Goal: Task Accomplishment & Management: Manage account settings

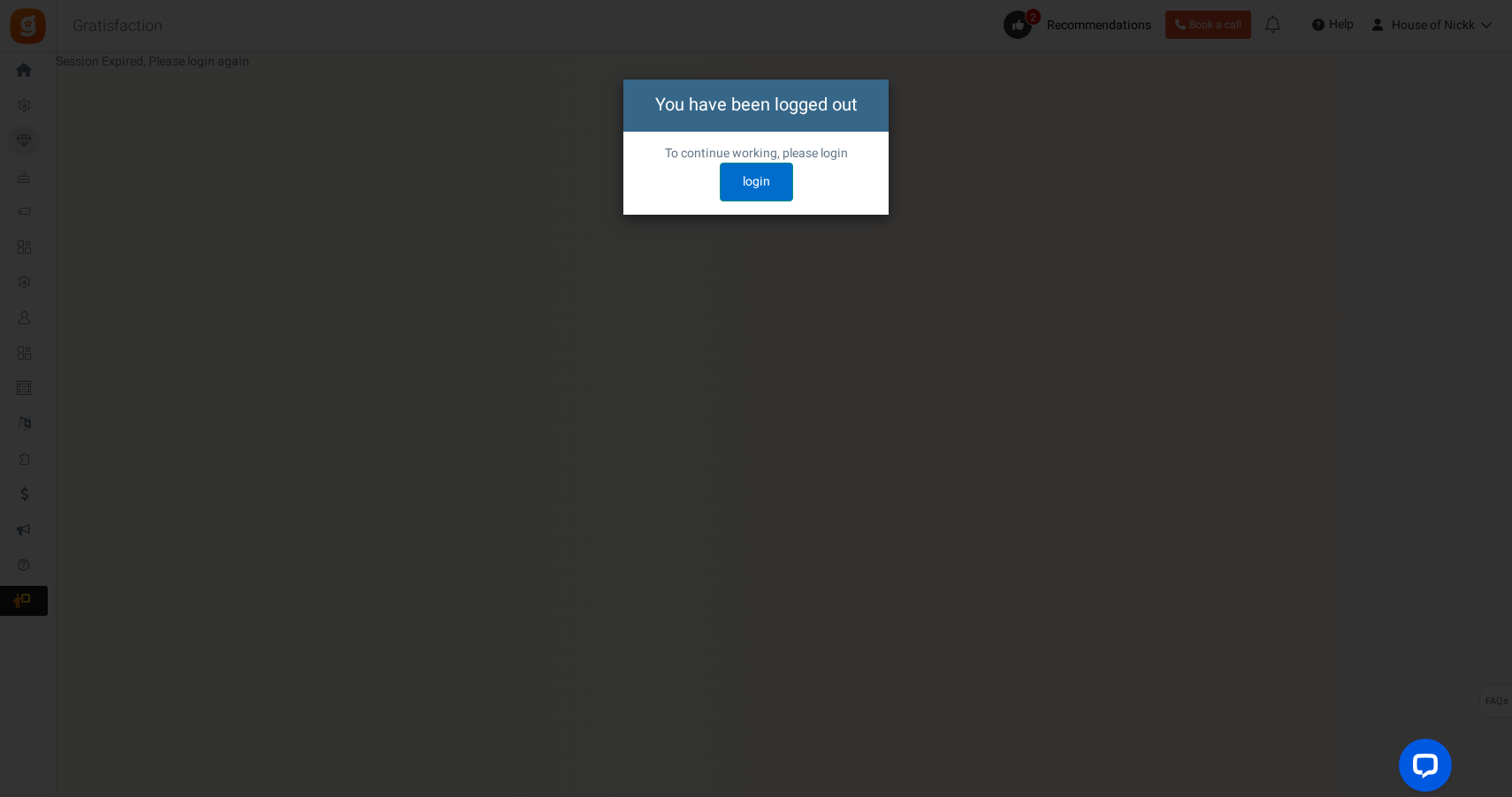
click at [747, 178] on link "login" at bounding box center [756, 181] width 73 height 38
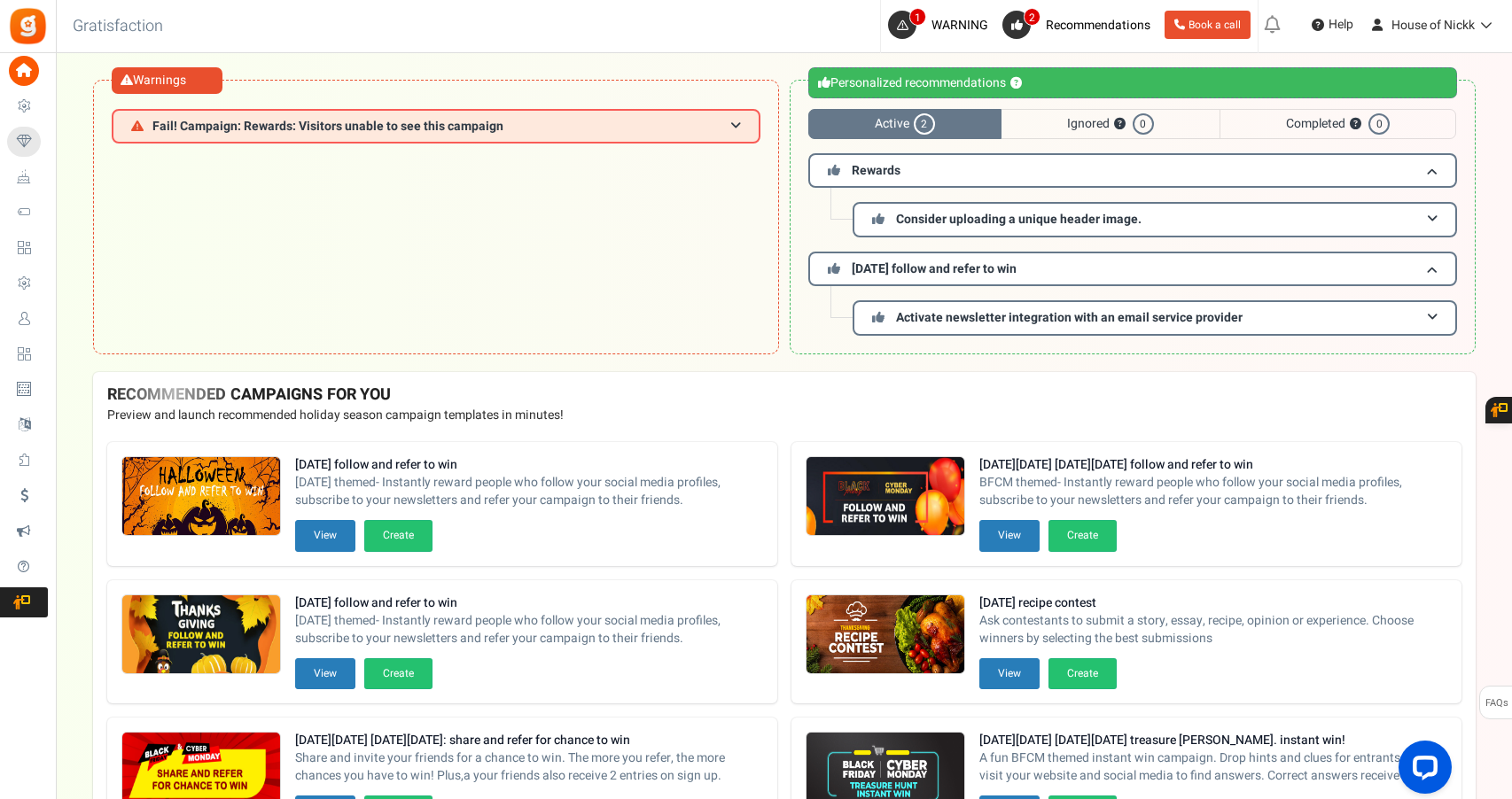
scroll to position [185, 0]
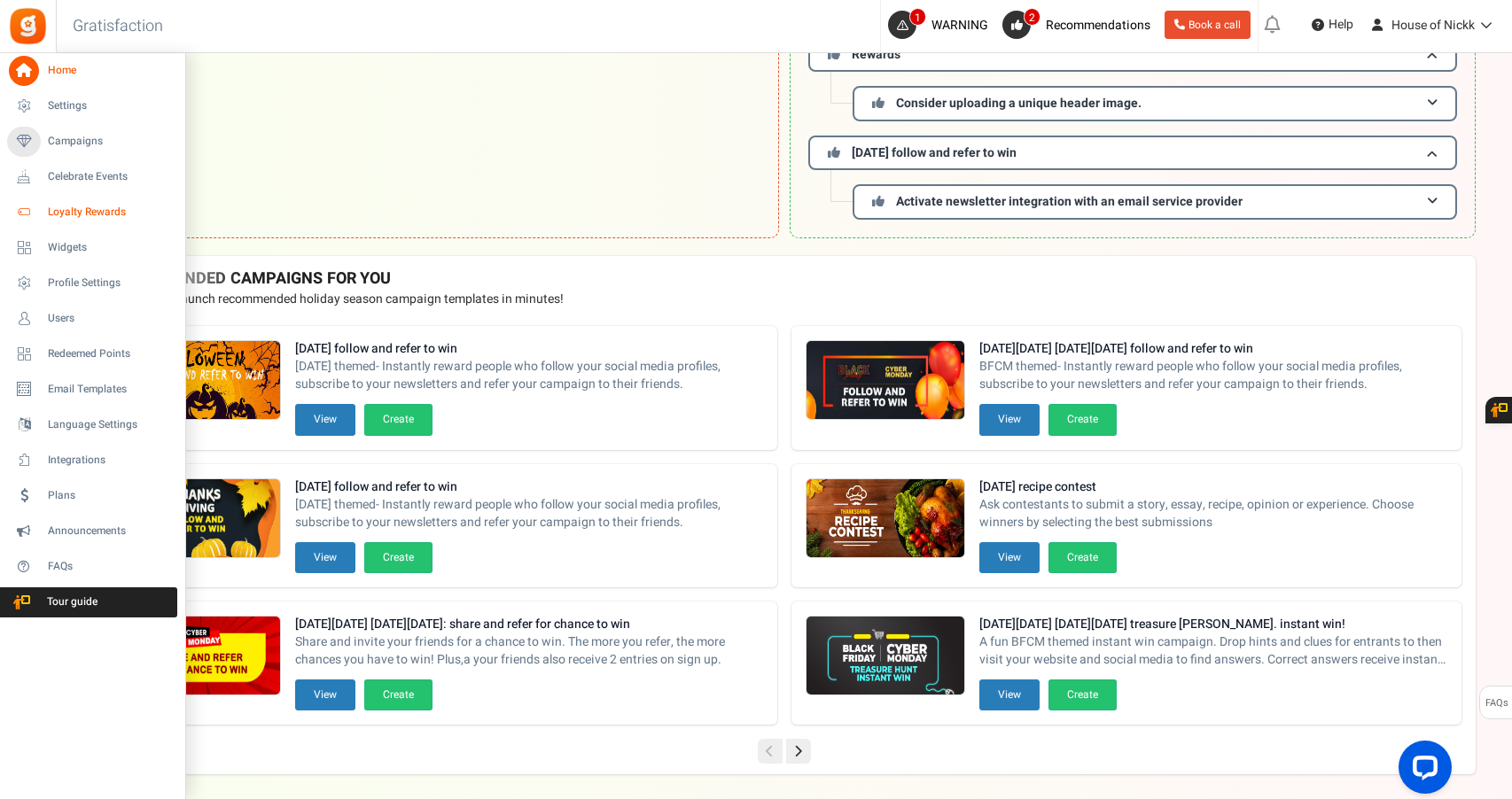
click at [122, 208] on span "Loyalty Rewards" at bounding box center [110, 211] width 125 height 15
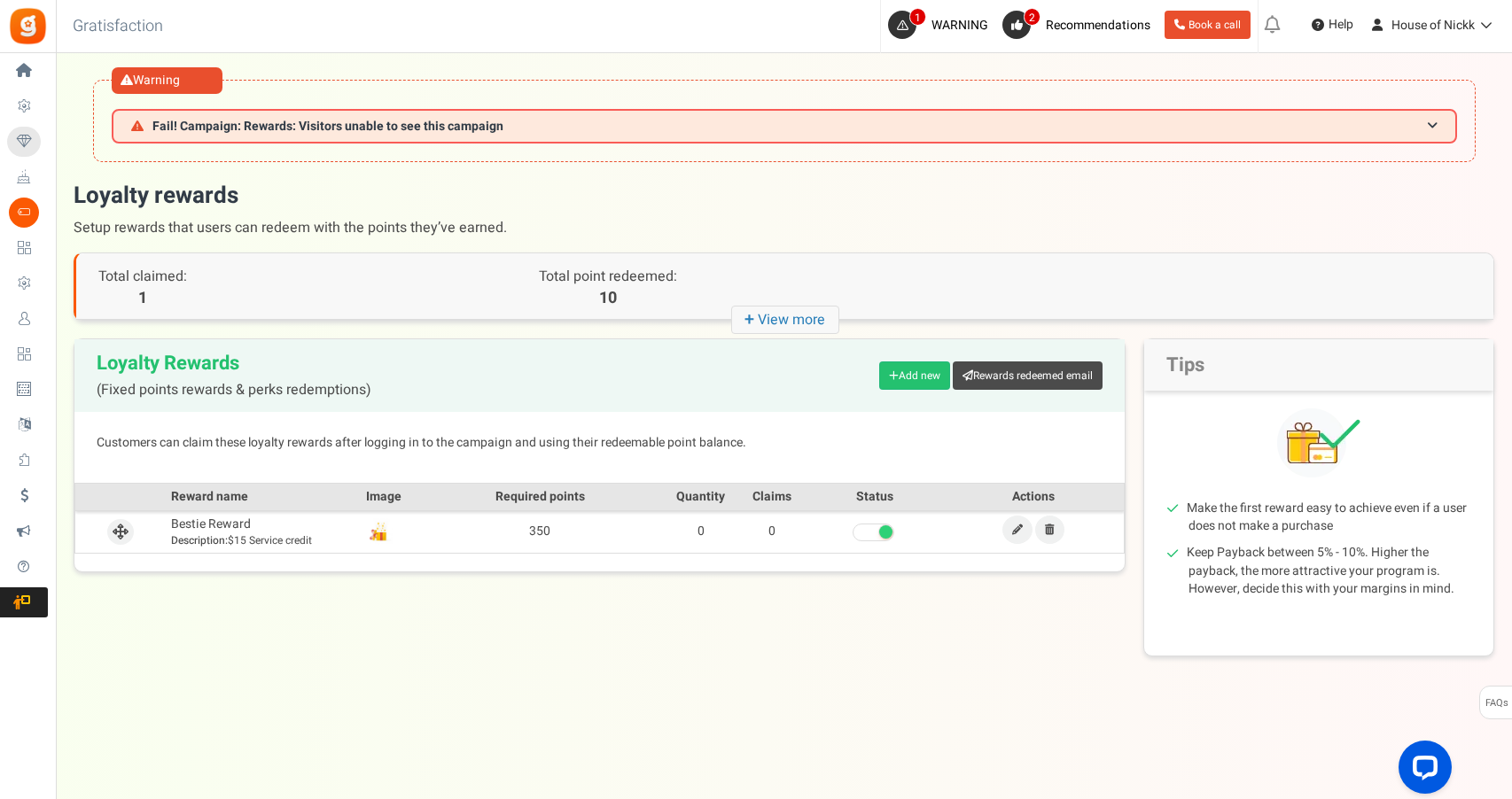
click at [753, 314] on strong "+" at bounding box center [750, 320] width 13 height 26
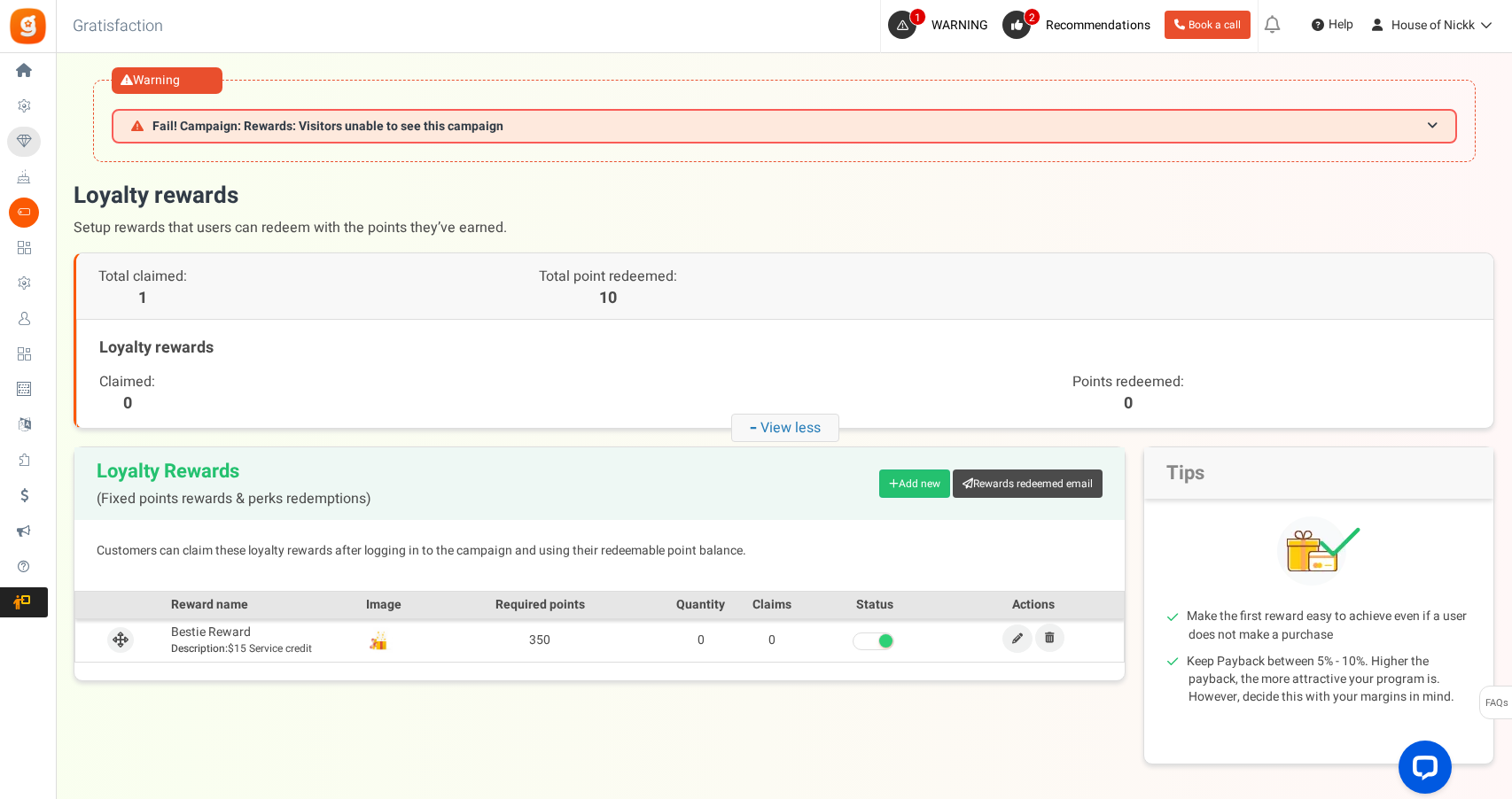
click at [803, 419] on icon "- View less" at bounding box center [785, 428] width 108 height 29
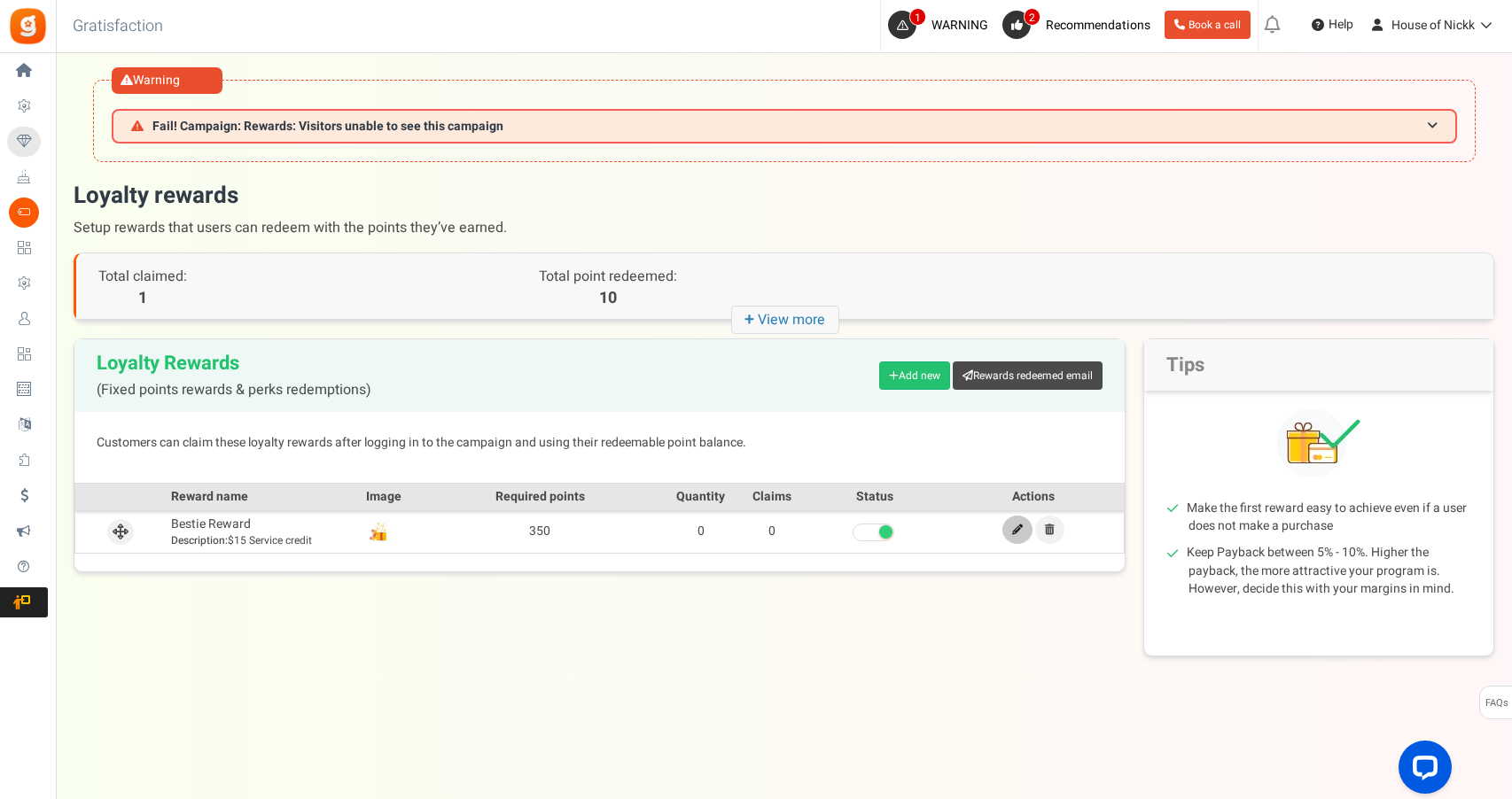
click at [1017, 528] on icon at bounding box center [1017, 529] width 11 height 11
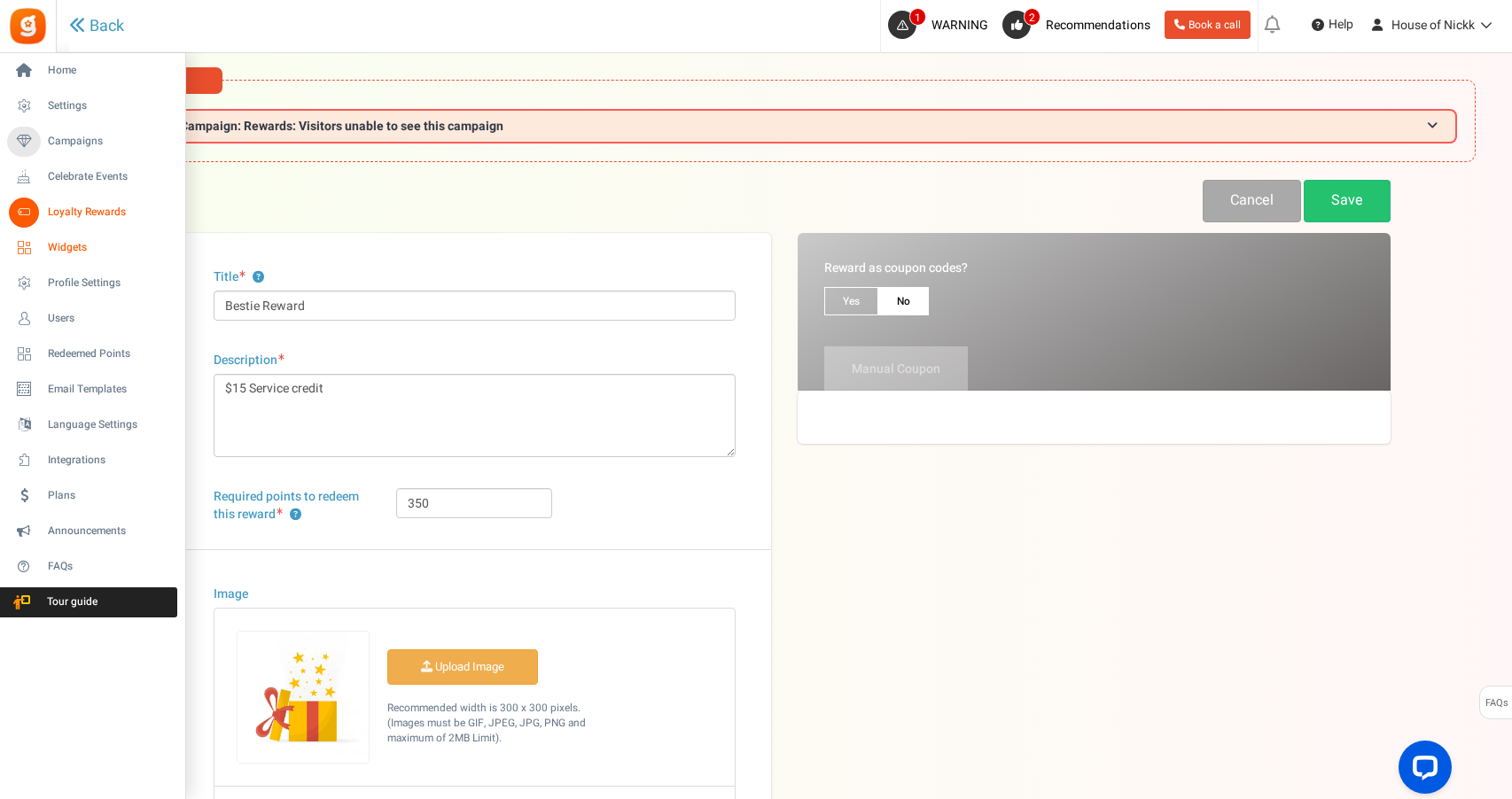
click at [72, 254] on span "Widgets" at bounding box center [110, 247] width 125 height 15
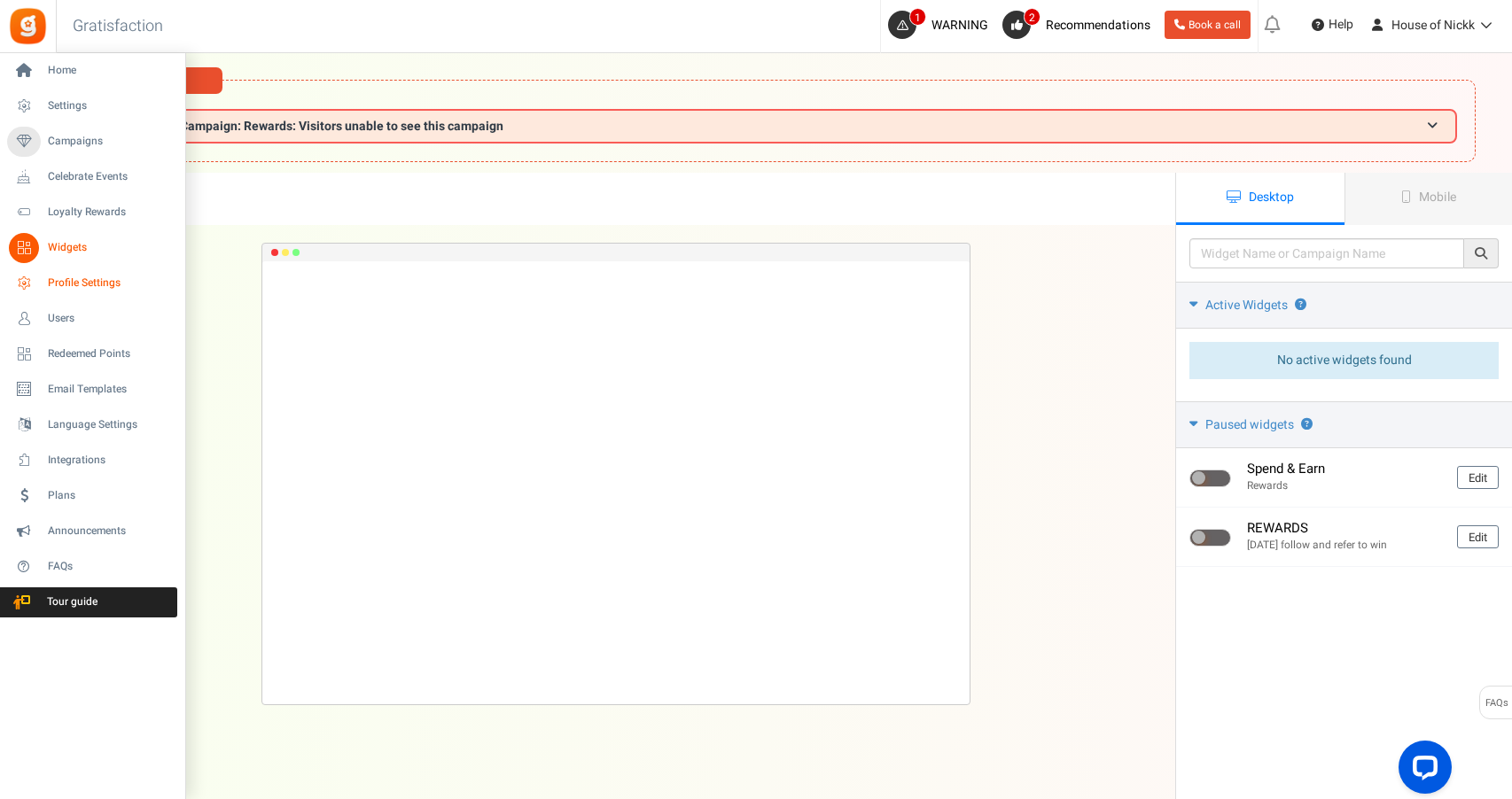
click at [94, 280] on span "Profile Settings" at bounding box center [110, 282] width 125 height 15
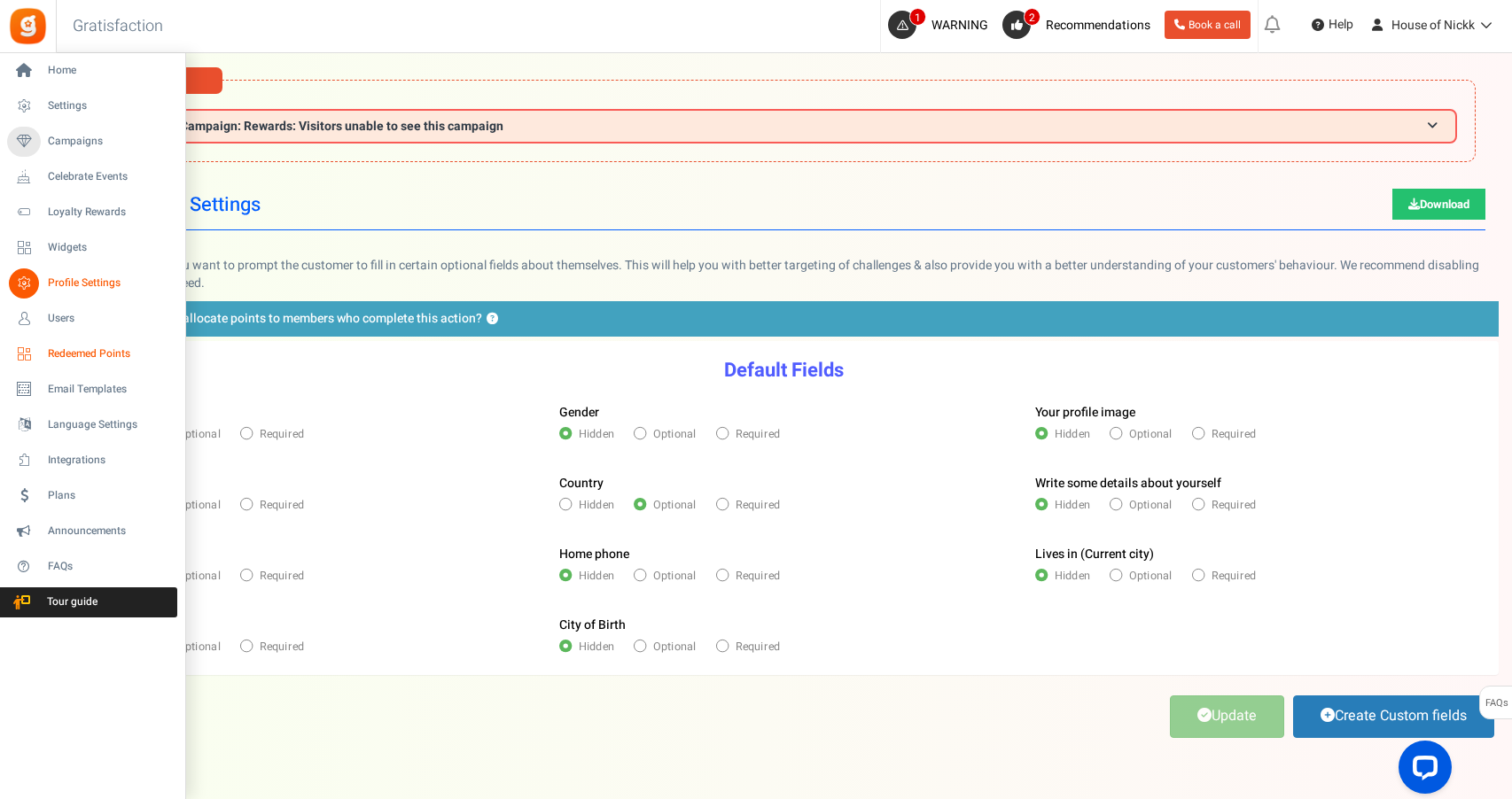
click at [94, 361] on span "Redeemed Points" at bounding box center [110, 354] width 125 height 15
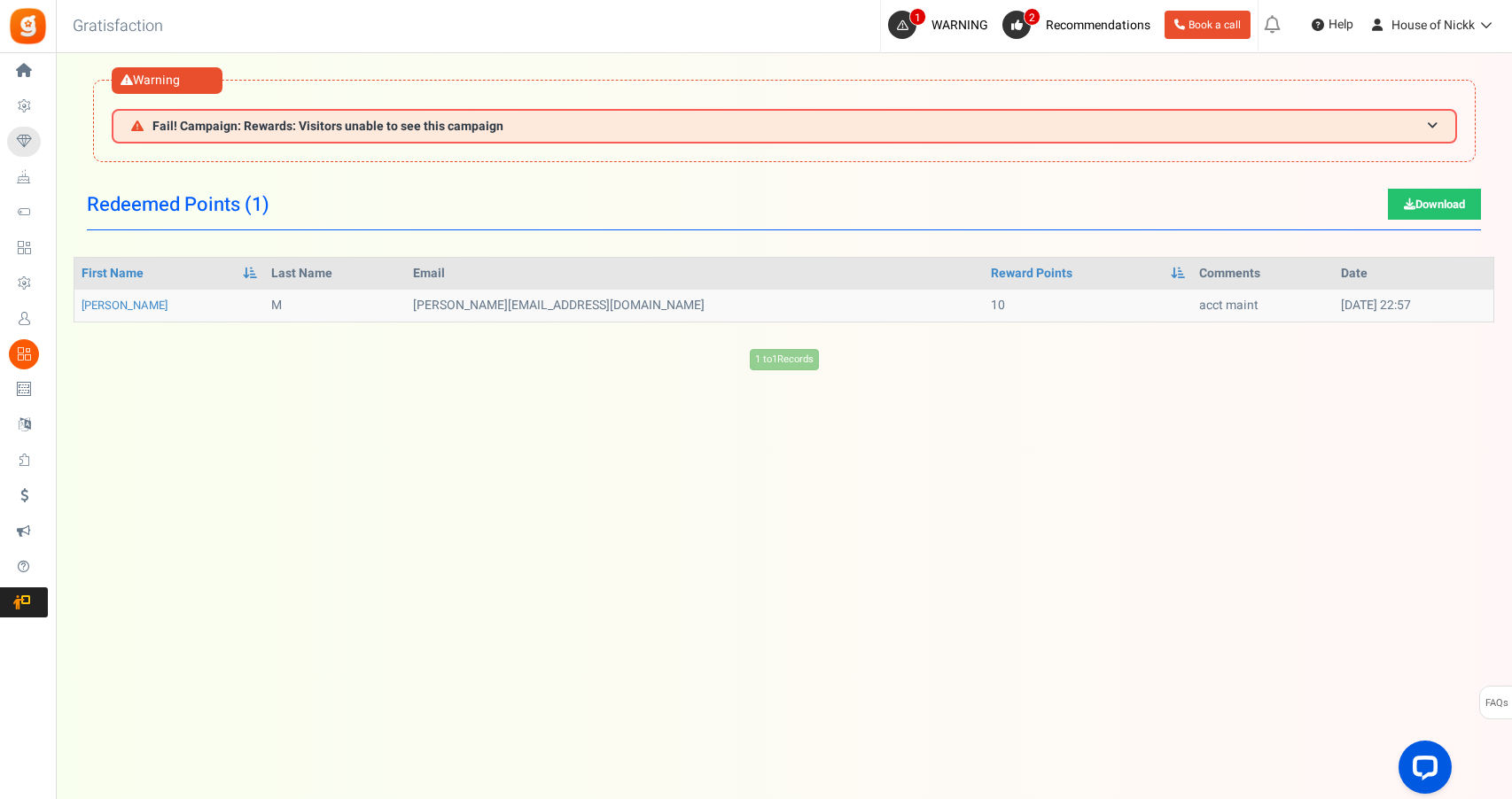
click at [634, 314] on td "[PERSON_NAME][EMAIL_ADDRESS][DOMAIN_NAME]" at bounding box center [695, 305] width 578 height 32
click at [95, 300] on link "[PERSON_NAME]" at bounding box center [125, 304] width 86 height 17
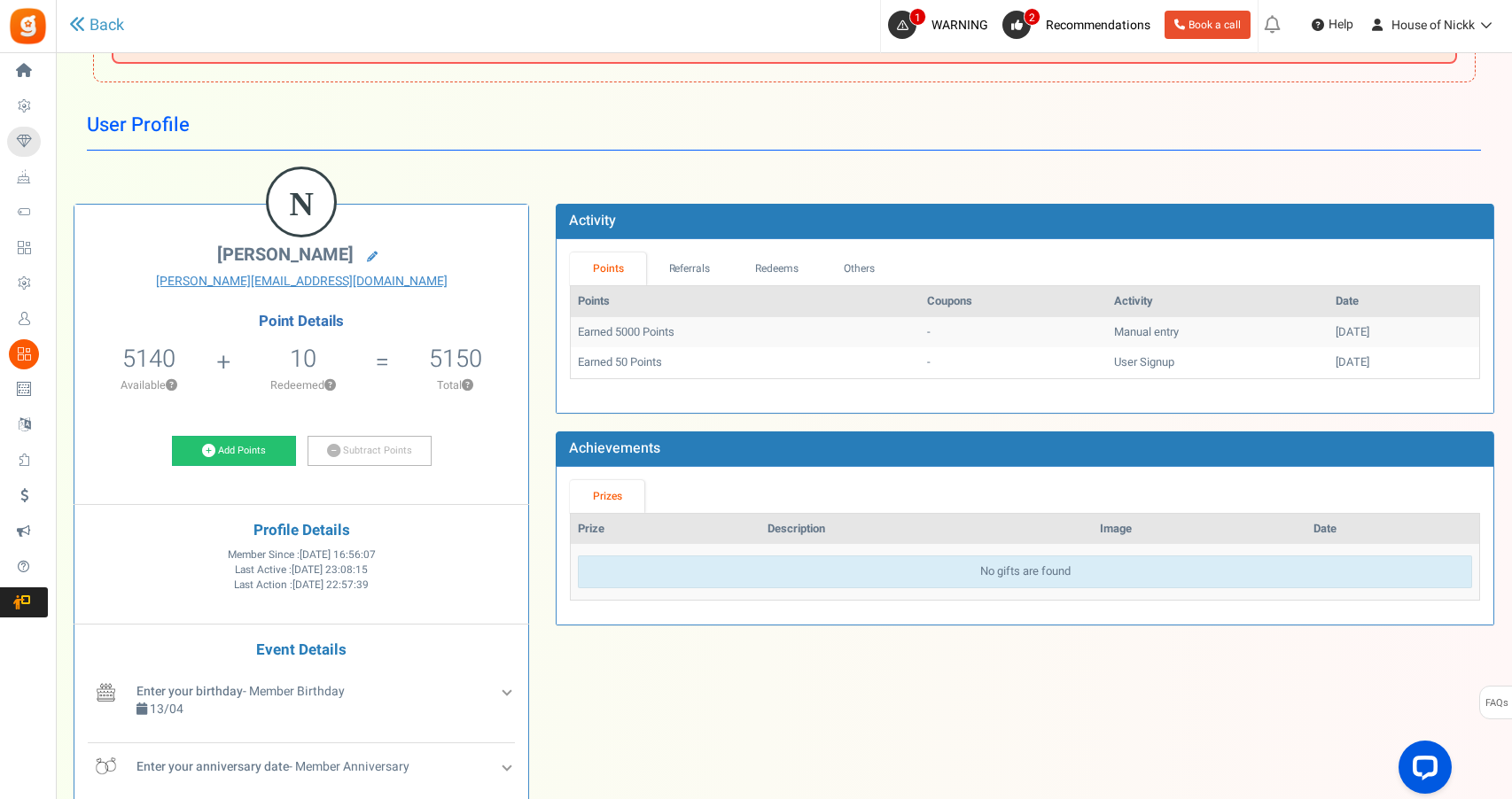
scroll to position [76, 0]
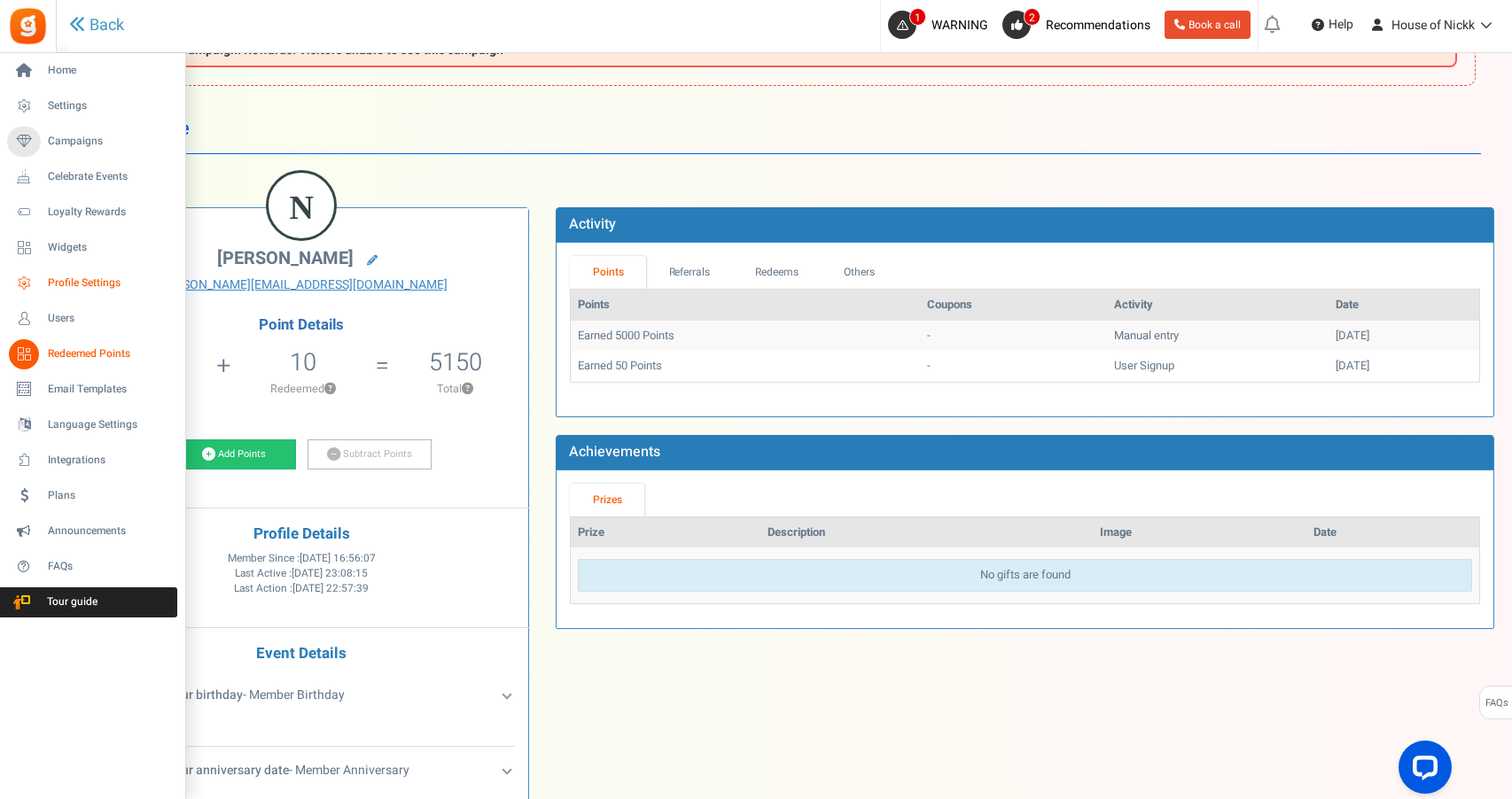
click at [124, 288] on span "Profile Settings" at bounding box center [110, 282] width 125 height 15
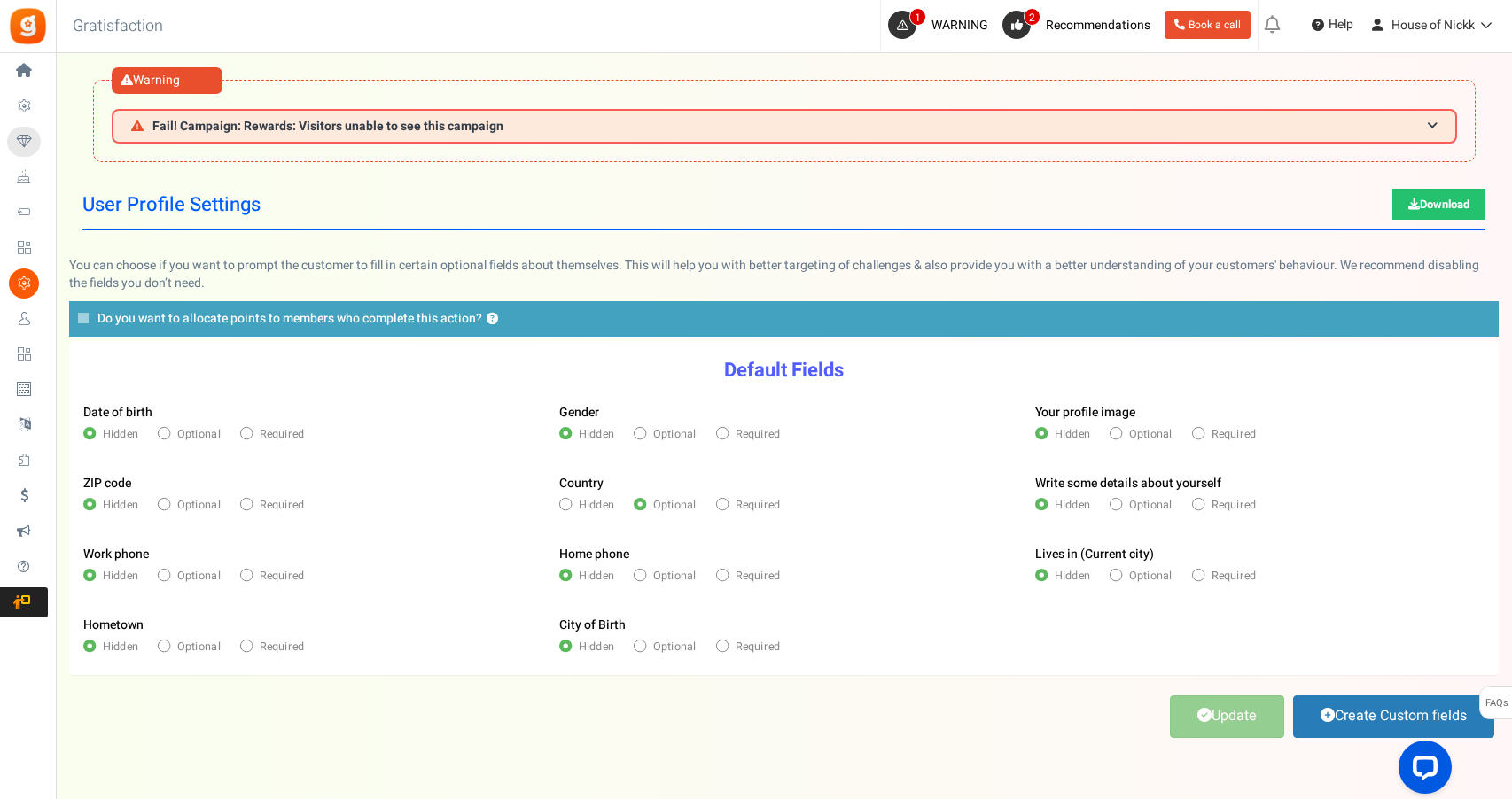
click at [188, 436] on span "Optional" at bounding box center [199, 434] width 43 height 16
click at [168, 436] on input "Optional" at bounding box center [163, 434] width 11 height 11
radio input "true"
click at [280, 424] on div "Date of birth Hidden Optional Required" at bounding box center [308, 427] width 476 height 71
click at [273, 447] on div "Date of birth Hidden Optional Required" at bounding box center [308, 427] width 476 height 71
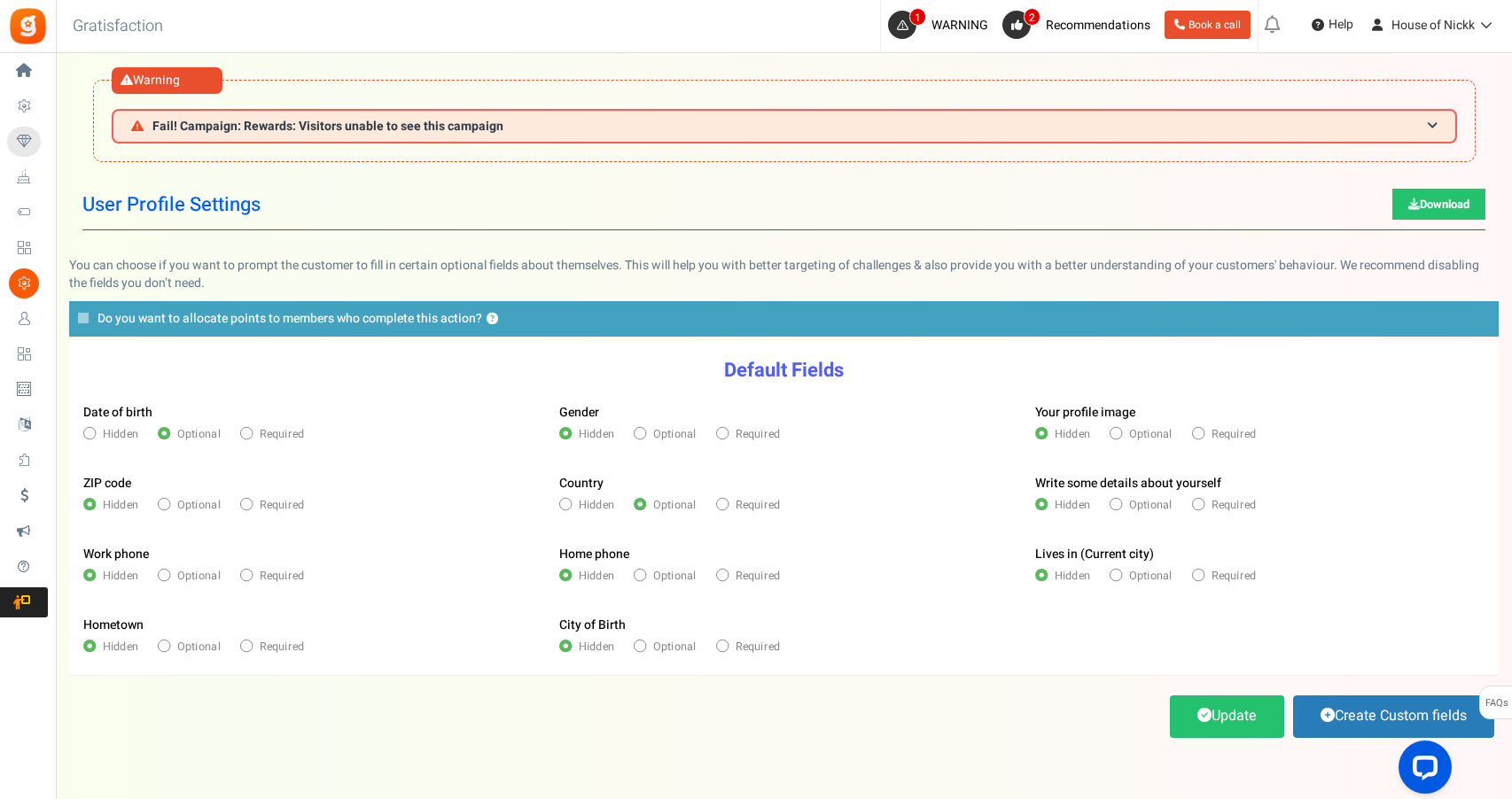
click at [265, 435] on span "Required" at bounding box center [282, 434] width 44 height 16
click at [251, 435] on input "Required" at bounding box center [245, 434] width 11 height 11
radio input "true"
click at [605, 506] on span "Hidden" at bounding box center [597, 505] width 37 height 16
click at [570, 506] on input "Hidden" at bounding box center [564, 505] width 11 height 11
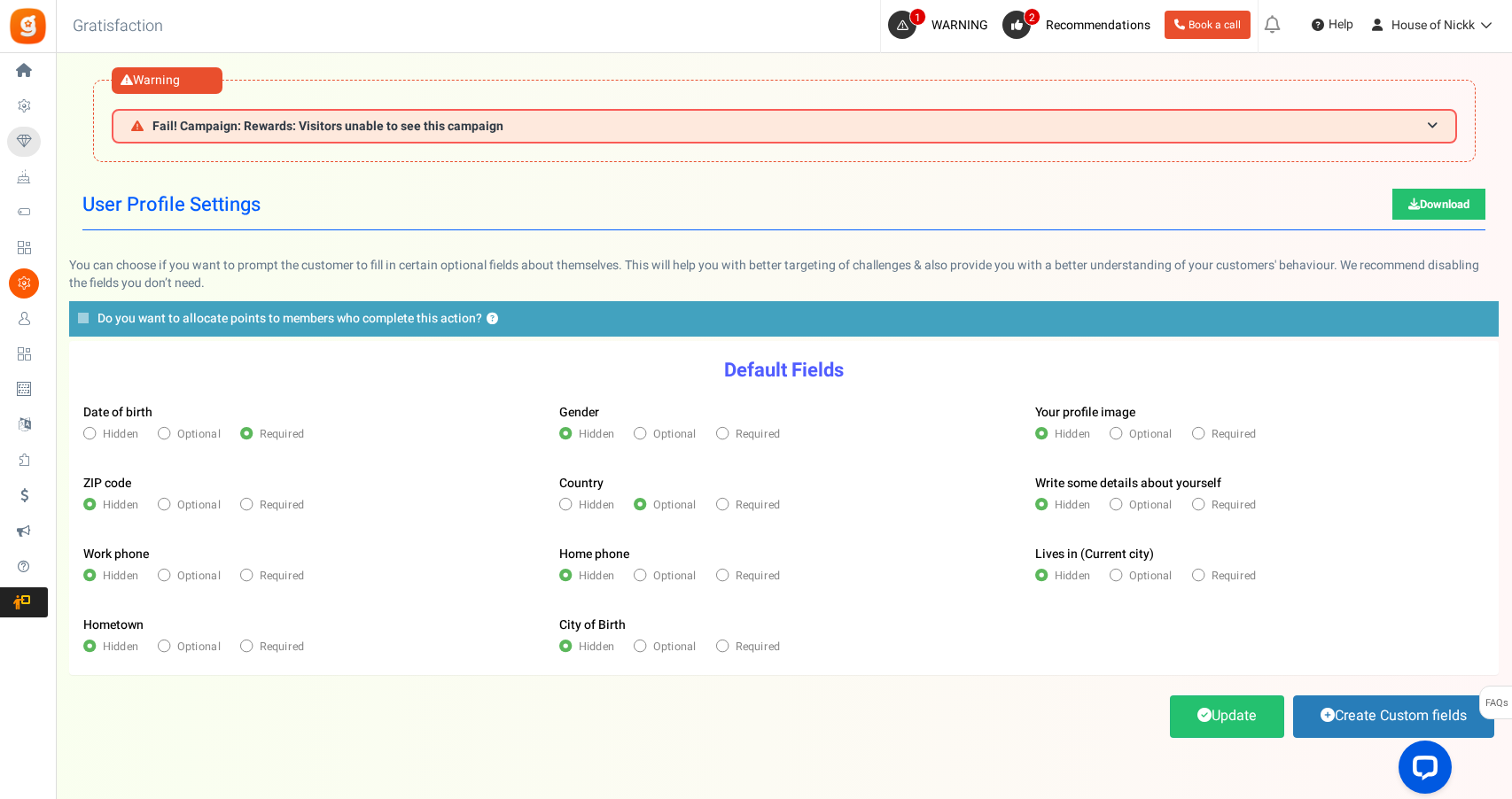
radio input "true"
click at [1164, 435] on span "Optional" at bounding box center [1150, 434] width 43 height 16
click at [1121, 435] on input "Optional" at bounding box center [1115, 434] width 11 height 11
radio input "true"
click at [1364, 712] on link "Create Custom fields" at bounding box center [1394, 716] width 202 height 41
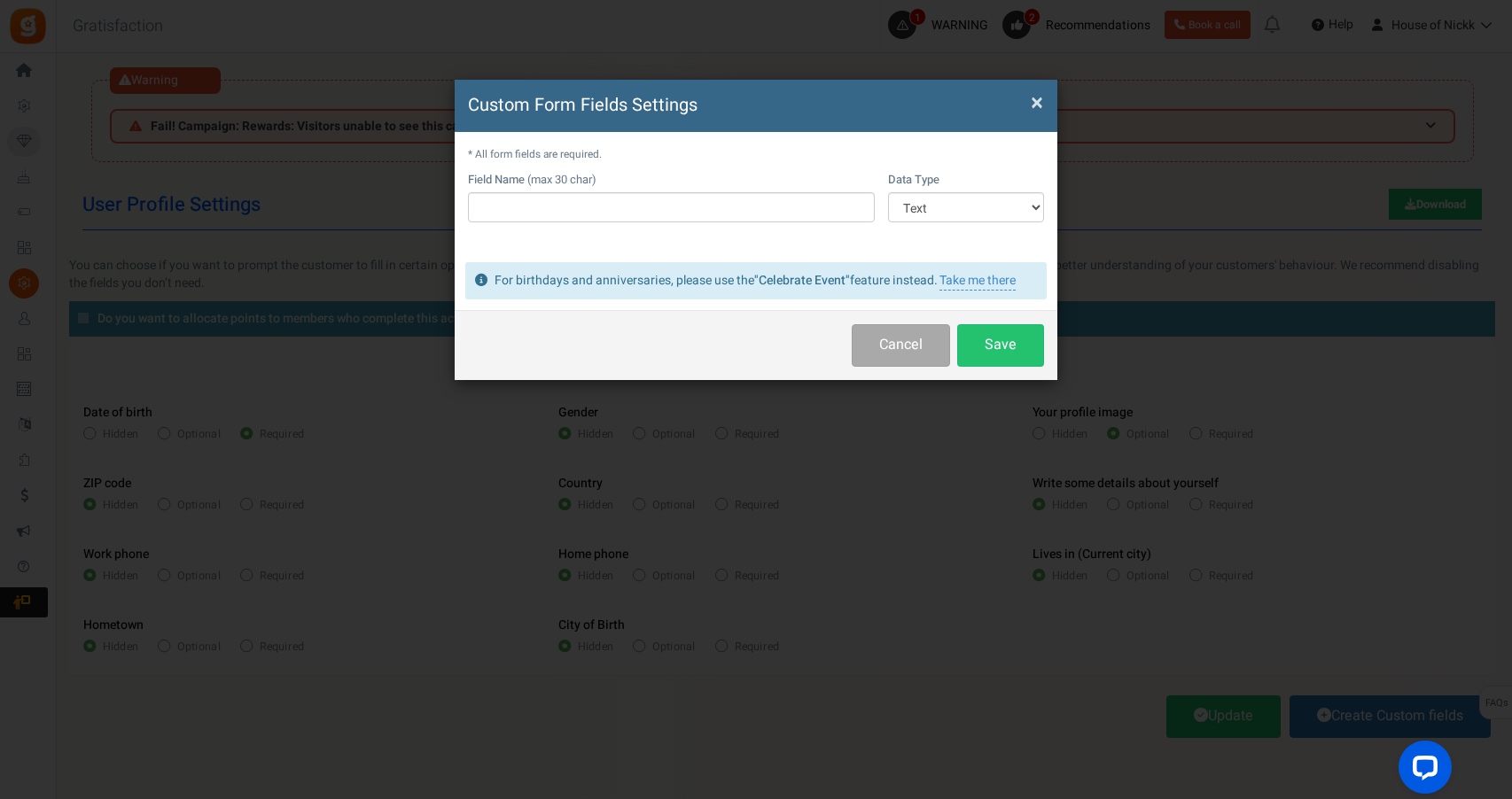
click at [682, 228] on td "Field Name (max 30 char)" at bounding box center [672, 206] width 407 height 69
click at [678, 213] on input "text" at bounding box center [672, 207] width 407 height 30
type input "Name"
click at [1008, 340] on button "Save" at bounding box center [1001, 345] width 87 height 41
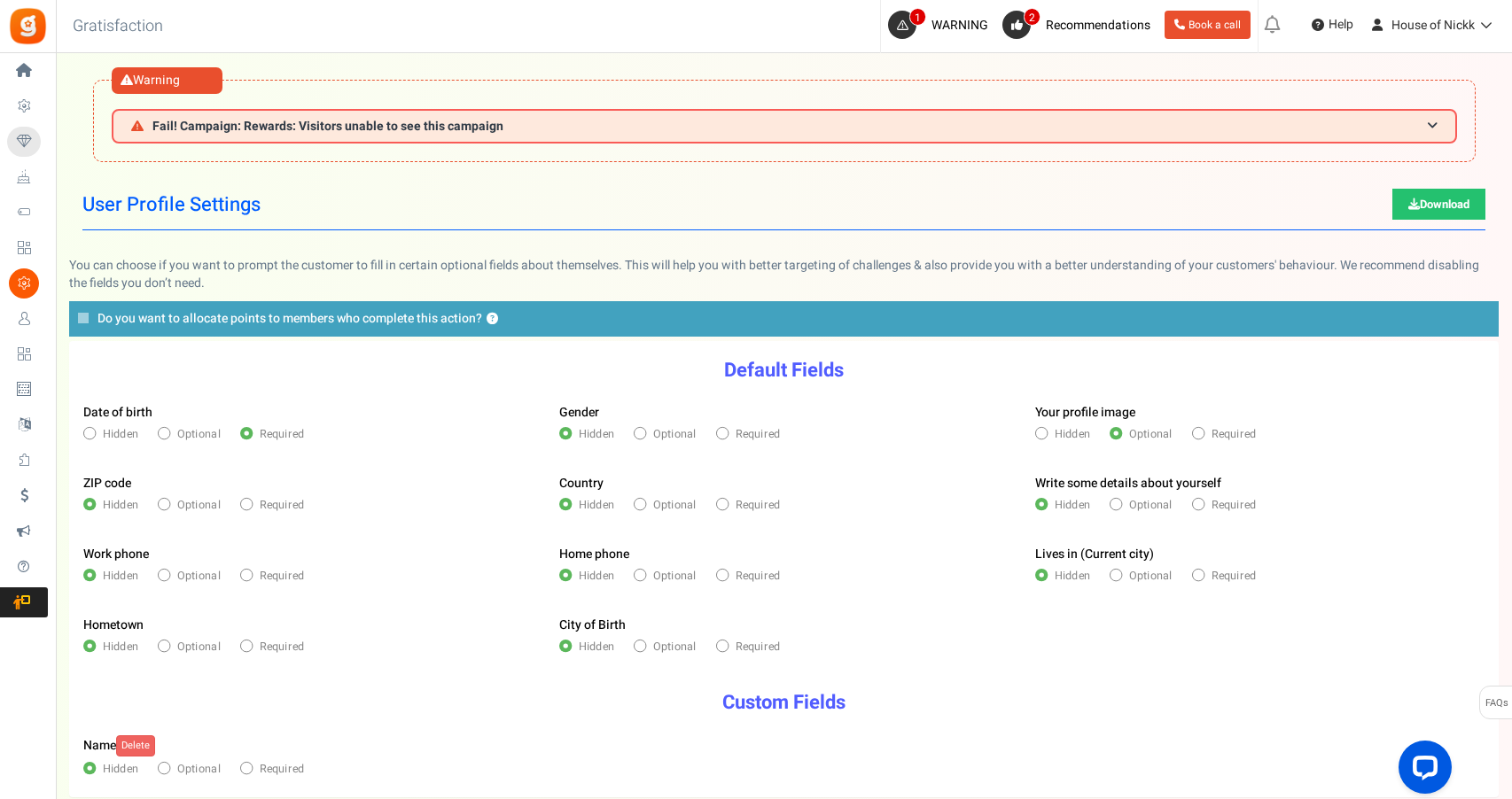
click at [112, 435] on span "Hidden" at bounding box center [121, 434] width 37 height 16
click at [94, 435] on input "Hidden" at bounding box center [88, 434] width 11 height 11
radio input "true"
click at [1058, 434] on span "Hidden" at bounding box center [1072, 434] width 37 height 16
click at [1046, 434] on input "Hidden" at bounding box center [1041, 434] width 11 height 11
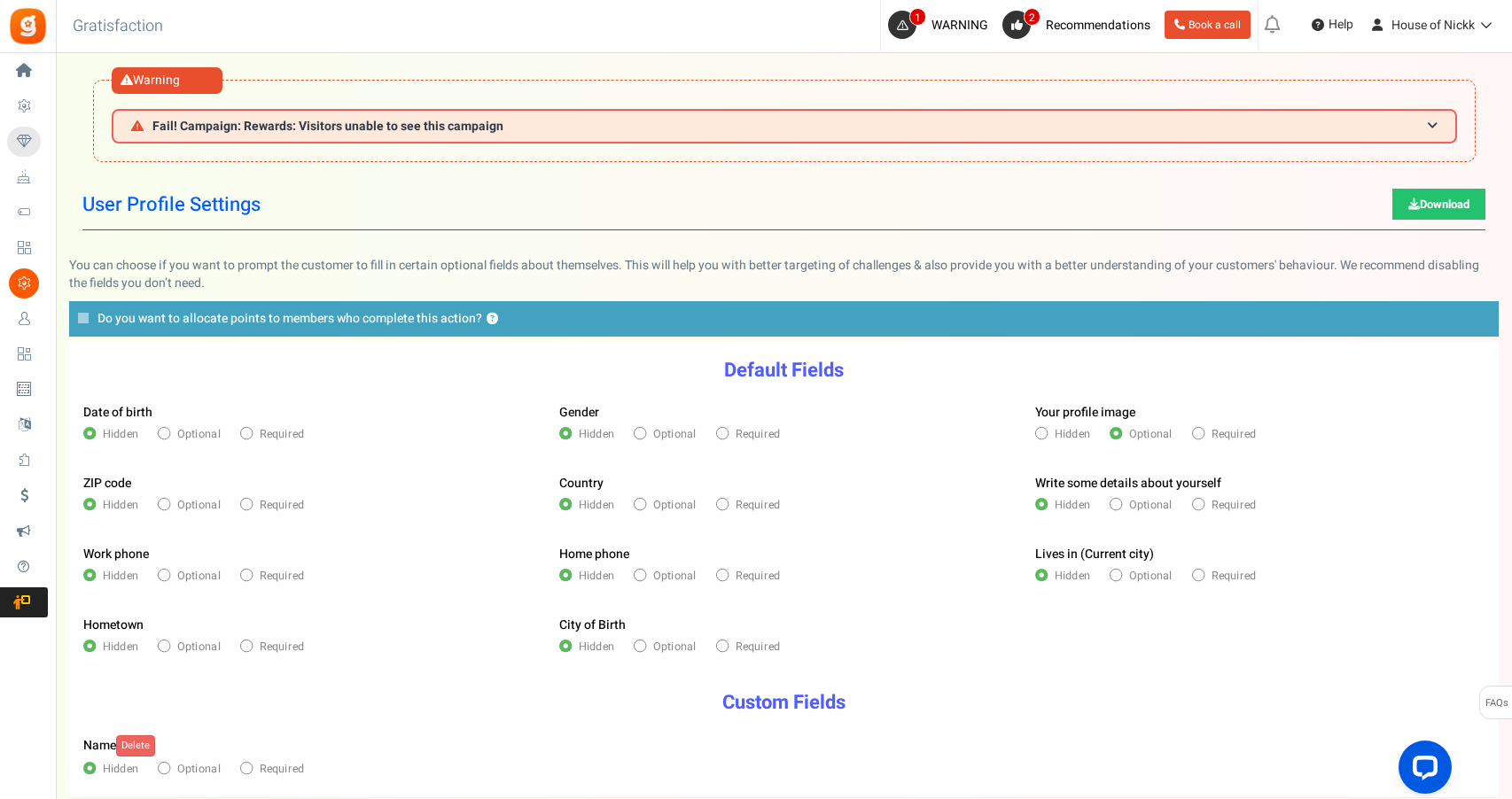
radio input "true"
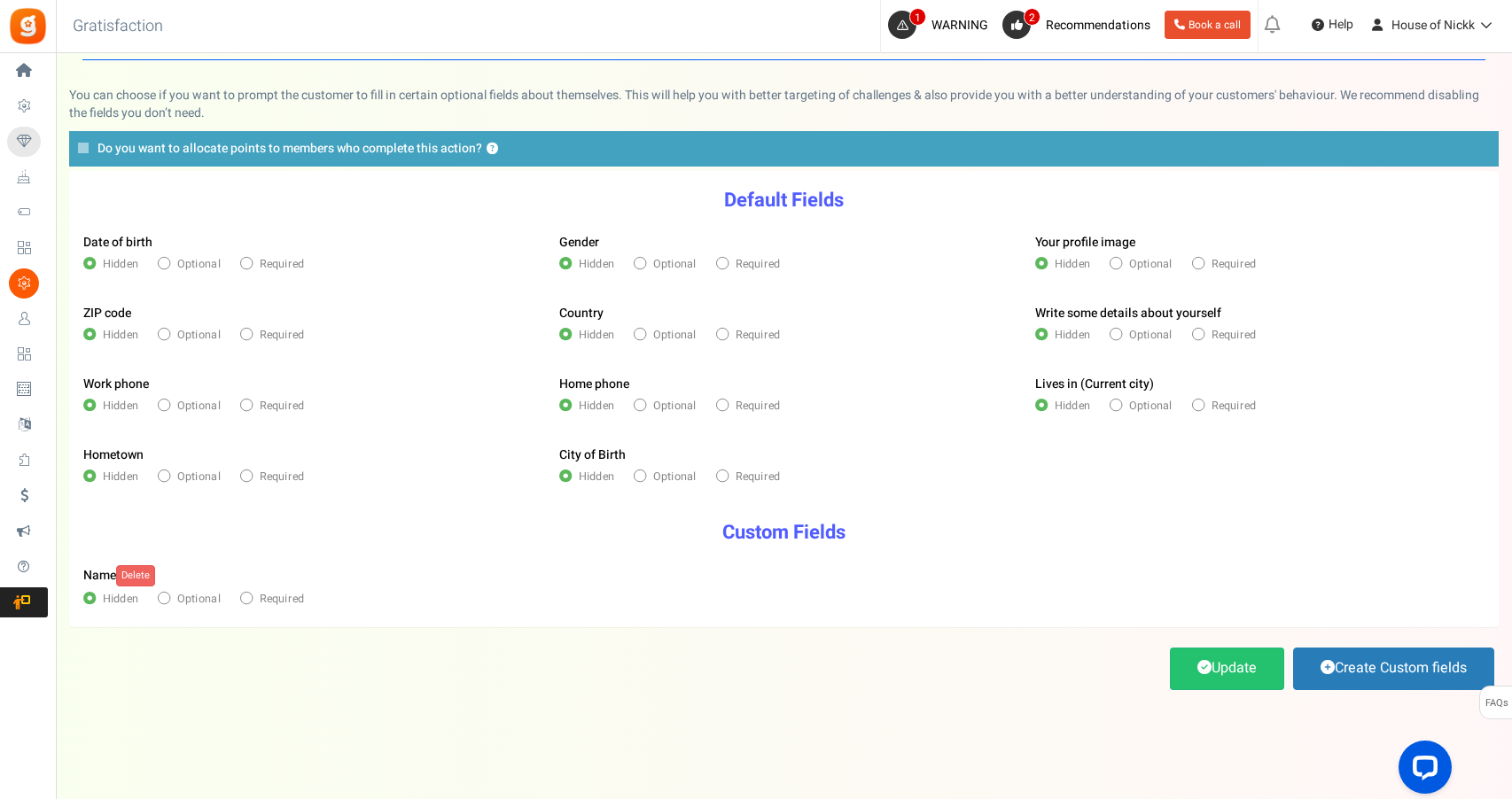
scroll to position [169, 0]
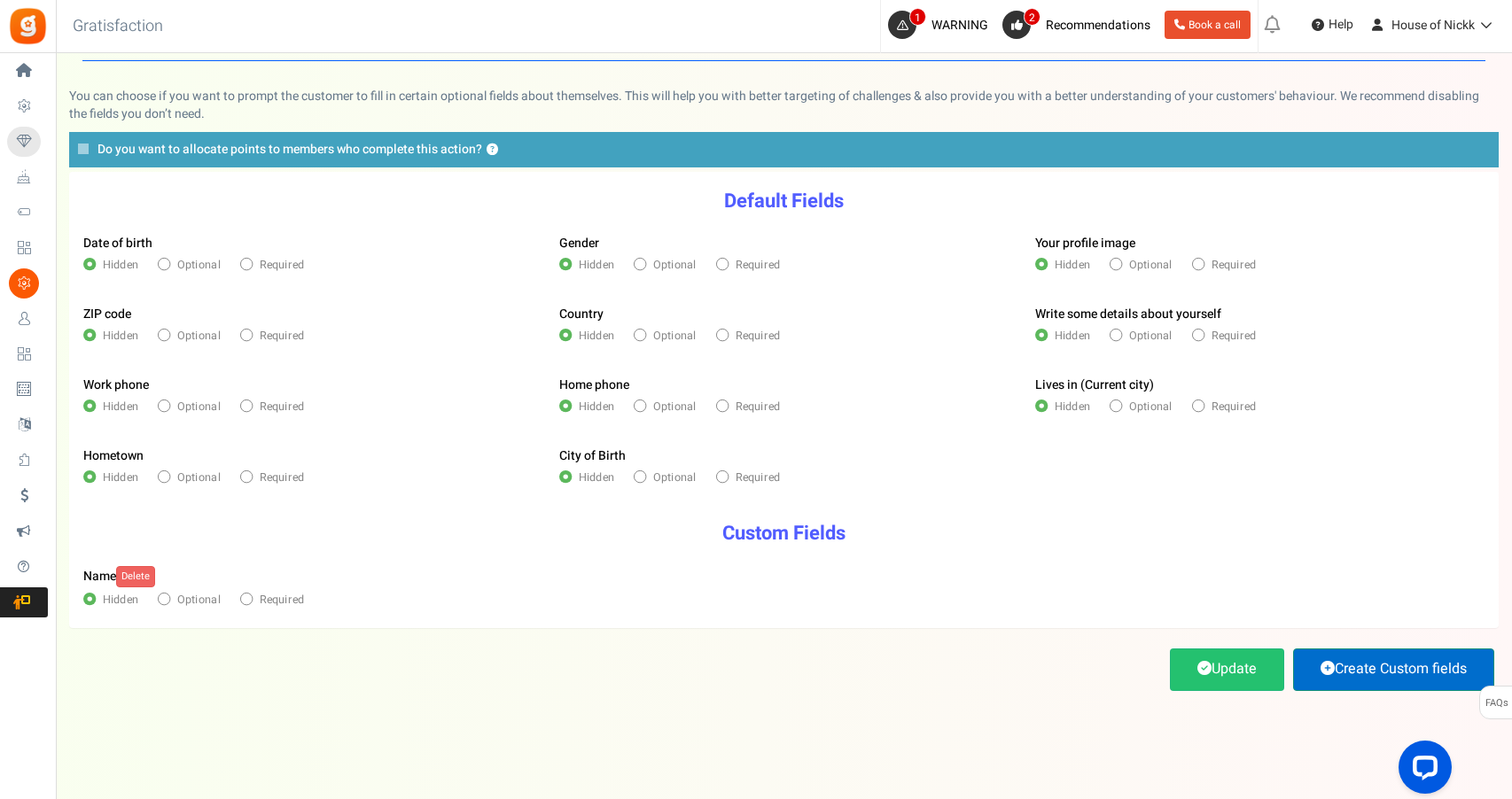
click at [1380, 672] on link "Create Custom fields" at bounding box center [1394, 670] width 202 height 41
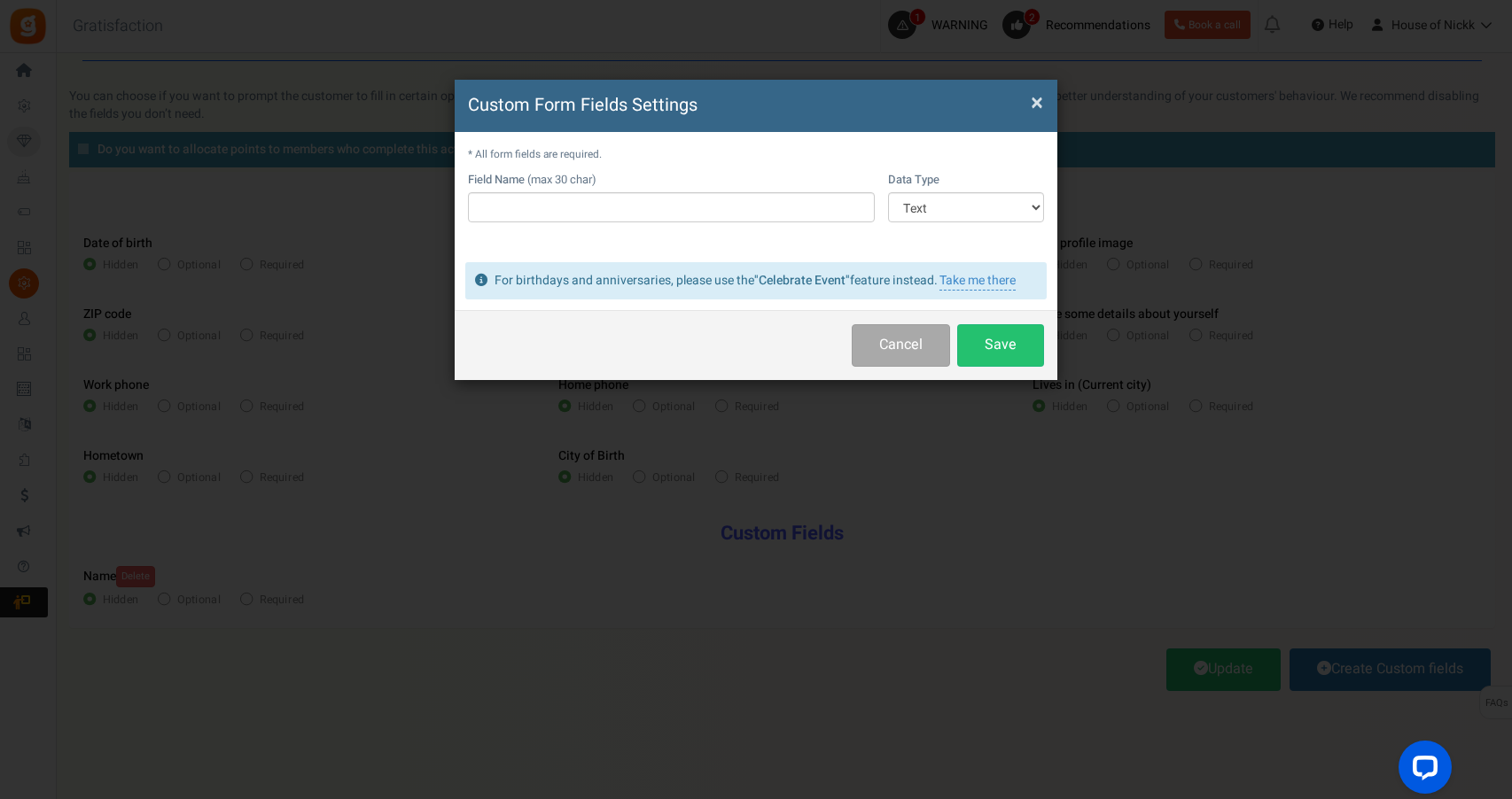
click at [684, 221] on td "Field Name (max 30 char)" at bounding box center [672, 206] width 407 height 69
click at [684, 212] on input "text" at bounding box center [672, 207] width 407 height 30
type input "D"
type input "Birthday (DD/MM)"
select select "5"
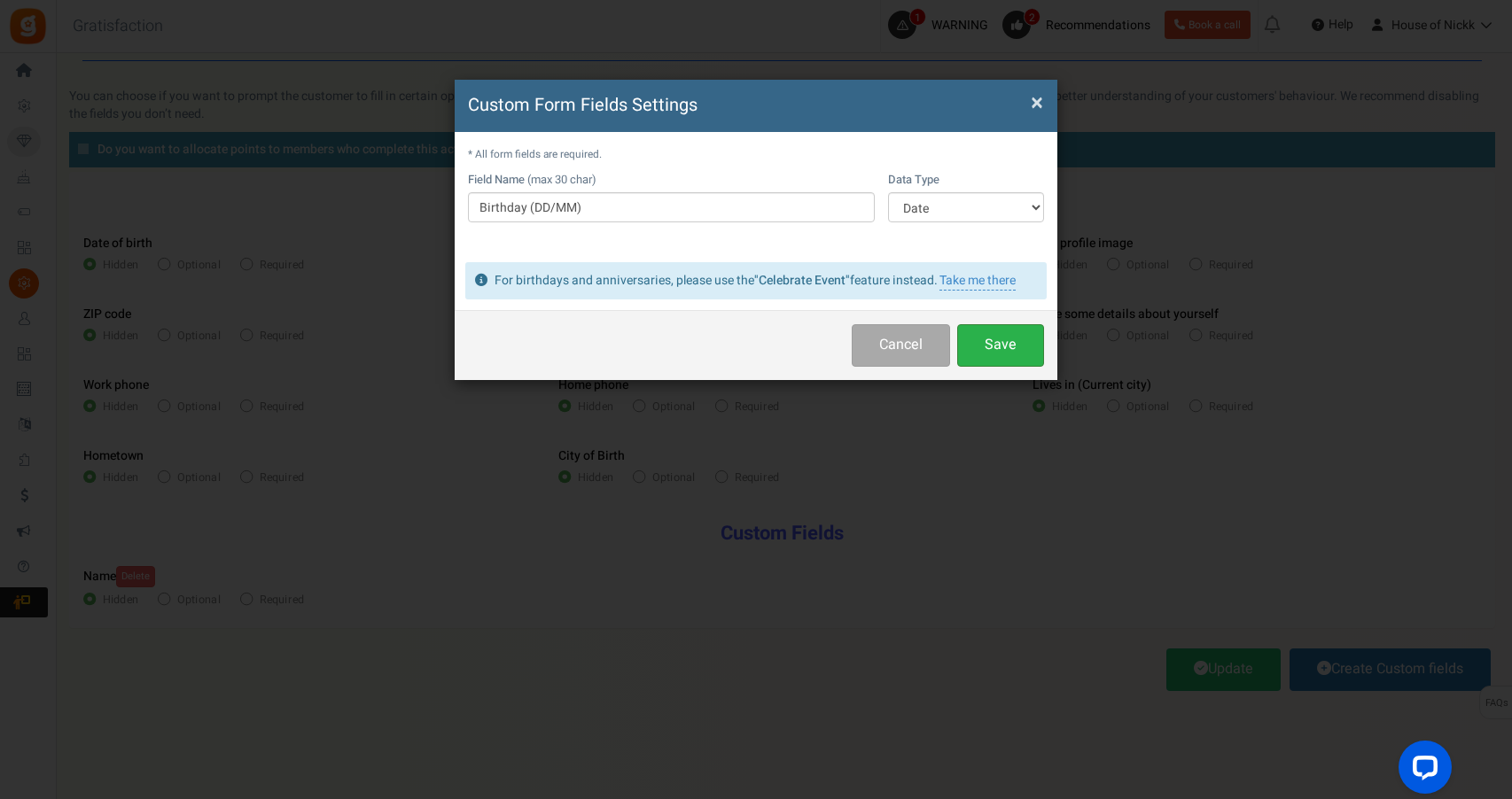
click at [1008, 333] on button "Save" at bounding box center [1001, 345] width 87 height 41
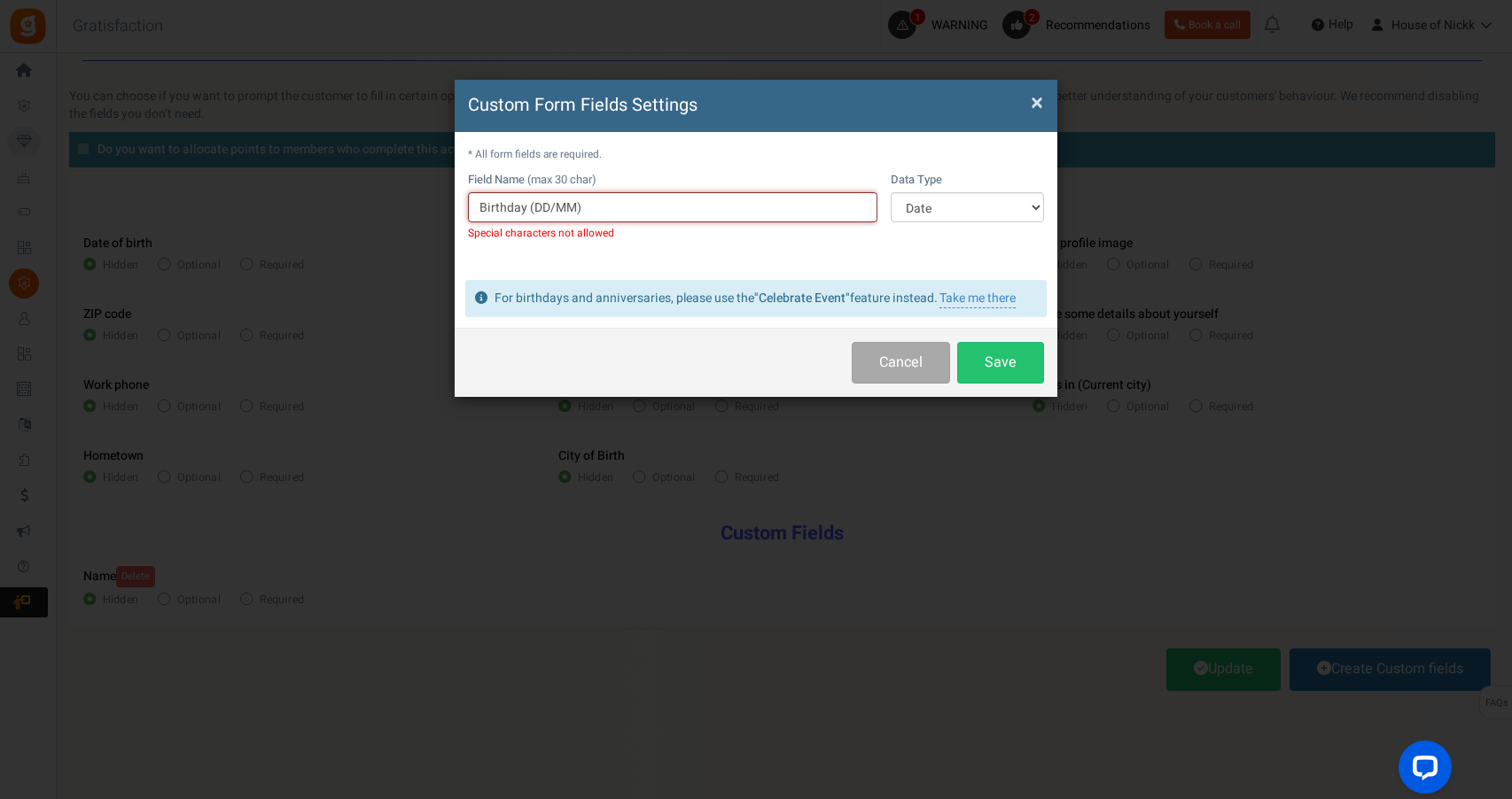
click at [668, 196] on input "Birthday (DD/MM)" at bounding box center [673, 207] width 409 height 30
click at [581, 203] on input "Birthday (DD/MM)" at bounding box center [673, 207] width 409 height 30
click at [535, 207] on input "Birthday (DD/MM" at bounding box center [673, 207] width 409 height 30
click at [1013, 382] on div "Cancel Save" at bounding box center [756, 362] width 603 height 69
click at [813, 210] on input "Birthday DD/MM" at bounding box center [673, 207] width 409 height 30
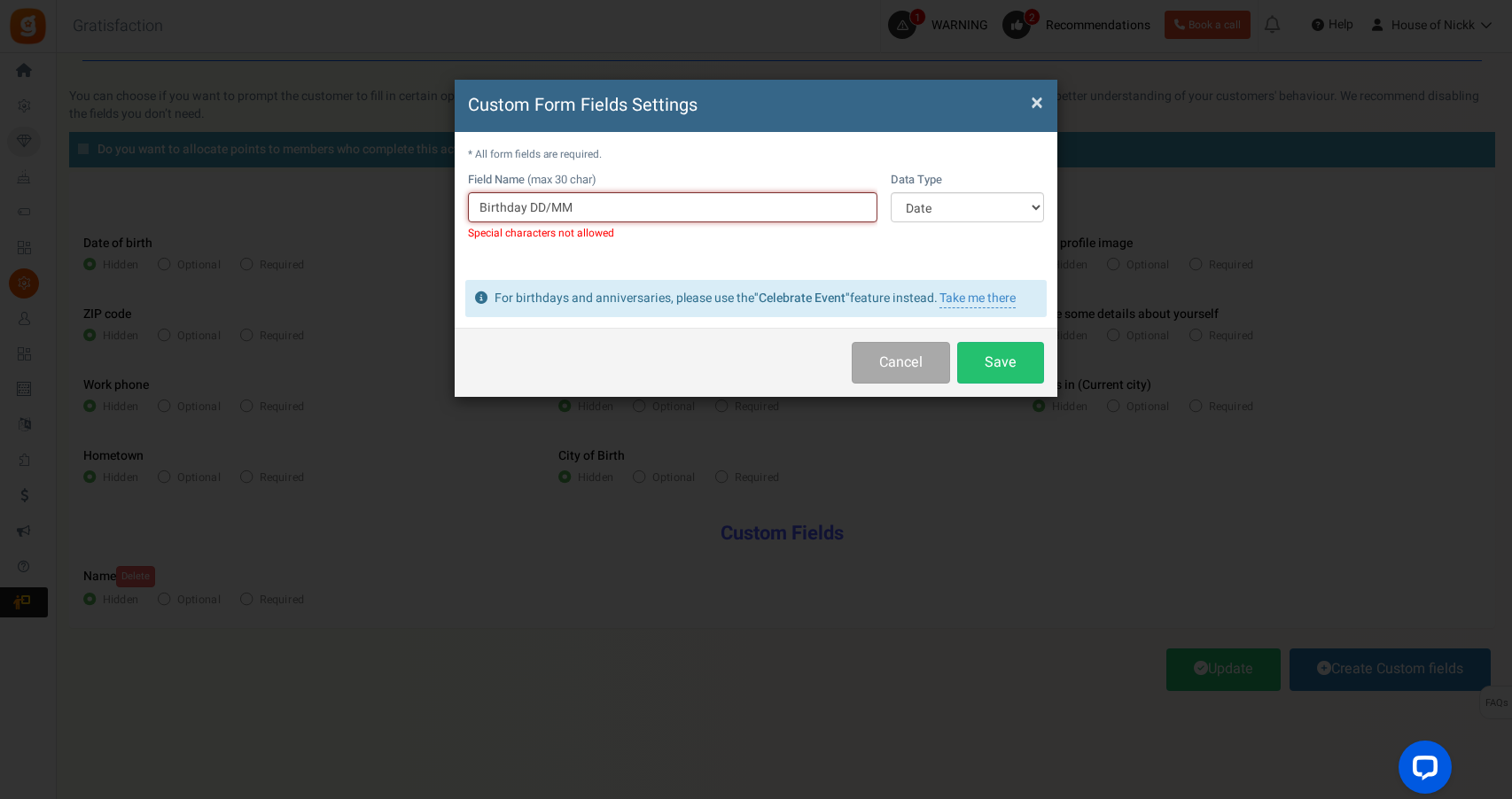
click at [813, 210] on input "Birthday DD/MM" at bounding box center [673, 207] width 409 height 30
type input "Birthday"
click at [914, 349] on button "Cancel" at bounding box center [901, 362] width 99 height 41
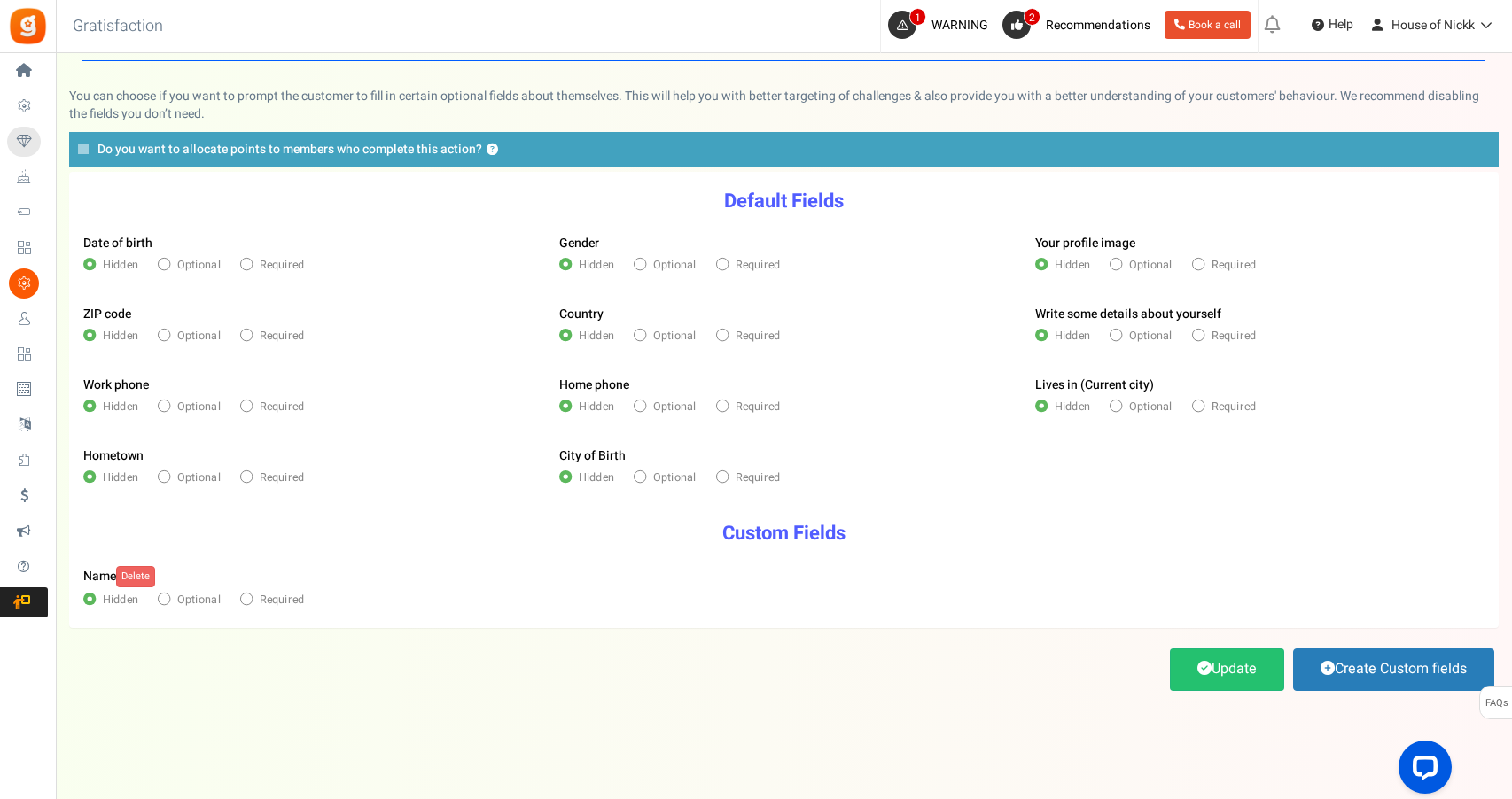
click at [296, 599] on span "Required" at bounding box center [282, 599] width 44 height 16
click at [251, 599] on input"] "Required" at bounding box center [245, 599] width 11 height 11
radio input"] "true"
click at [1160, 666] on div "Update Create Custom fields" at bounding box center [784, 670] width 1430 height 48
click at [1198, 666] on span at bounding box center [1205, 668] width 14 height 14
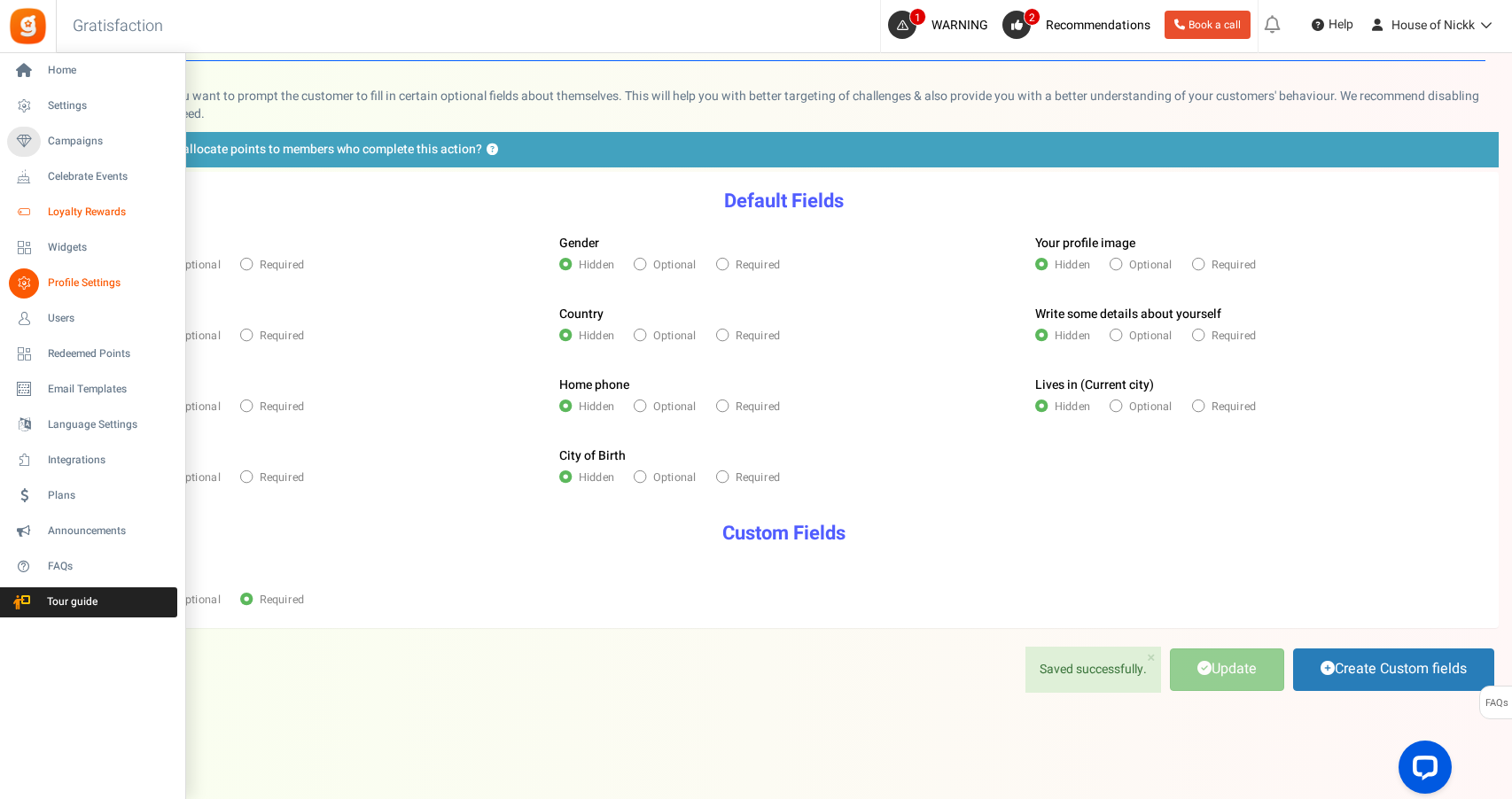
click at [96, 204] on span "Loyalty Rewards" at bounding box center [110, 211] width 125 height 15
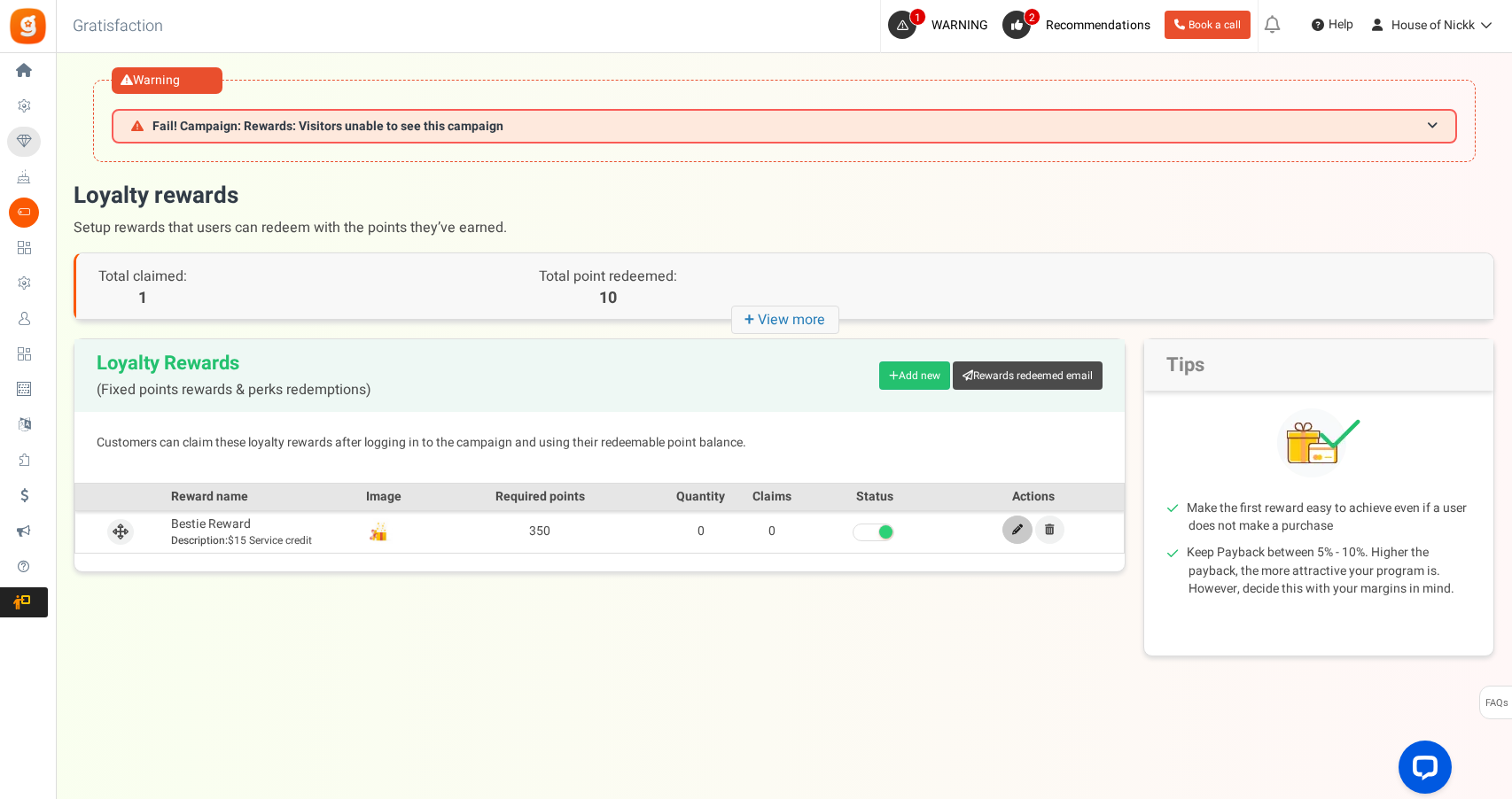
click at [1023, 532] on link at bounding box center [1017, 529] width 30 height 29
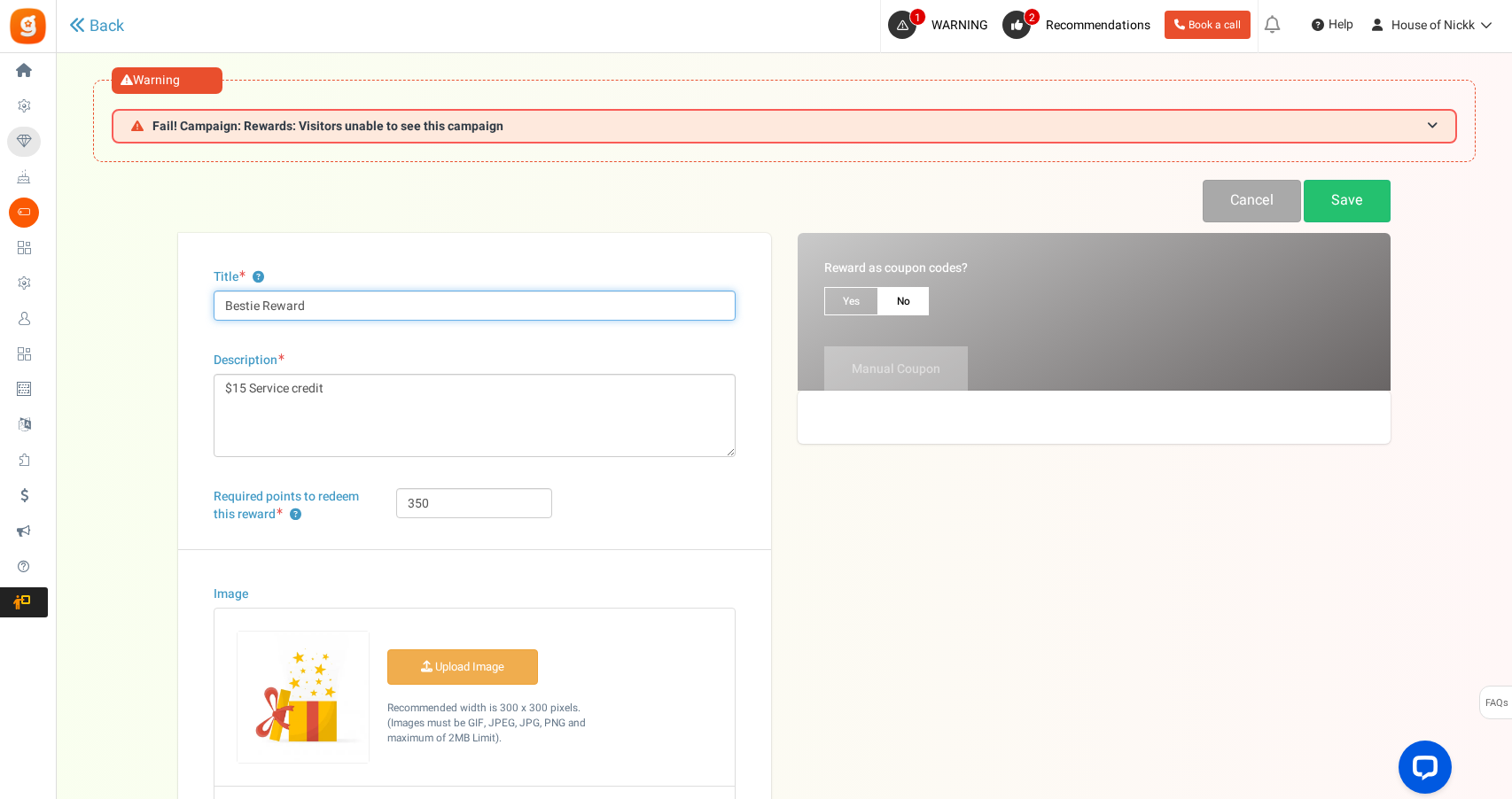
click at [451, 312] on input "Bestie Reward" at bounding box center [474, 305] width 522 height 30
type input "Service Dollars"
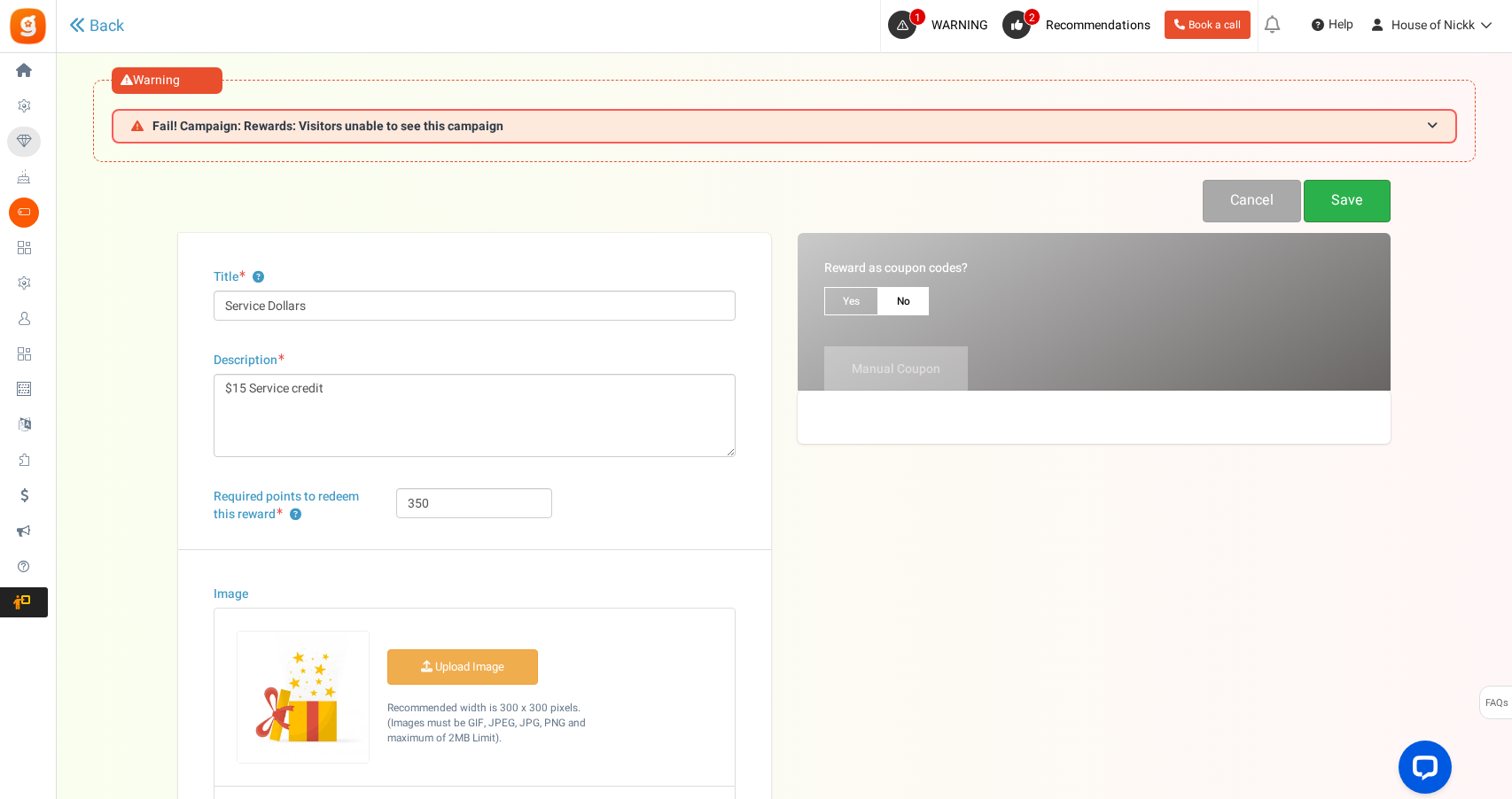
click at [1368, 202] on link "Save" at bounding box center [1347, 200] width 87 height 41
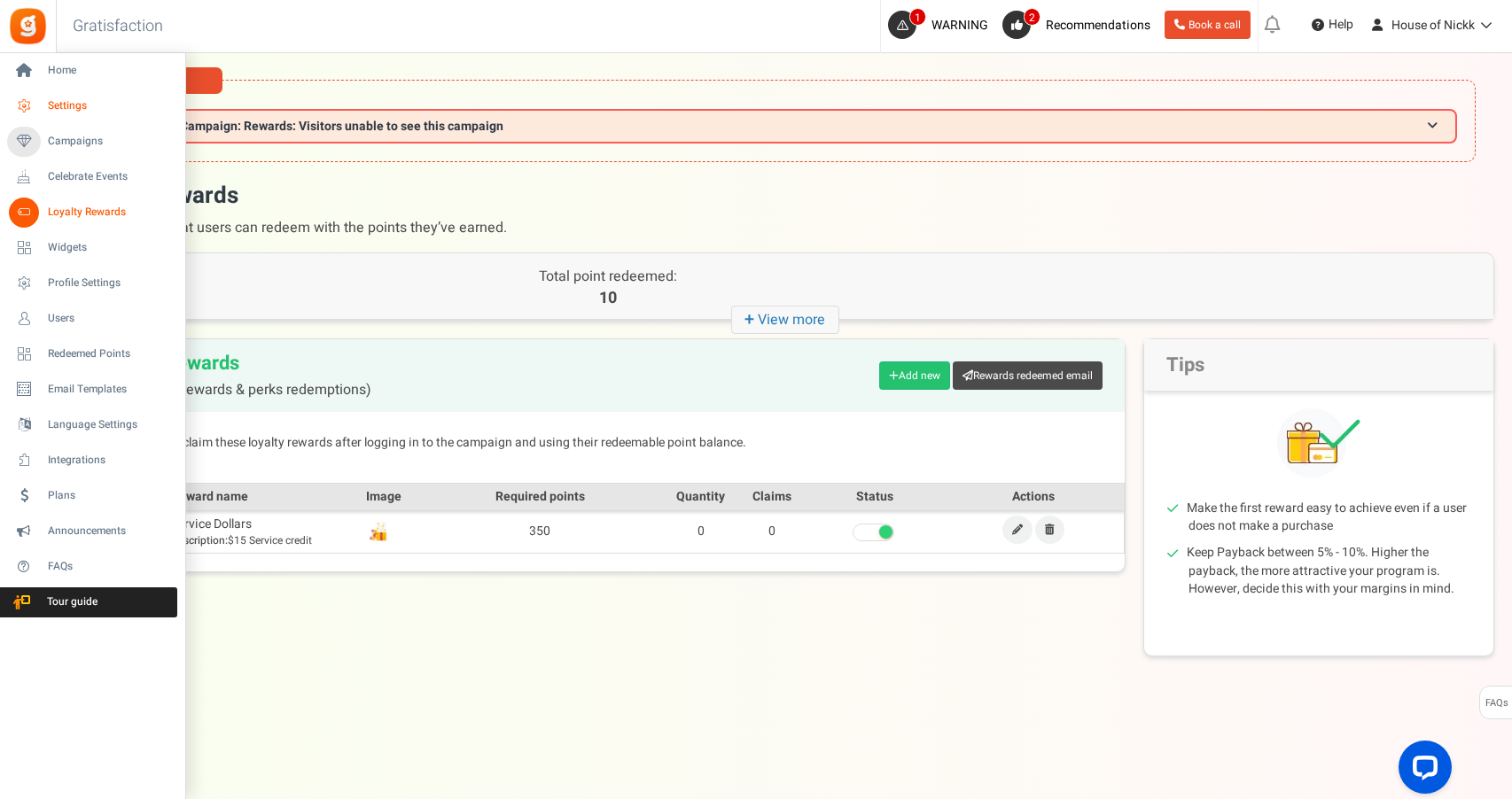
click at [80, 111] on span "Settings" at bounding box center [110, 106] width 125 height 15
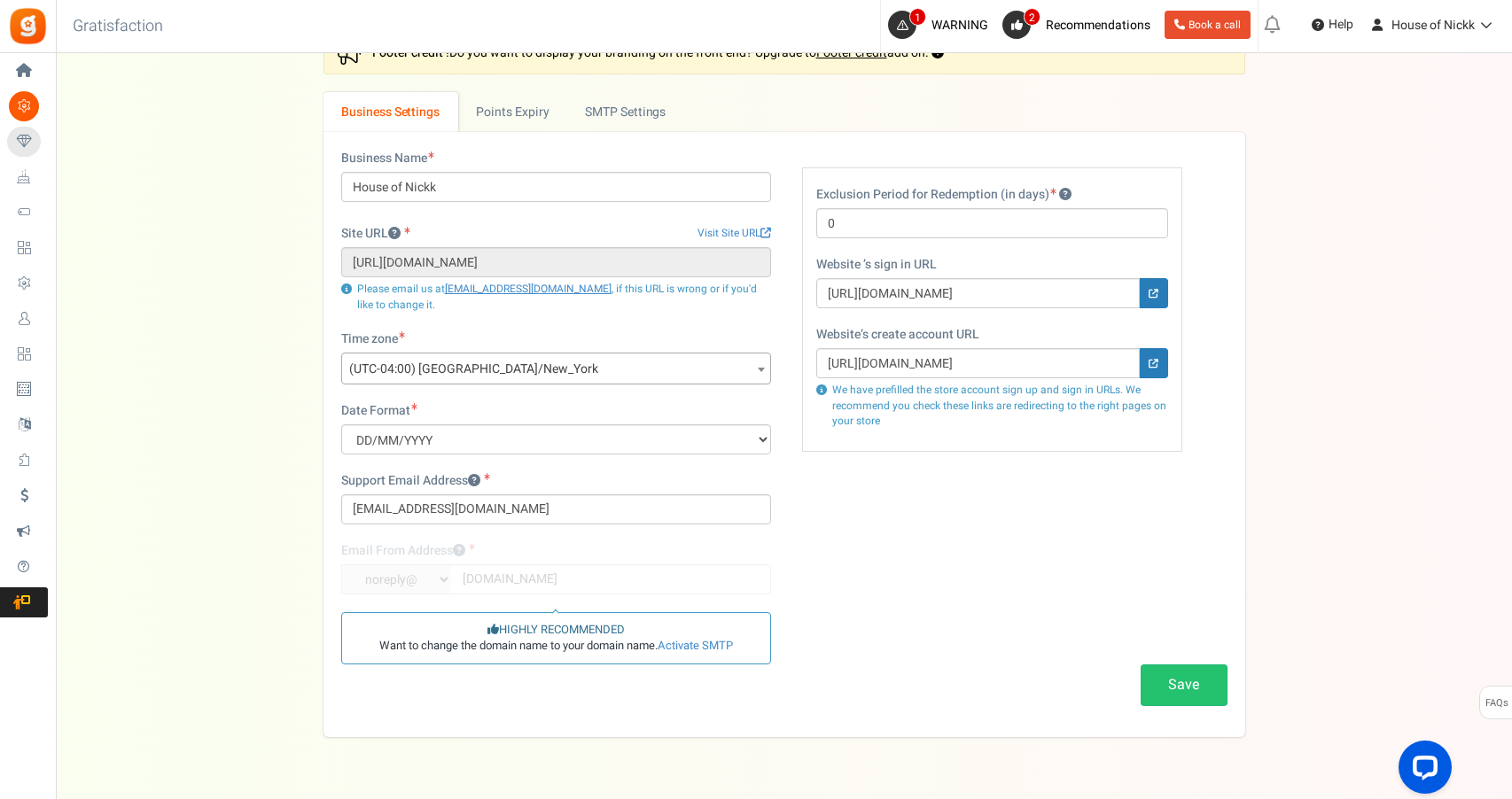
scroll to position [155, 0]
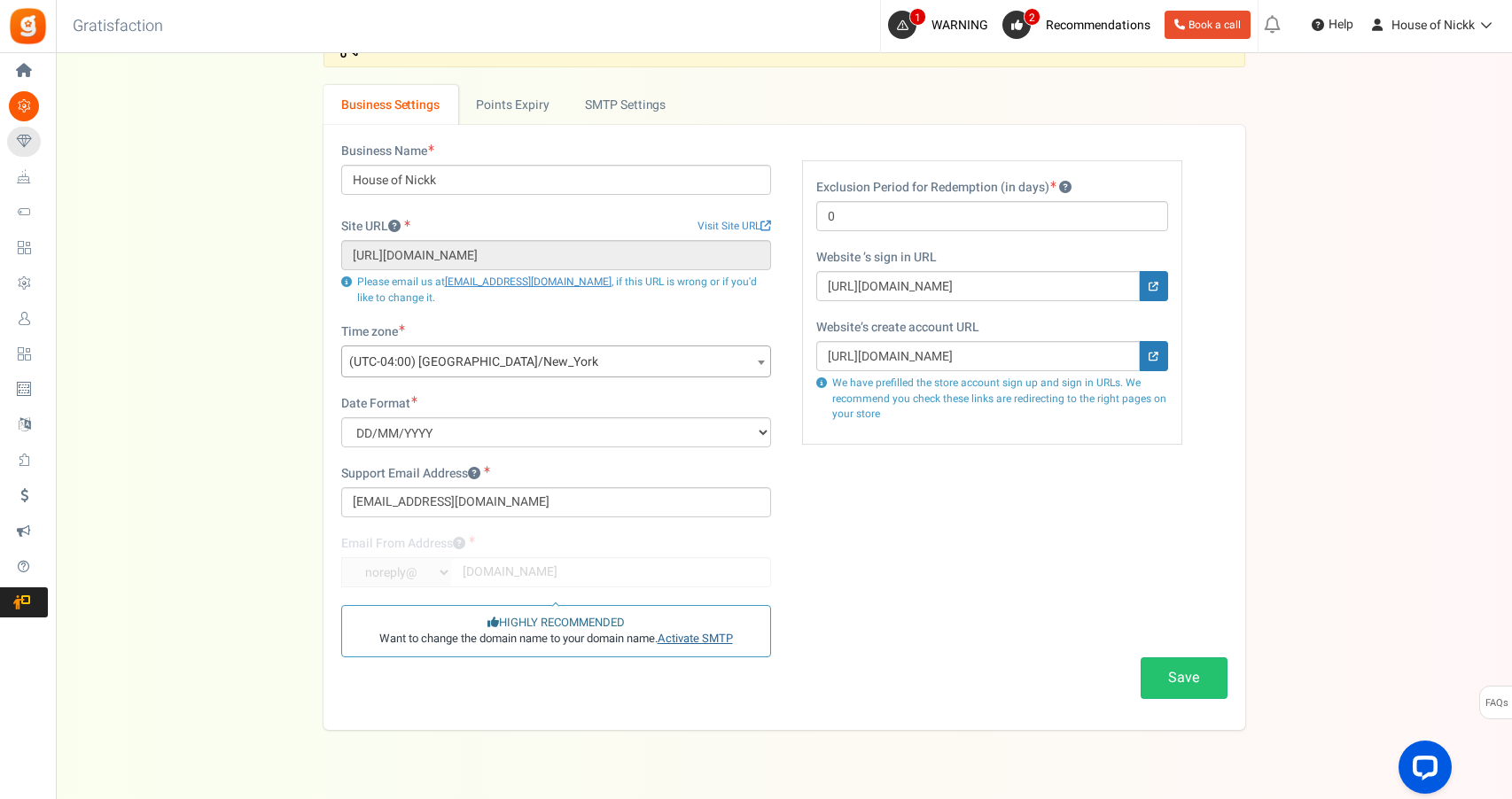
click at [710, 637] on link "Activate SMTP" at bounding box center [696, 638] width 75 height 17
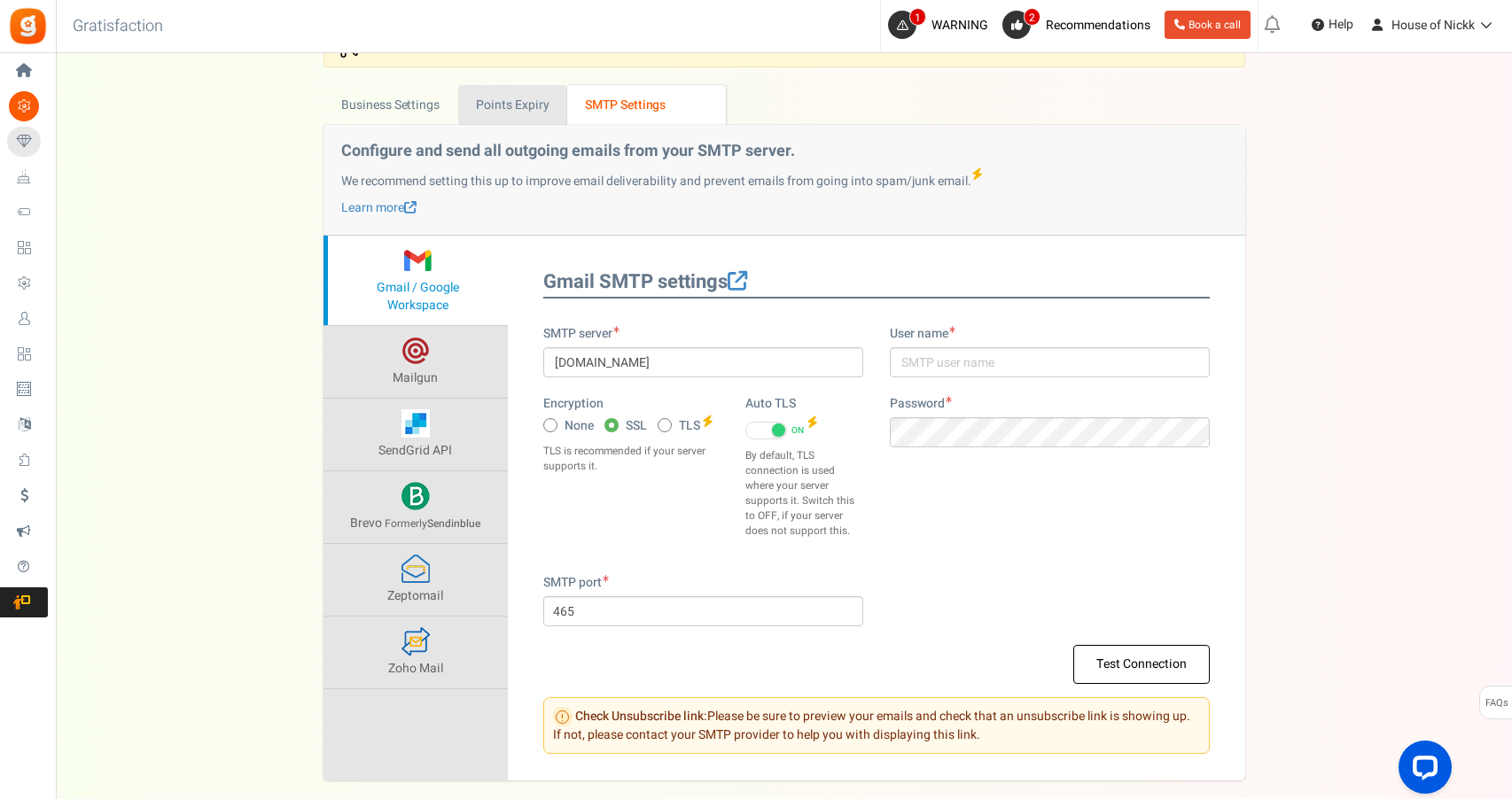
click at [537, 104] on link "Points Expiry" at bounding box center [513, 105] width 109 height 40
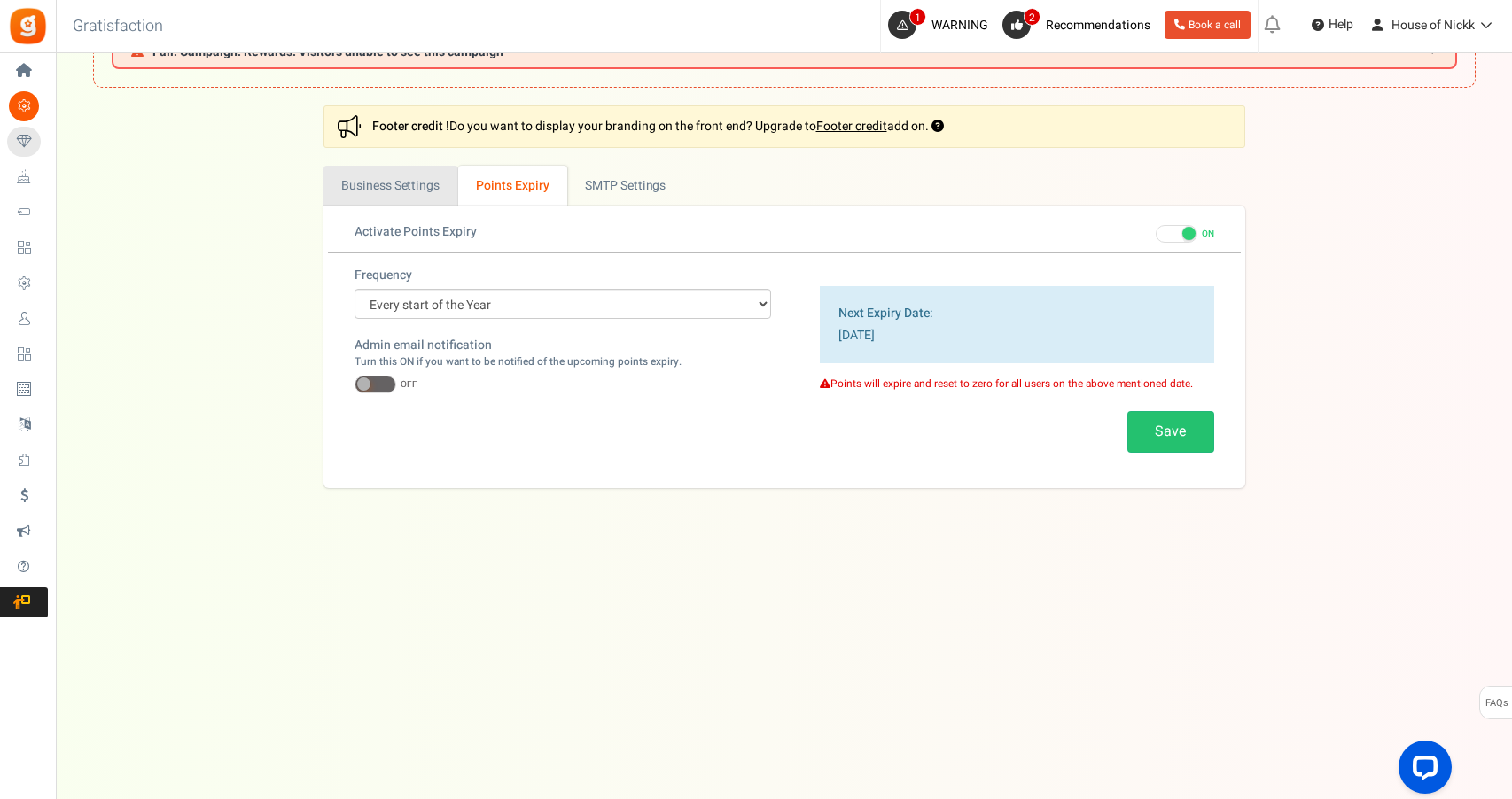
click at [401, 171] on link "Business Settings" at bounding box center [390, 186] width 134 height 40
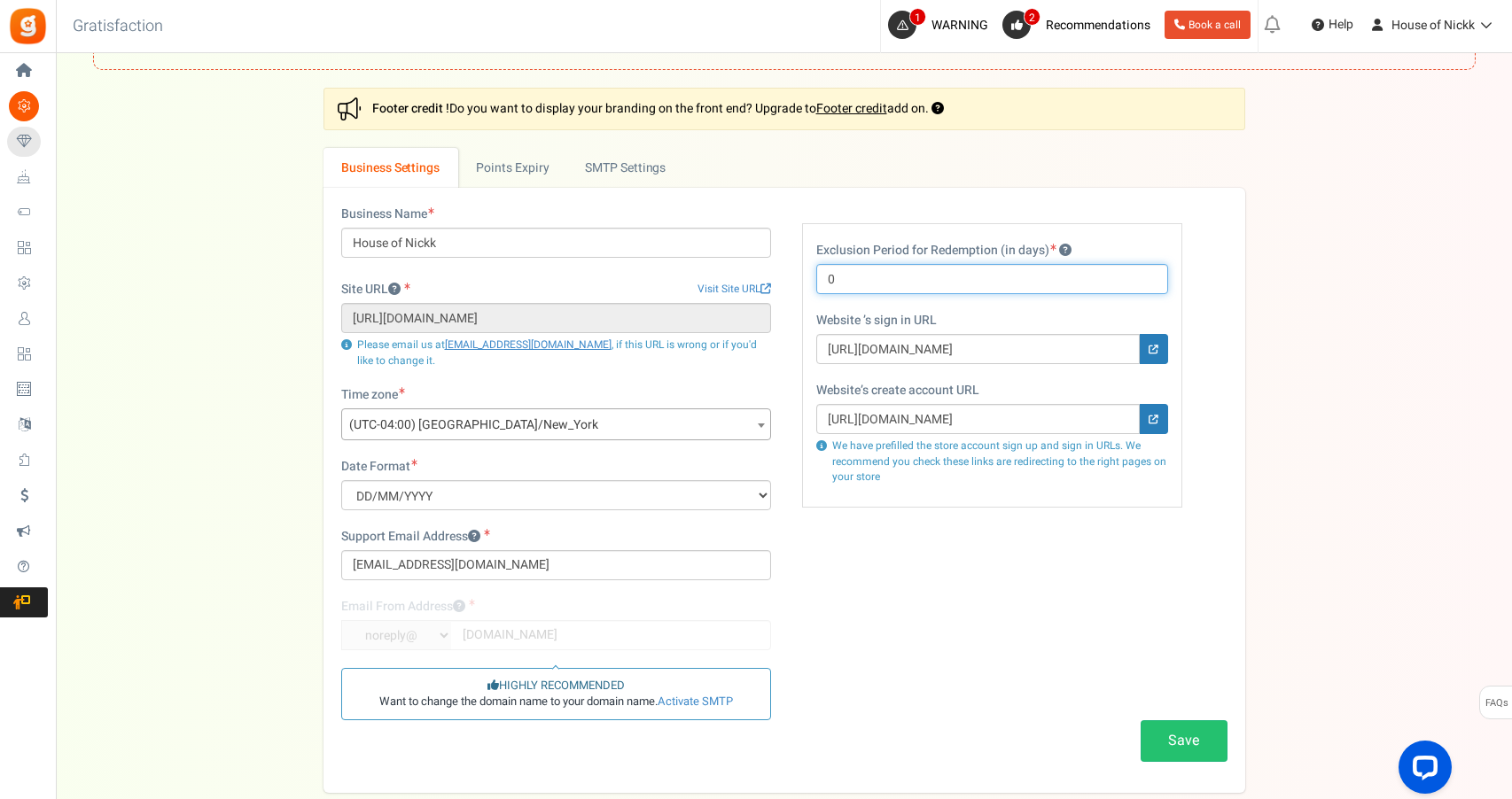
click at [987, 271] on input "0" at bounding box center [992, 279] width 352 height 30
type input "14"
click at [1069, 564] on div "Business Name House of [PERSON_NAME] Site URL Visit Site URL [URL][DOMAIN_NAME]…" at bounding box center [785, 490] width 913 height 570
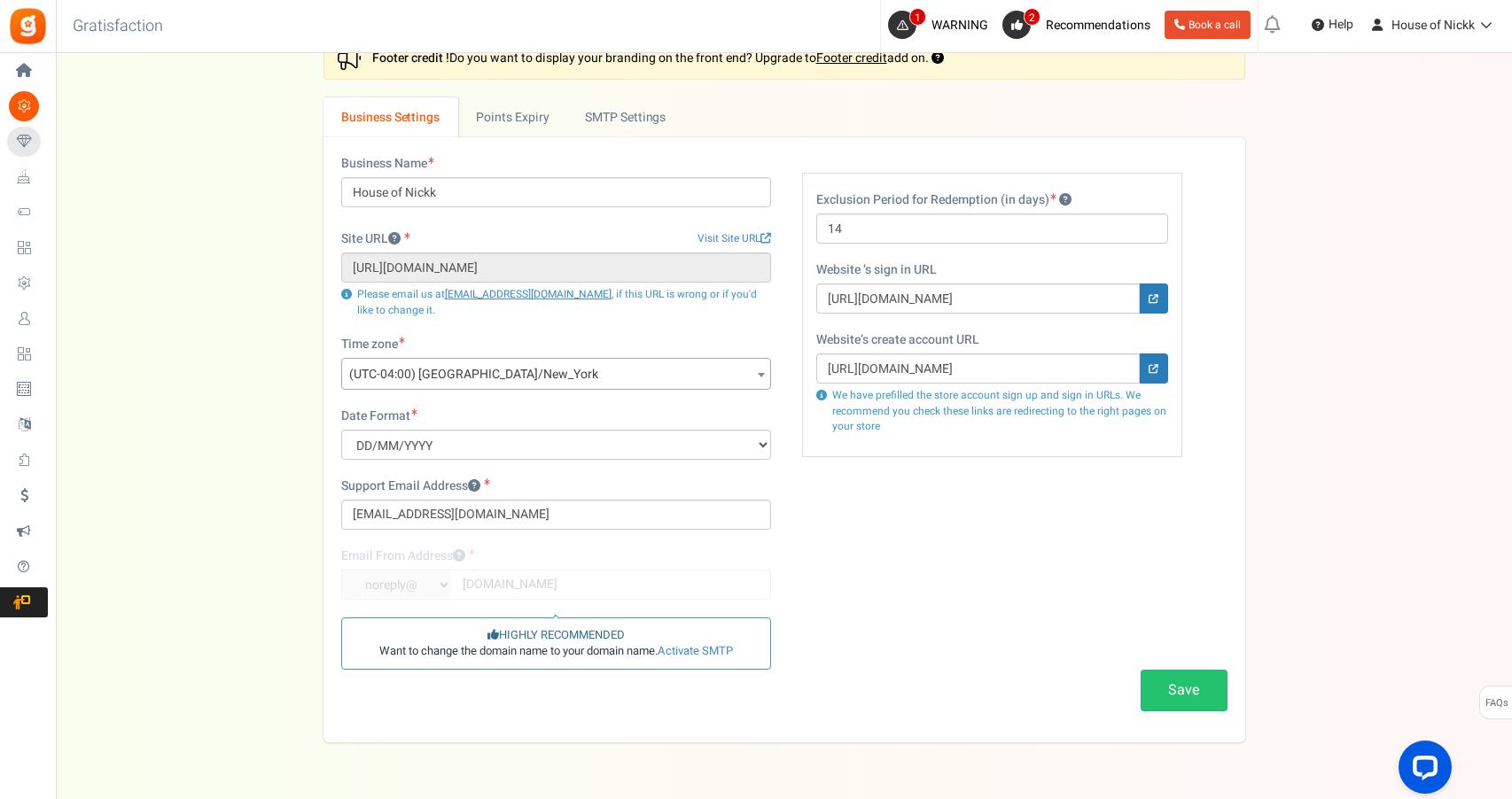
scroll to position [144, 0]
click at [1186, 679] on button "Save" at bounding box center [1184, 688] width 87 height 41
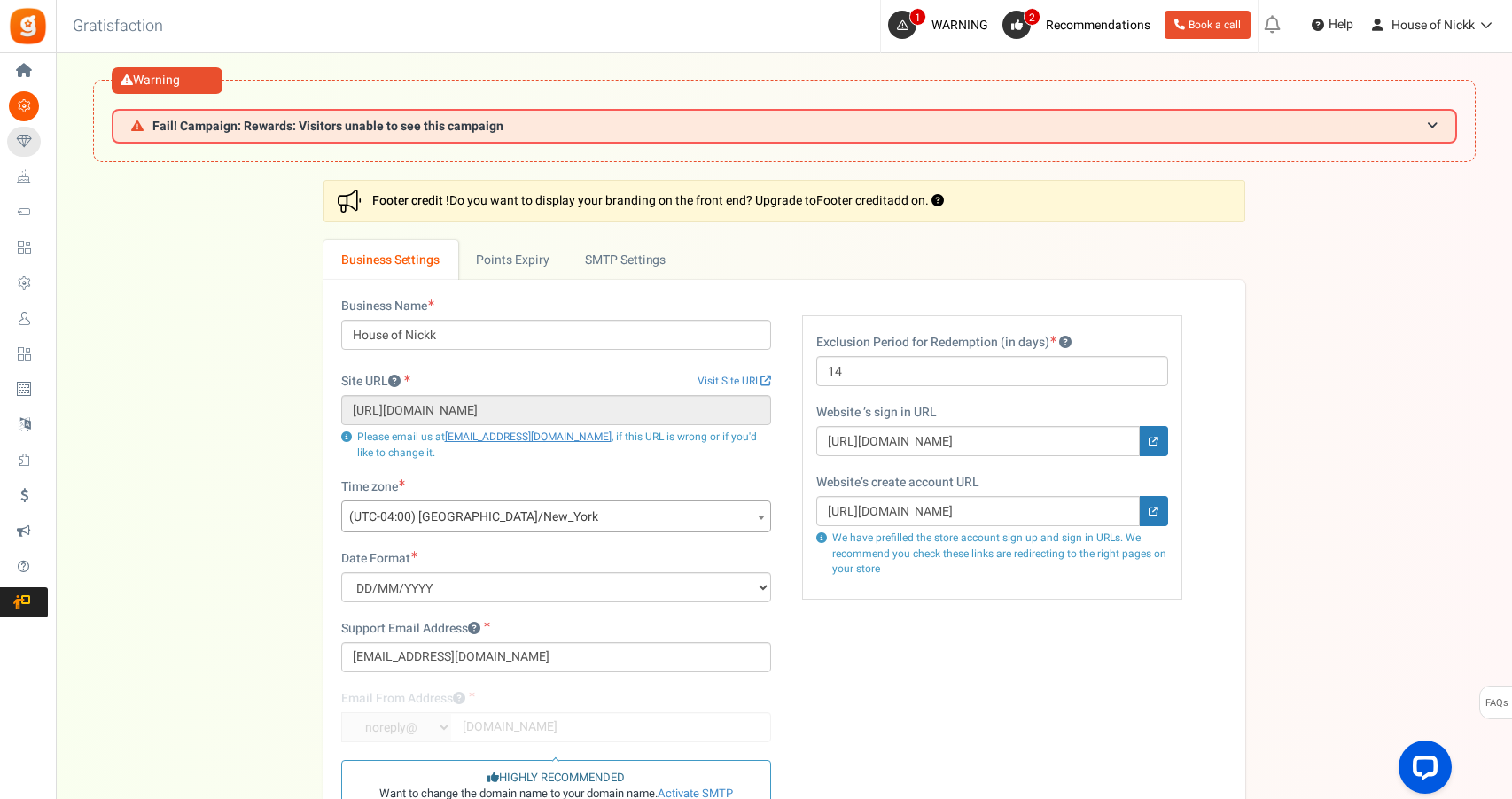
scroll to position [0, 0]
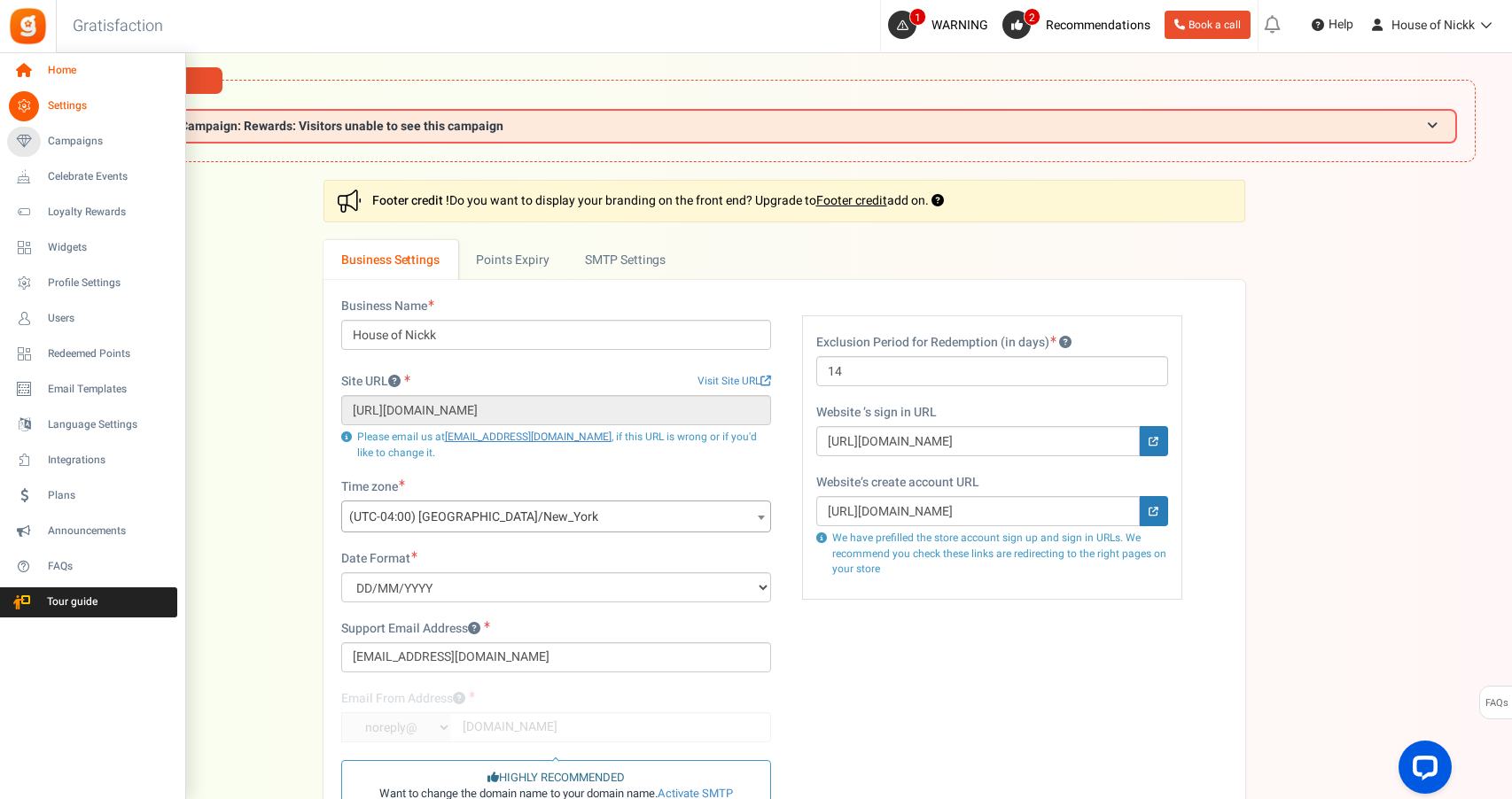
click at [47, 69] on link "Home" at bounding box center [92, 71] width 170 height 30
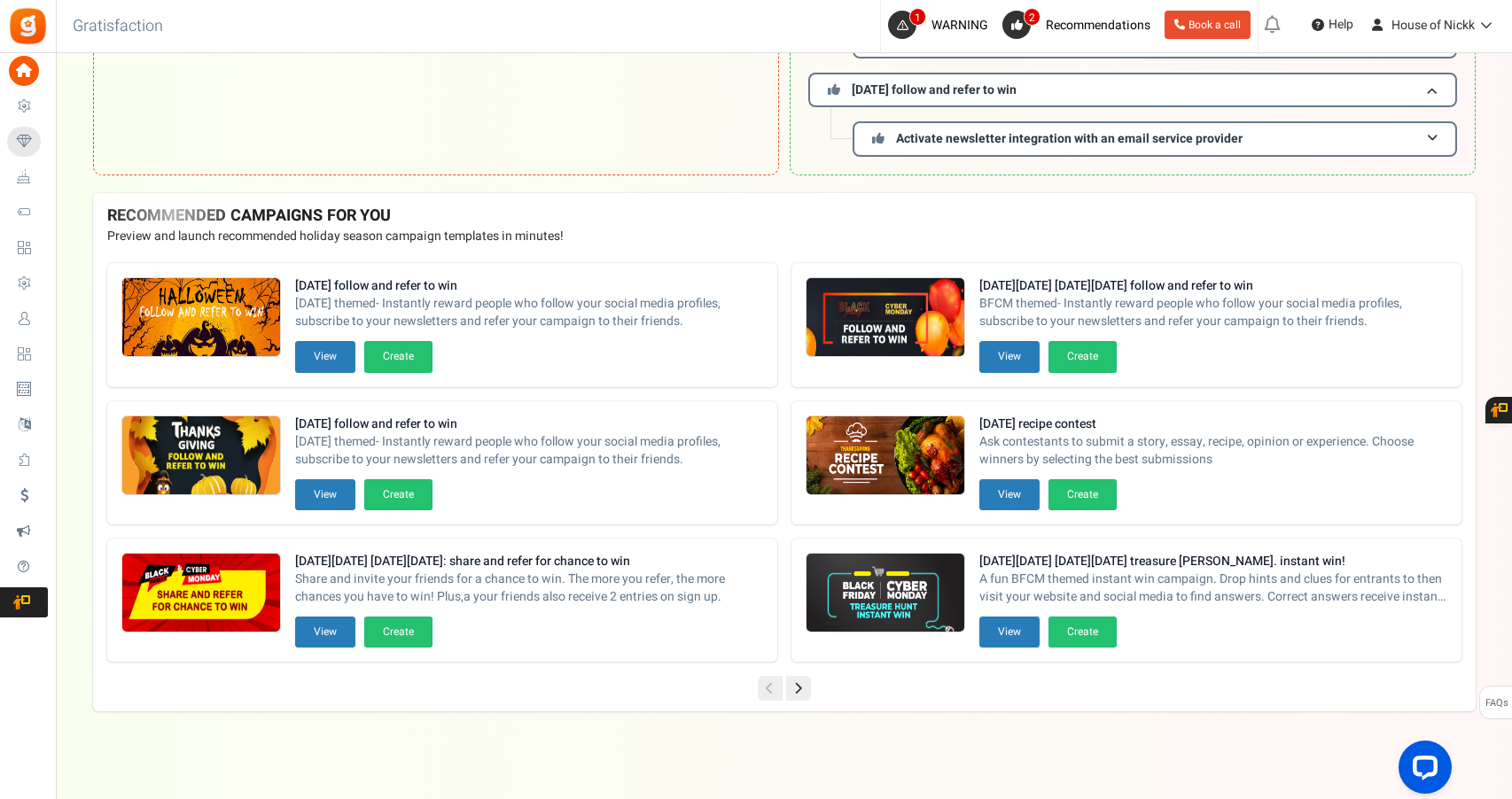
scroll to position [247, 0]
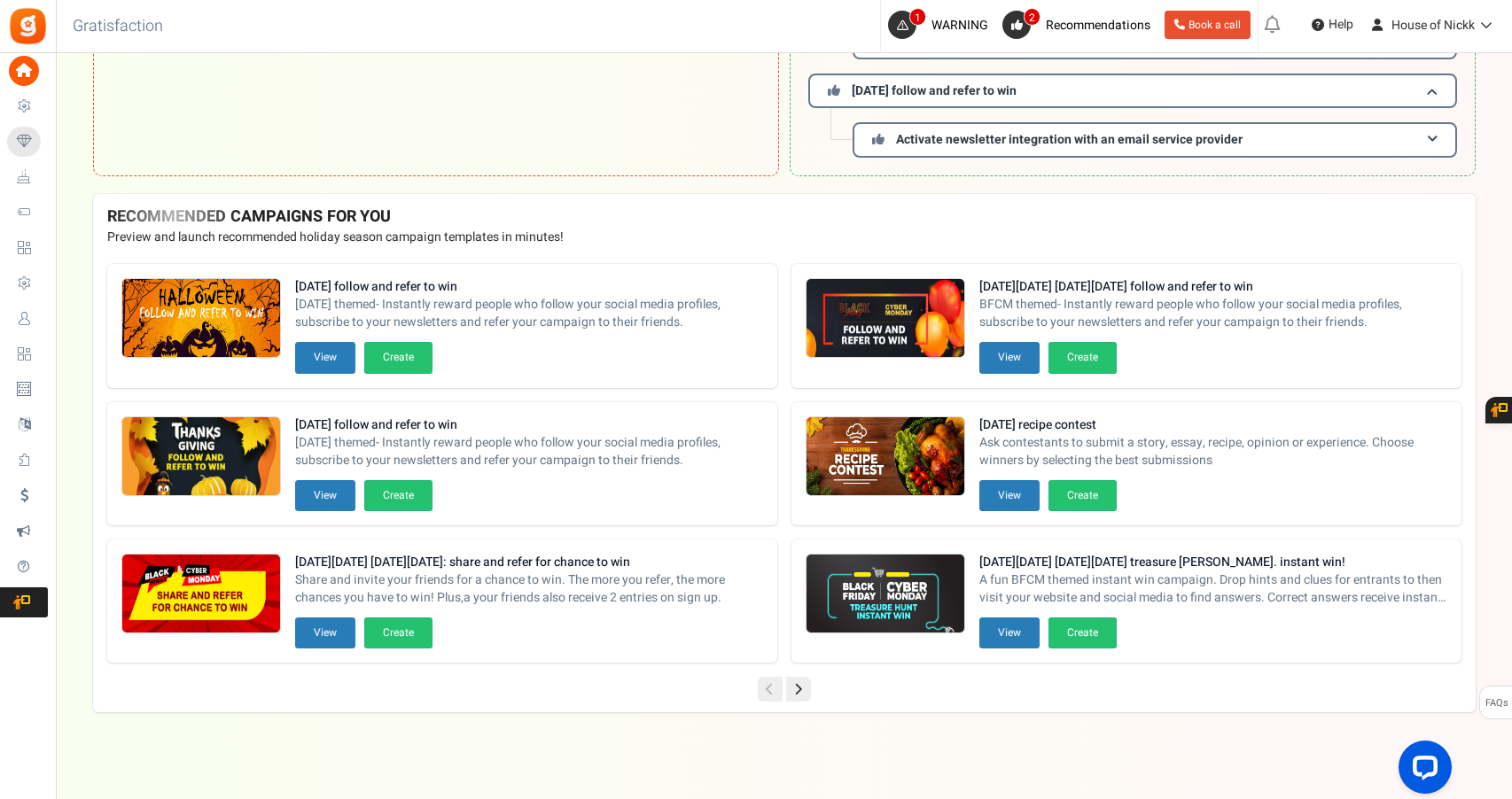
click at [800, 684] on icon at bounding box center [798, 688] width 25 height 25
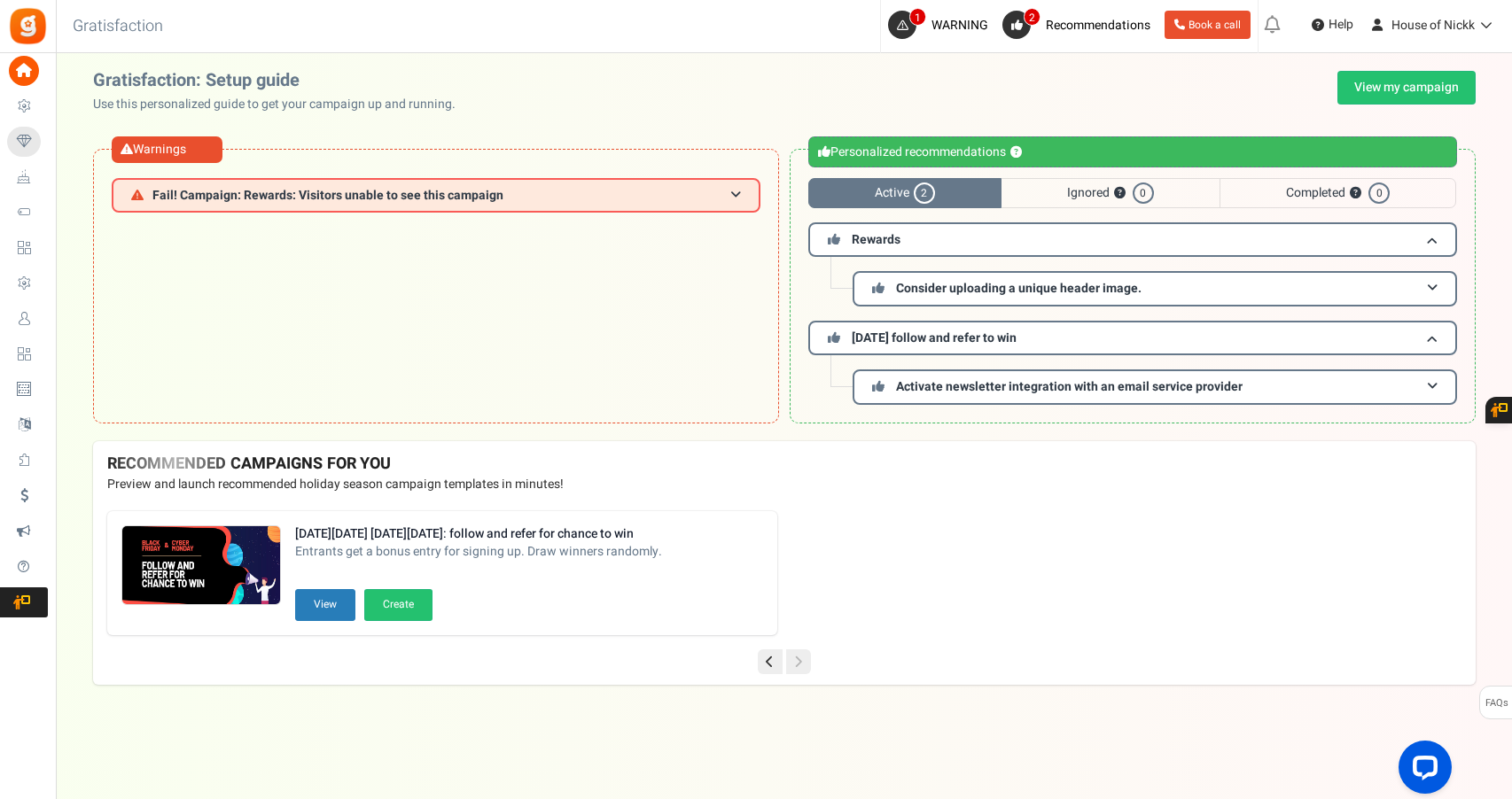
scroll to position [0, 0]
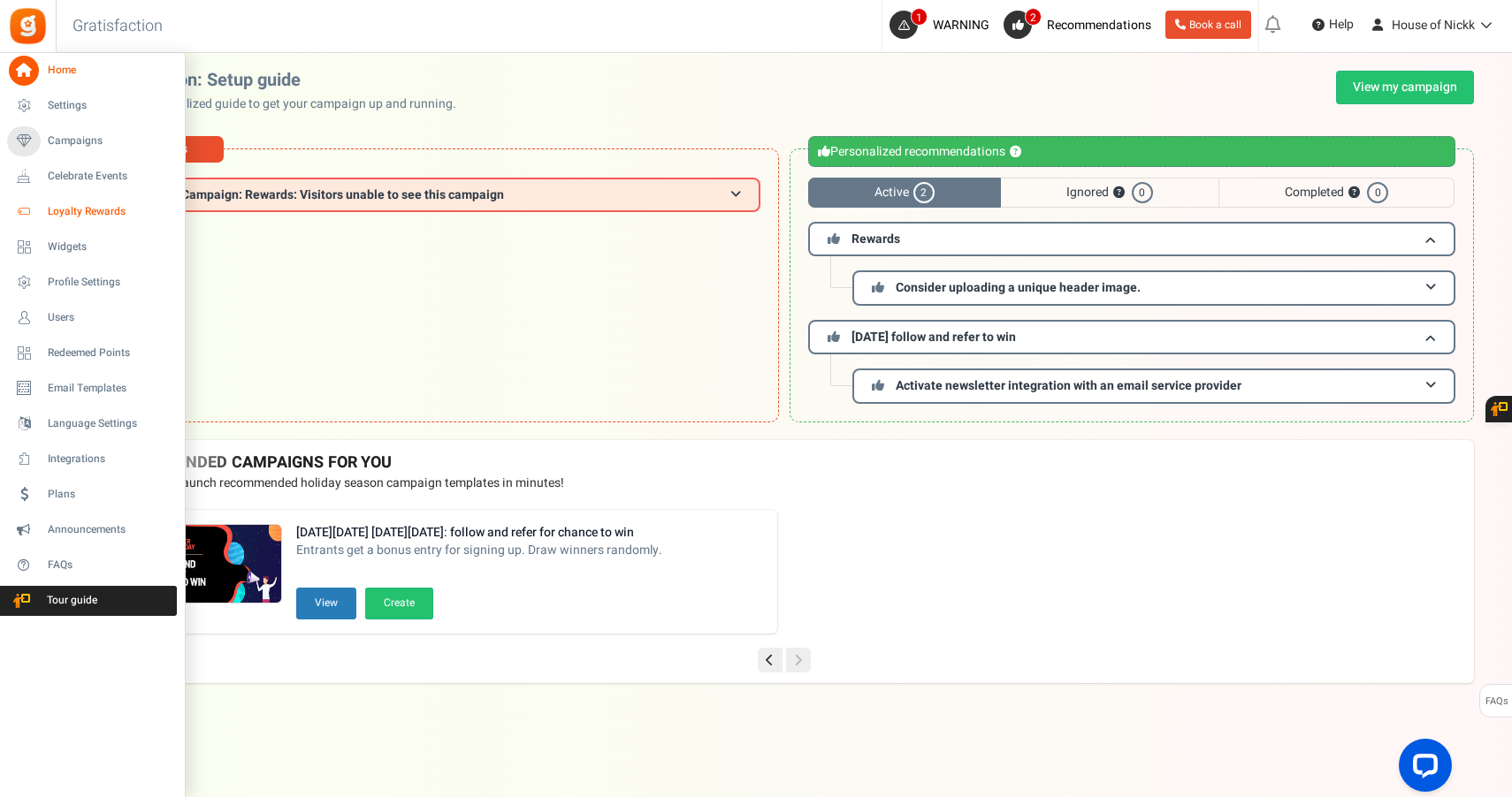
click at [123, 221] on link "Loyalty Rewards" at bounding box center [92, 212] width 170 height 30
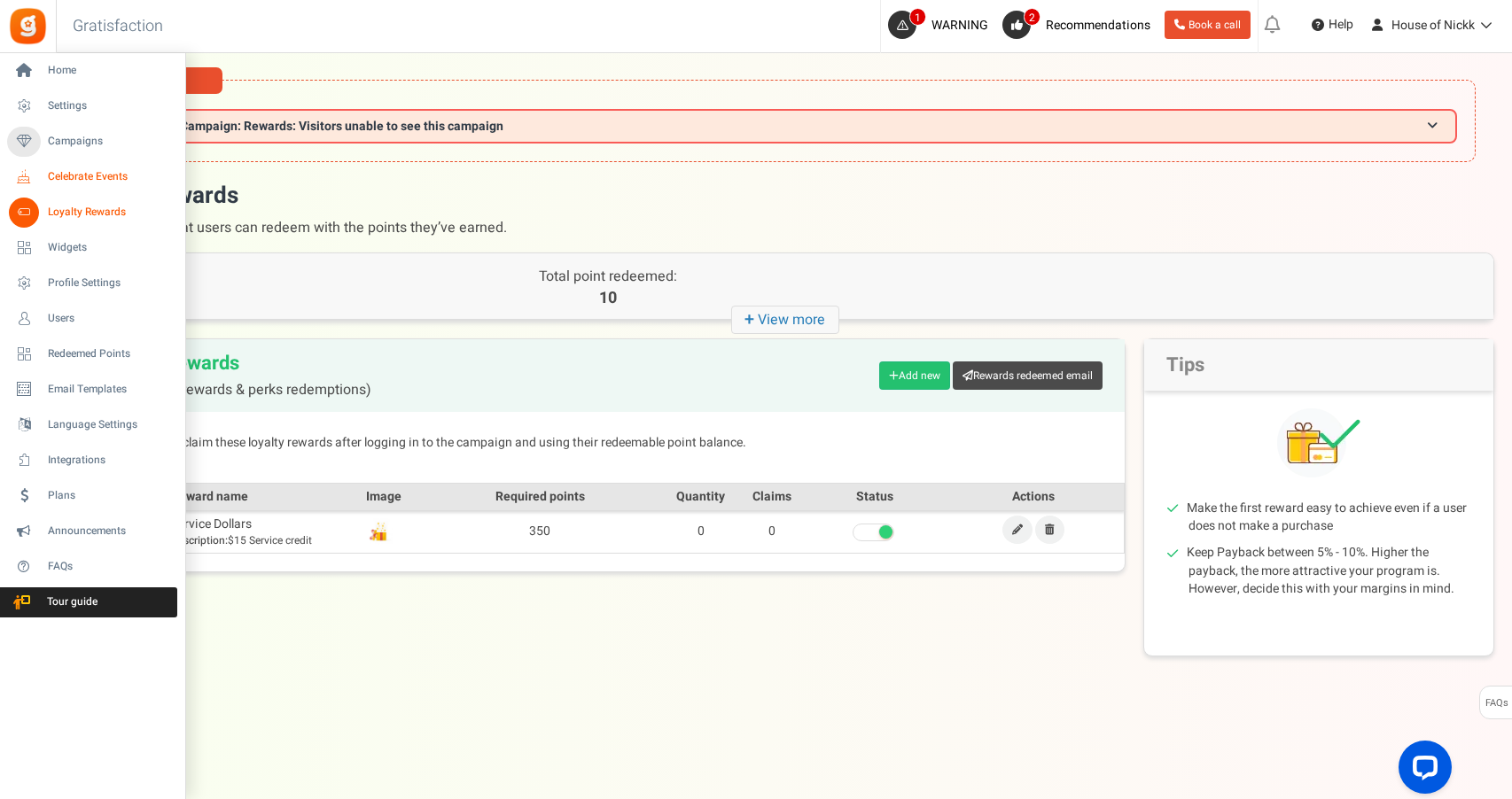
click at [84, 172] on span "Celebrate Events" at bounding box center [110, 176] width 125 height 15
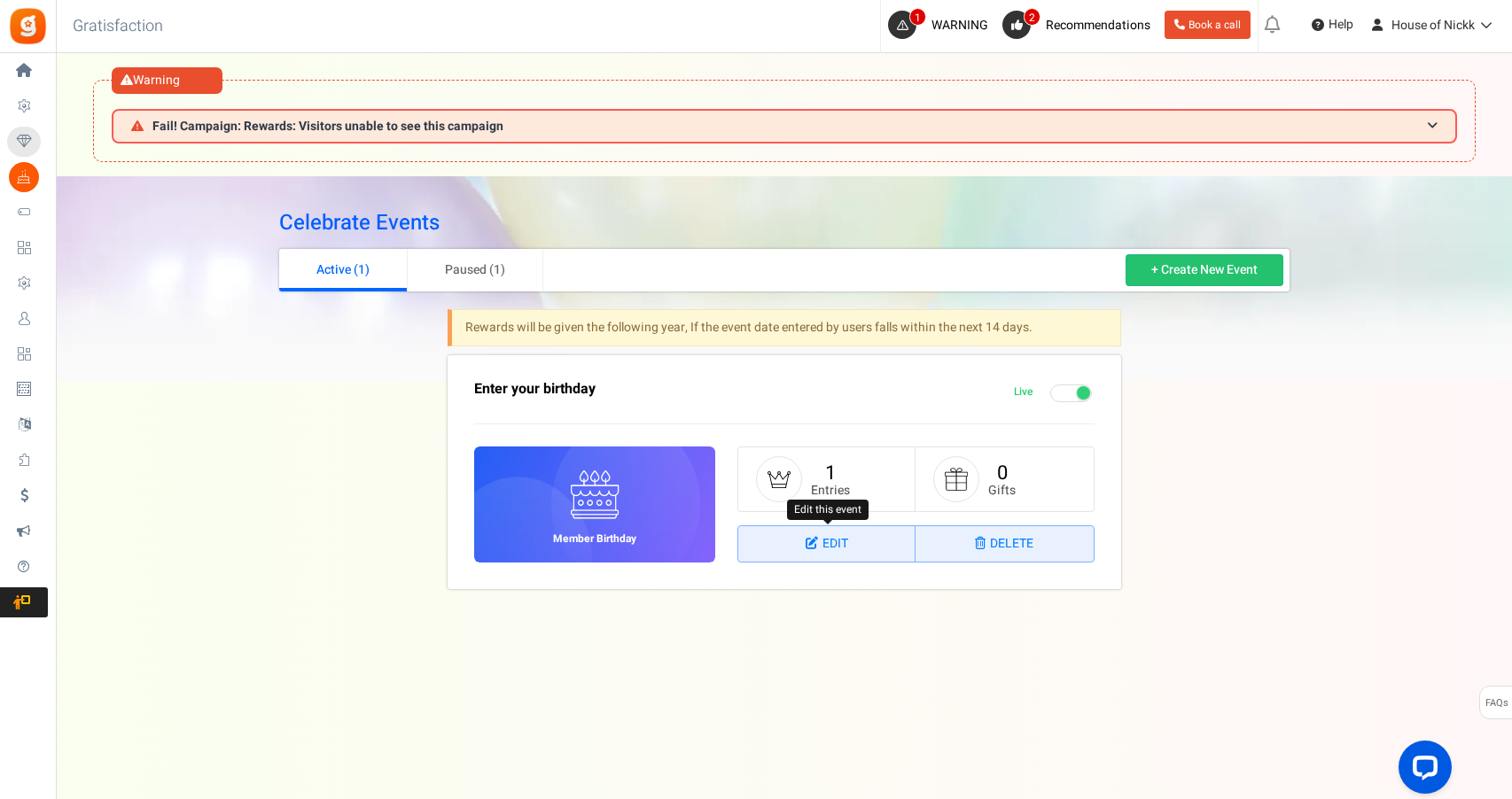
click at [855, 551] on link "Edit" at bounding box center [826, 544] width 177 height 36
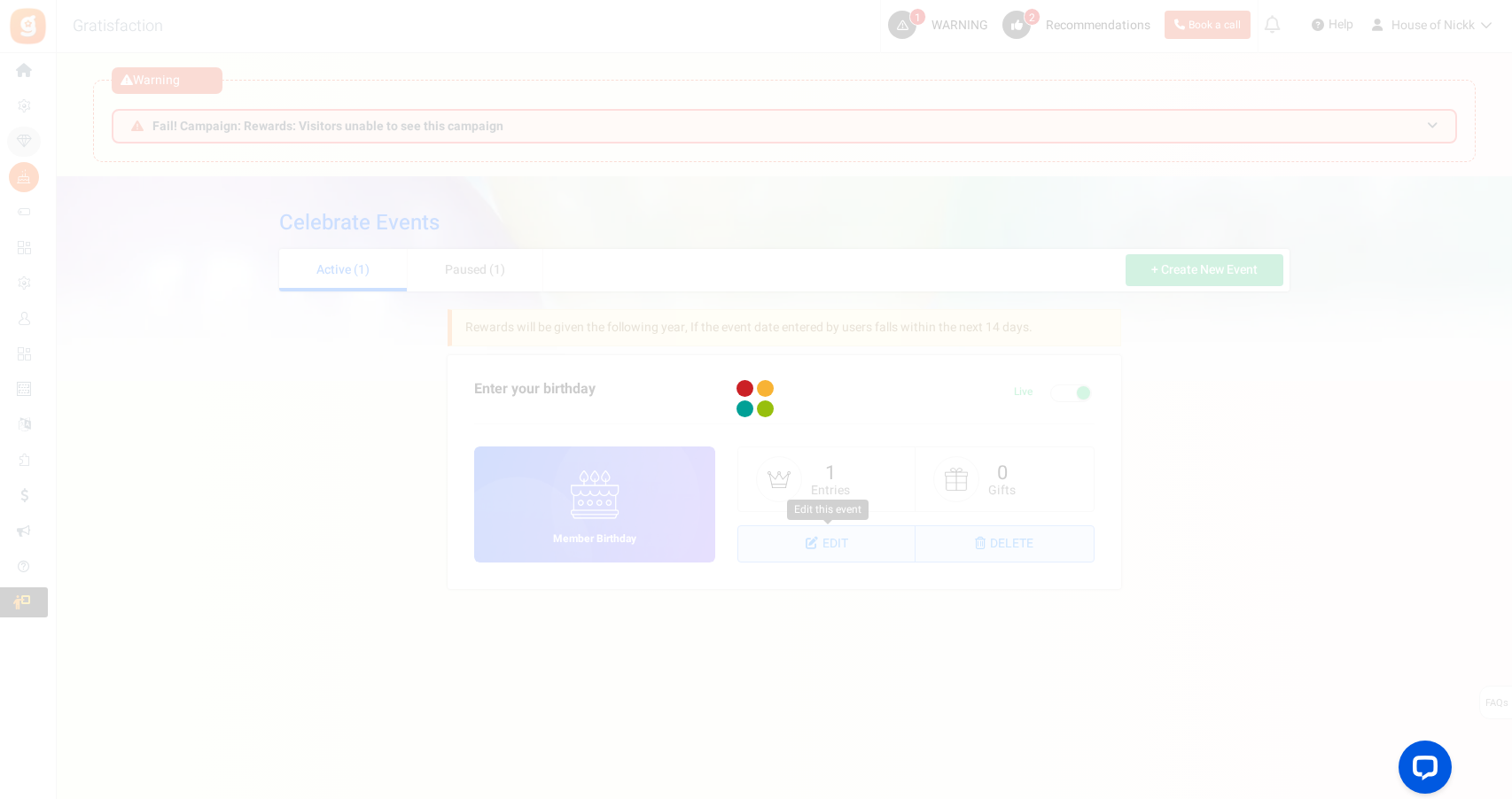
select select "1"
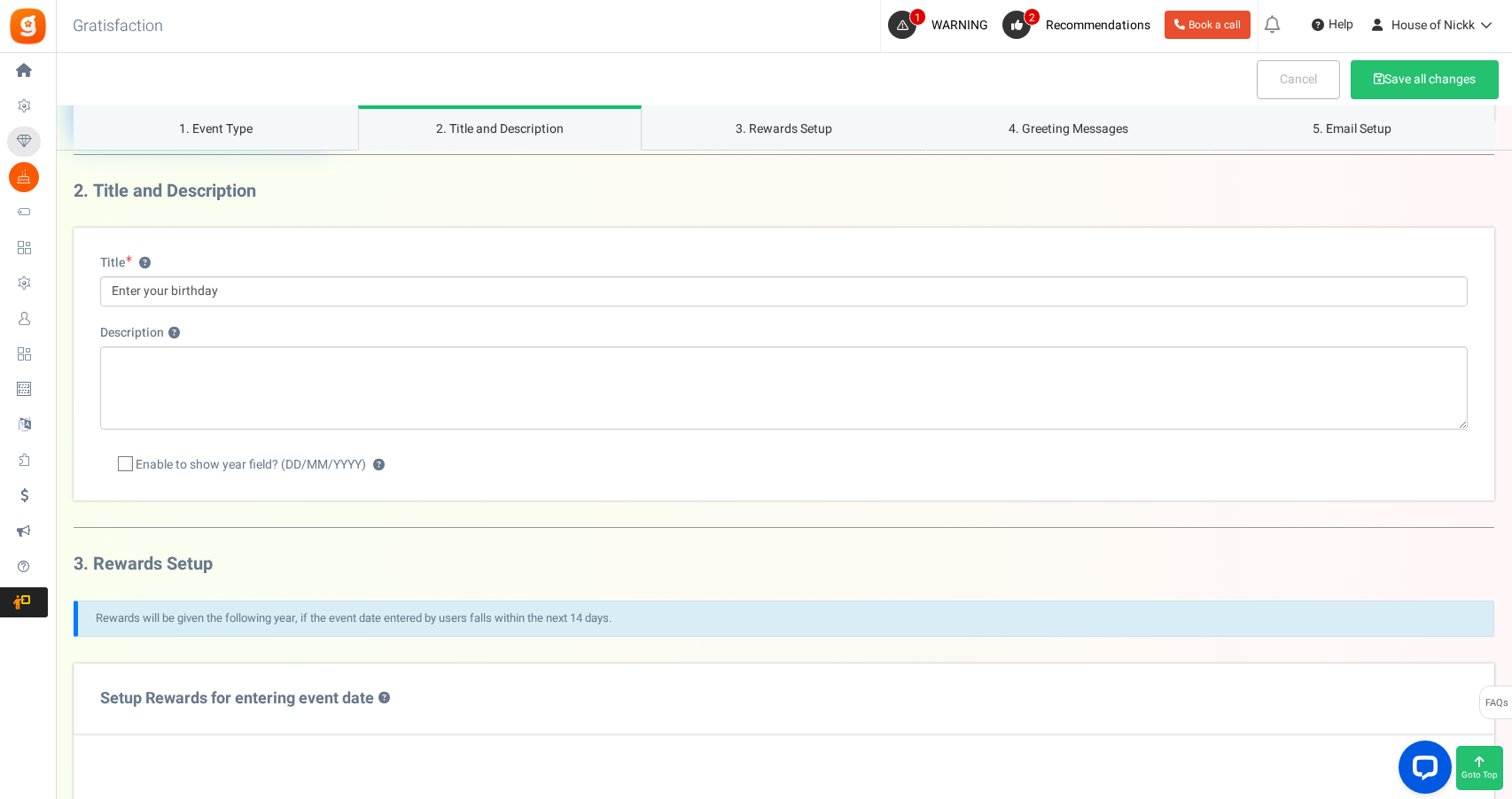
scroll to position [417, 0]
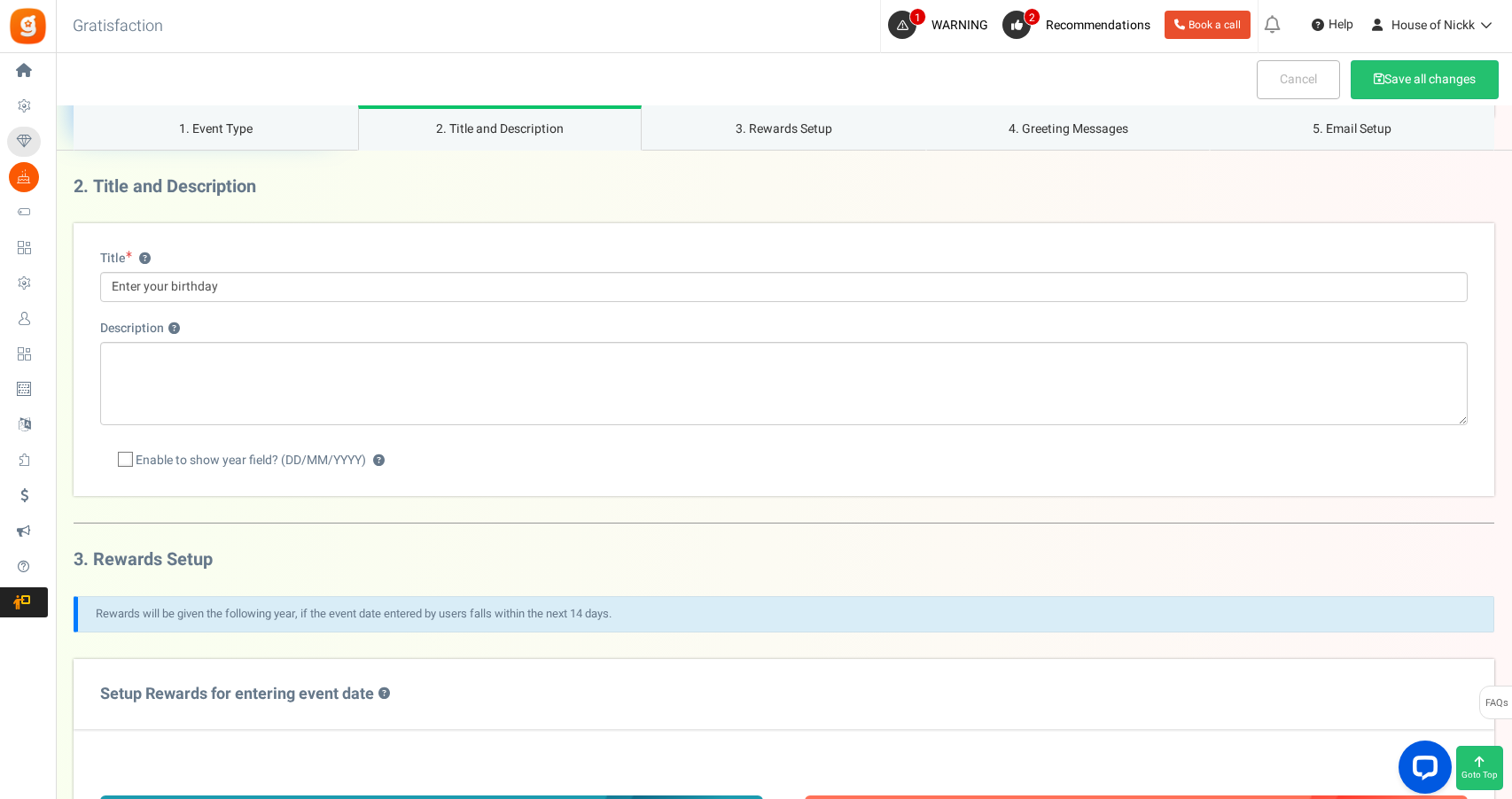
click at [143, 458] on span "Enable to show year field? (DD/MM/YYYY)" at bounding box center [250, 460] width 230 height 18
click at [112, 458] on input "Enable to show year field? (DD/MM/YYYY) ?" at bounding box center [106, 461] width 12 height 12
click at [228, 456] on span "Enable to show year field? (DD/MM/YYYY)" at bounding box center [250, 460] width 230 height 18
click at [112, 456] on input "Enable to show year field? (DD/MM/YYYY) ?" at bounding box center [106, 461] width 12 height 12
checkbox input "false"
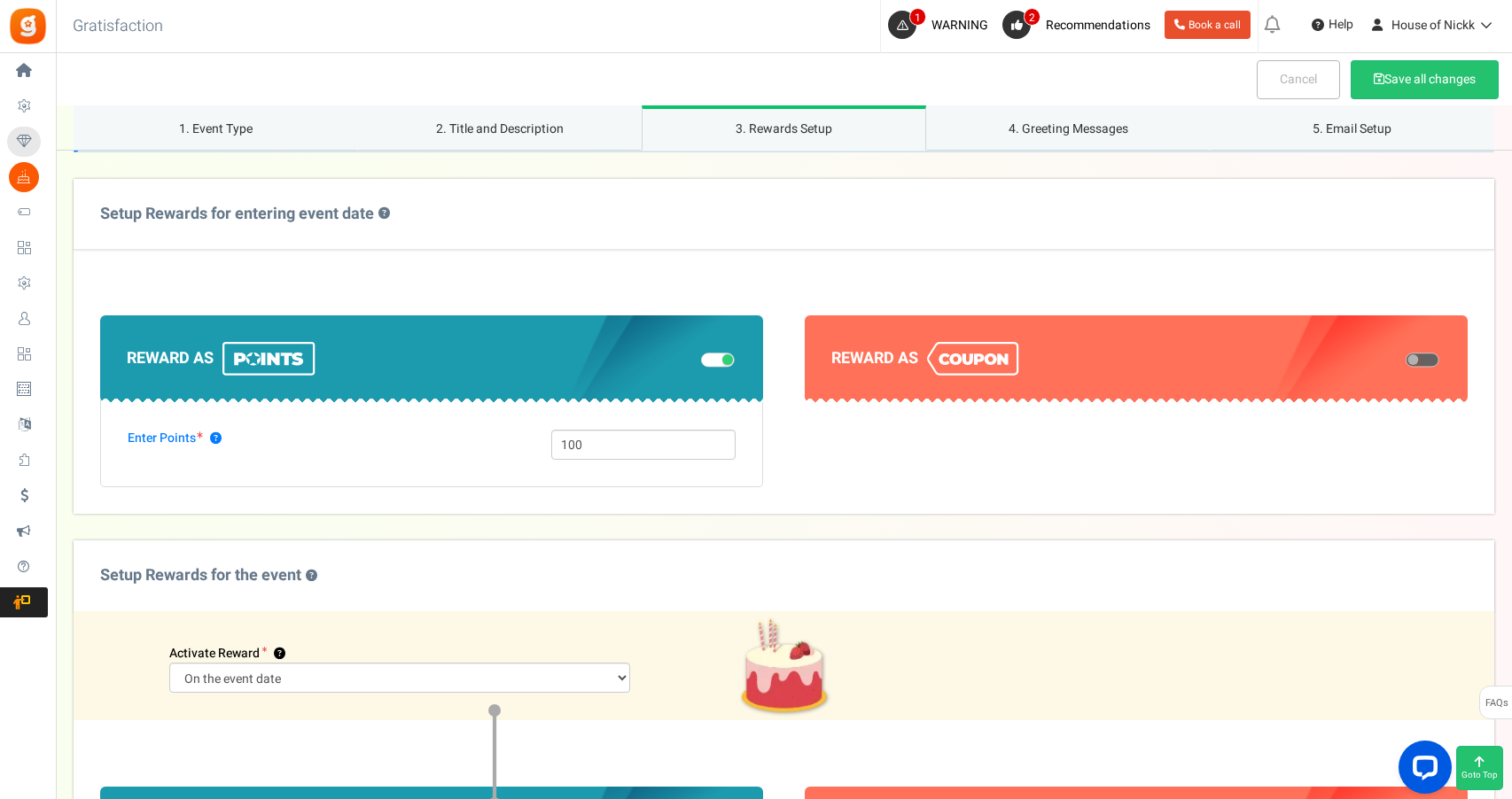
scroll to position [896, 0]
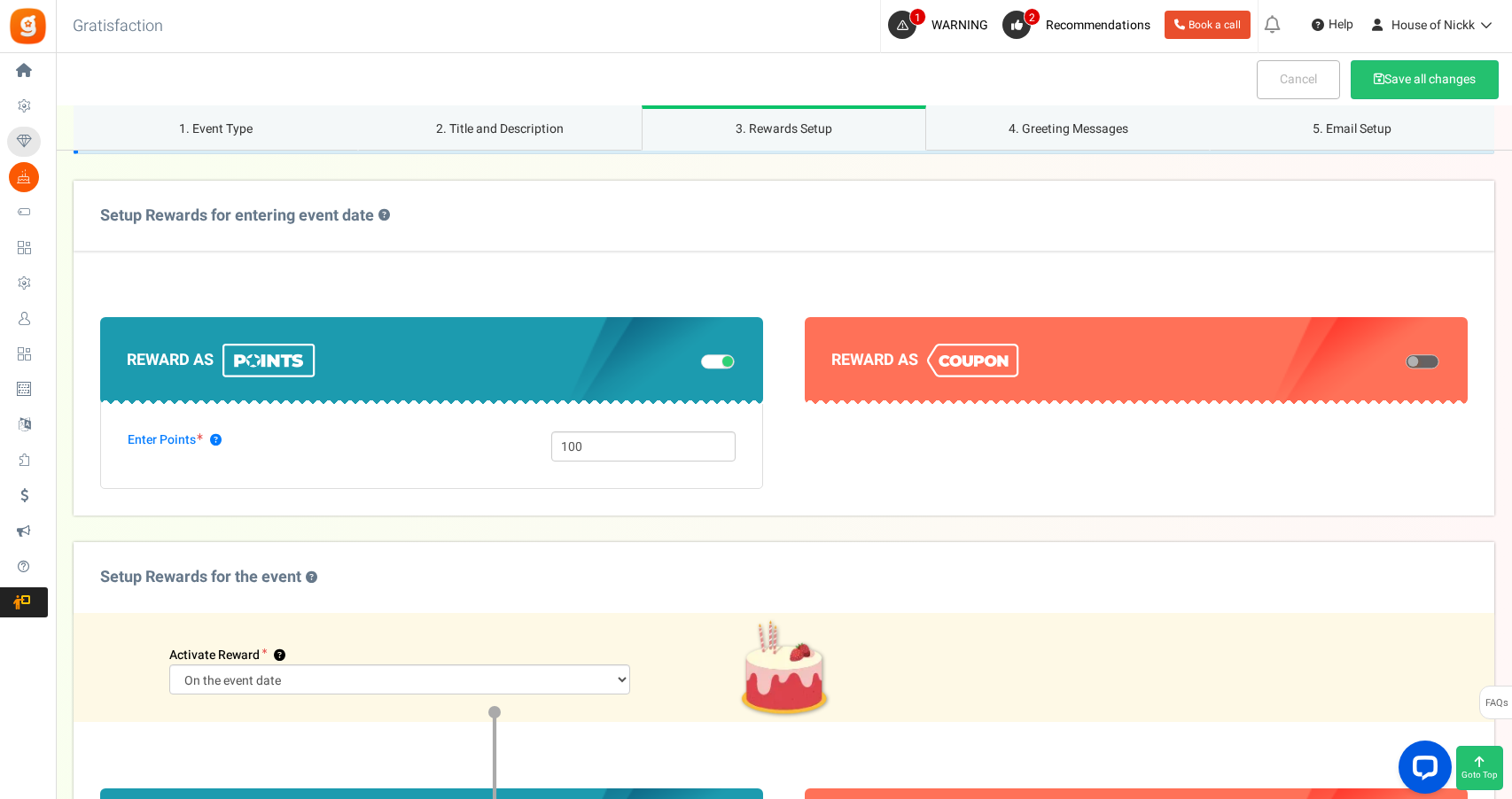
click at [715, 365] on div at bounding box center [714, 360] width 44 height 19
click at [714, 360] on span at bounding box center [718, 361] width 34 height 14
click at [702, 360] on input "checkbox" at bounding box center [702, 360] width 0 height 9
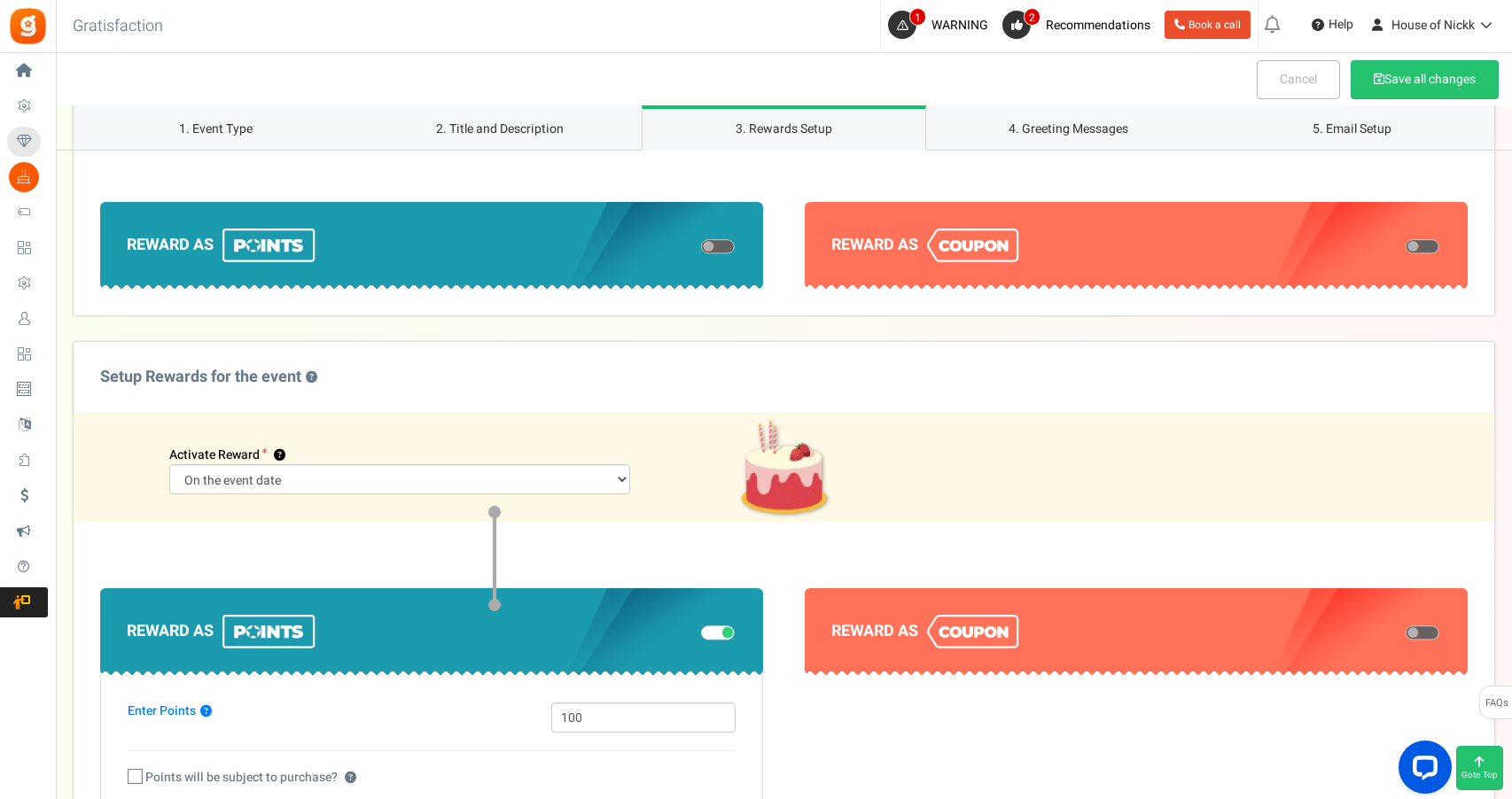
scroll to position [1011, 0]
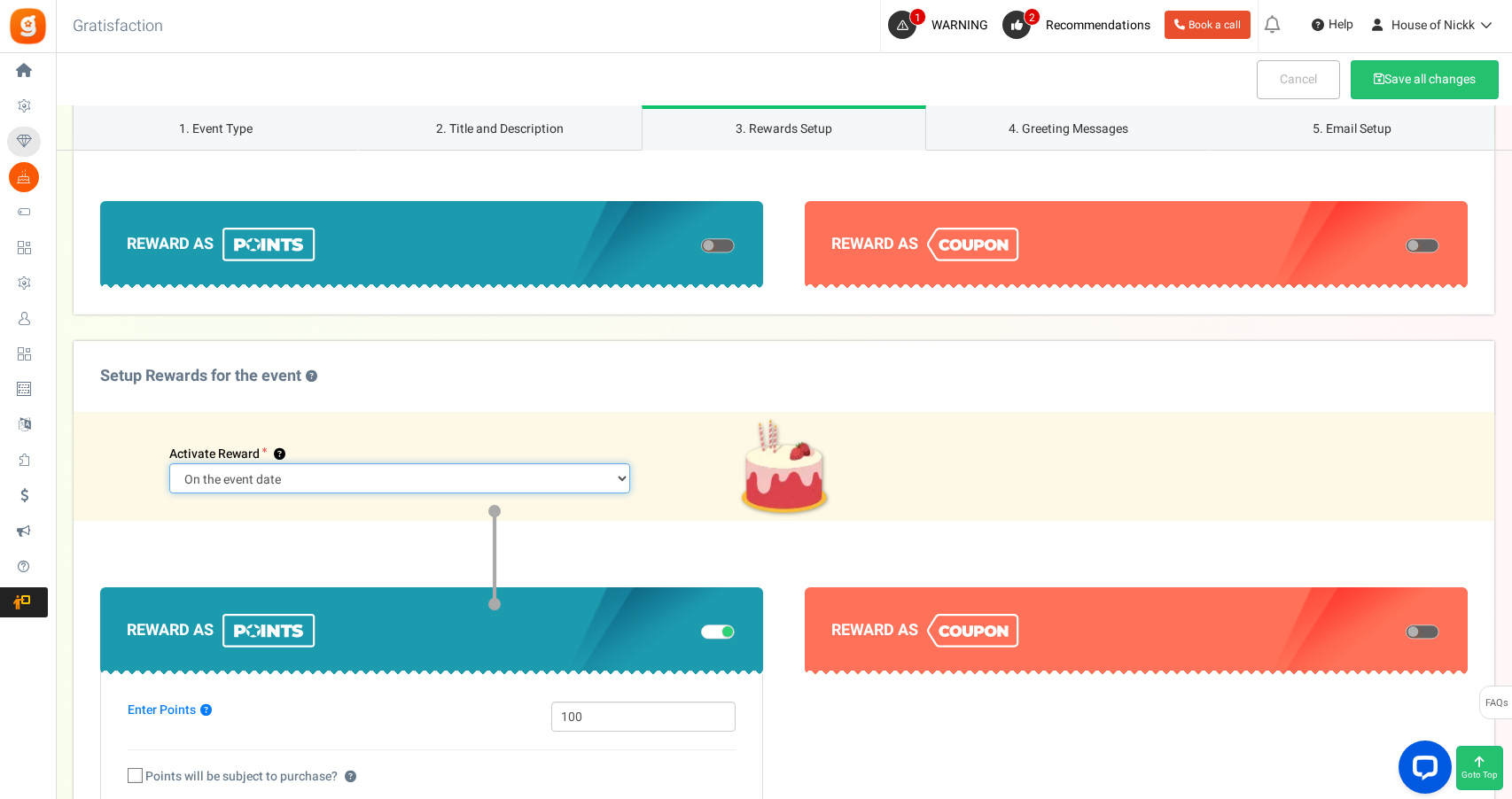
select select "2"
click at [258, 471] on input "30" at bounding box center [244, 478] width 150 height 30
type input "15"
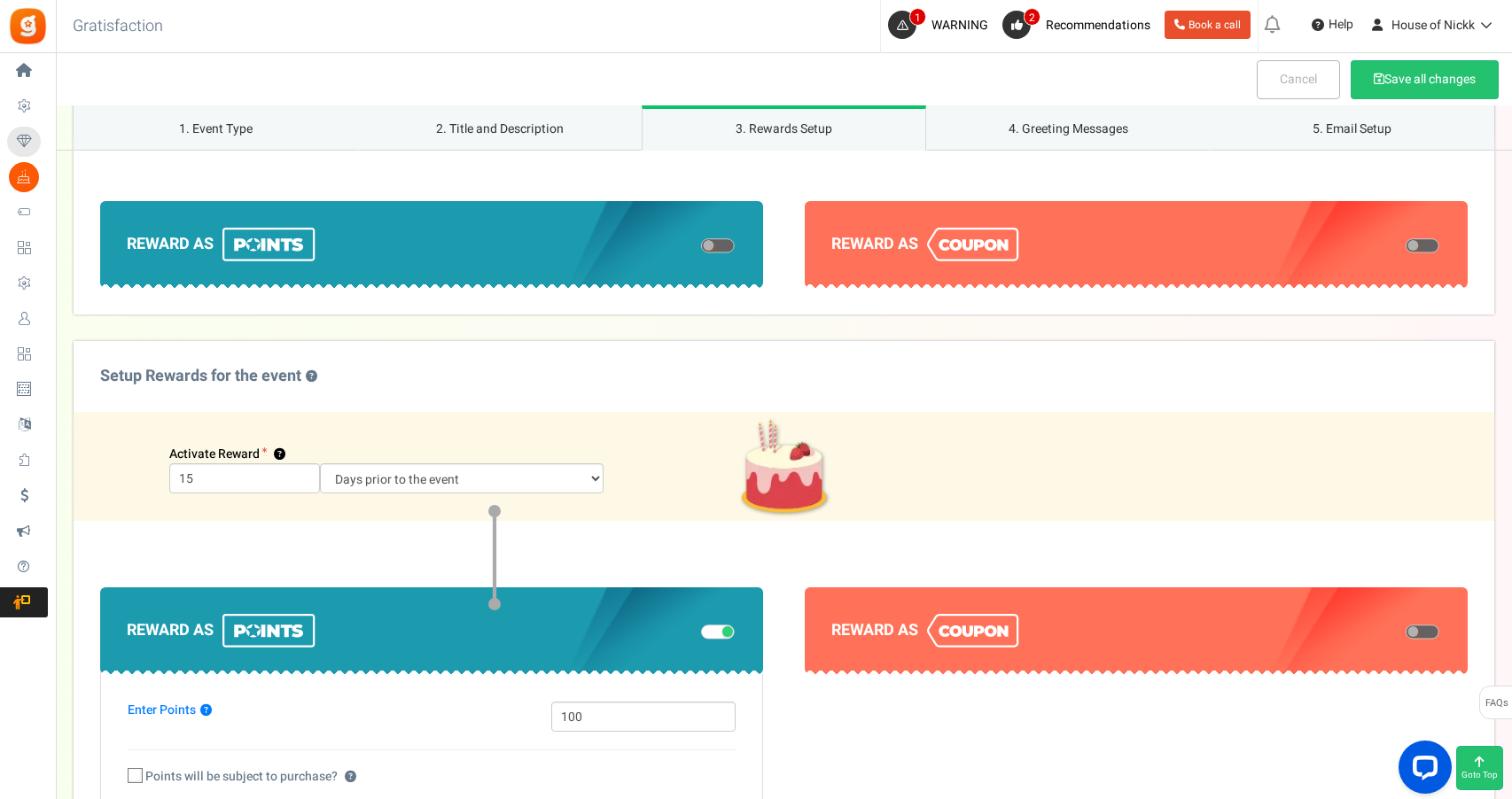
click at [335, 561] on div "Reward as Enter Points ? 100 ?" at bounding box center [784, 679] width 1421 height 319
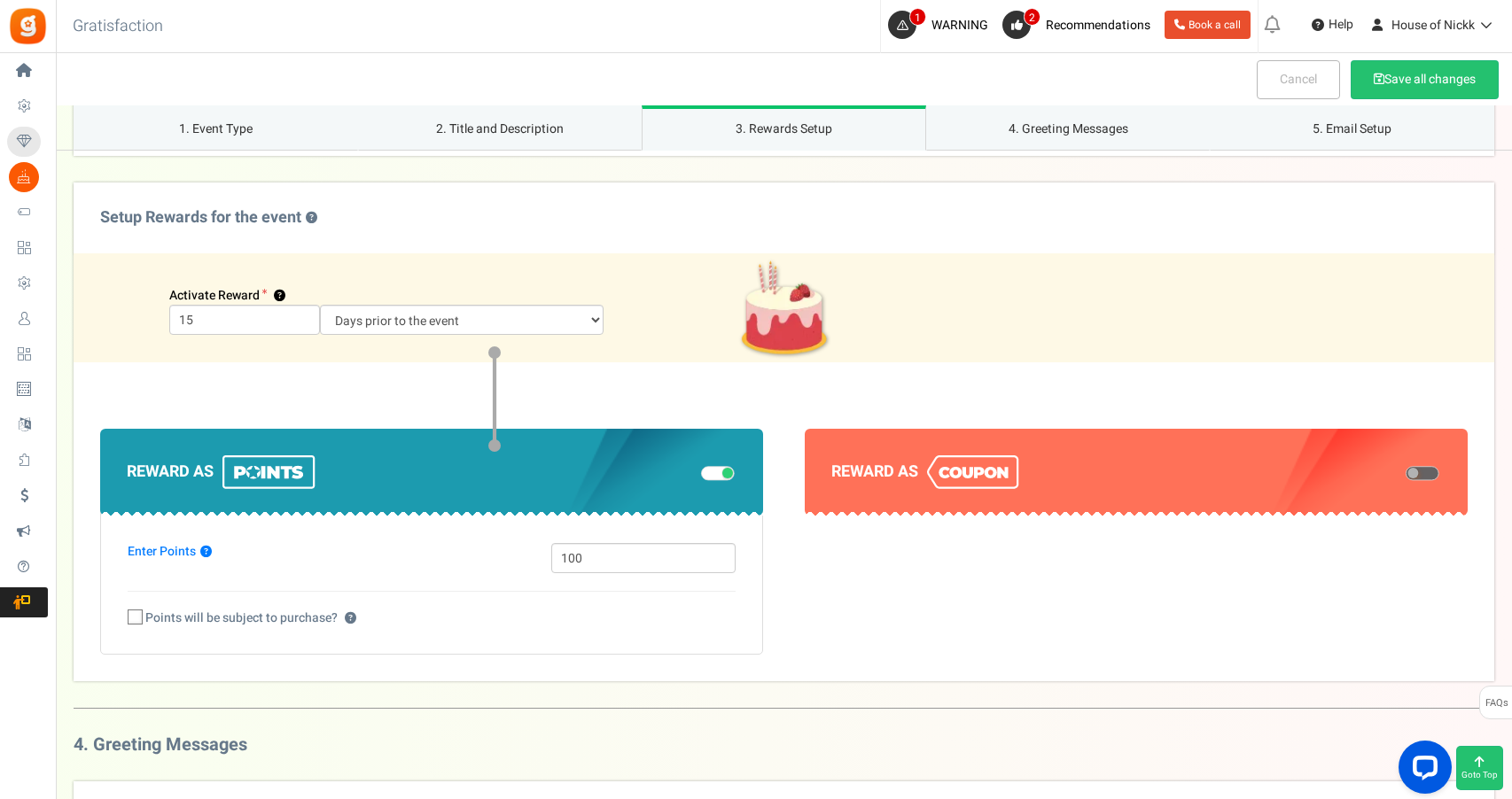
scroll to position [1171, 0]
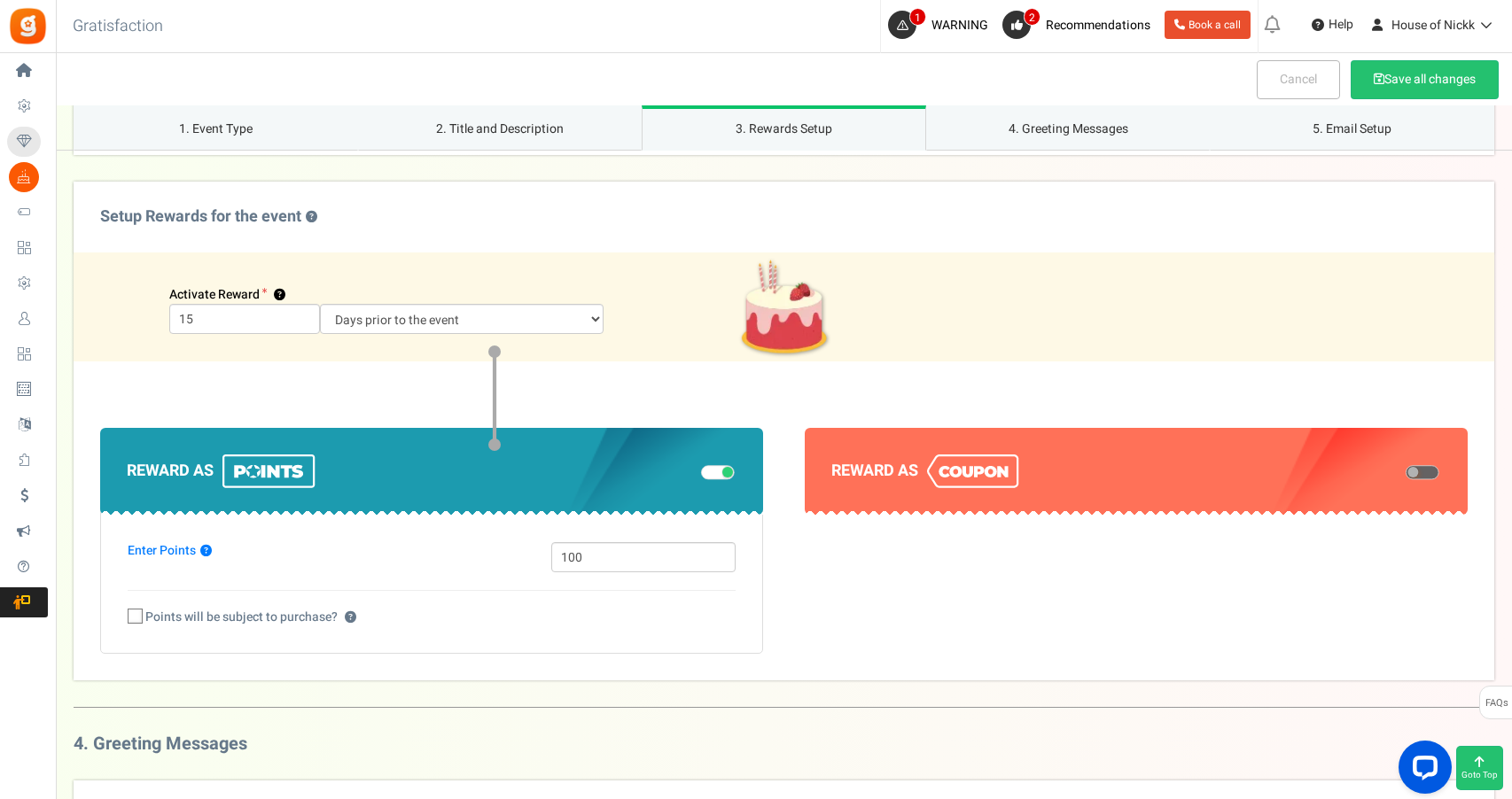
click at [836, 447] on div "Reward as" at bounding box center [1135, 471] width 663 height 87
click at [884, 462] on h4 "Reward as" at bounding box center [1135, 471] width 610 height 34
click at [1426, 469] on span at bounding box center [1423, 472] width 34 height 14
click at [1406, 469] on input "checkbox" at bounding box center [1406, 472] width 0 height 9
select select "1"
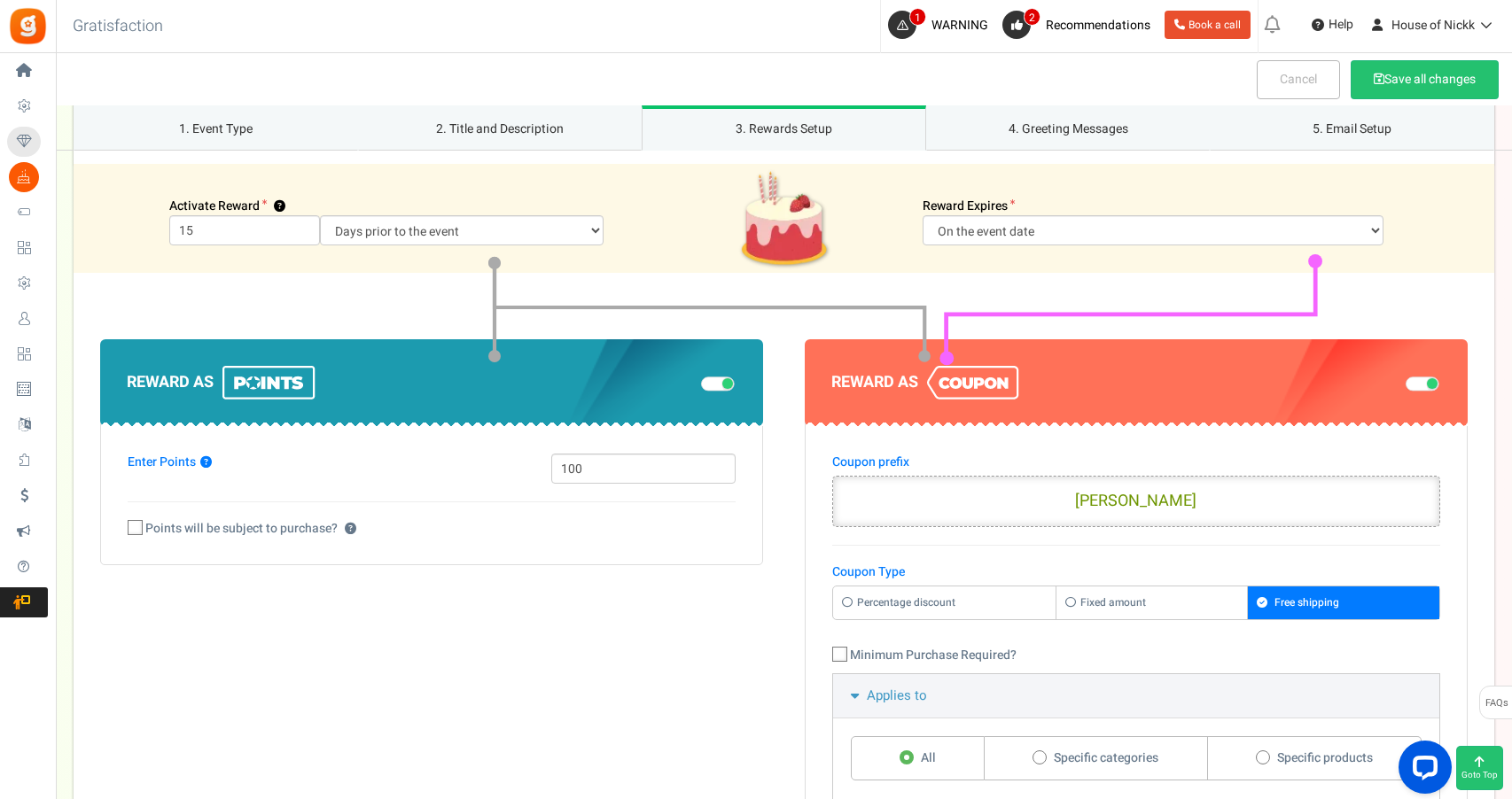
scroll to position [1260, 0]
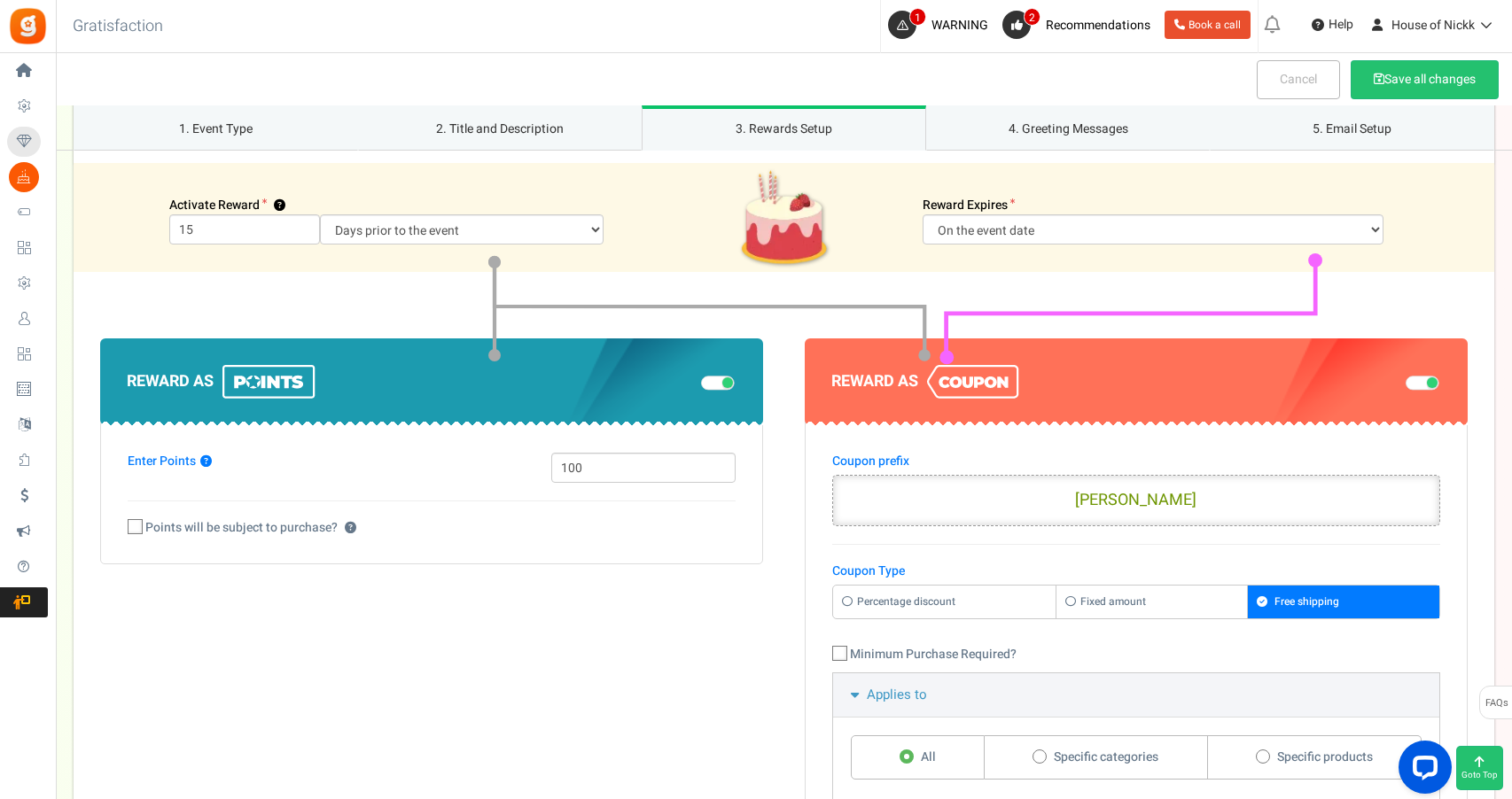
click at [1132, 501] on input "[PERSON_NAME]" at bounding box center [1135, 501] width 608 height 51
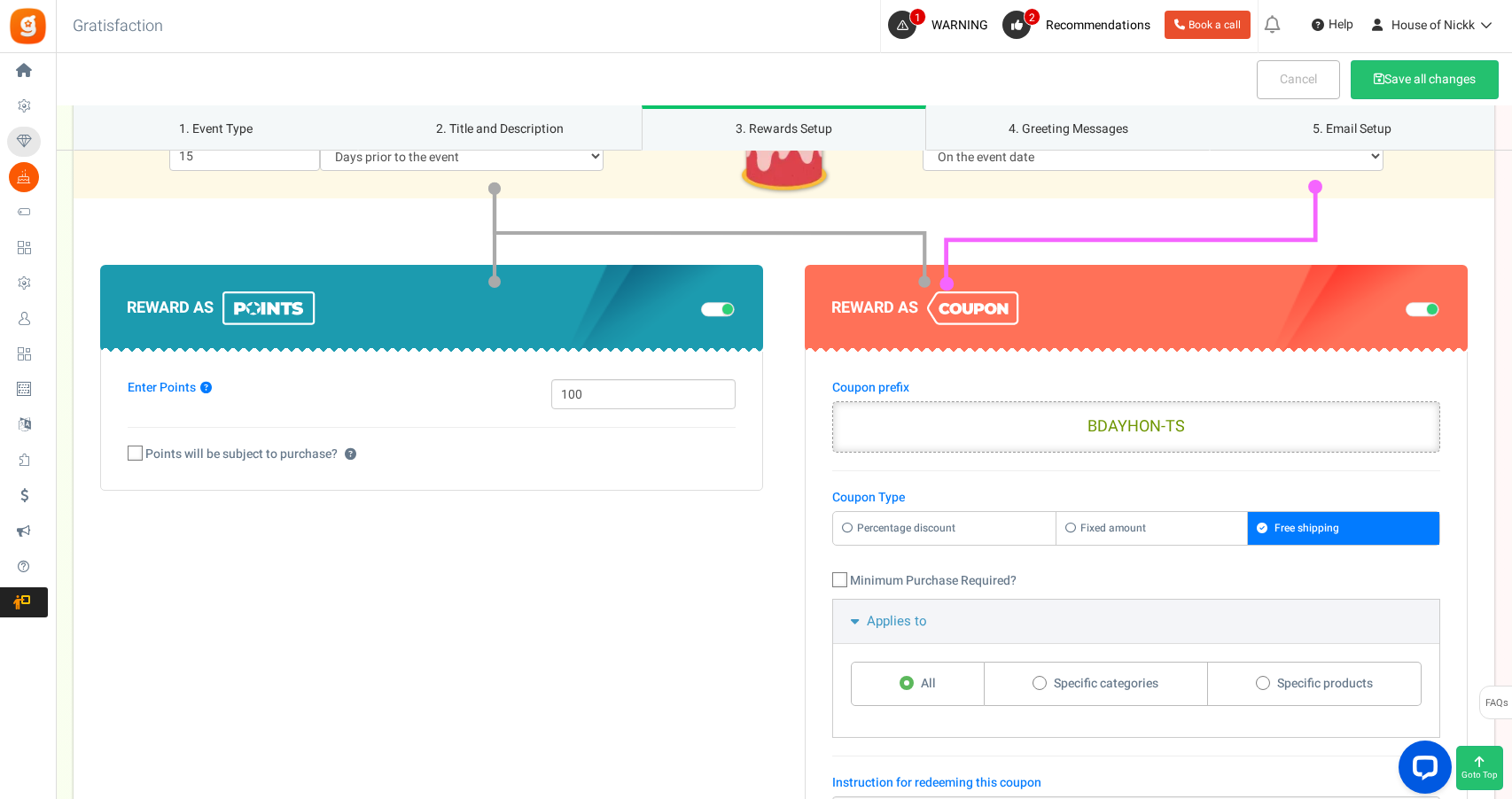
scroll to position [1344, 0]
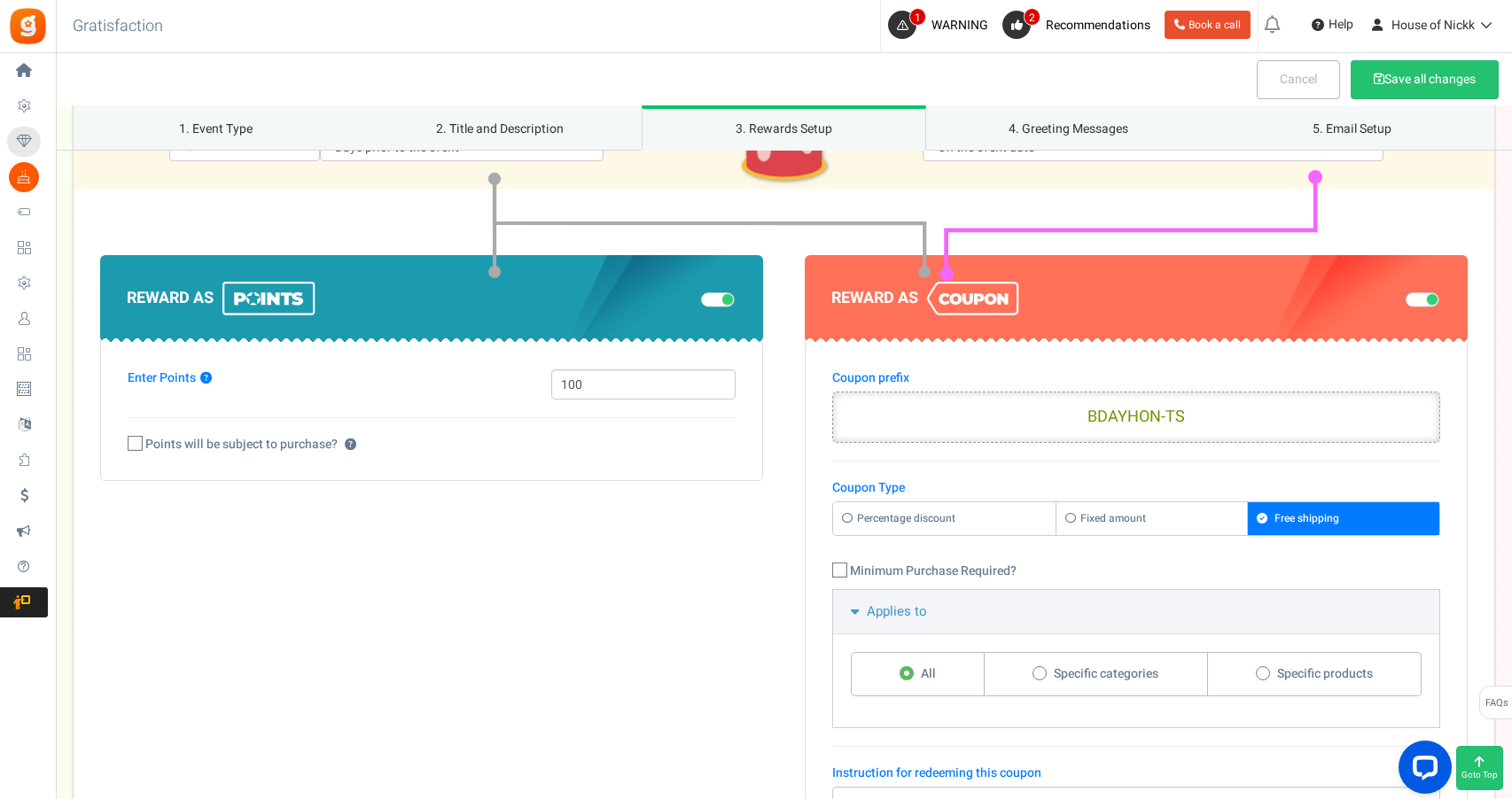
type input "BDAYHON-TS"
click at [1175, 532] on div "Percentage discount Fixed amount Free shipping" at bounding box center [1135, 519] width 608 height 35
click at [1173, 532] on div "Percentage discount Fixed amount Free shipping" at bounding box center [1135, 519] width 608 height 35
click at [1167, 525] on label "Fixed amount" at bounding box center [1151, 519] width 191 height 33
click at [845, 518] on input "Fixed amount" at bounding box center [839, 512] width 12 height 12
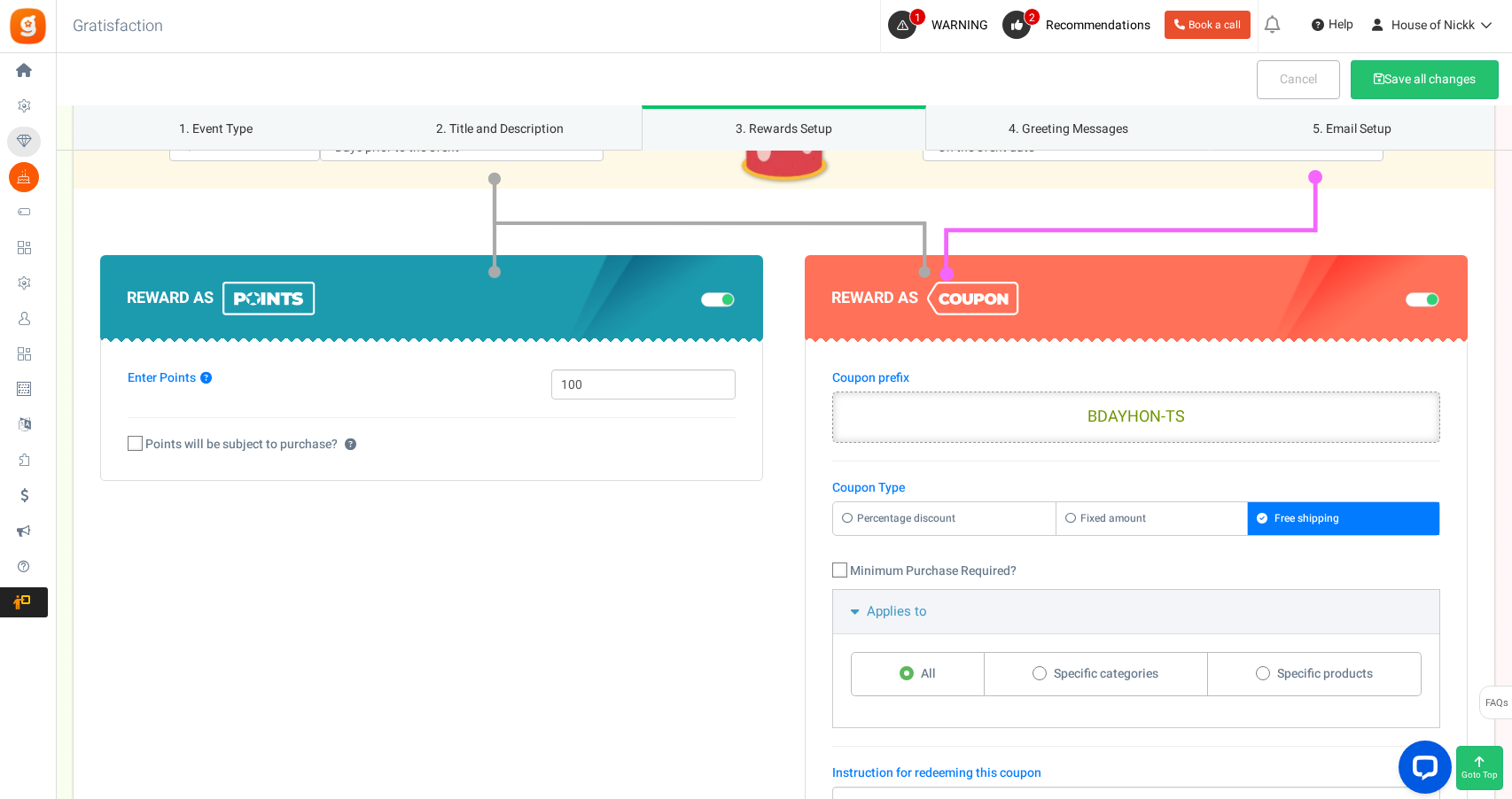
radio input "true"
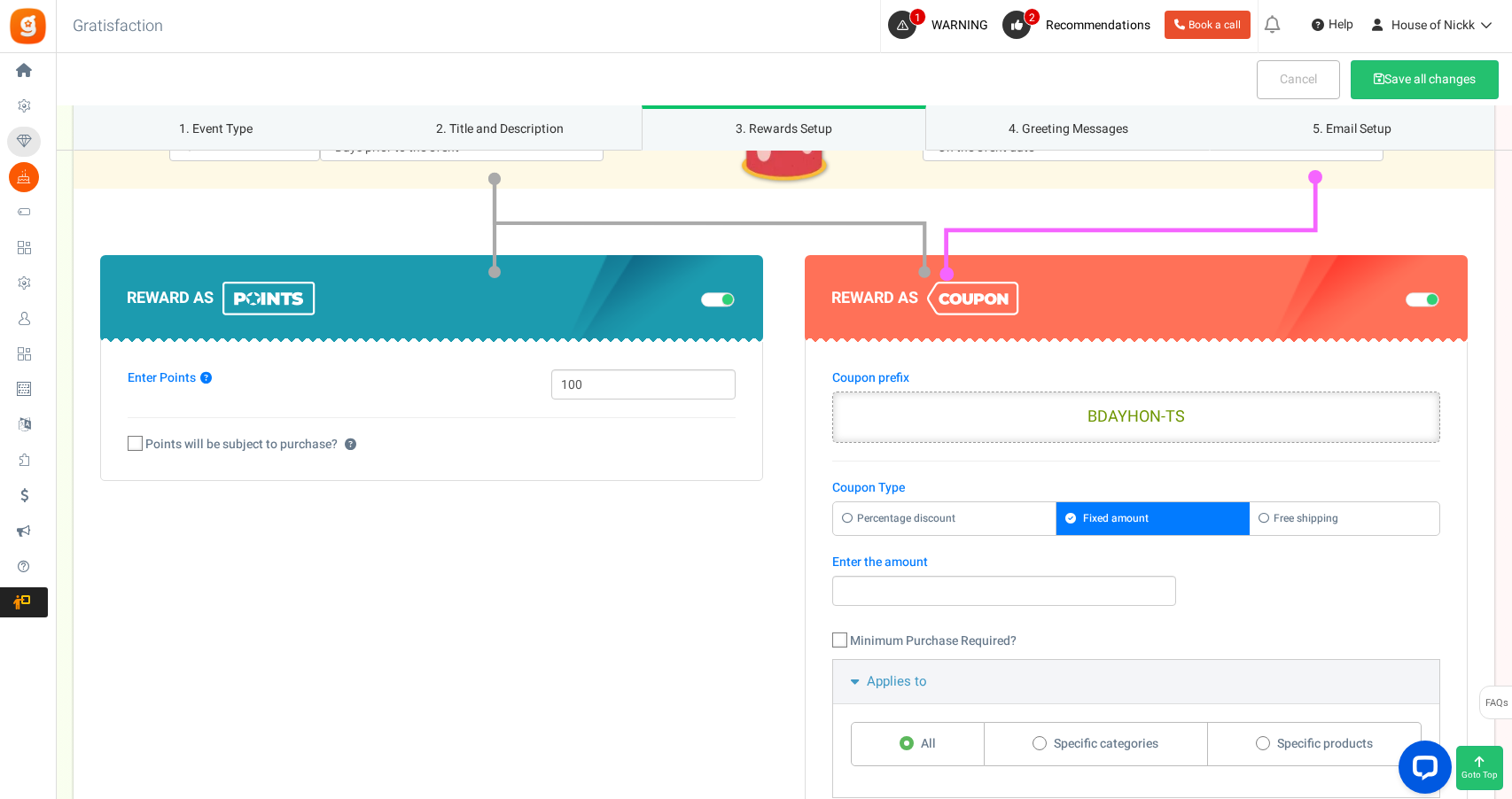
click at [1011, 542] on div "Coupon Type Percentage discount Fixed amount Enter the amount" at bounding box center [1135, 569] width 608 height 180
click at [1011, 571] on div "Enter the amount" at bounding box center [1004, 589] width 344 height 70
click at [997, 586] on input "number" at bounding box center [1004, 591] width 344 height 30
type input "20"
click at [1218, 608] on div "Enter the amount 20 Minimum Purchase Required?" at bounding box center [1136, 606] width 634 height 106
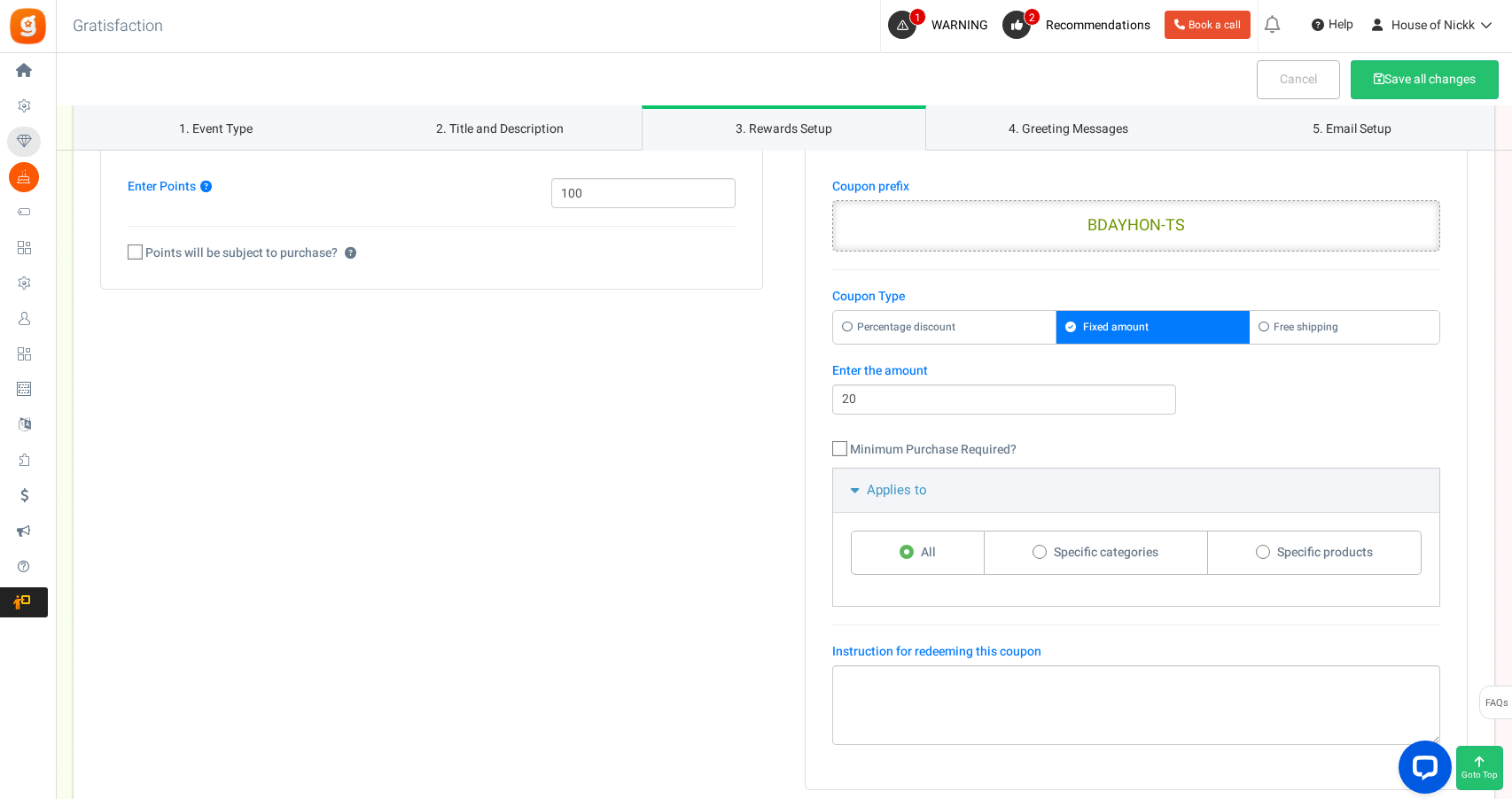
scroll to position [1537, 0]
click at [1061, 542] on span "Specific categories" at bounding box center [1107, 551] width 105 height 18
click at [1045, 546] on input "Specific categories" at bounding box center [1039, 552] width 12 height 12
radio input "true"
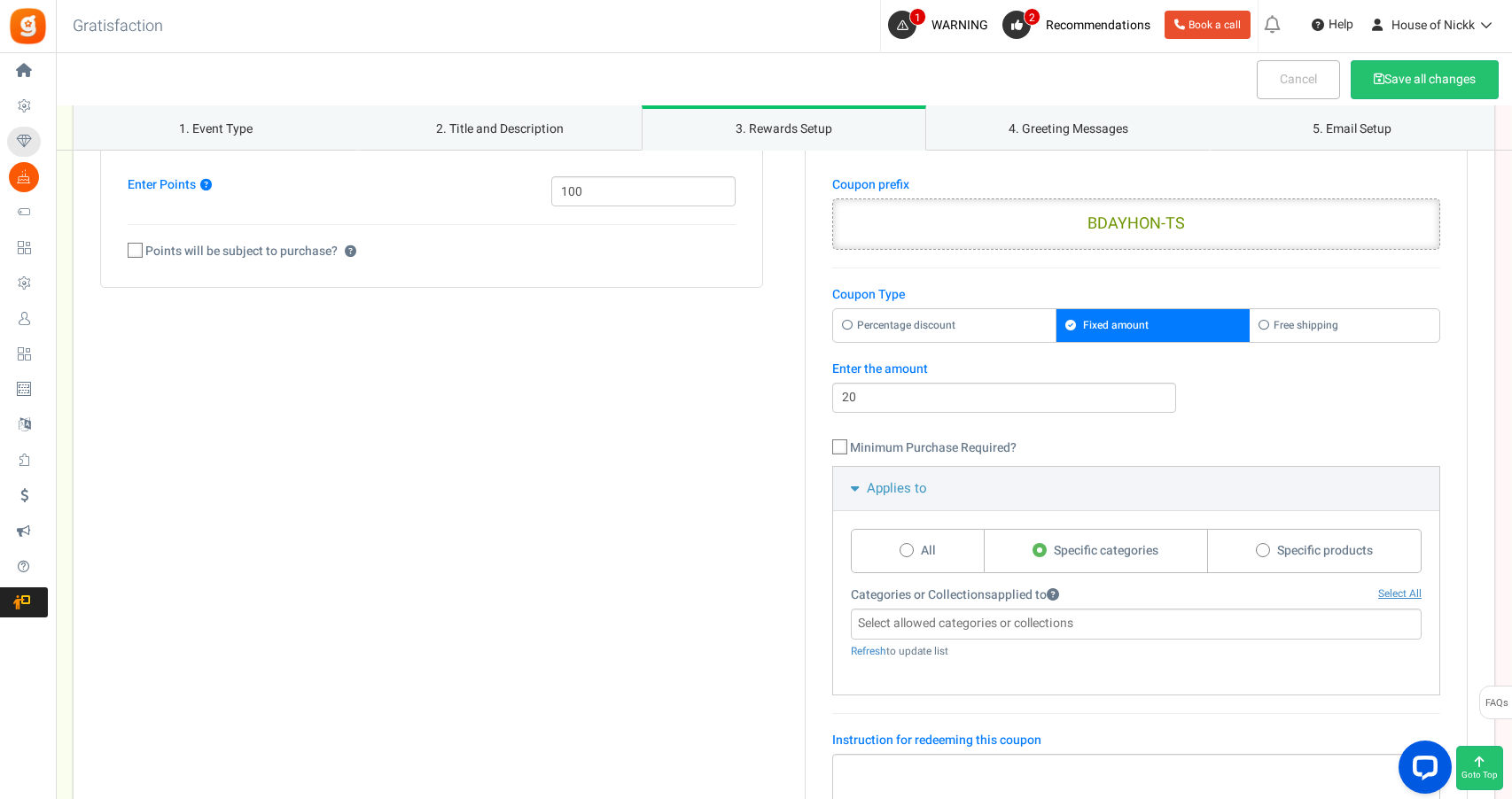
click at [942, 616] on input "search" at bounding box center [1135, 624] width 560 height 20
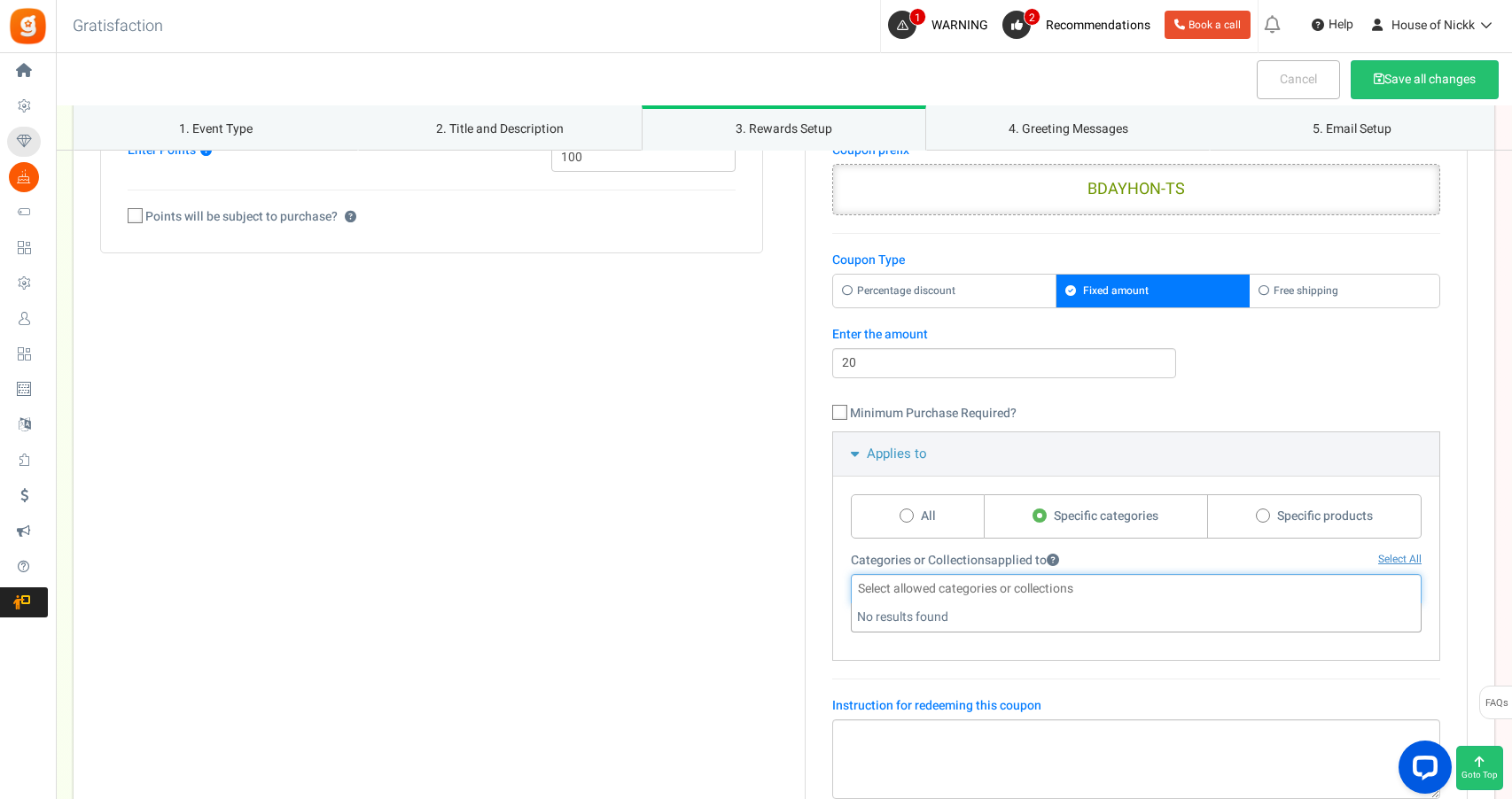
click at [931, 520] on span "All" at bounding box center [928, 517] width 15 height 18
click at [911, 520] on input "All" at bounding box center [905, 518] width 12 height 12
radio input "true"
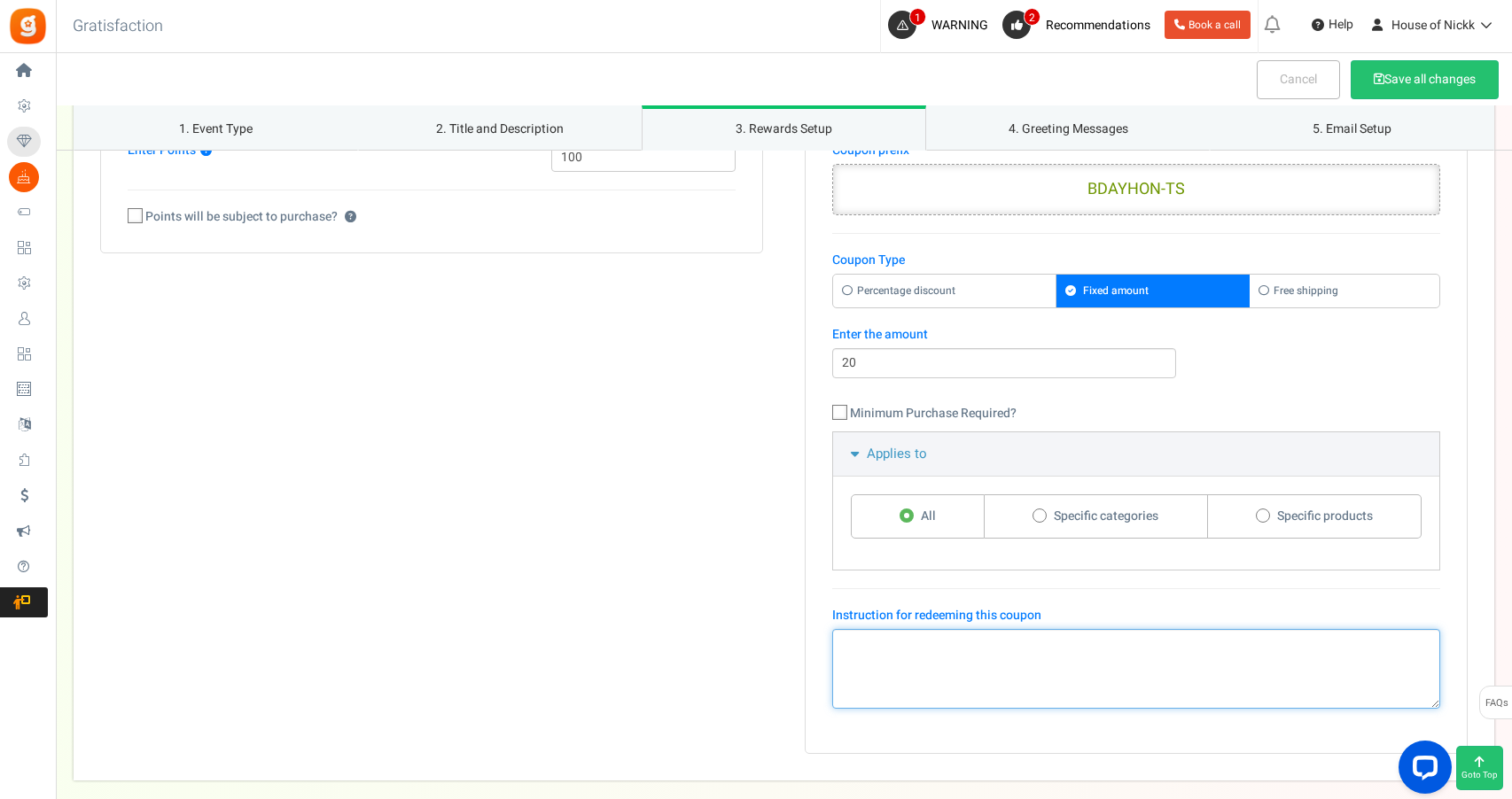
click at [1037, 664] on textarea at bounding box center [1135, 669] width 608 height 80
type textarea "8"
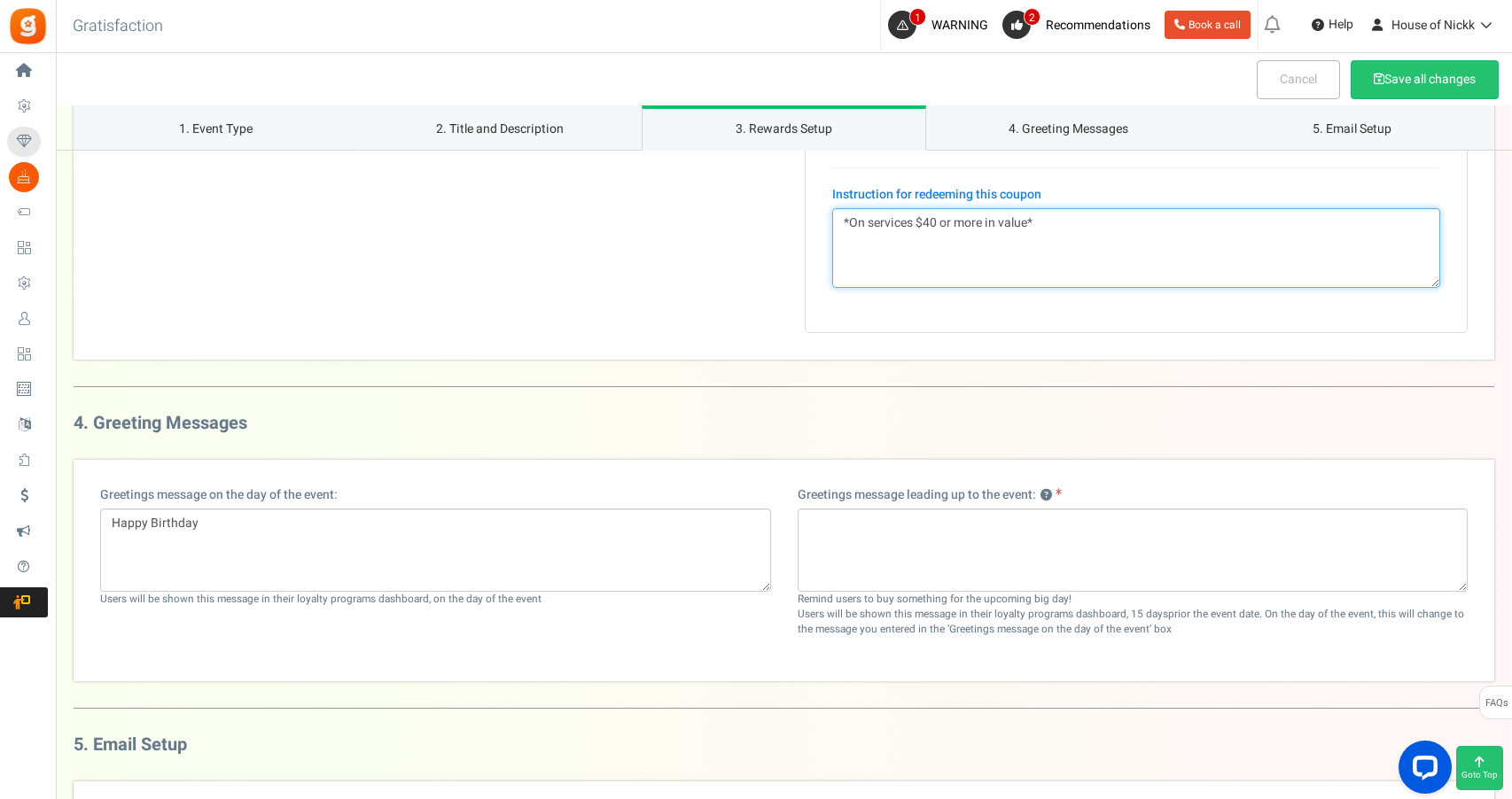
scroll to position [1995, 0]
type textarea "*On services $40 or more in value*"
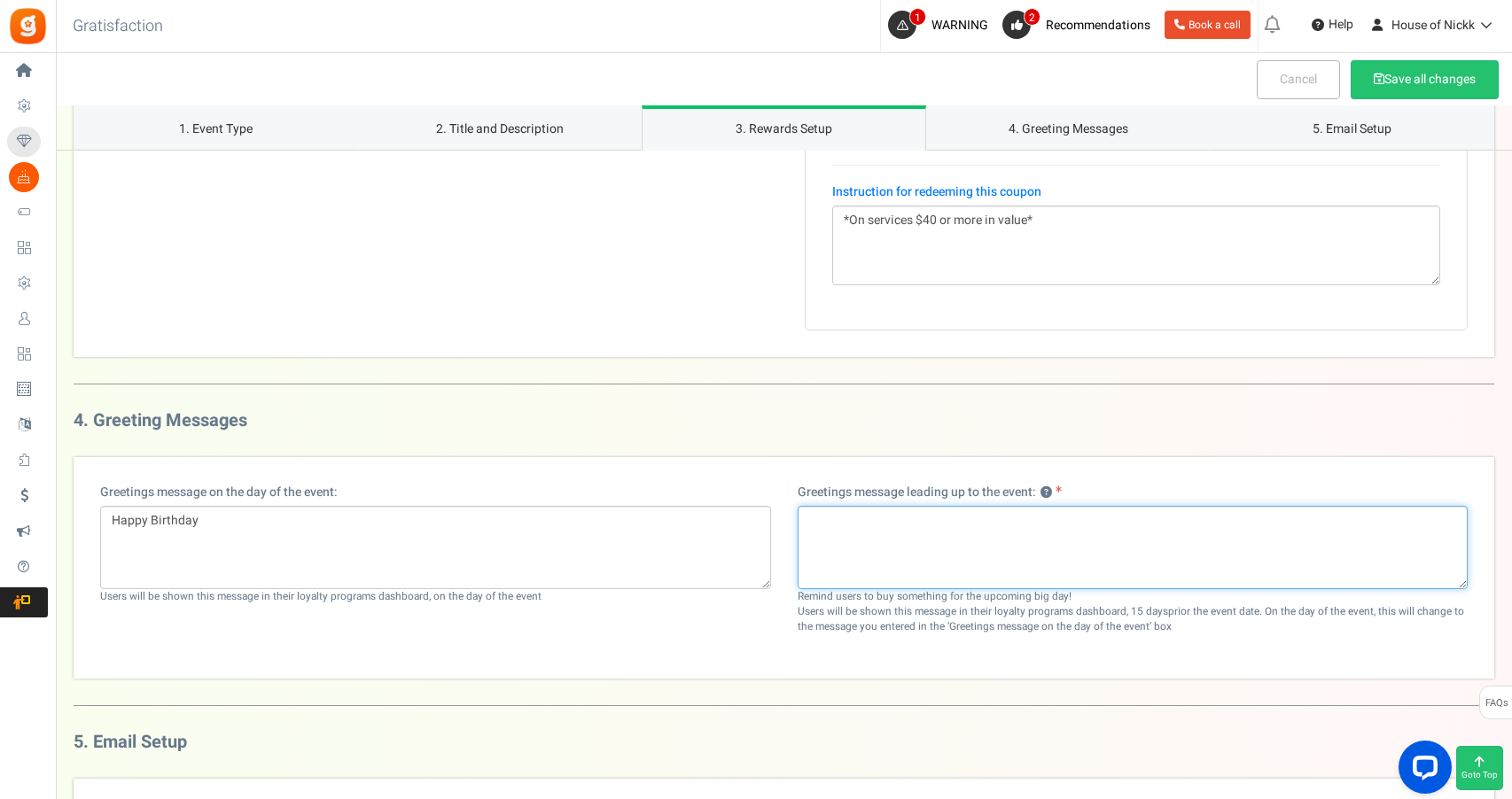
click at [918, 553] on textarea at bounding box center [1133, 547] width 671 height 83
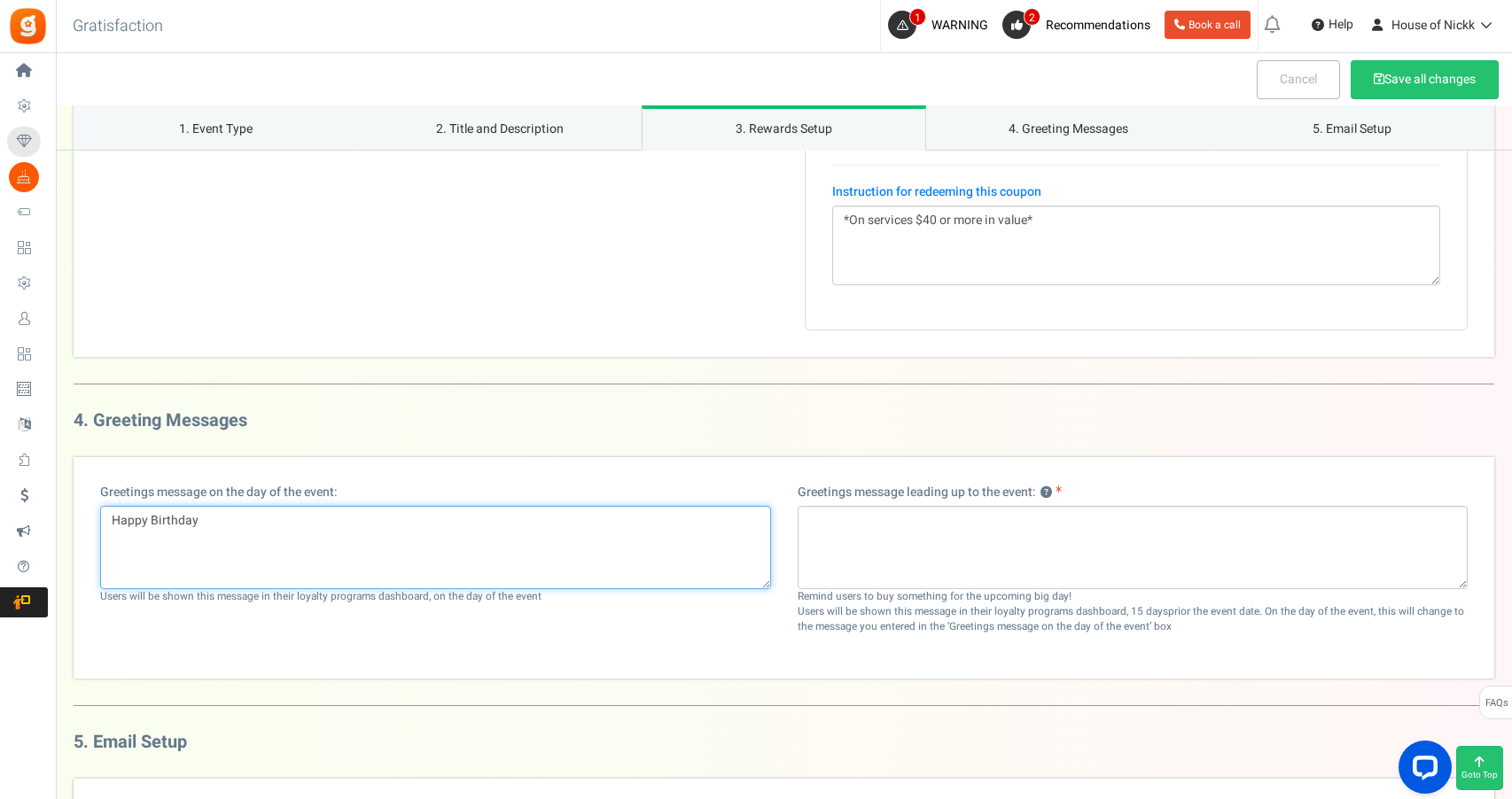
click at [355, 522] on textarea "Happy Birthday" at bounding box center [435, 547] width 671 height 83
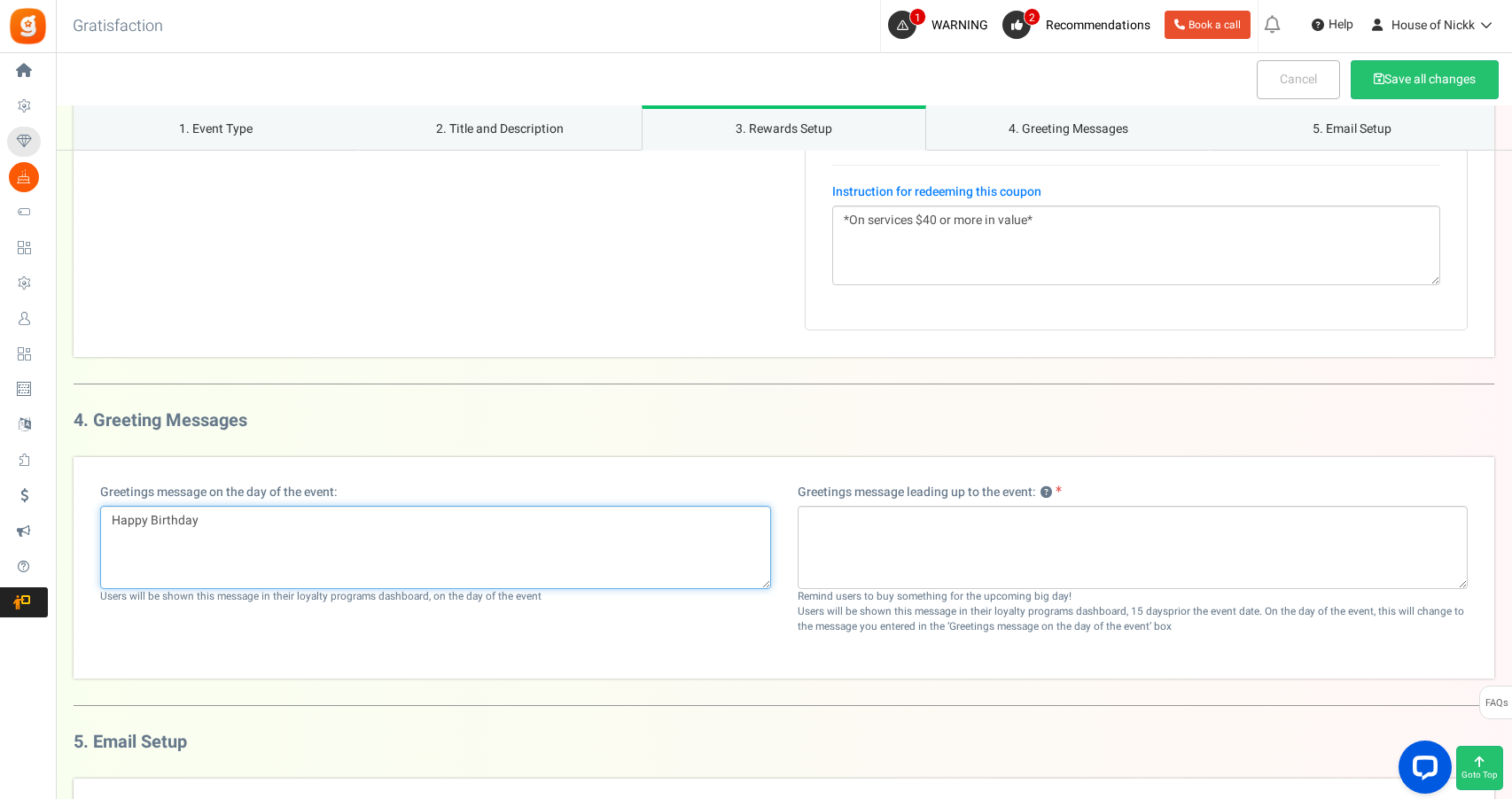
paste textarea "i [First Name], House of [PERSON_NAME] – The Salon wishes you the happiest of b…"
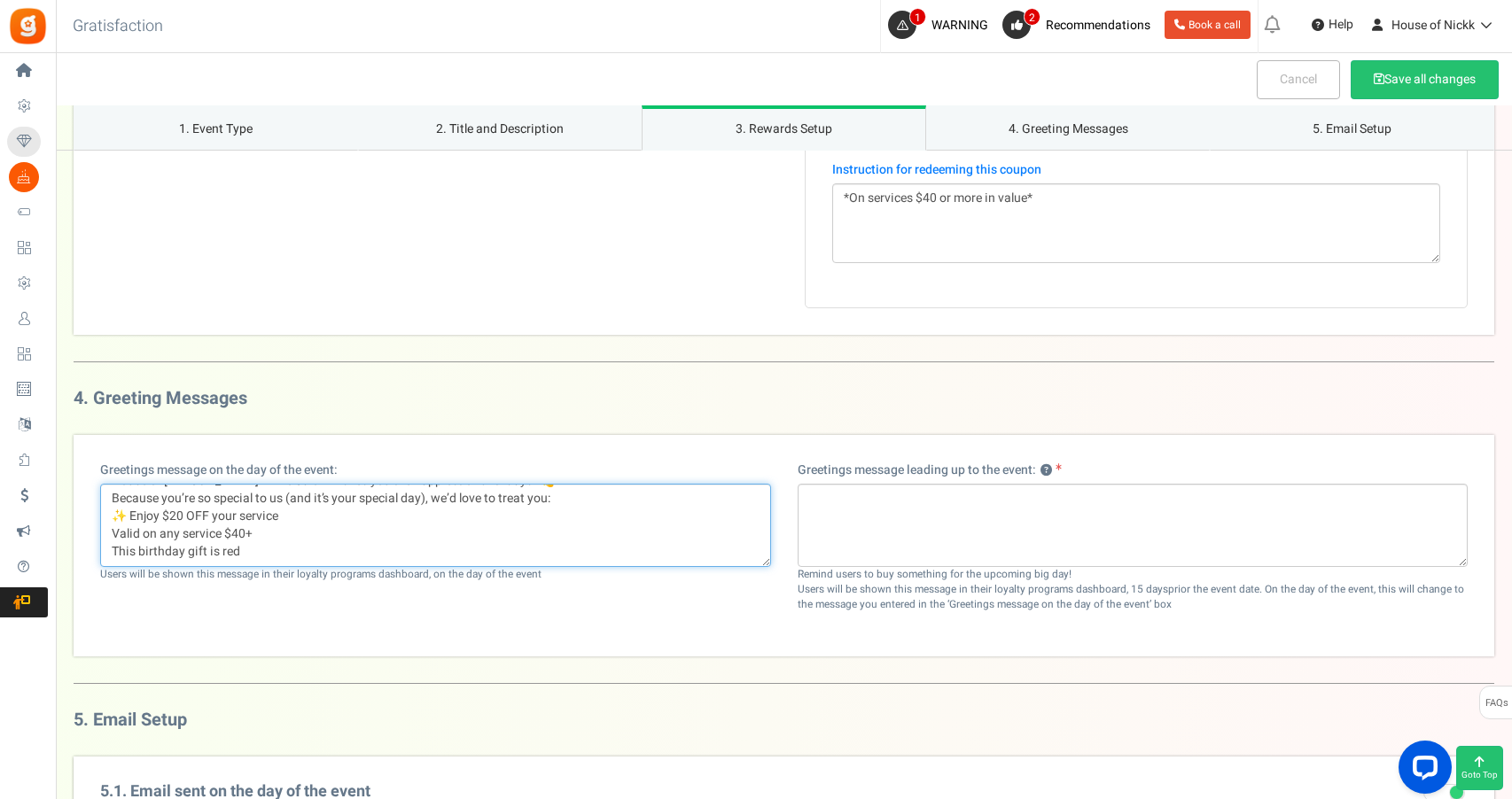
scroll to position [36, 0]
drag, startPoint x: 253, startPoint y: 551, endPoint x: 107, endPoint y: 540, distance: 146.4
click at [107, 540] on textarea "Hi [First Name], House of [PERSON_NAME] – The Salon wishes you the happiest of …" at bounding box center [435, 525] width 671 height 83
click at [108, 545] on textarea "Hi [First Name], House of [PERSON_NAME] – The Salon wishes you the happiest of …" at bounding box center [435, 525] width 671 height 83
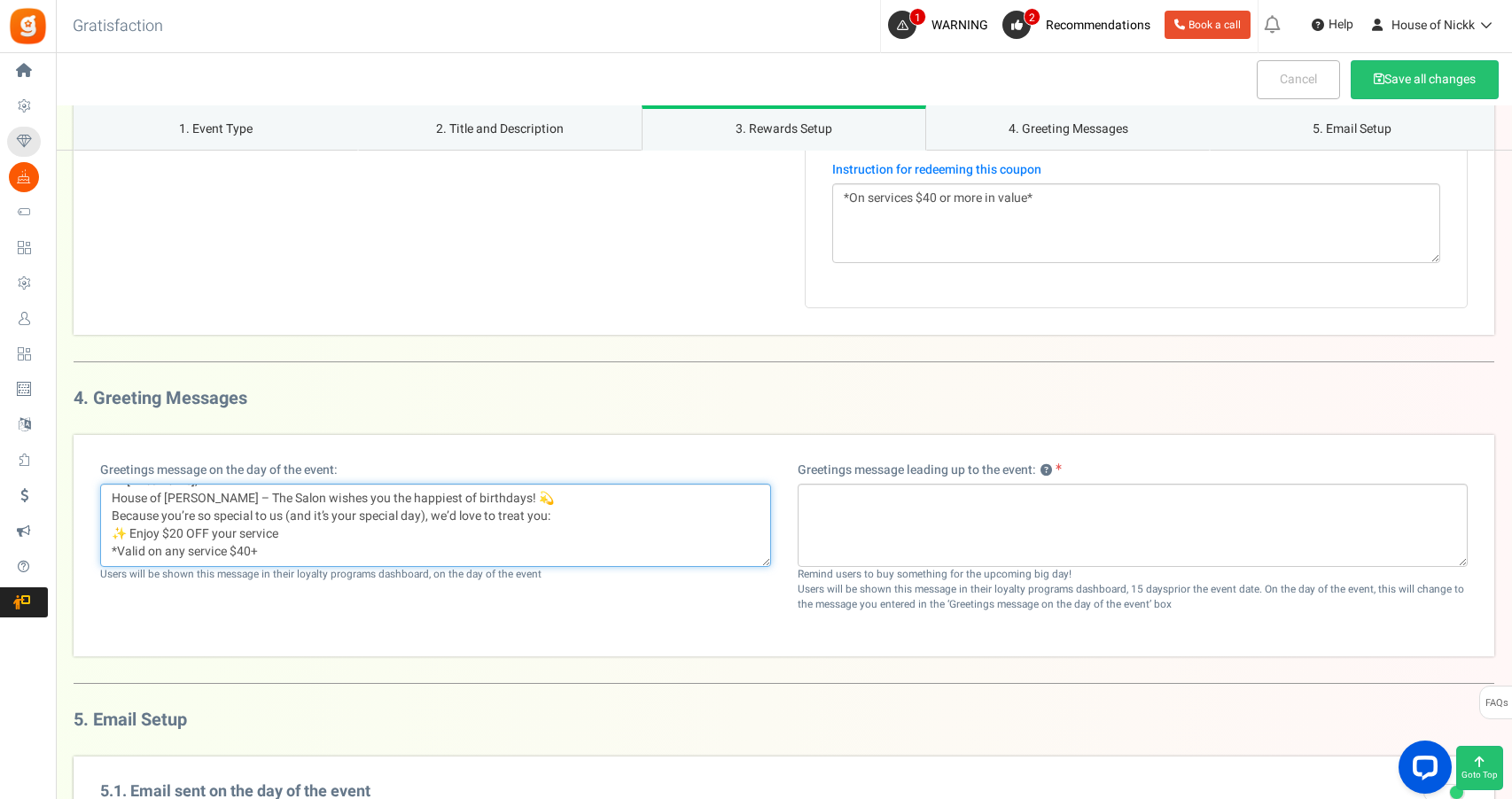
click at [278, 539] on textarea "Hi [First Name], House of [PERSON_NAME] – The Salon wishes you the happiest of …" at bounding box center [435, 525] width 671 height 83
drag, startPoint x: 117, startPoint y: 512, endPoint x: 101, endPoint y: 486, distance: 30.5
click at [101, 486] on textarea "Hi [First Name], House of [PERSON_NAME] – The Salon wishes you the happiest of …" at bounding box center [435, 525] width 671 height 83
click at [111, 512] on textarea "House of [PERSON_NAME] – The Salon wishes you the happiest of birthdays! 💫 Beca…" at bounding box center [435, 525] width 671 height 83
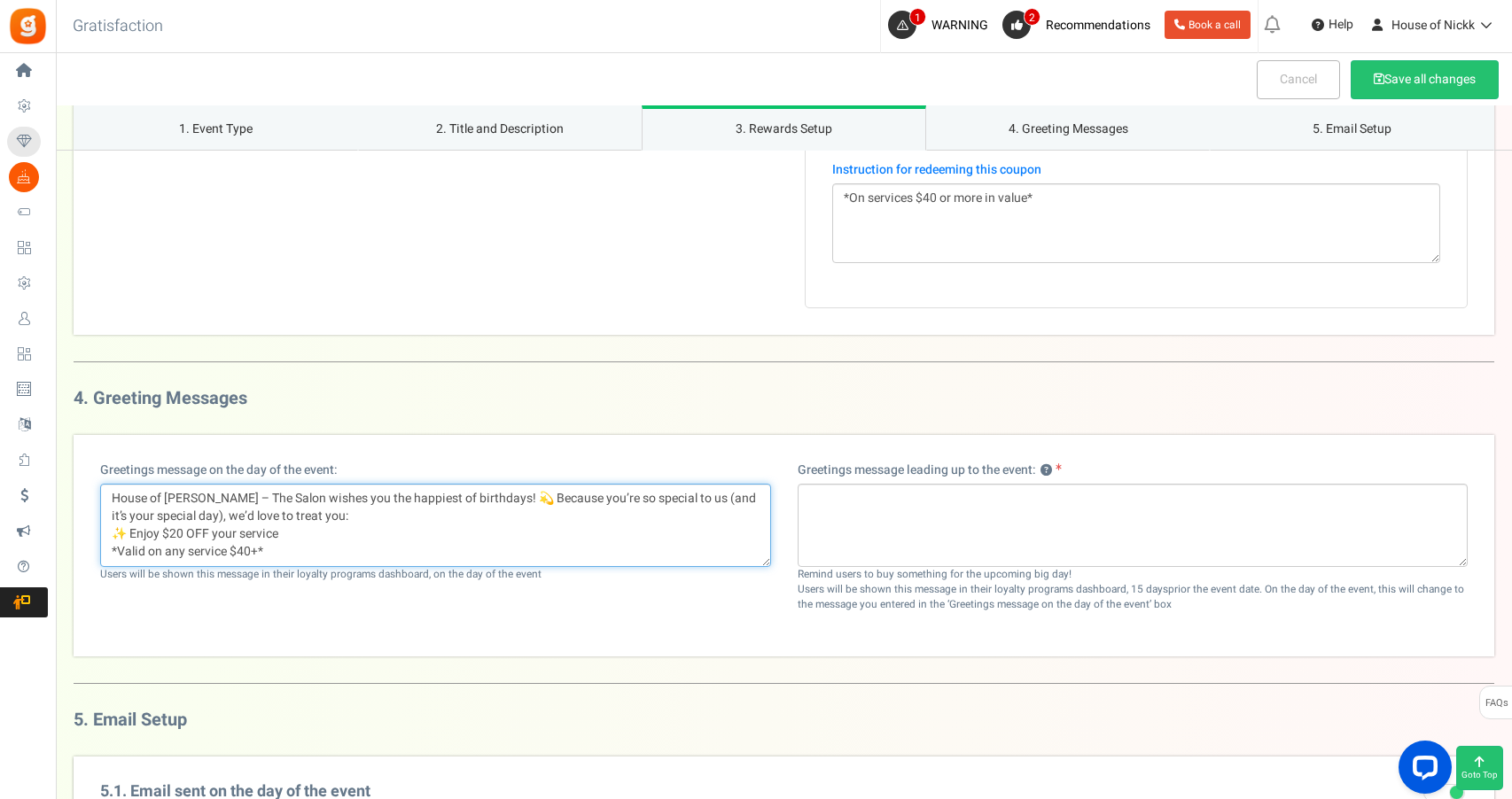
click at [106, 532] on textarea "House of [PERSON_NAME] – The Salon wishes you the happiest of birthdays! 💫 Beca…" at bounding box center [435, 525] width 671 height 83
type textarea "House of [PERSON_NAME] – The Salon wishes you the happiest of birthdays! 💫 Beca…"
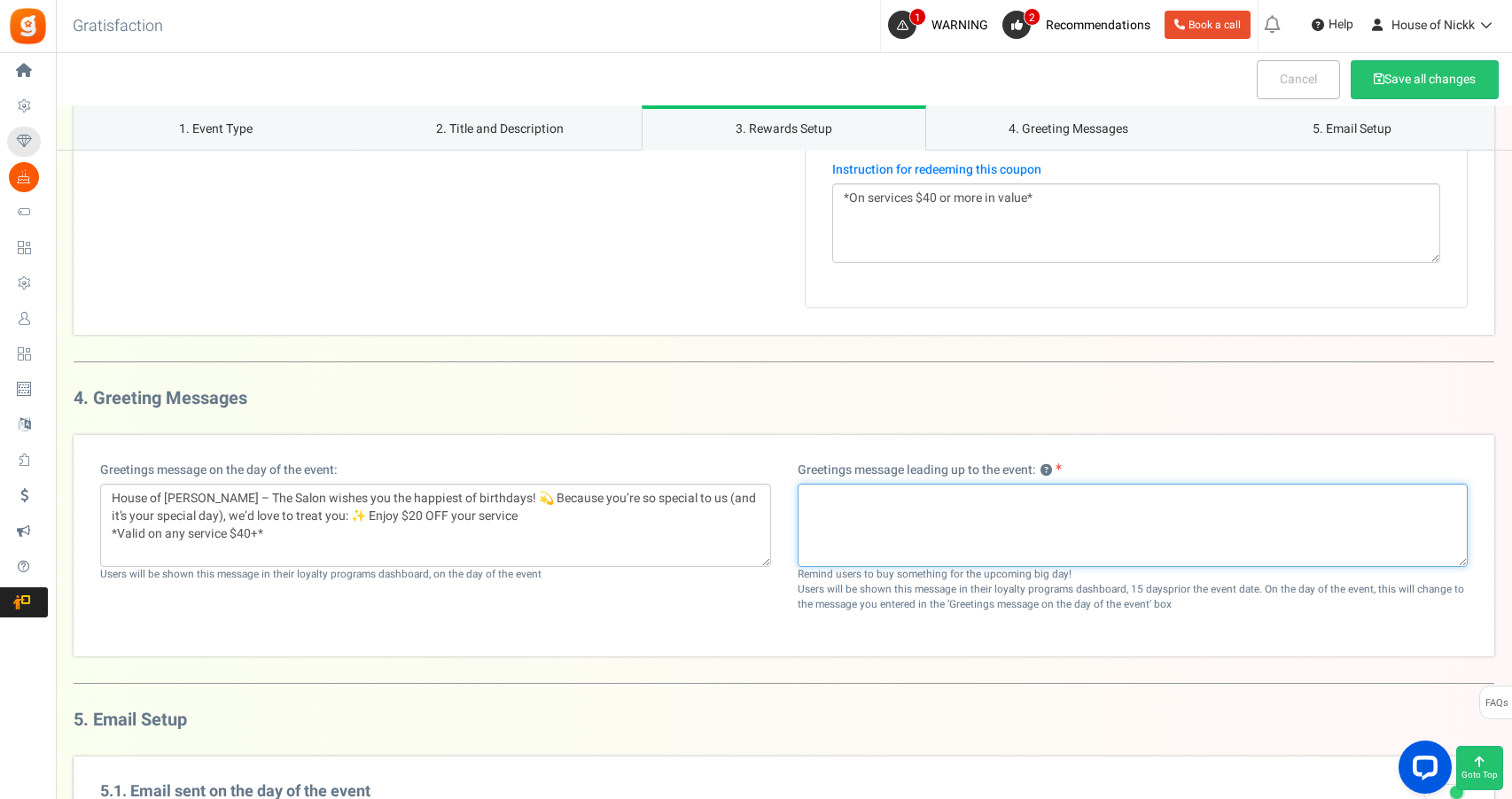
click at [870, 512] on textarea at bounding box center [1133, 525] width 671 height 83
paste textarea "We couldn’t help but notice… your birthday is almost here! 🎂✨ And you know what…"
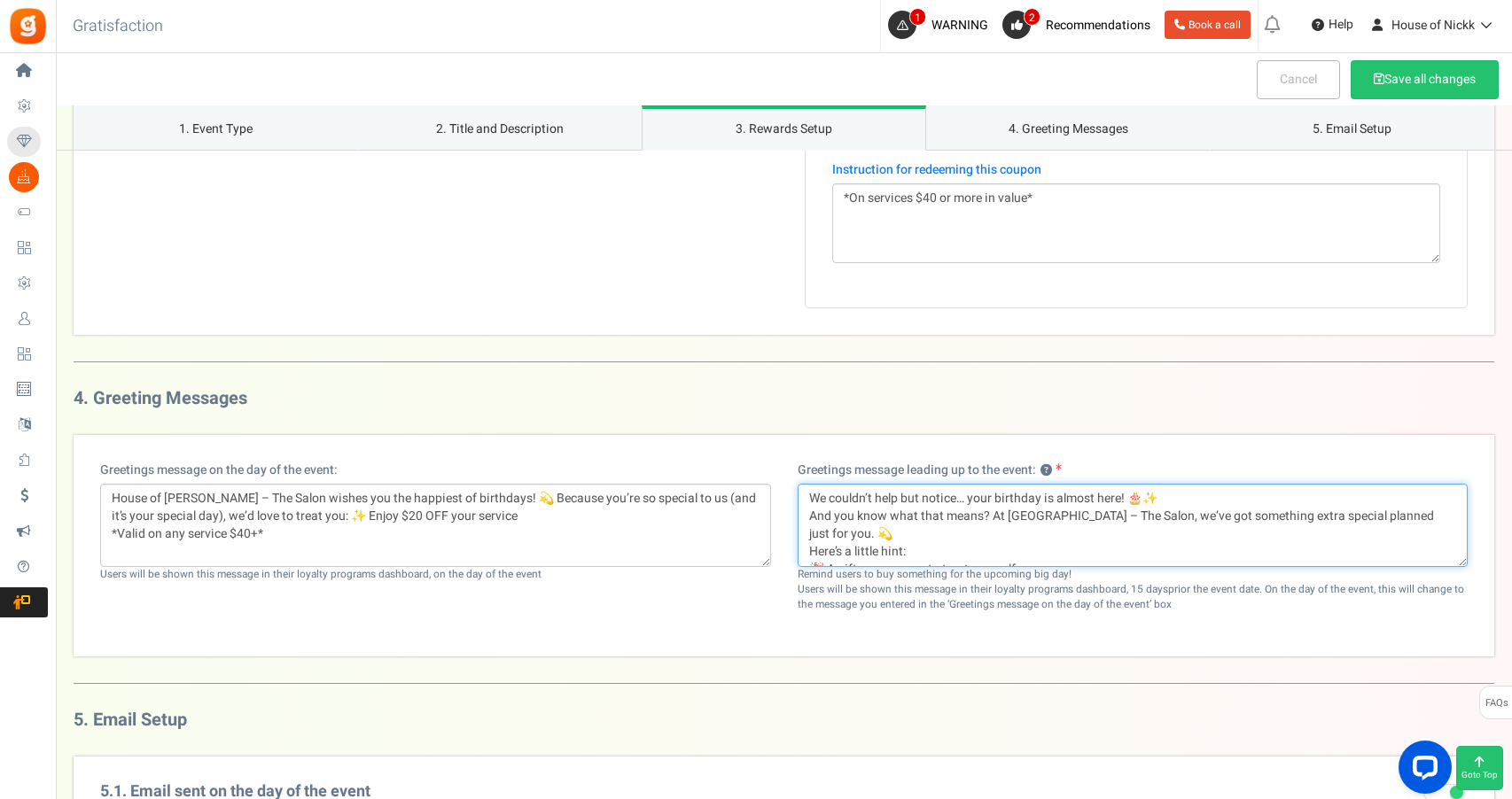
scroll to position [36, 0]
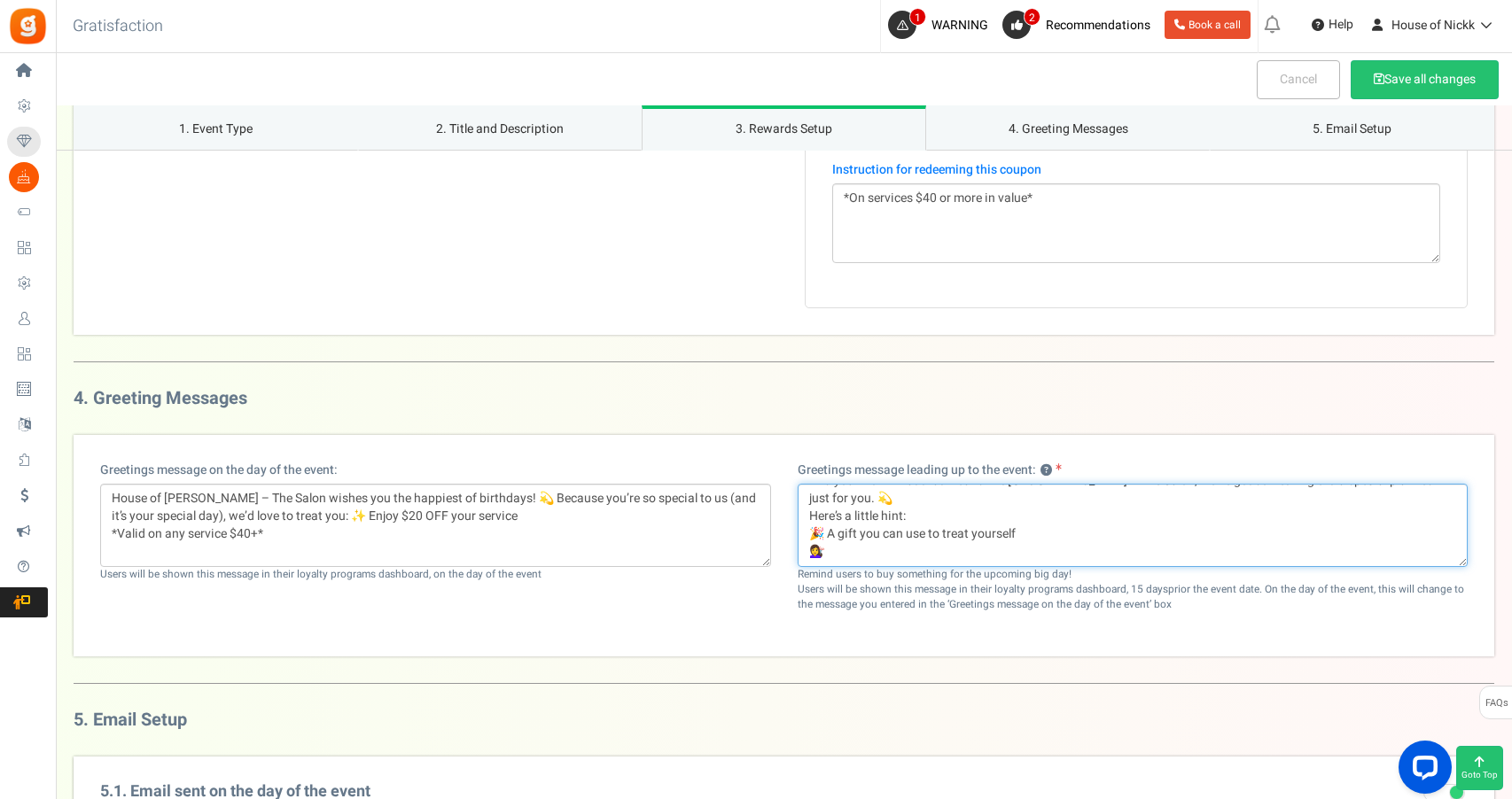
click at [807, 538] on textarea "We couldn’t help but notice… your birthday is almost here! 🎂✨ And you know what…" at bounding box center [1133, 525] width 671 height 83
click at [808, 552] on textarea "We couldn’t help but notice… your birthday is almost here! 🎂✨ And you know what…" at bounding box center [1133, 525] width 671 height 83
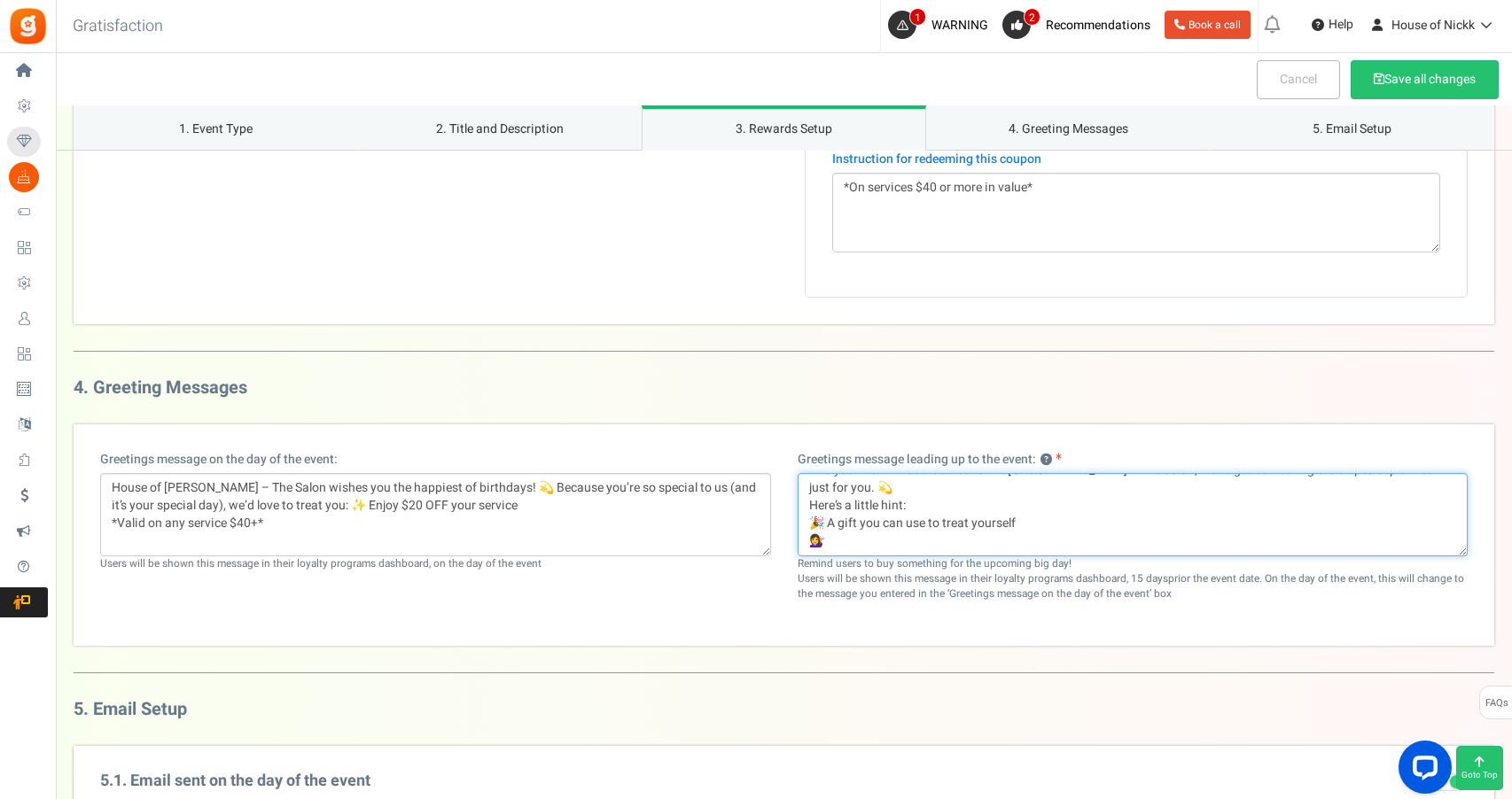
click at [809, 497] on textarea "We couldn’t help but notice… your birthday is almost here! 🎂✨ And you know what…" at bounding box center [1133, 515] width 671 height 83
click at [810, 524] on textarea "We couldn’t help but notice… your birthday is almost here! 🎂✨ And you know what…" at bounding box center [1133, 515] width 671 height 83
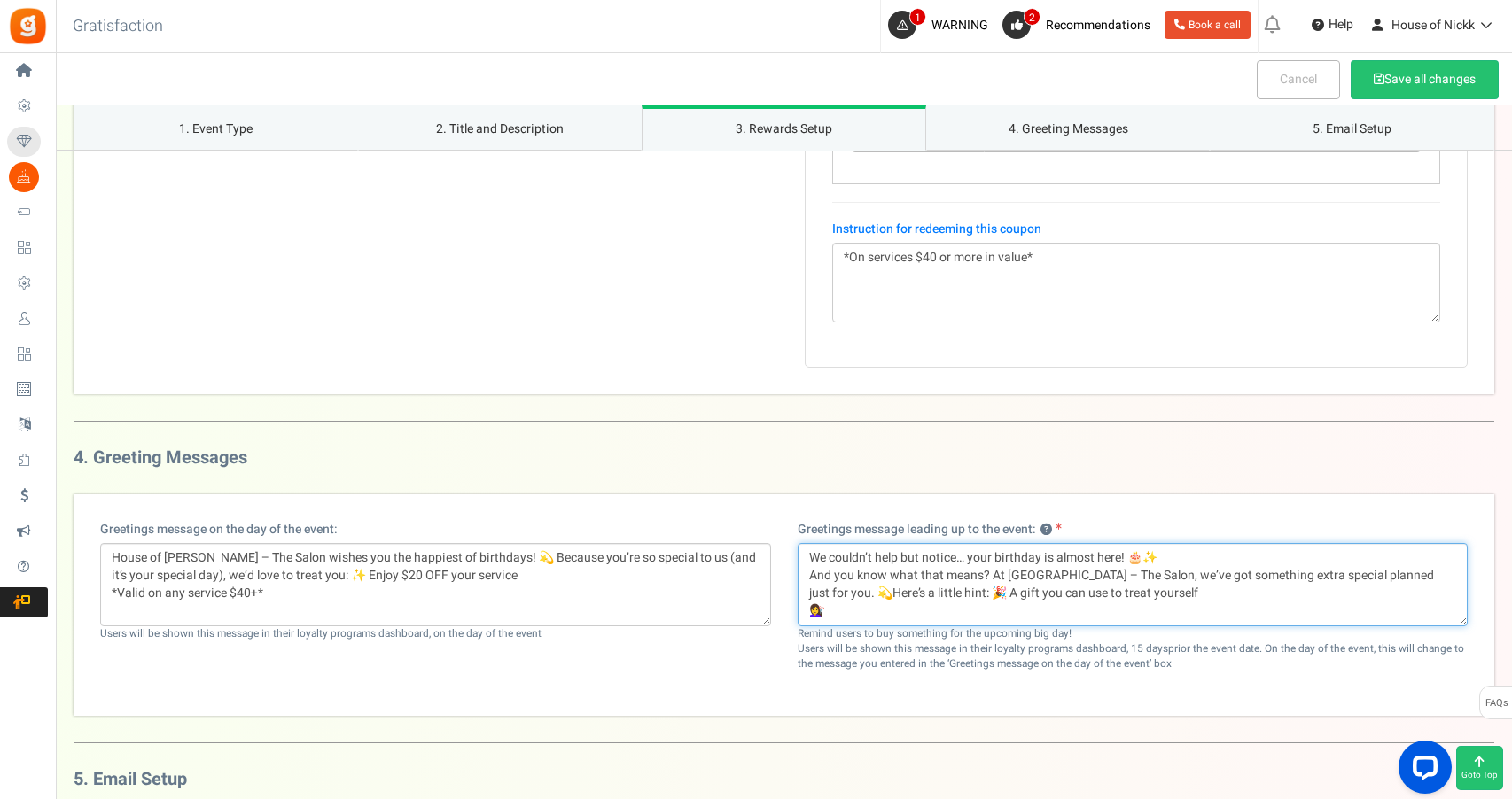
scroll to position [1938, 0]
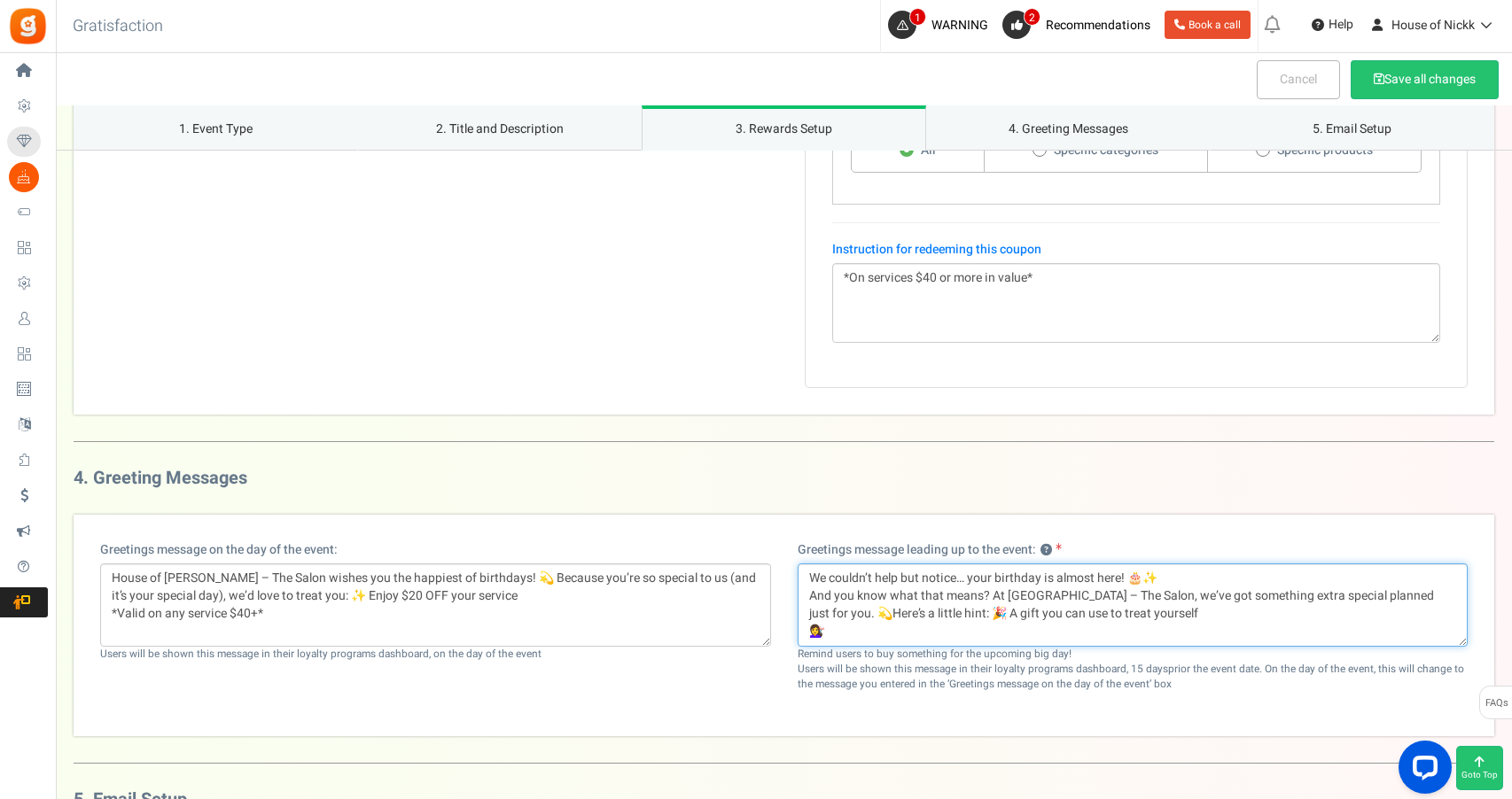
click at [812, 590] on textarea "We couldn’t help but notice… your birthday is almost here! 🎂✨ And you know what…" at bounding box center [1133, 604] width 671 height 83
click at [813, 632] on textarea "We couldn’t help but notice… your birthday is almost here! 🎂✨and you know what …" at bounding box center [1133, 604] width 671 height 83
click at [879, 605] on textarea "We couldn’t help but notice… your birthday is almost here! 🎂✨and you know what …" at bounding box center [1133, 604] width 671 height 83
paste textarea "Th"
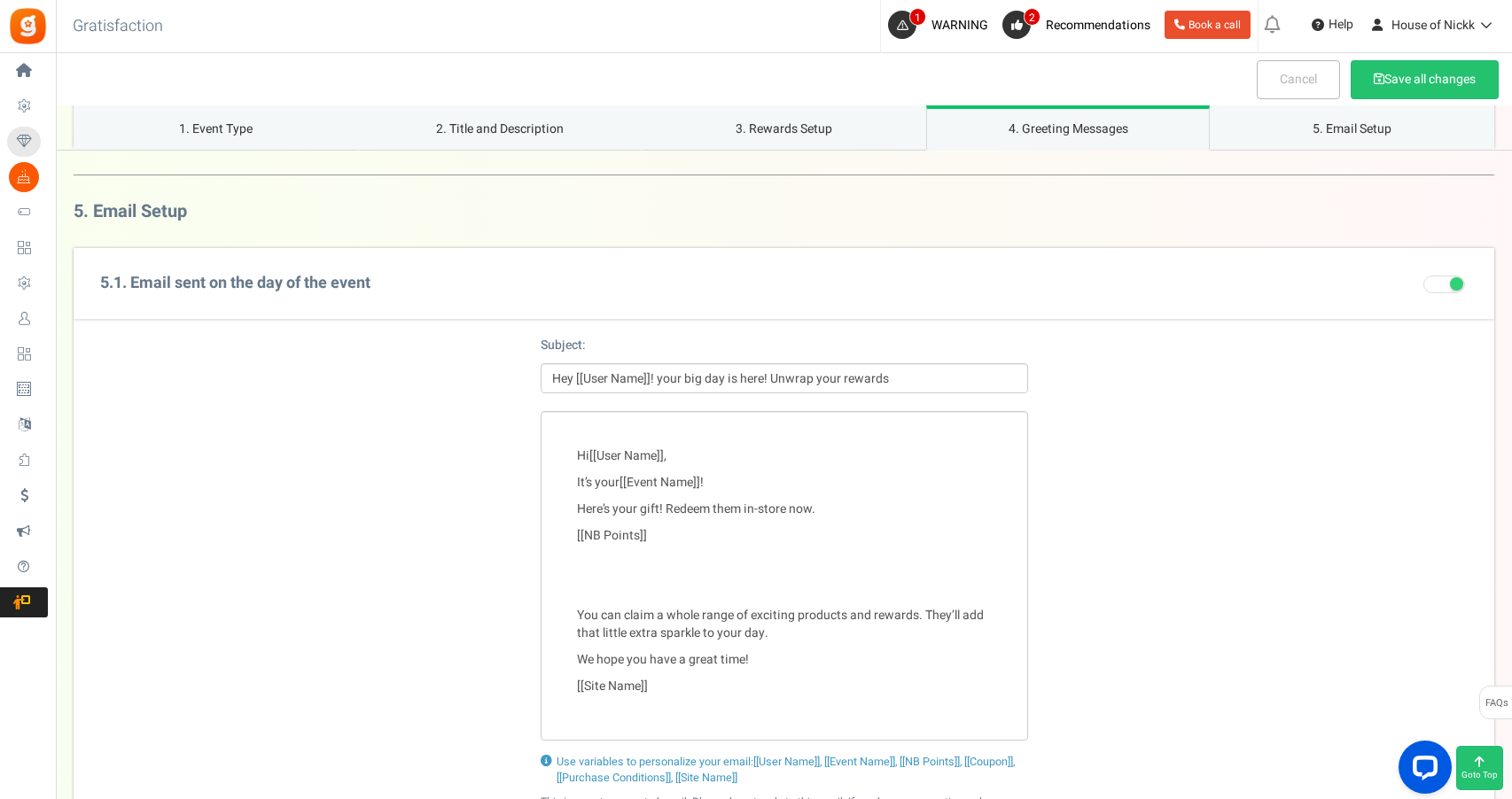
scroll to position [2531, 0]
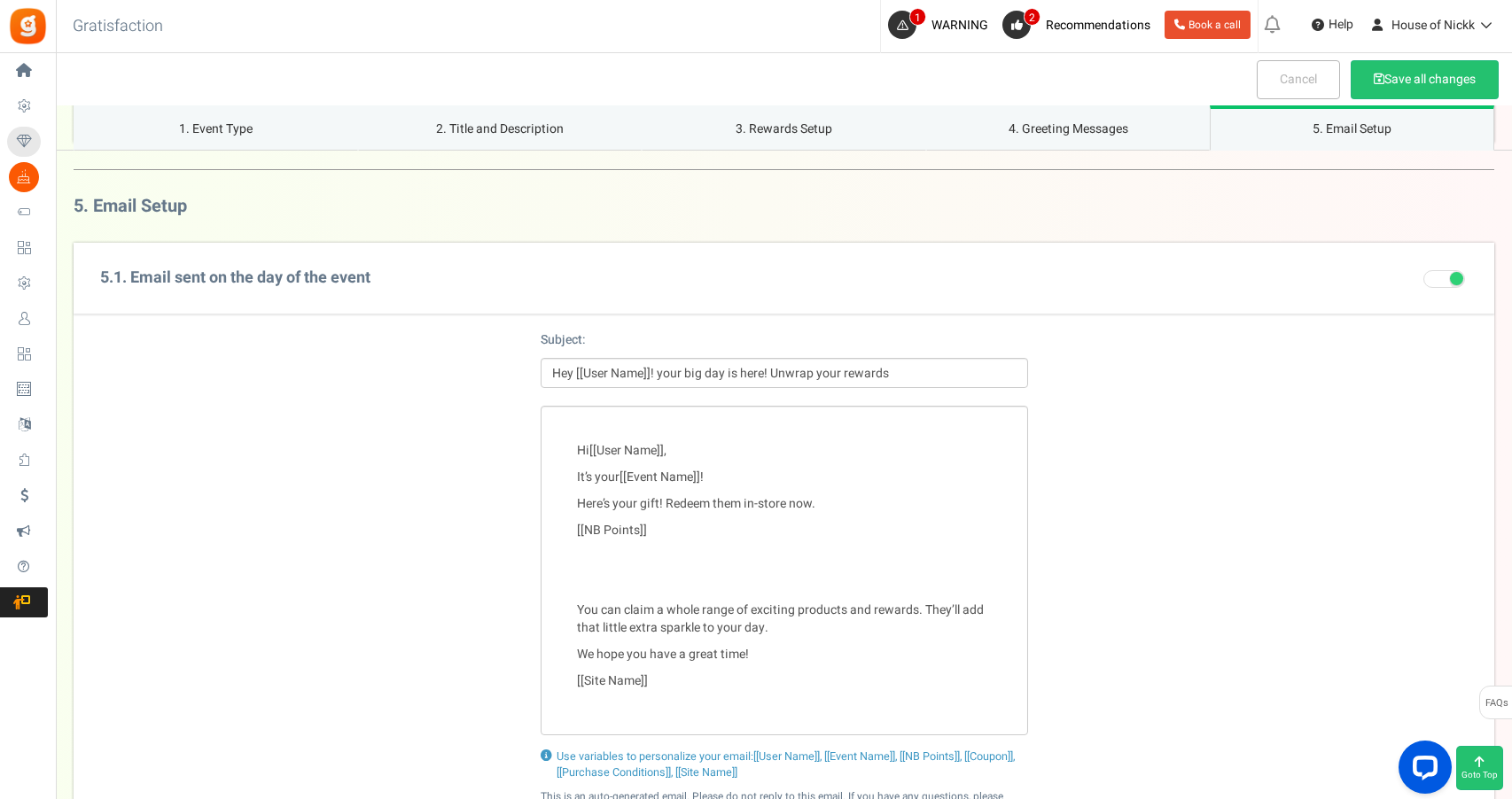
type textarea "We couldn’t help but notice… your birthday is almost here! 🎂✨and you know what …"
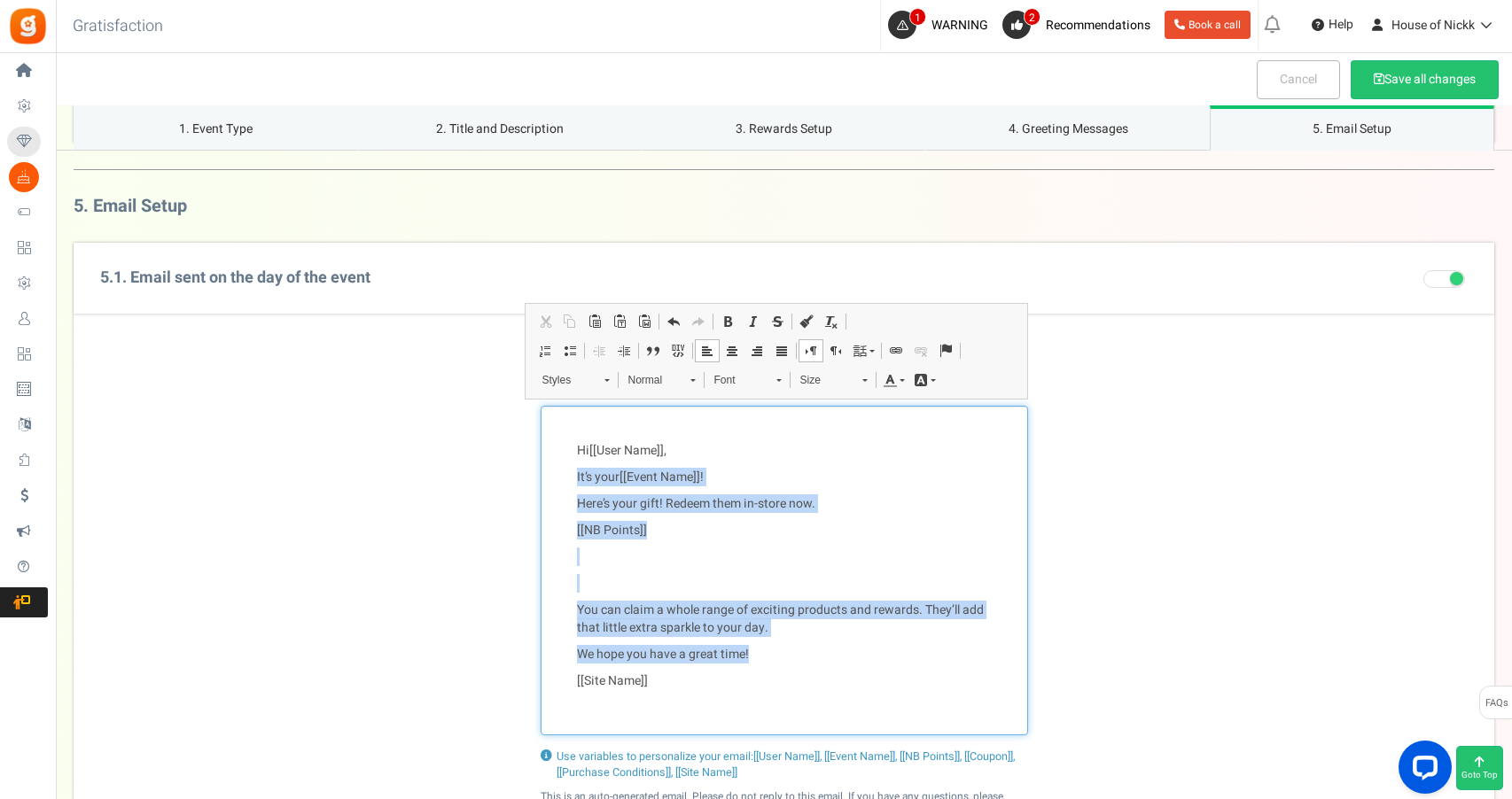
drag, startPoint x: 683, startPoint y: 689, endPoint x: 452, endPoint y: 466, distance: 321.1
click at [452, 466] on div "Hi [[User Name]] , It’s your [[Event Name]] ! Here’s your gift! Redeem them in-…" at bounding box center [784, 571] width 1421 height 330
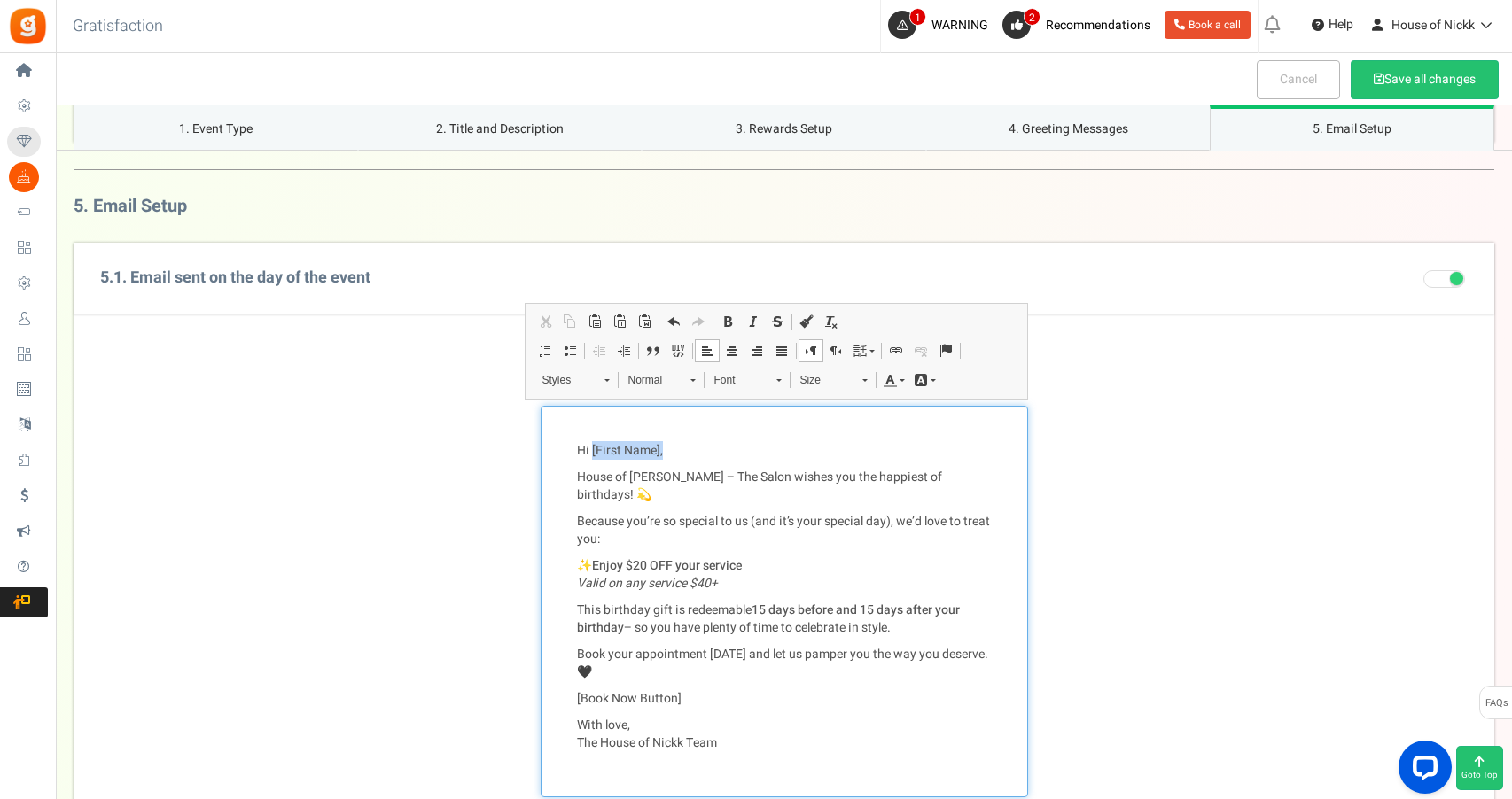
drag, startPoint x: 660, startPoint y: 442, endPoint x: 590, endPoint y: 435, distance: 70.3
click at [590, 442] on p "Hi [First Name]," at bounding box center [785, 451] width 415 height 18
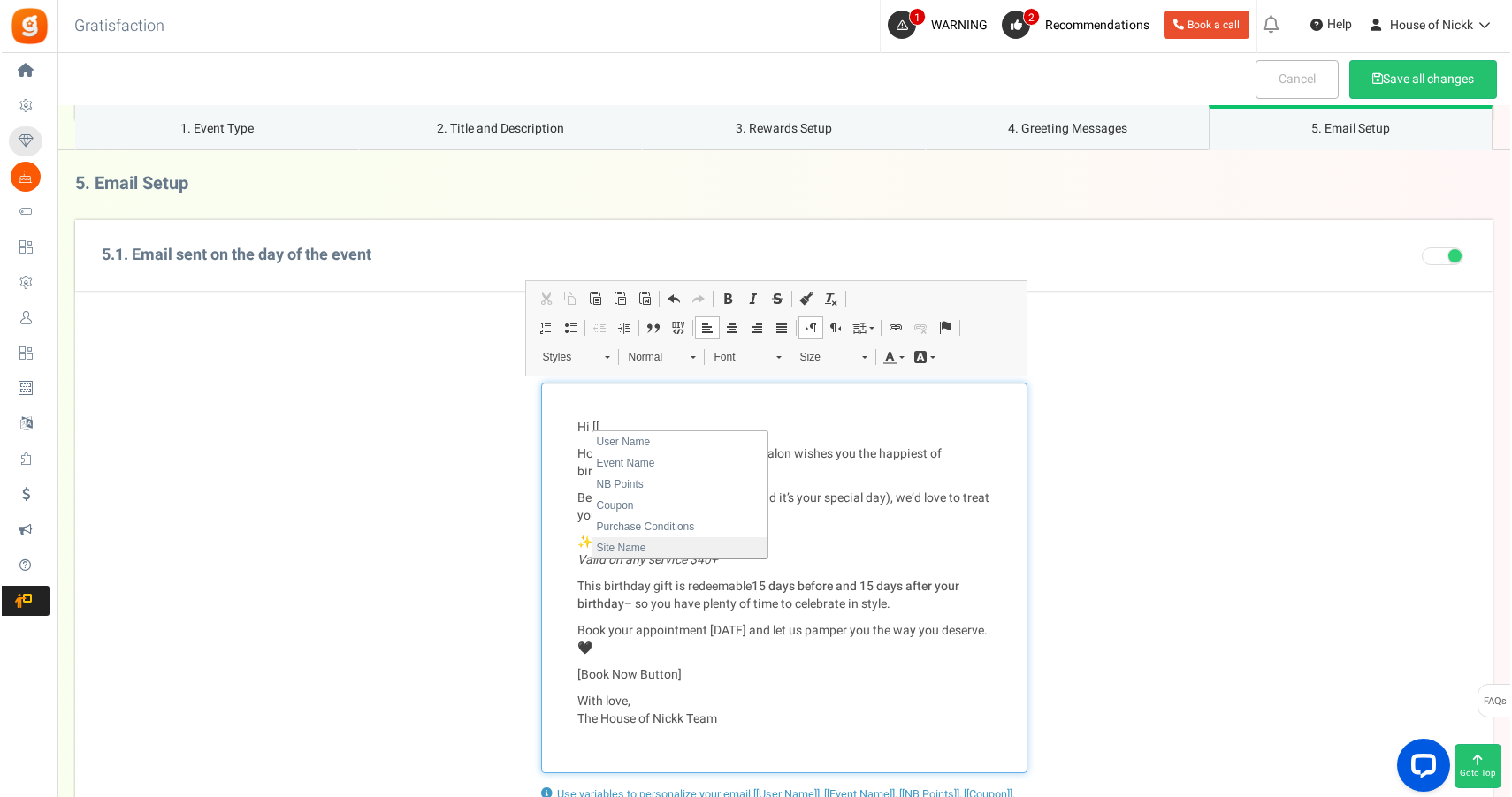
scroll to position [2555, 0]
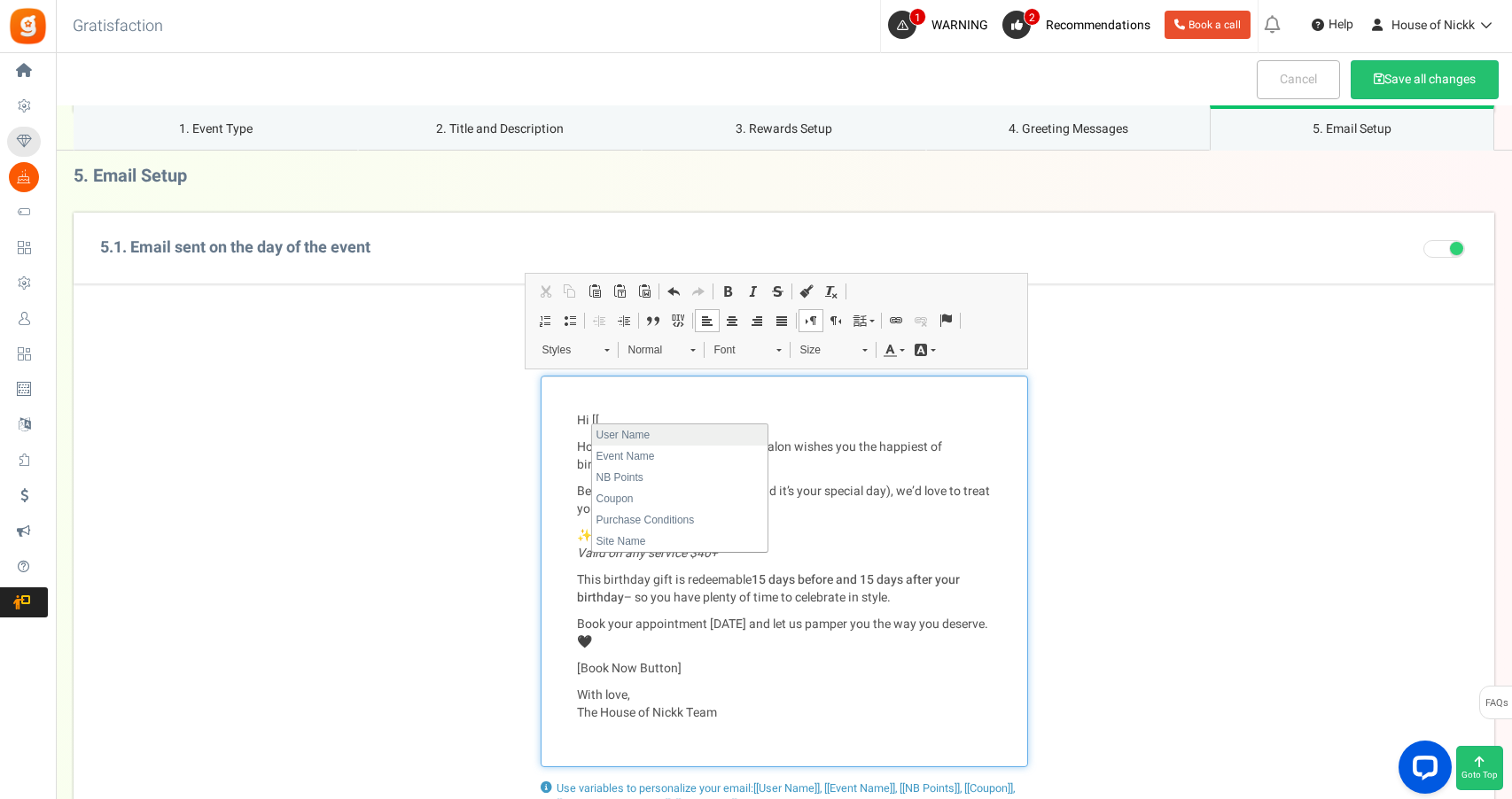
click at [664, 439] on li "User Name" at bounding box center [680, 436] width 176 height 22
click at [683, 413] on p "Hi [[User Name]]" at bounding box center [785, 421] width 415 height 18
click at [675, 415] on p "Hi [[User Name]]" at bounding box center [785, 421] width 415 height 18
click at [671, 415] on p "Hi [[User Name]]" at bounding box center [785, 421] width 415 height 18
click at [575, 525] on div "Hi [[User Name]] ​​​​​​​, House of [PERSON_NAME] – The Salon wishes you the hap…" at bounding box center [784, 571] width 487 height 391
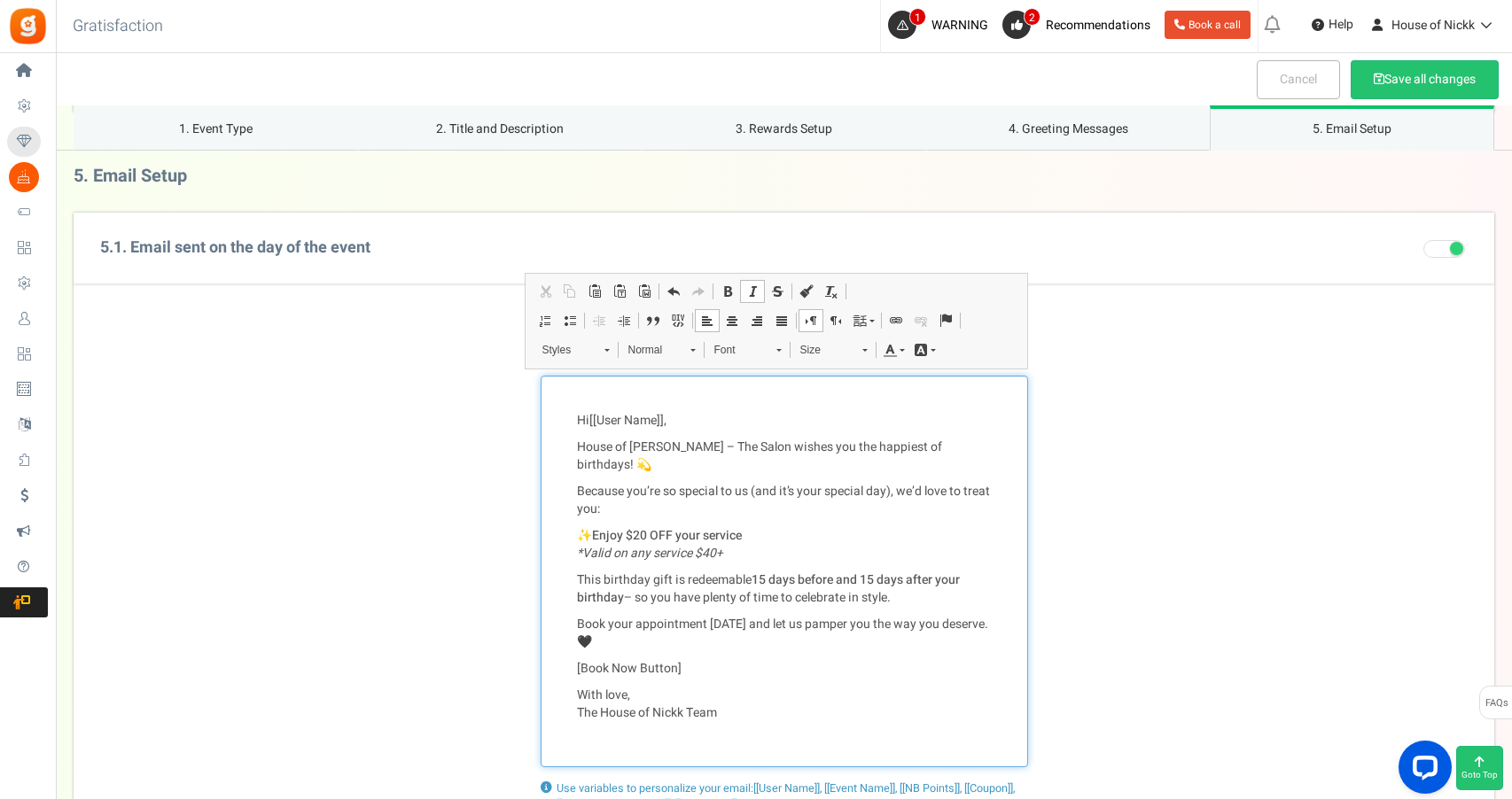
click at [603, 660] on p "[Book Now Button]" at bounding box center [785, 669] width 415 height 18
click at [900, 316] on span at bounding box center [896, 321] width 14 height 14
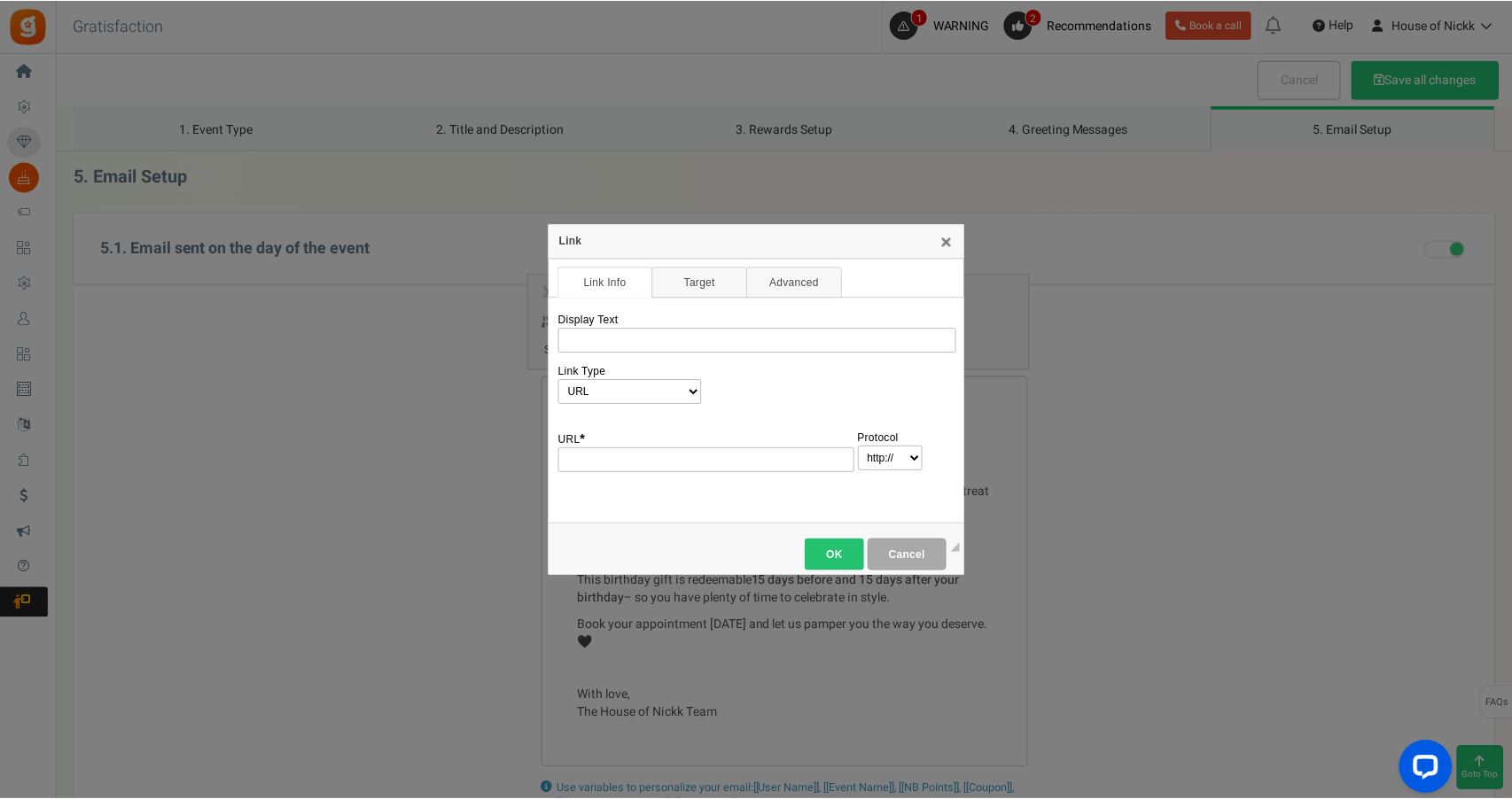
scroll to position [0, 0]
type input "[DOMAIN_NAME][URL]"
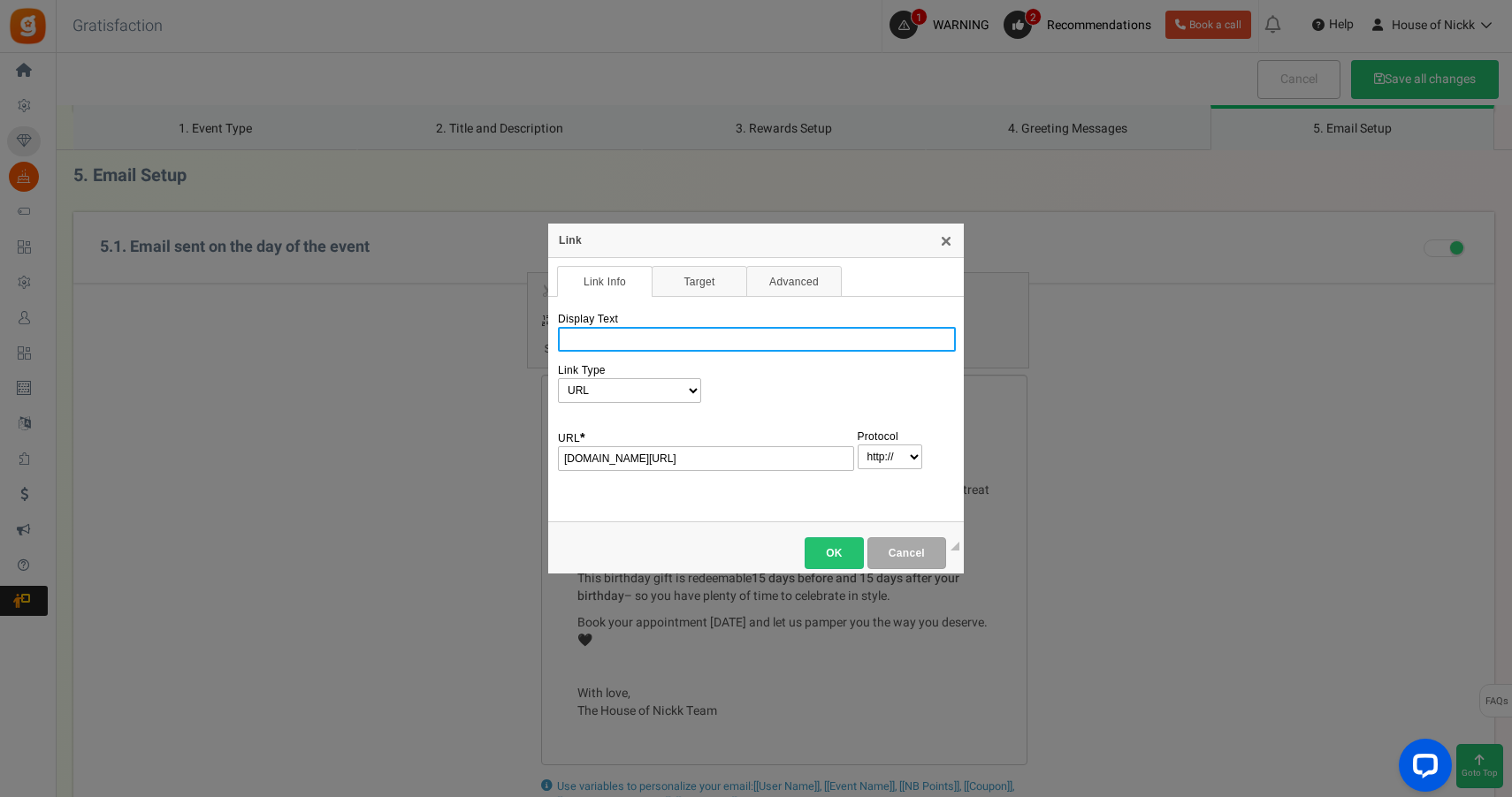
click at [828, 342] on input "Display Text" at bounding box center [757, 339] width 398 height 25
type input "Book your pamper session [DATE]!"
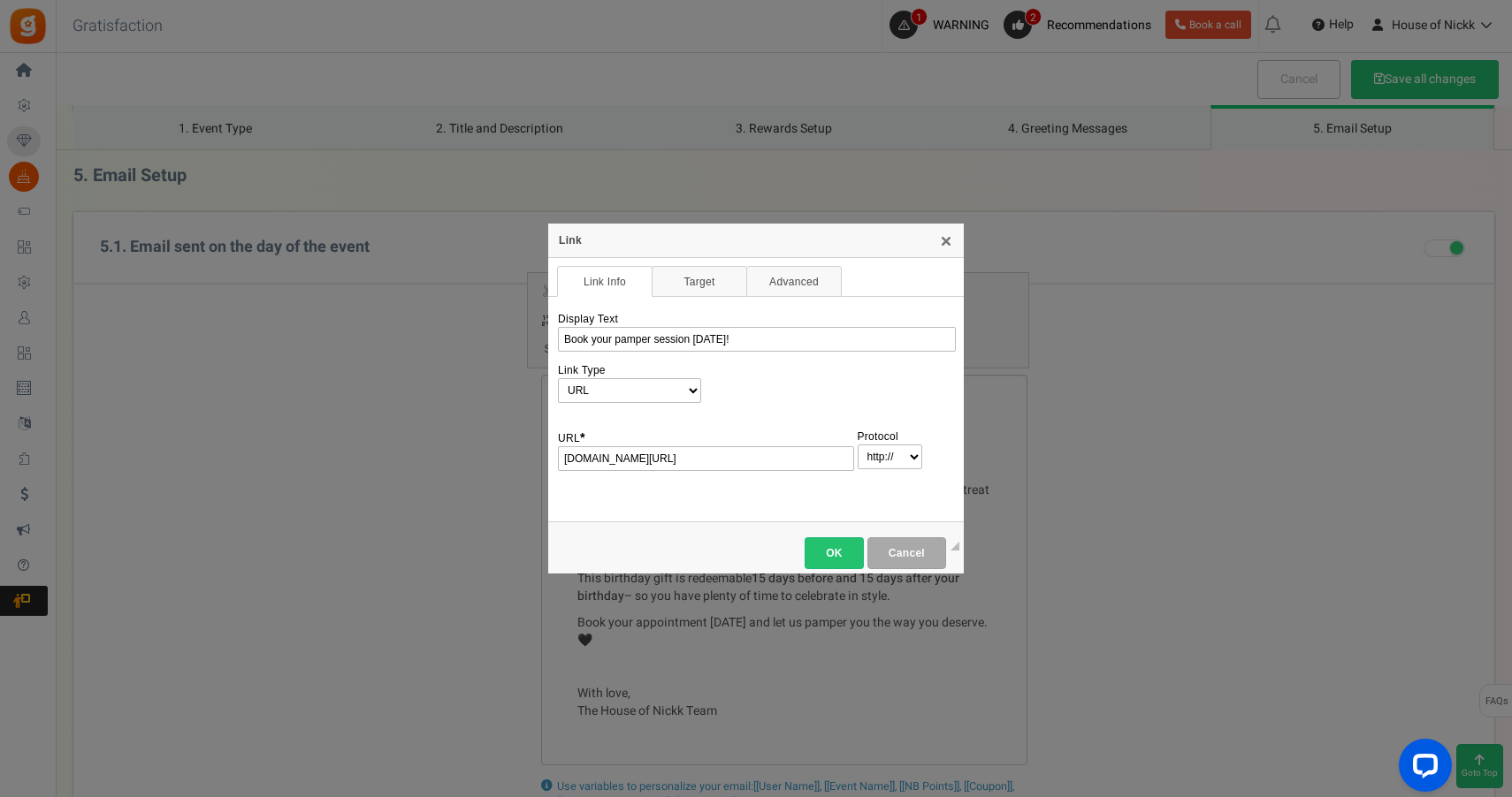
click at [837, 570] on td "◢ Cancel OK" at bounding box center [756, 548] width 416 height 52
click at [836, 562] on link "OK" at bounding box center [834, 553] width 59 height 32
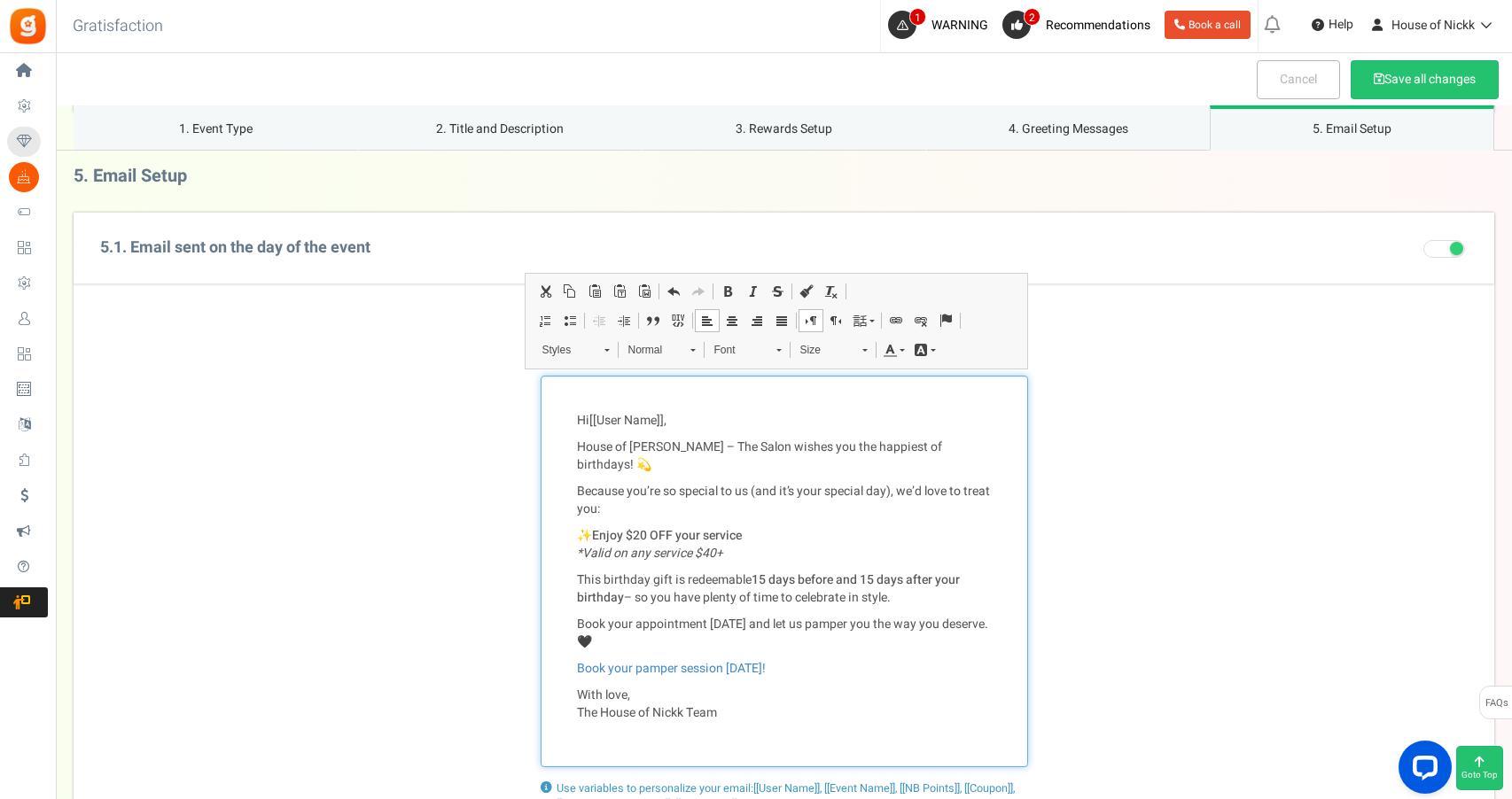
click at [804, 660] on p "Book your pamper session [DATE]!" at bounding box center [785, 669] width 415 height 18
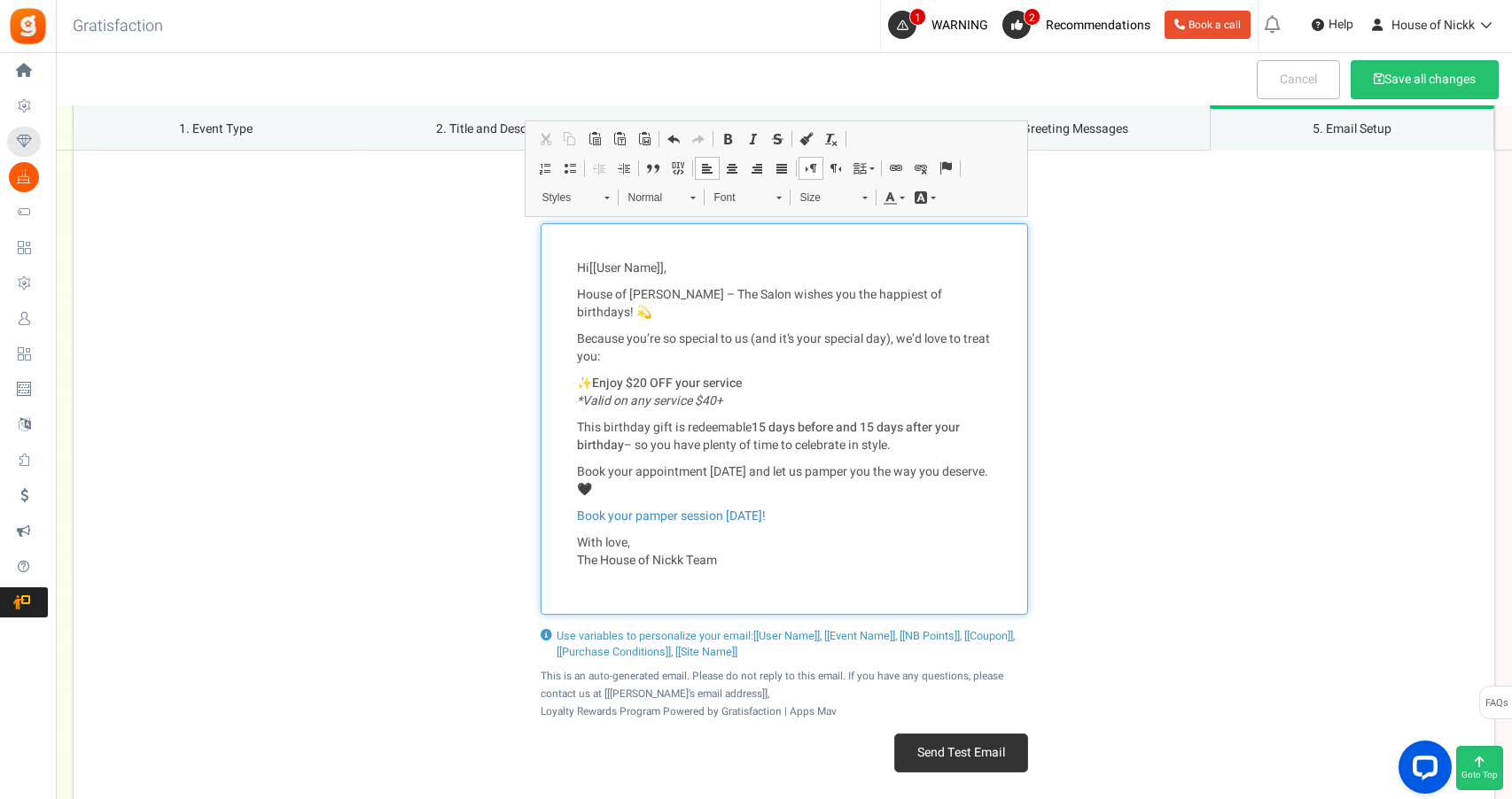
scroll to position [2717, 0]
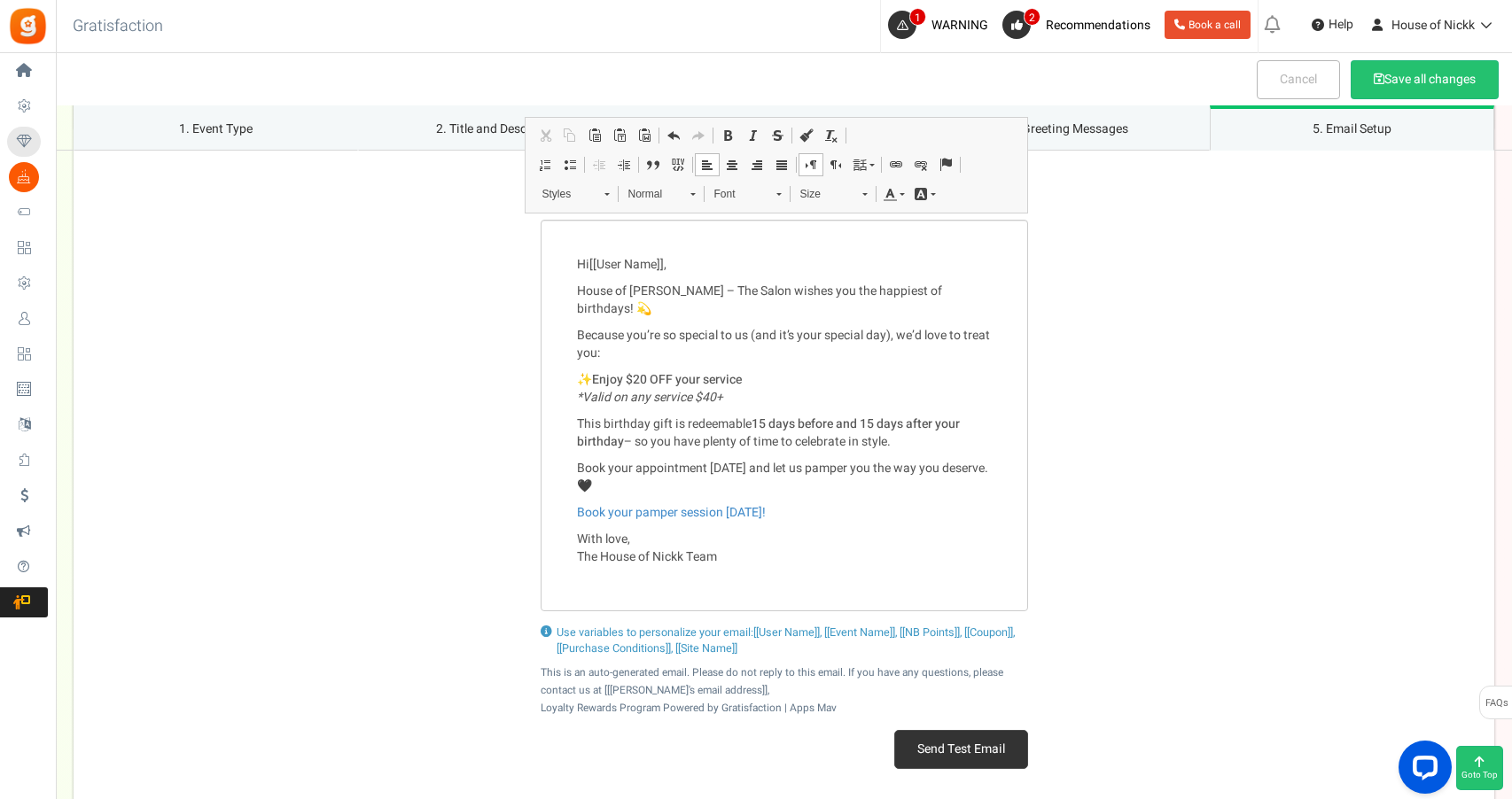
click at [925, 730] on button "Send Test Email" at bounding box center [961, 749] width 133 height 39
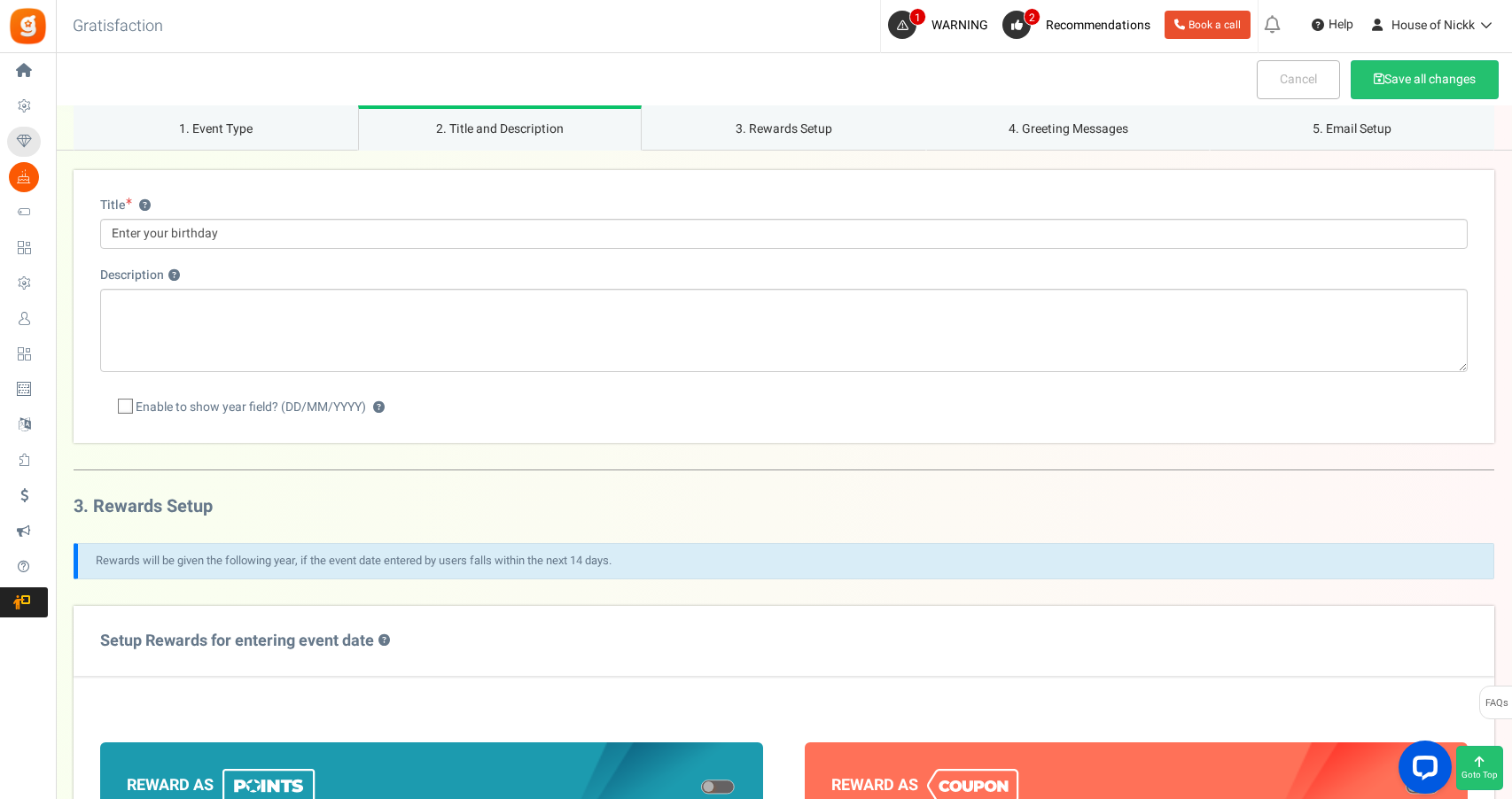
scroll to position [385, 0]
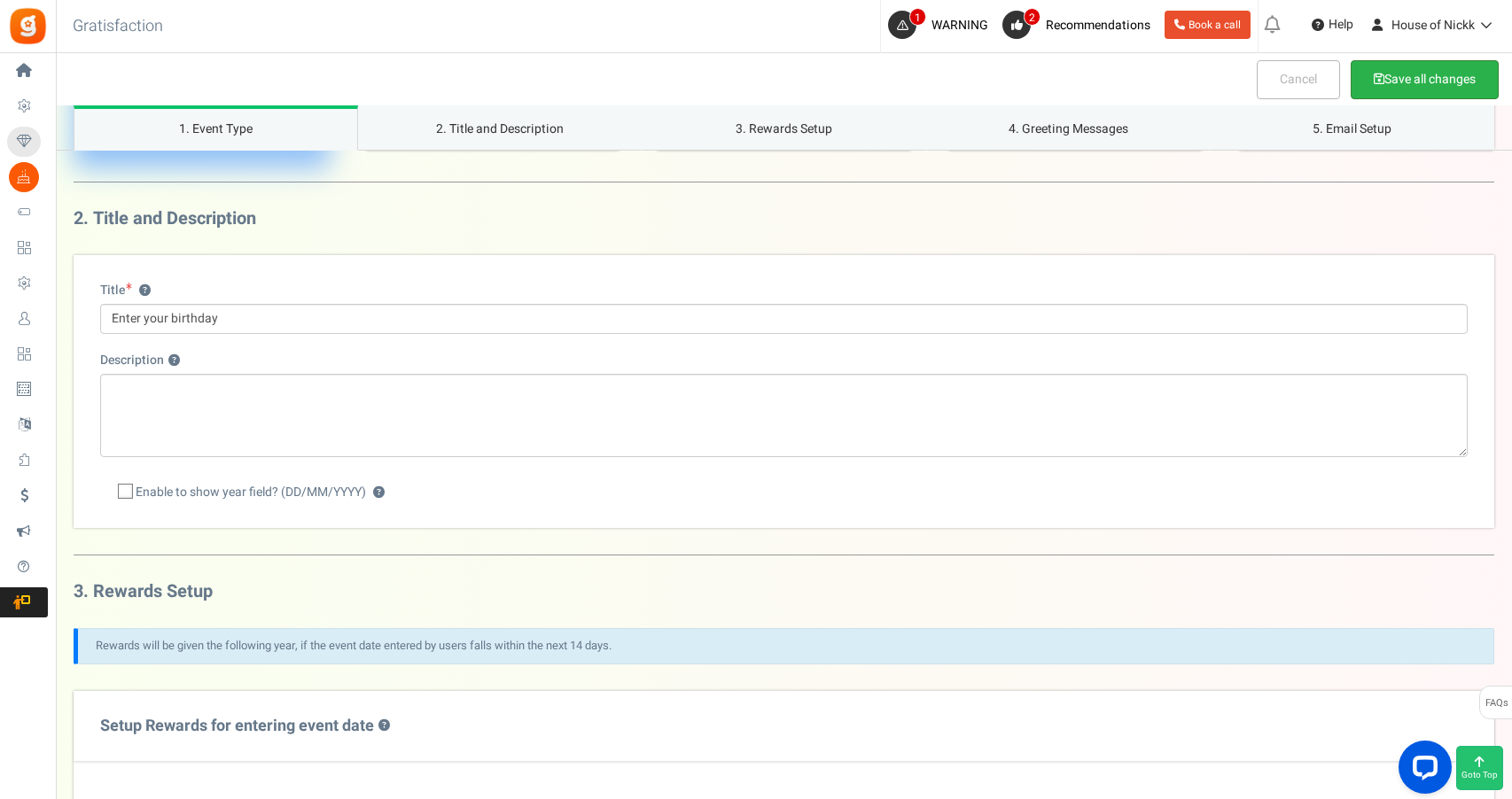
click at [1397, 74] on button "Save all changes" at bounding box center [1425, 79] width 148 height 39
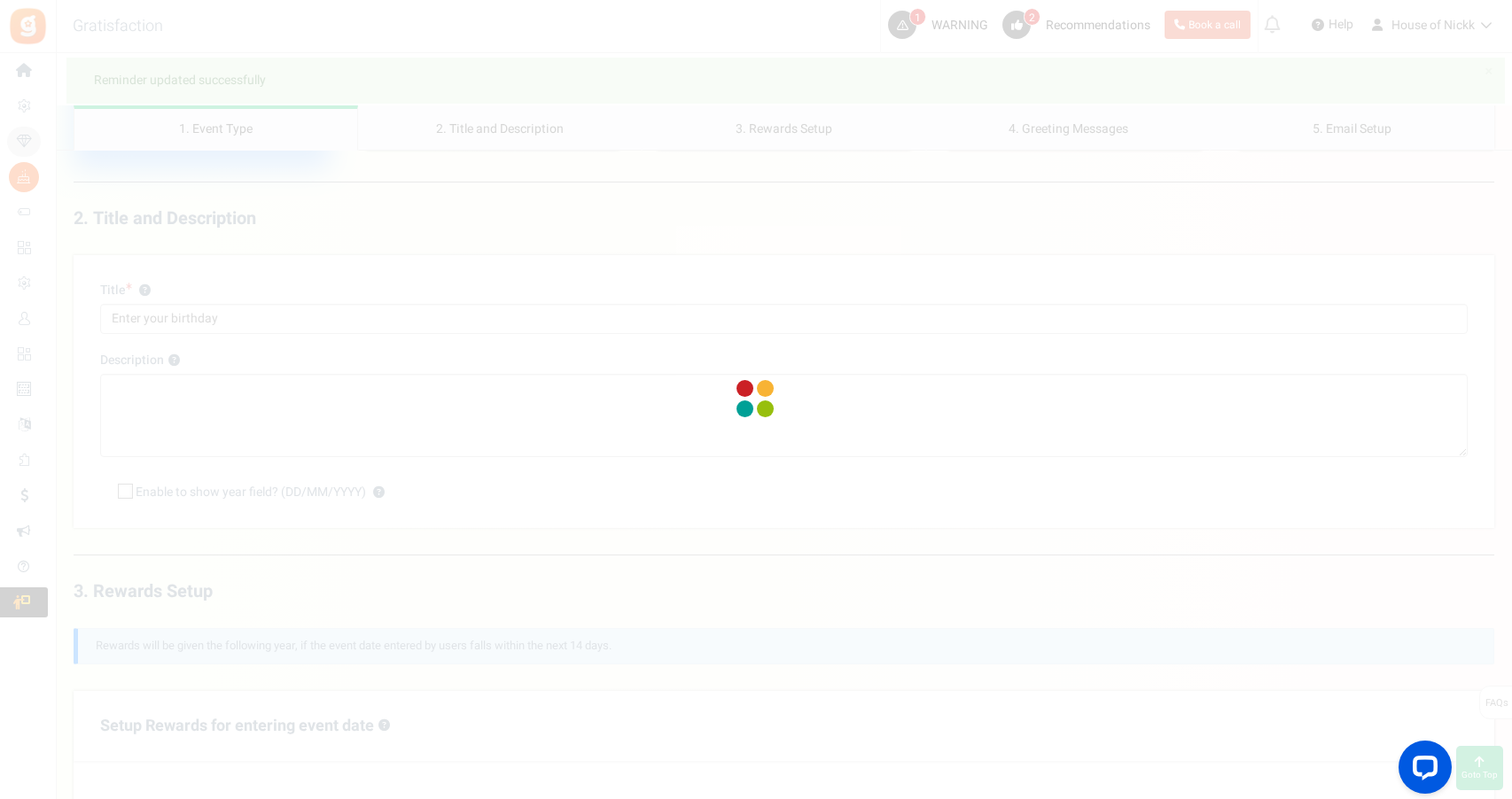
click at [24, 178] on div at bounding box center [756, 399] width 1512 height 799
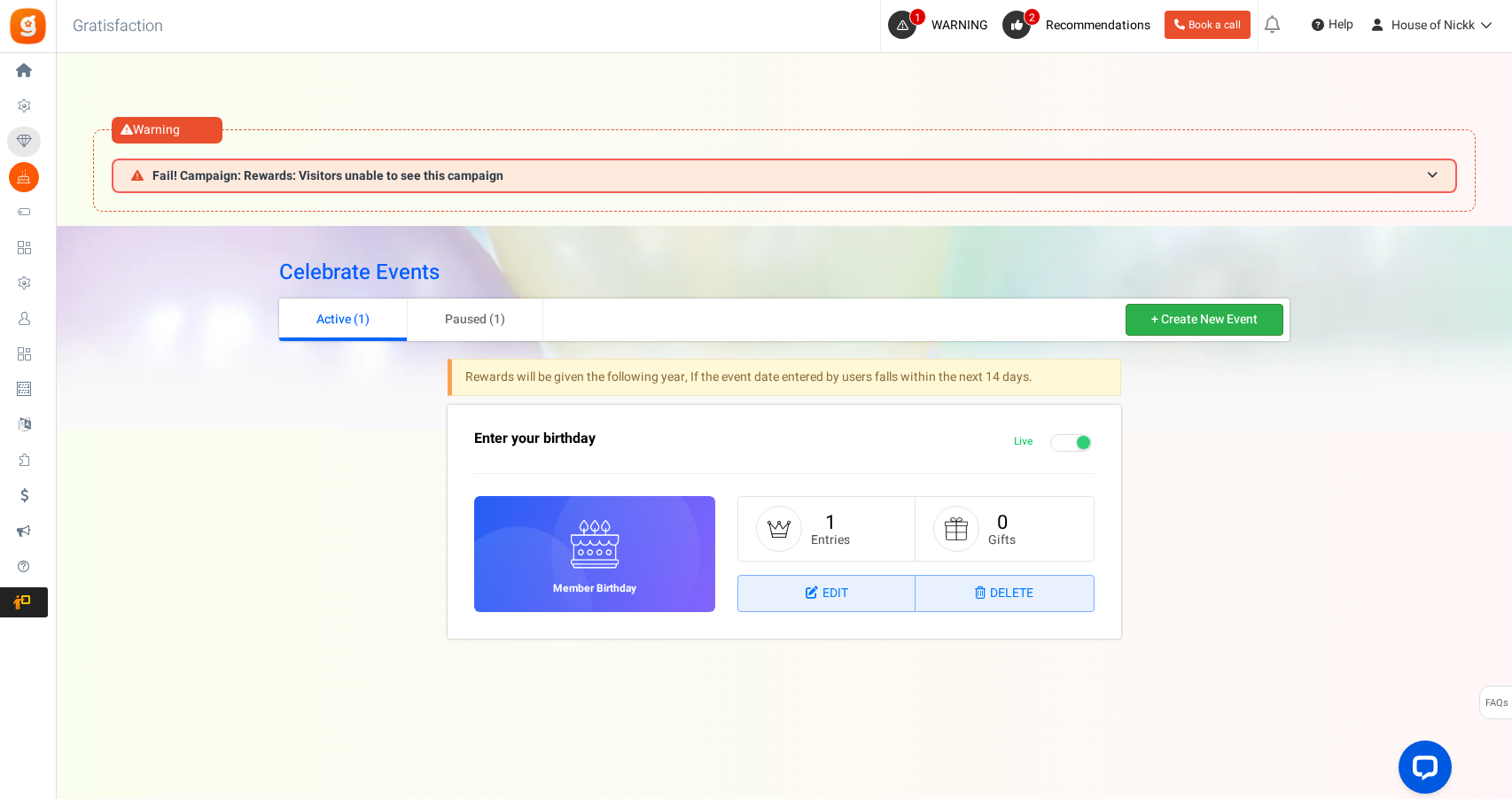
click at [1191, 313] on link "+ Create New Event" at bounding box center [1205, 320] width 158 height 32
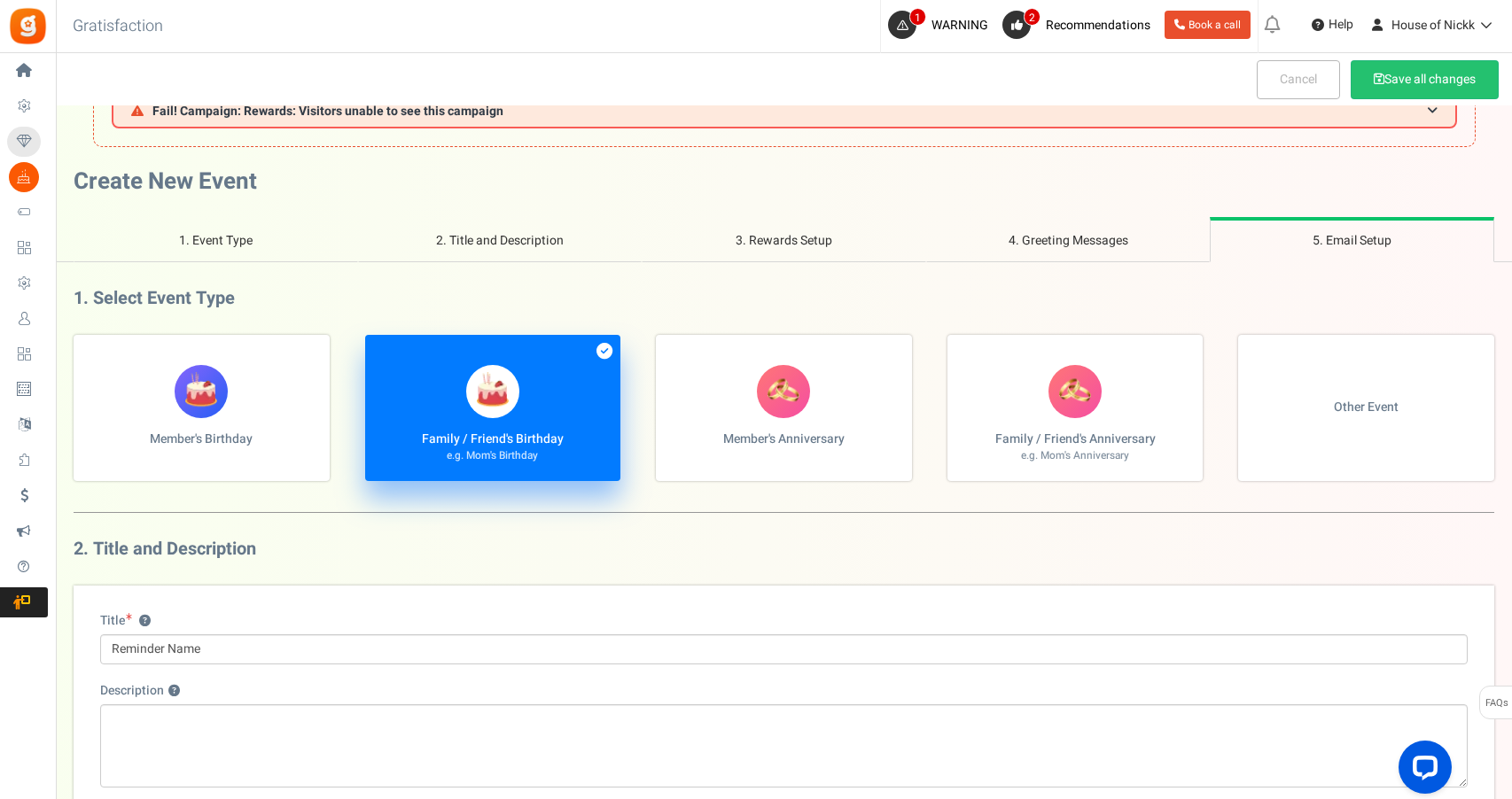
scroll to position [77, 0]
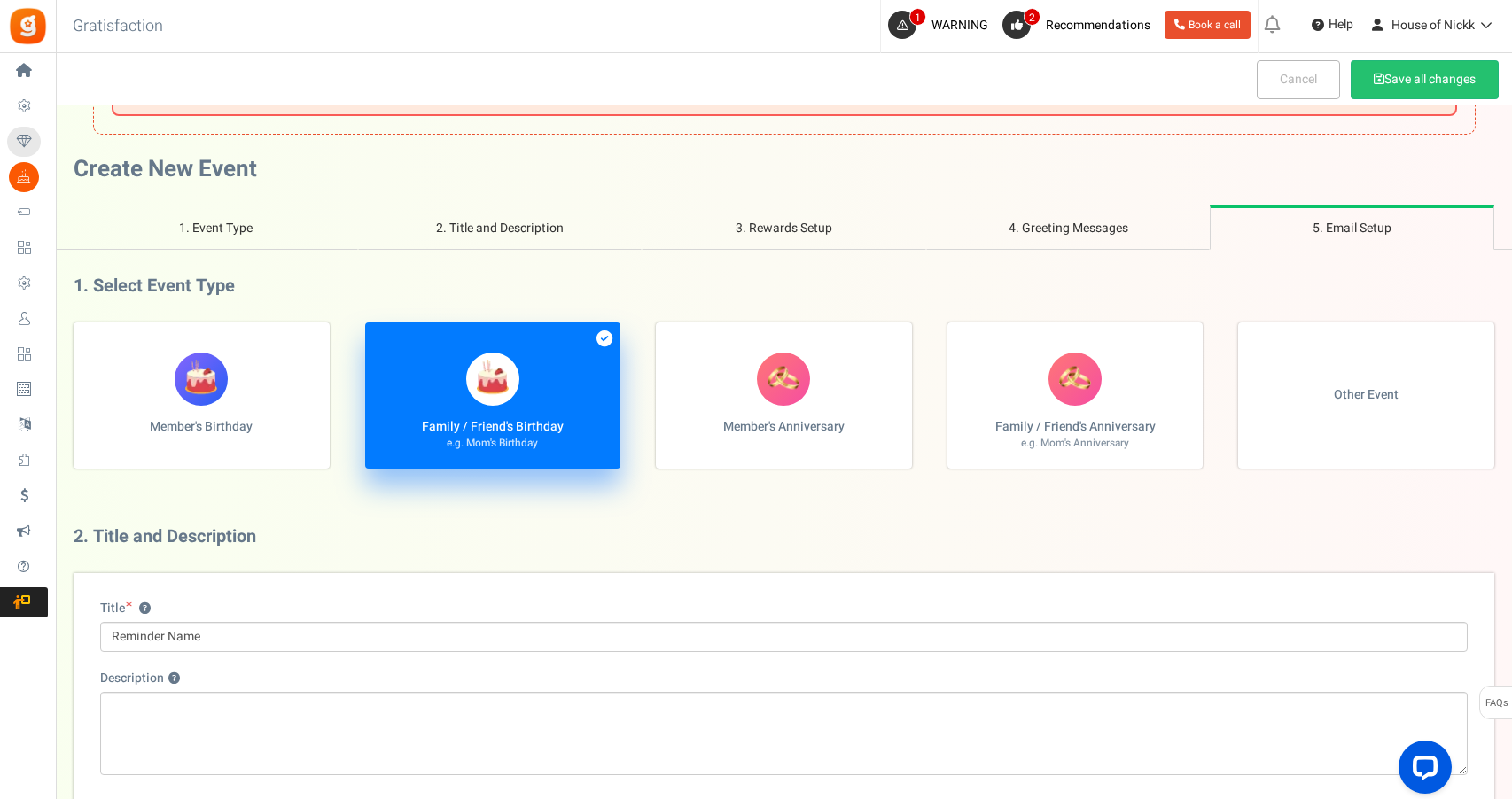
click at [812, 362] on label "Member's Anniversary" at bounding box center [784, 395] width 256 height 146
click at [85, 338] on input "Member's Anniversary" at bounding box center [79, 332] width 12 height 12
radio input "true"
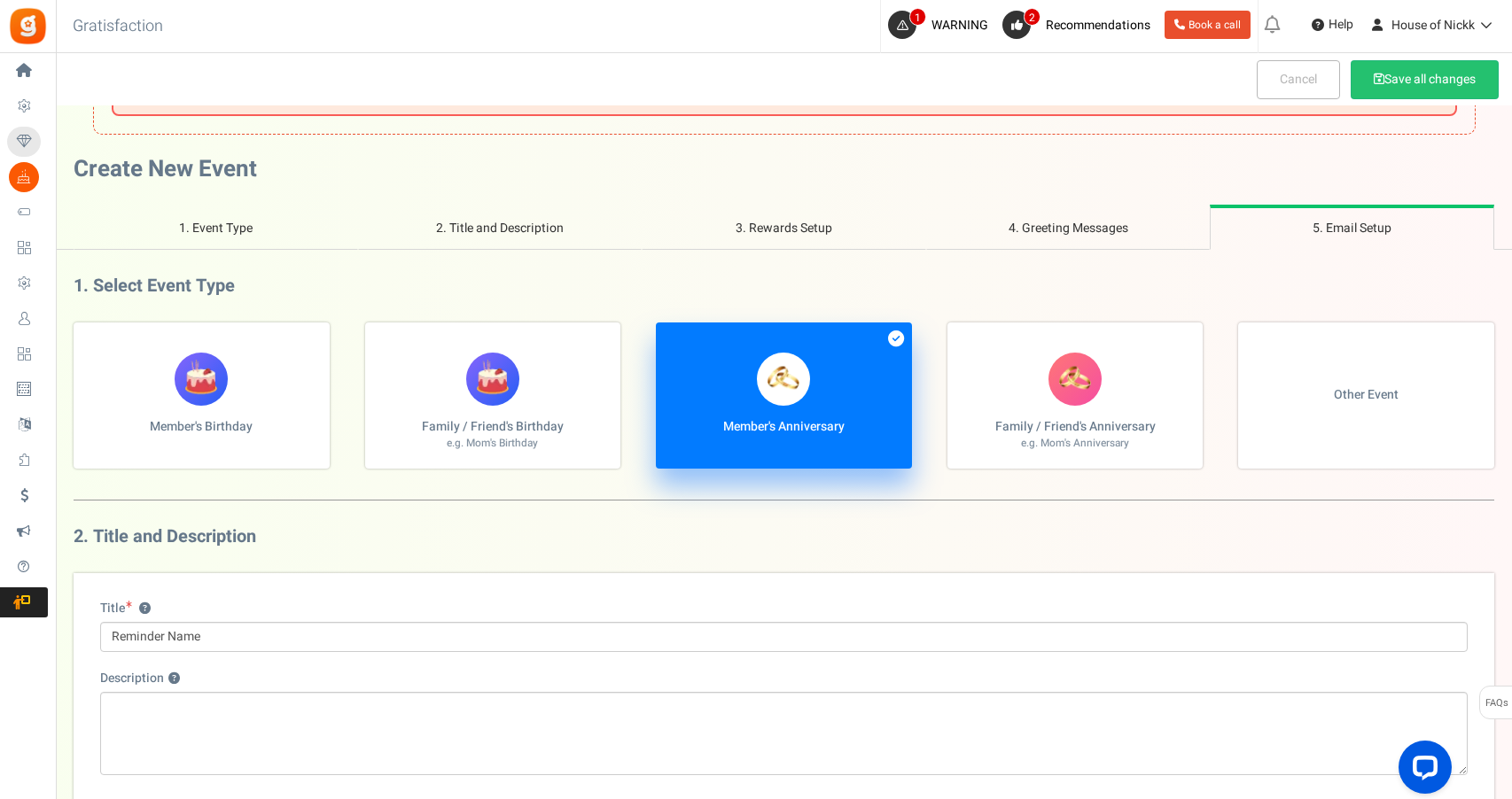
click at [1050, 379] on figure at bounding box center [1075, 379] width 53 height 53
click at [85, 338] on input "Family / Friend's Anniversary e.g. Mom's Anniversary" at bounding box center [79, 332] width 12 height 12
radio input "true"
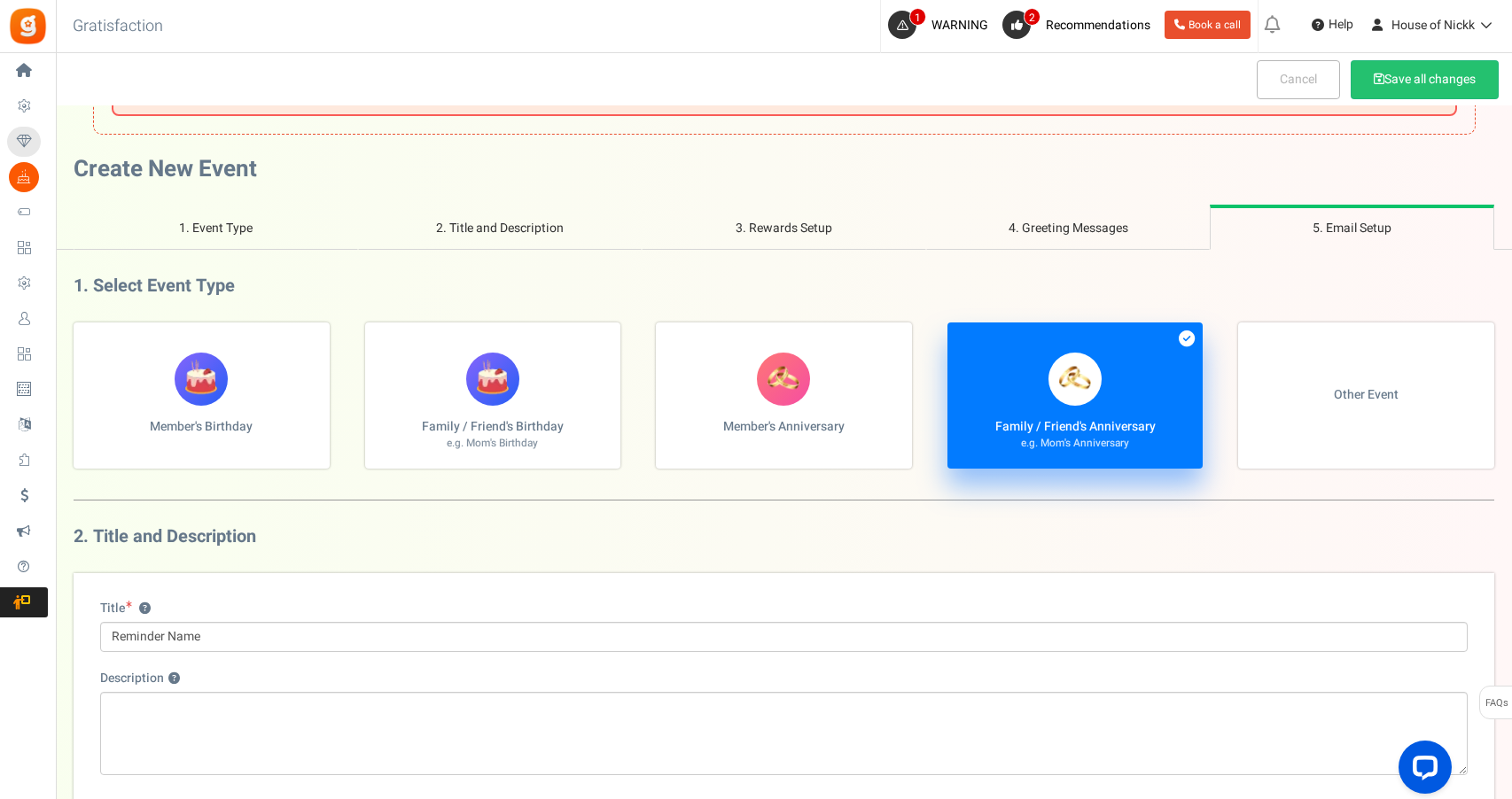
click at [770, 393] on figure at bounding box center [784, 379] width 53 height 53
click at [85, 338] on input "Member's Anniversary" at bounding box center [79, 332] width 12 height 12
radio input "true"
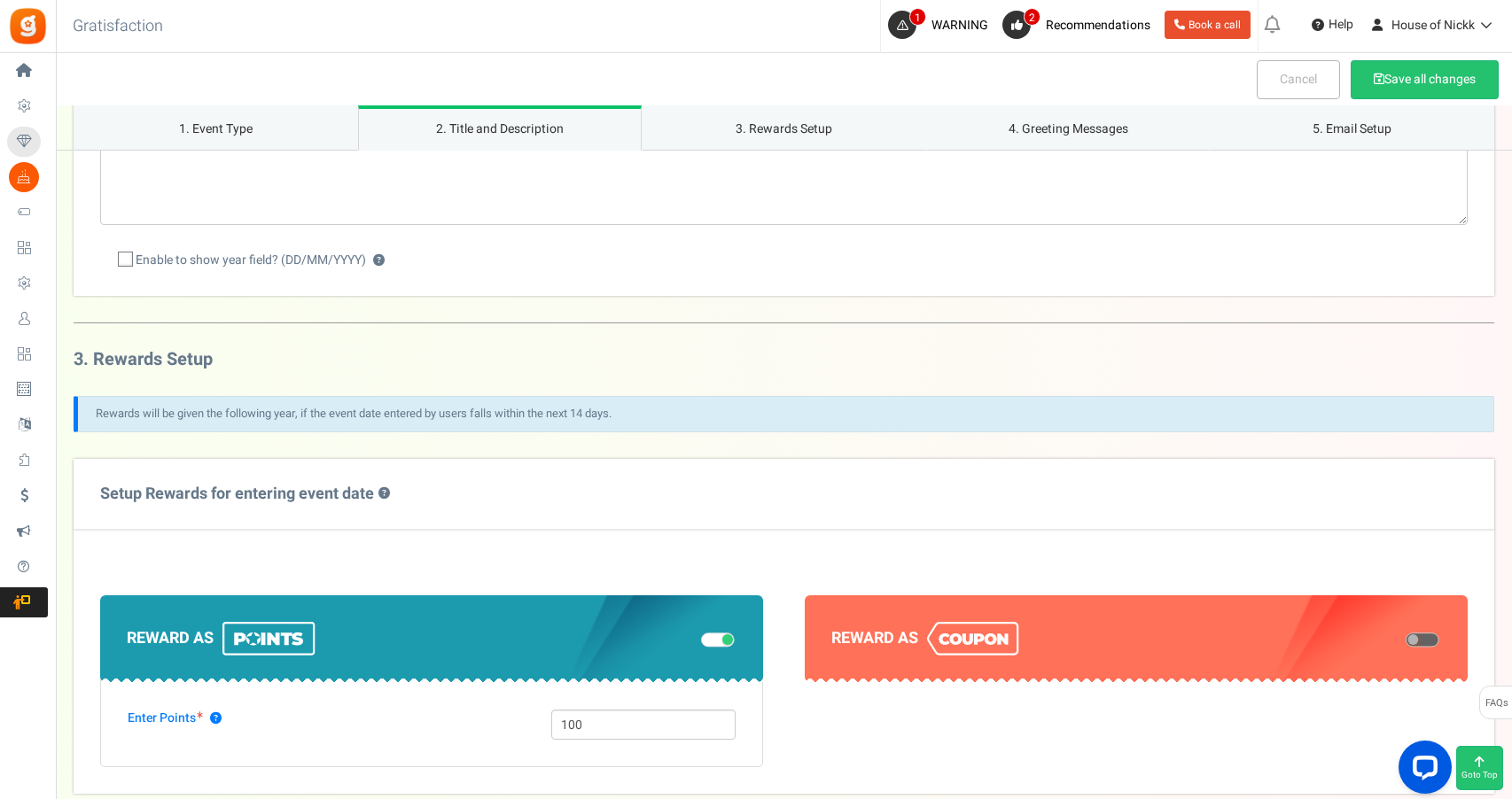
scroll to position [590, 0]
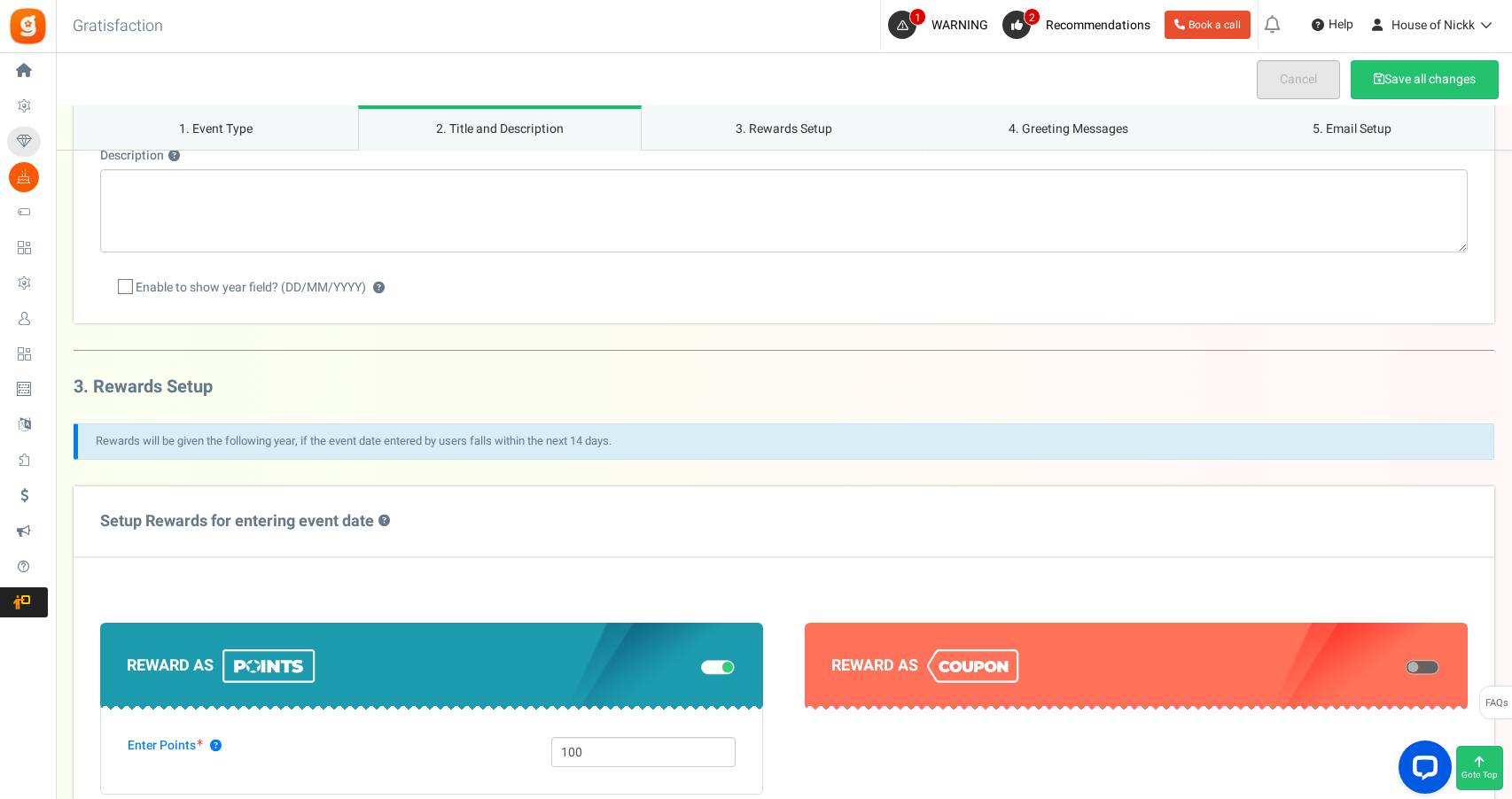
click at [1257, 80] on link "Cancel" at bounding box center [1299, 79] width 83 height 39
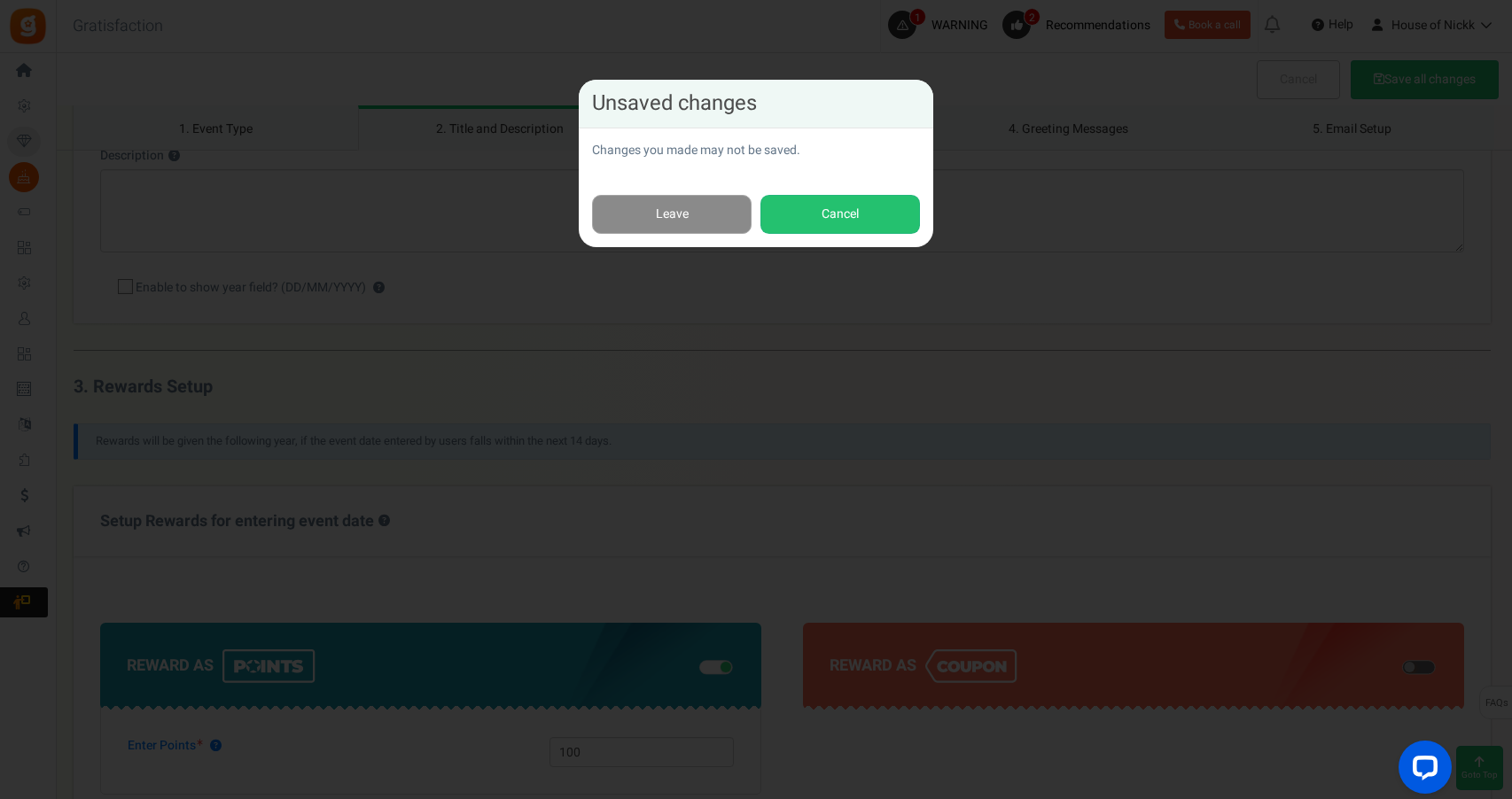
click at [719, 214] on link "Leave" at bounding box center [671, 214] width 159 height 40
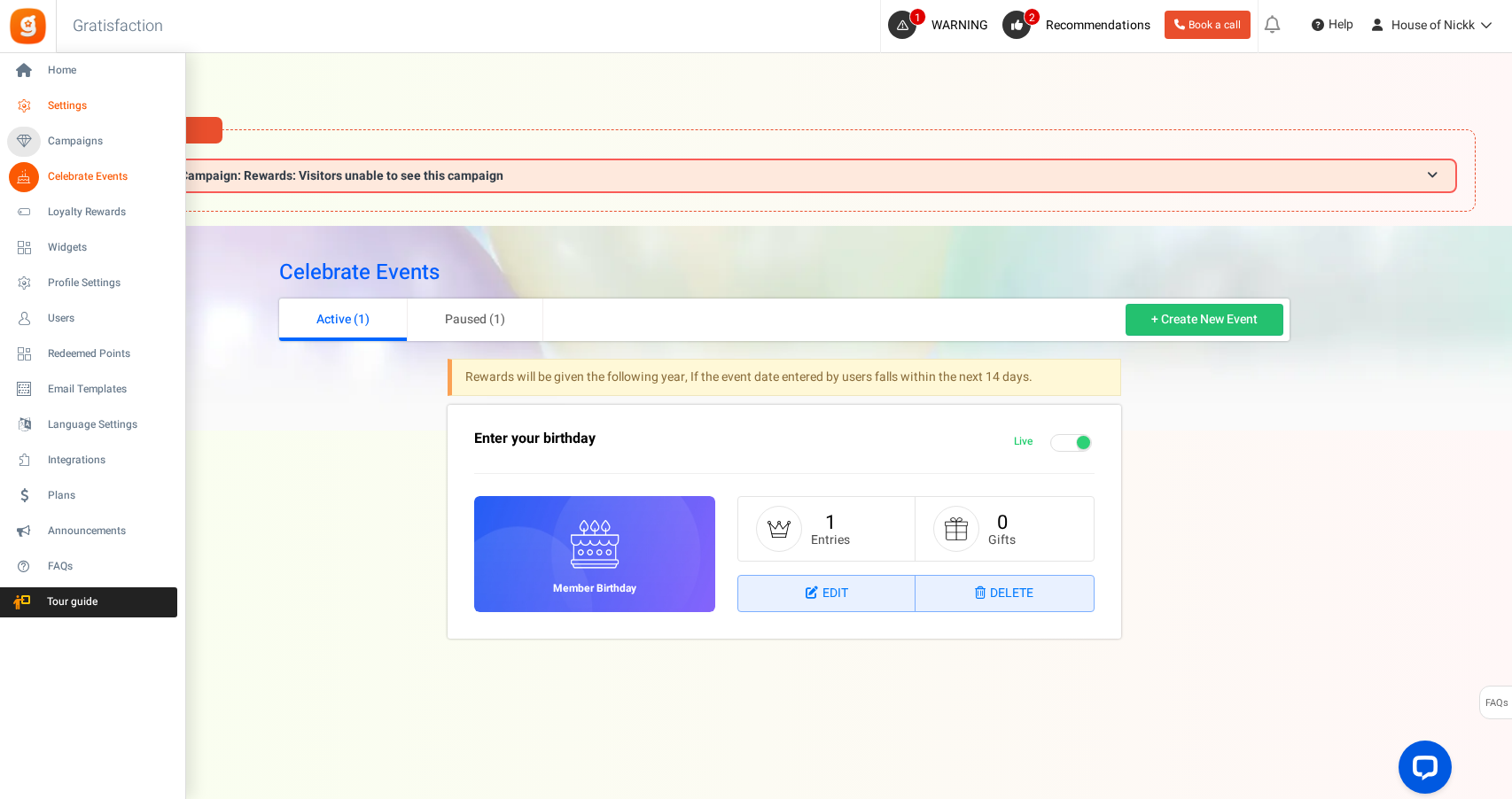
click at [24, 112] on icon at bounding box center [24, 106] width 30 height 30
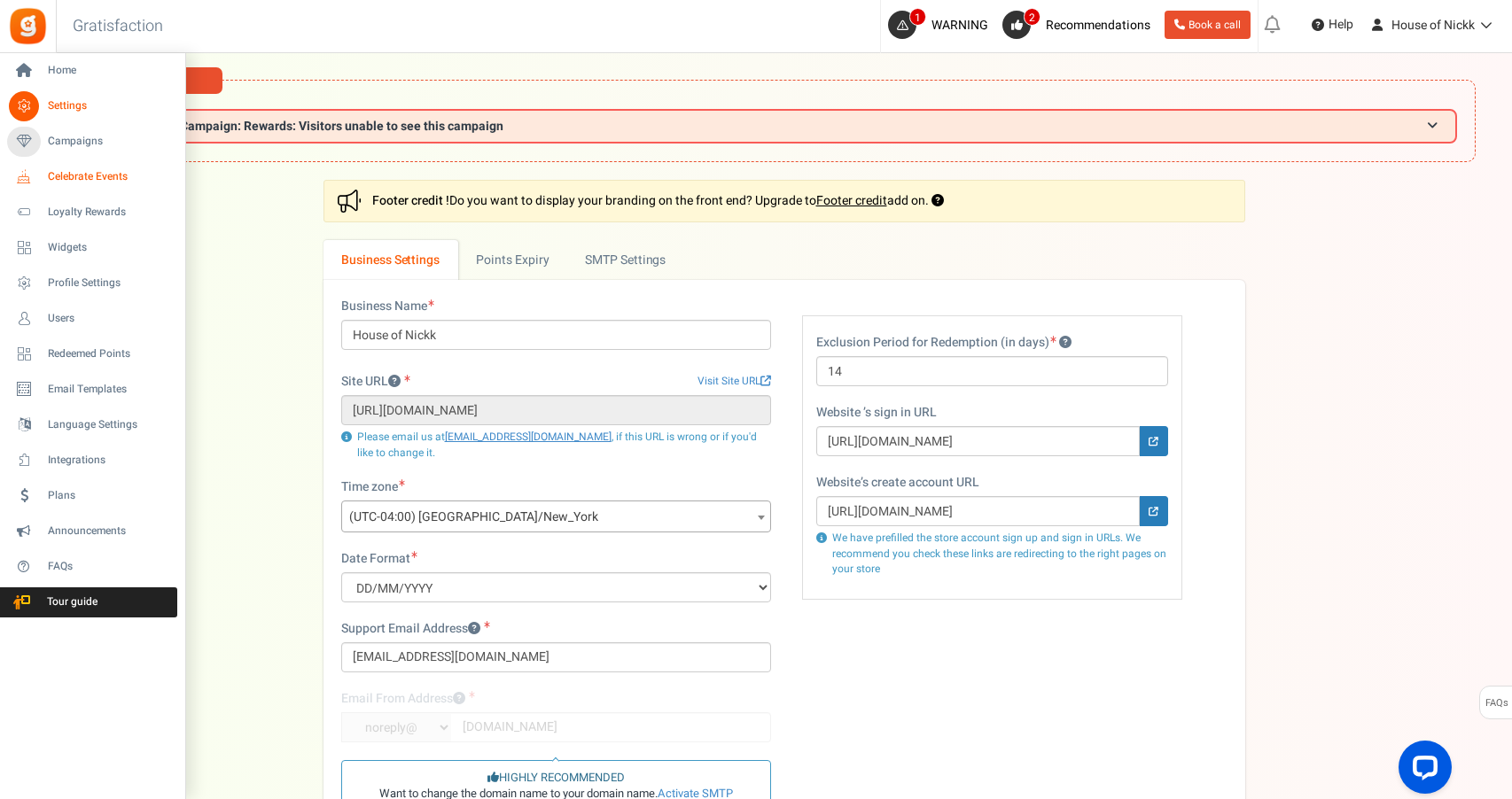
click at [31, 164] on icon at bounding box center [24, 177] width 30 height 30
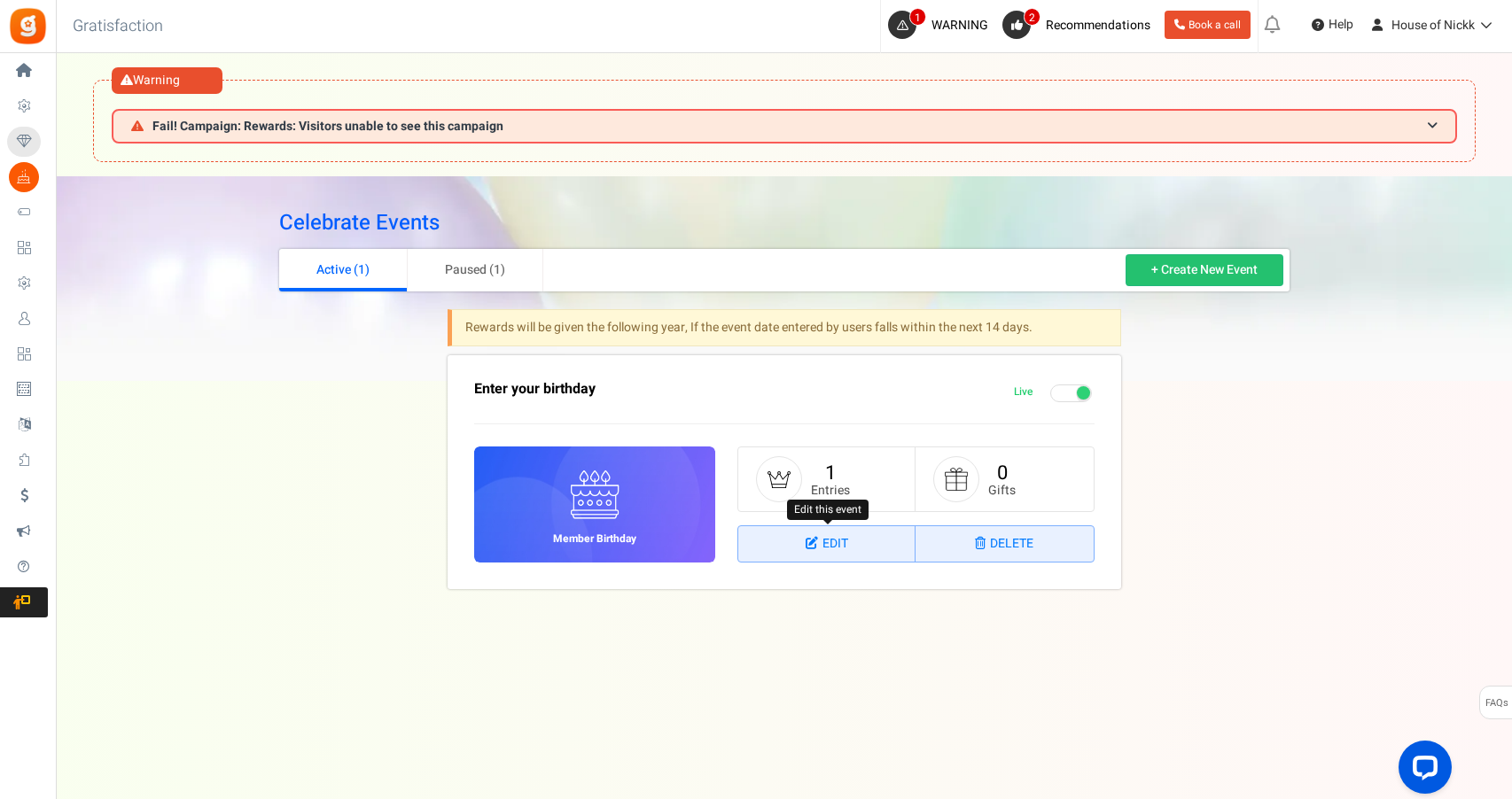
click at [837, 540] on link "Edit" at bounding box center [826, 544] width 177 height 36
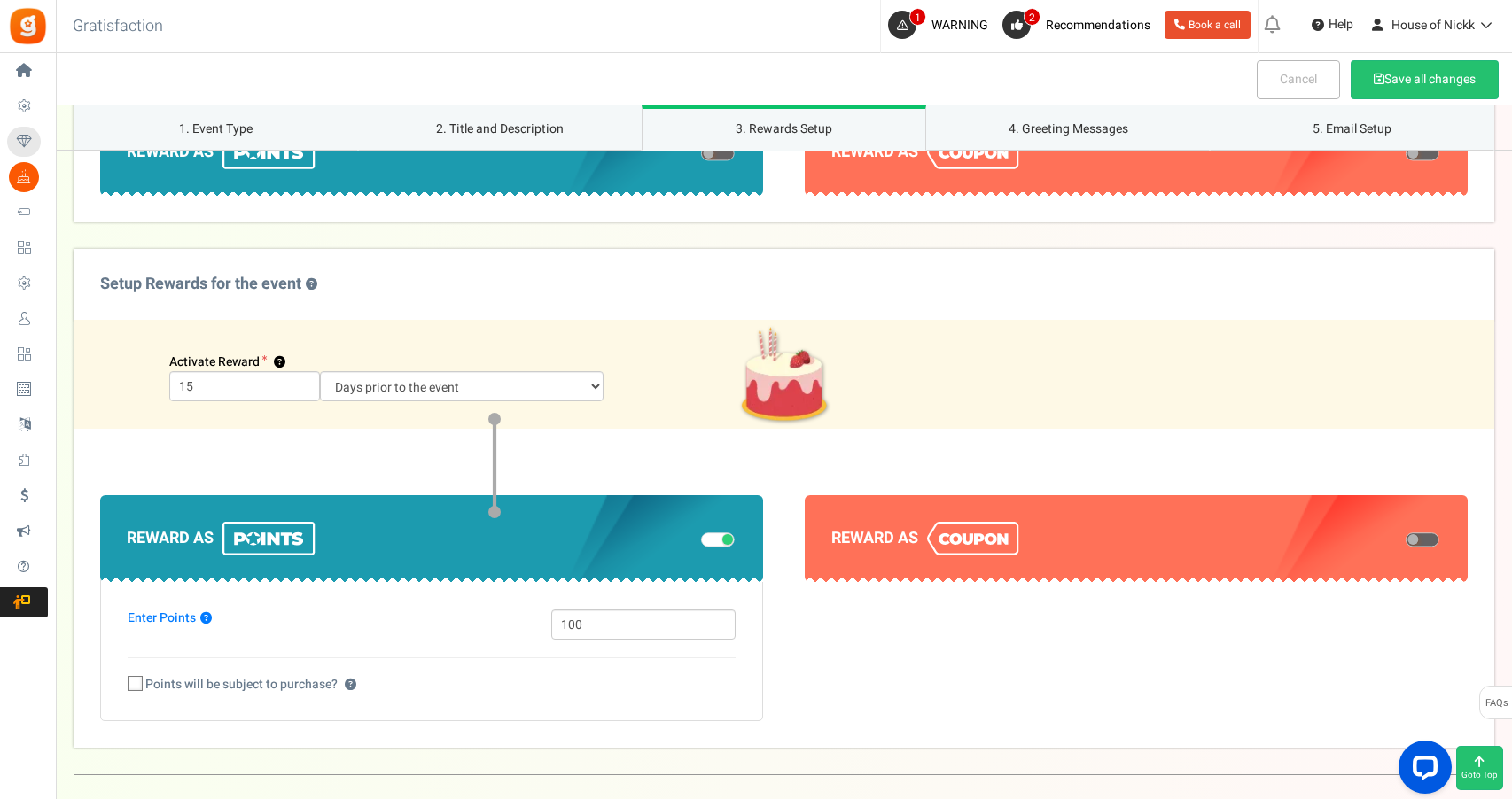
scroll to position [1129, 0]
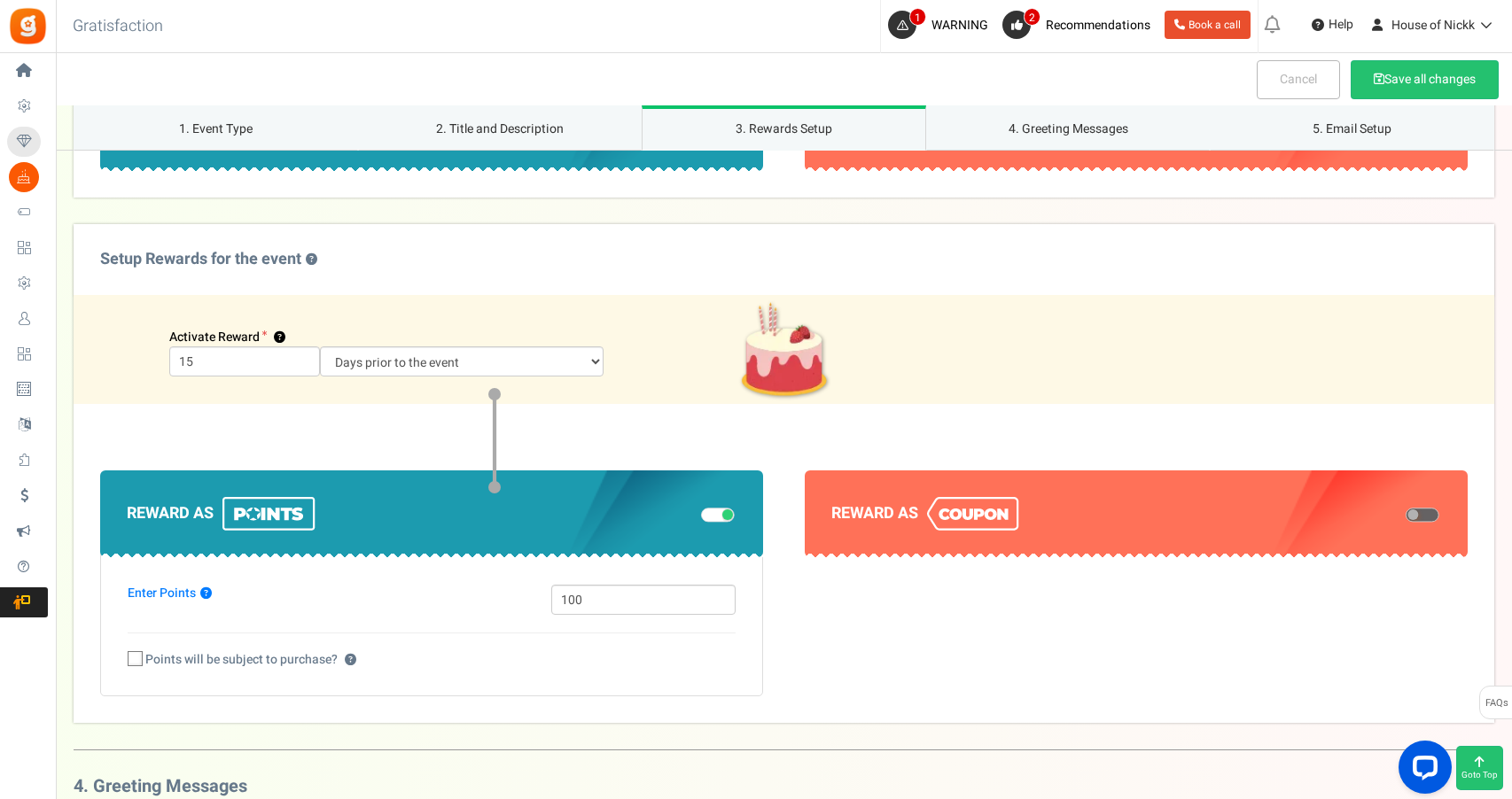
click at [966, 513] on img at bounding box center [972, 514] width 92 height 34
click at [1438, 509] on span at bounding box center [1423, 515] width 34 height 14
click at [1406, 511] on input "checkbox" at bounding box center [1406, 515] width 0 height 9
select select "1"
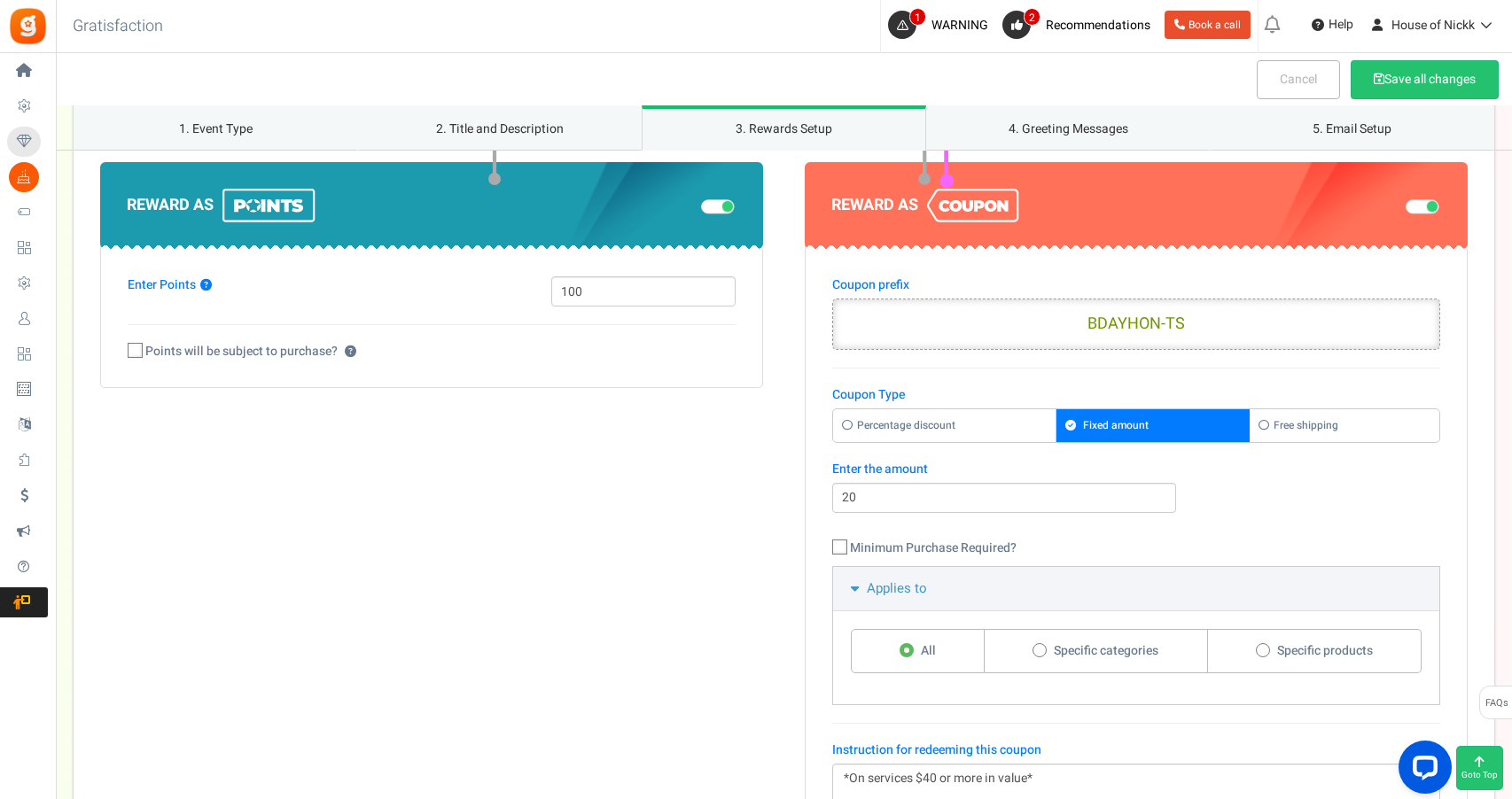
scroll to position [1423, 0]
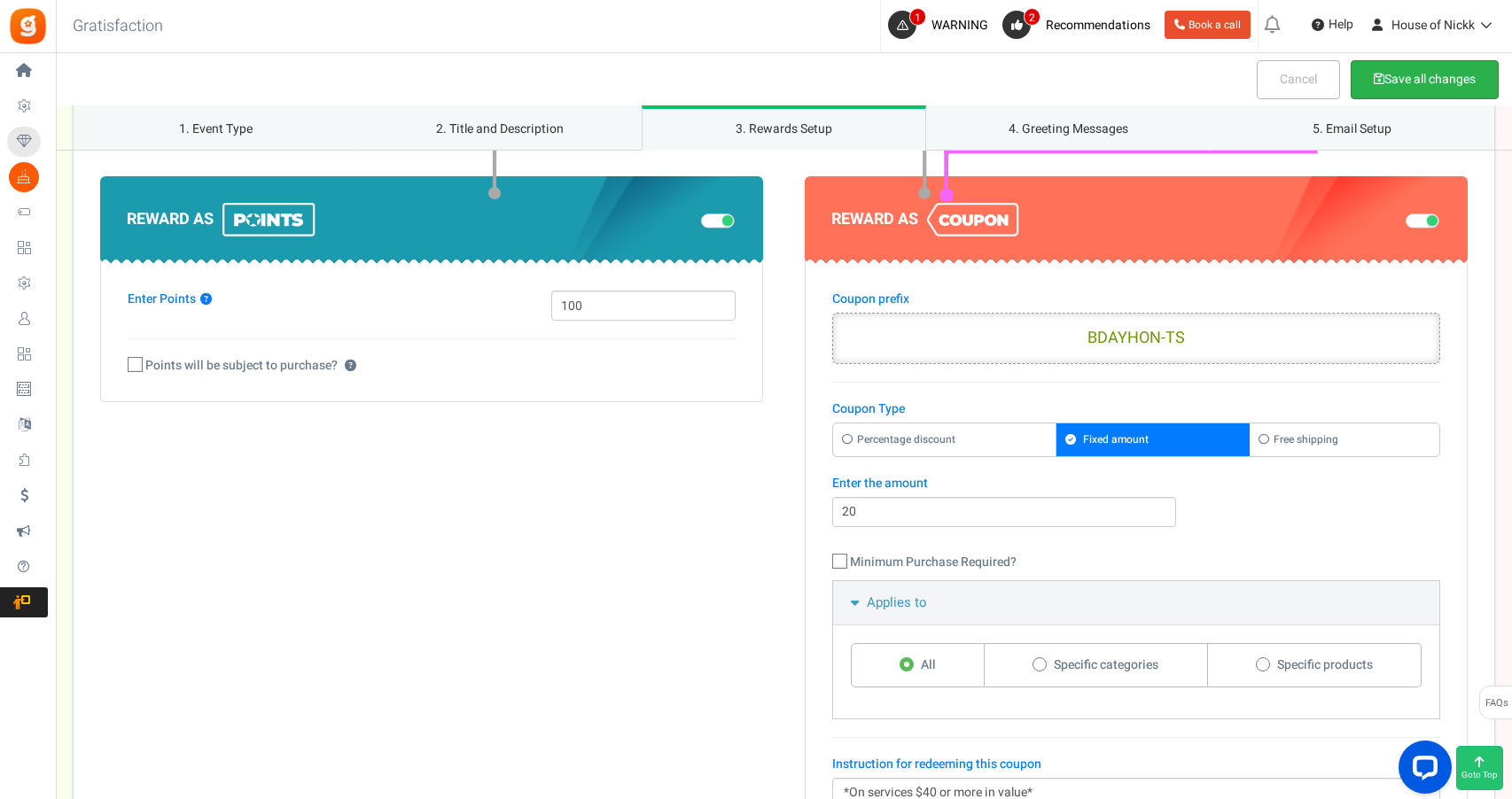
click at [1391, 89] on button "Save all changes" at bounding box center [1425, 79] width 148 height 39
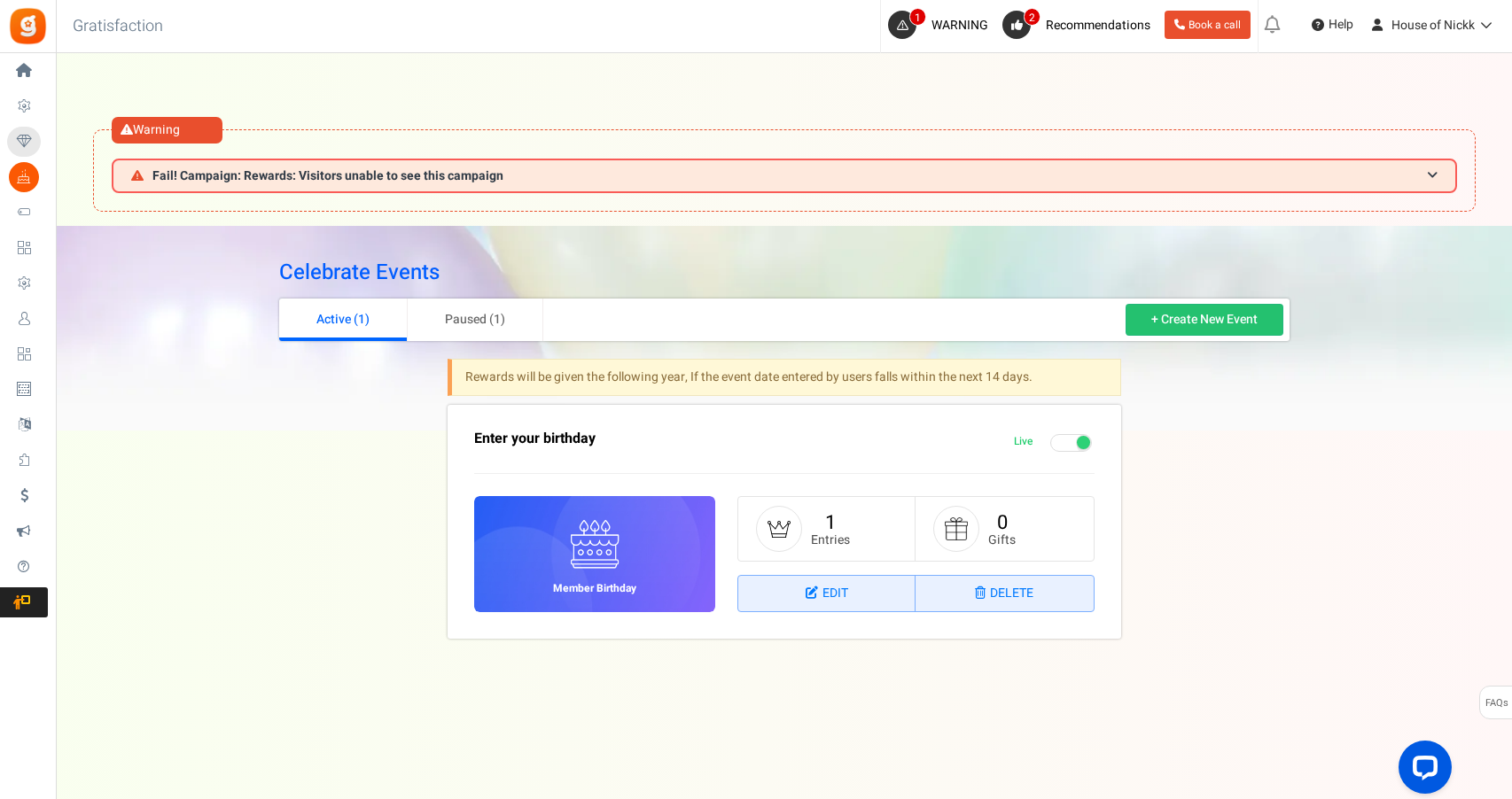
click at [642, 530] on figcaption "Member Birthday" at bounding box center [595, 554] width 242 height 117
click at [784, 599] on link "Edit" at bounding box center [826, 594] width 177 height 36
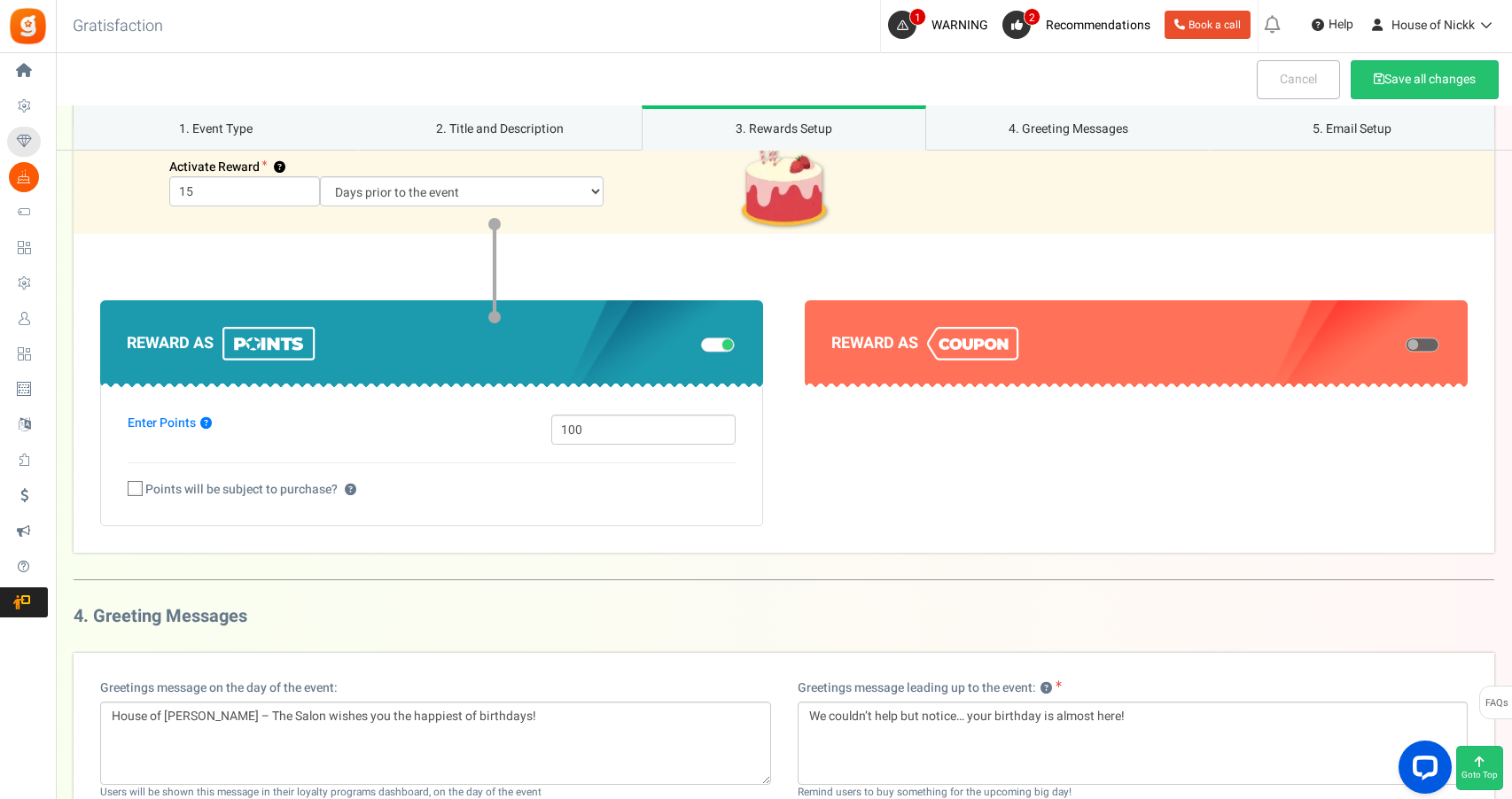
scroll to position [1300, 0]
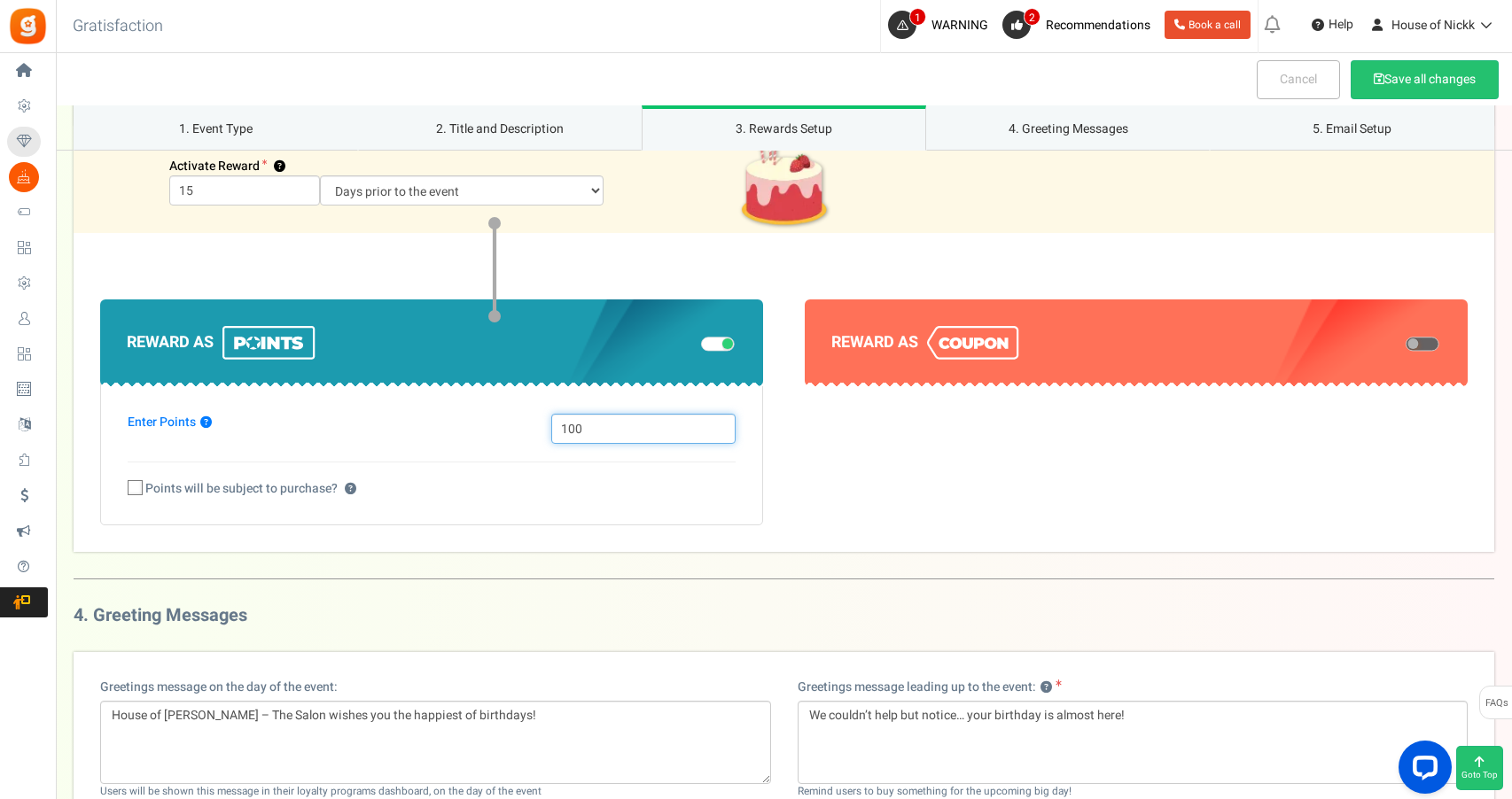
click at [630, 422] on input "100" at bounding box center [643, 429] width 185 height 30
click at [725, 341] on span at bounding box center [727, 343] width 11 height 11
click at [702, 341] on input "checkbox" at bounding box center [702, 344] width 0 height 9
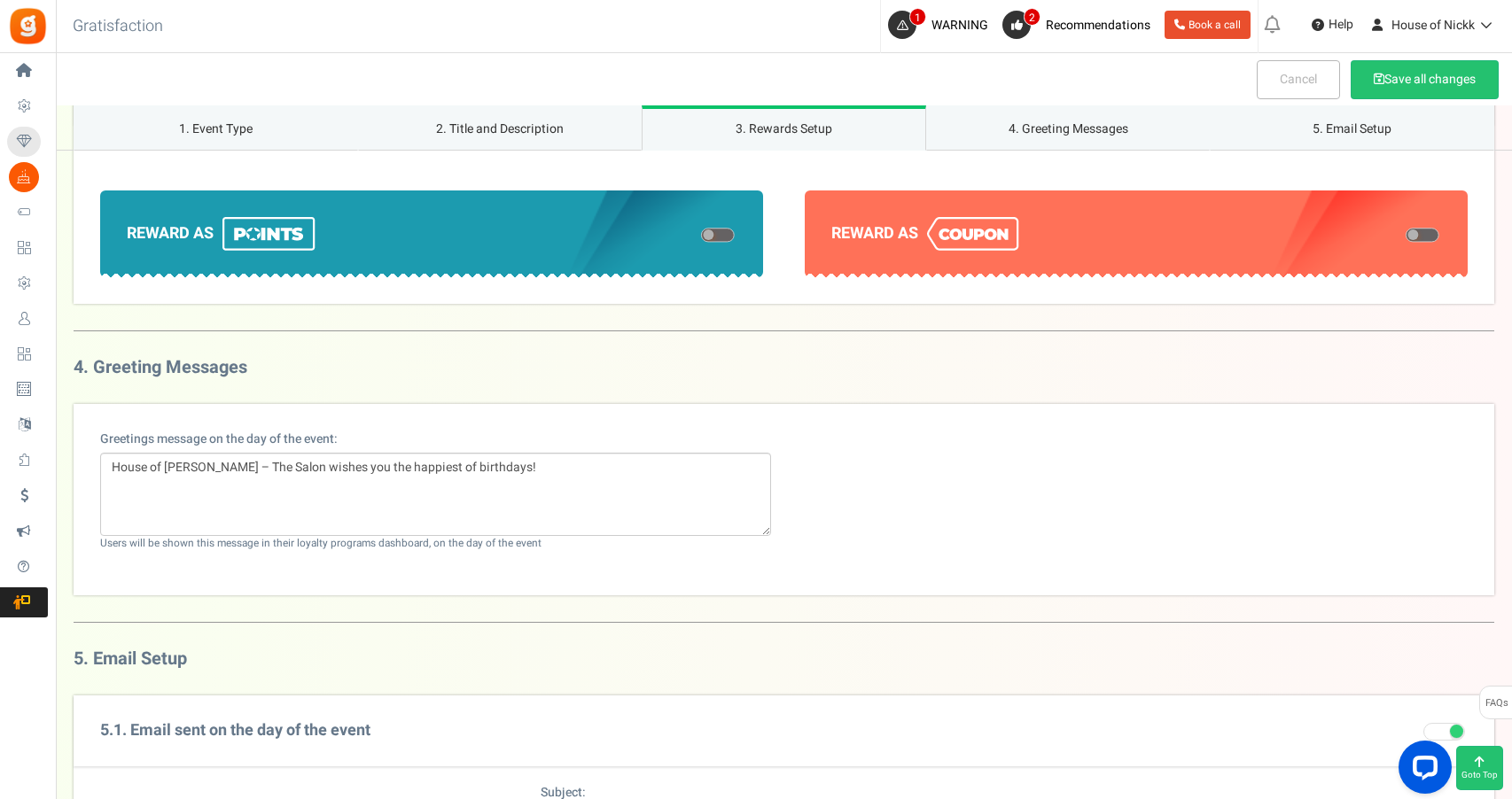
click at [1413, 230] on span at bounding box center [1412, 233] width 11 height 11
click at [1406, 230] on input "checkbox" at bounding box center [1406, 234] width 0 height 9
select select "1"
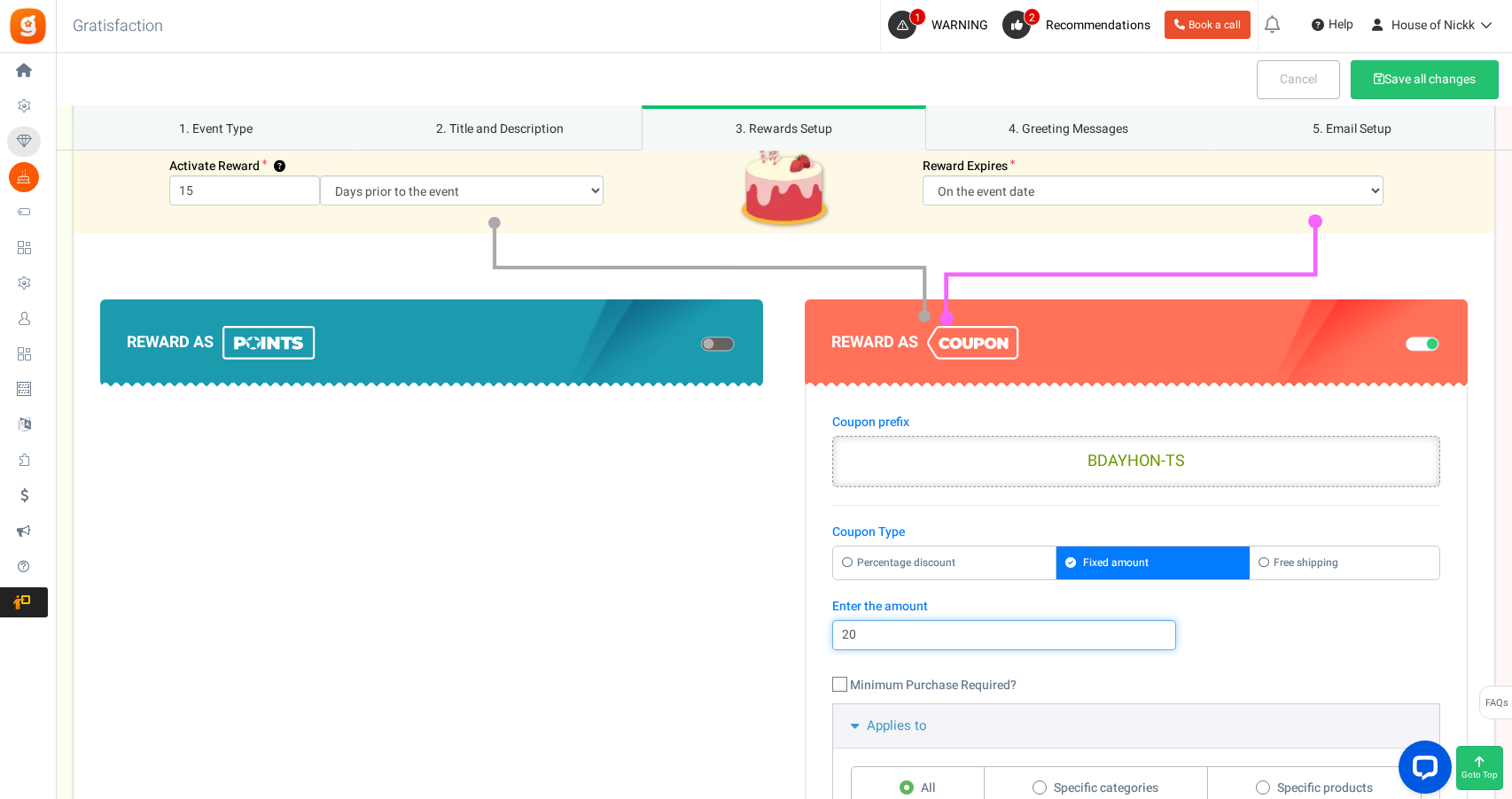
click at [837, 632] on input "20" at bounding box center [1004, 635] width 344 height 30
click at [1006, 638] on input "number" at bounding box center [1004, 635] width 344 height 30
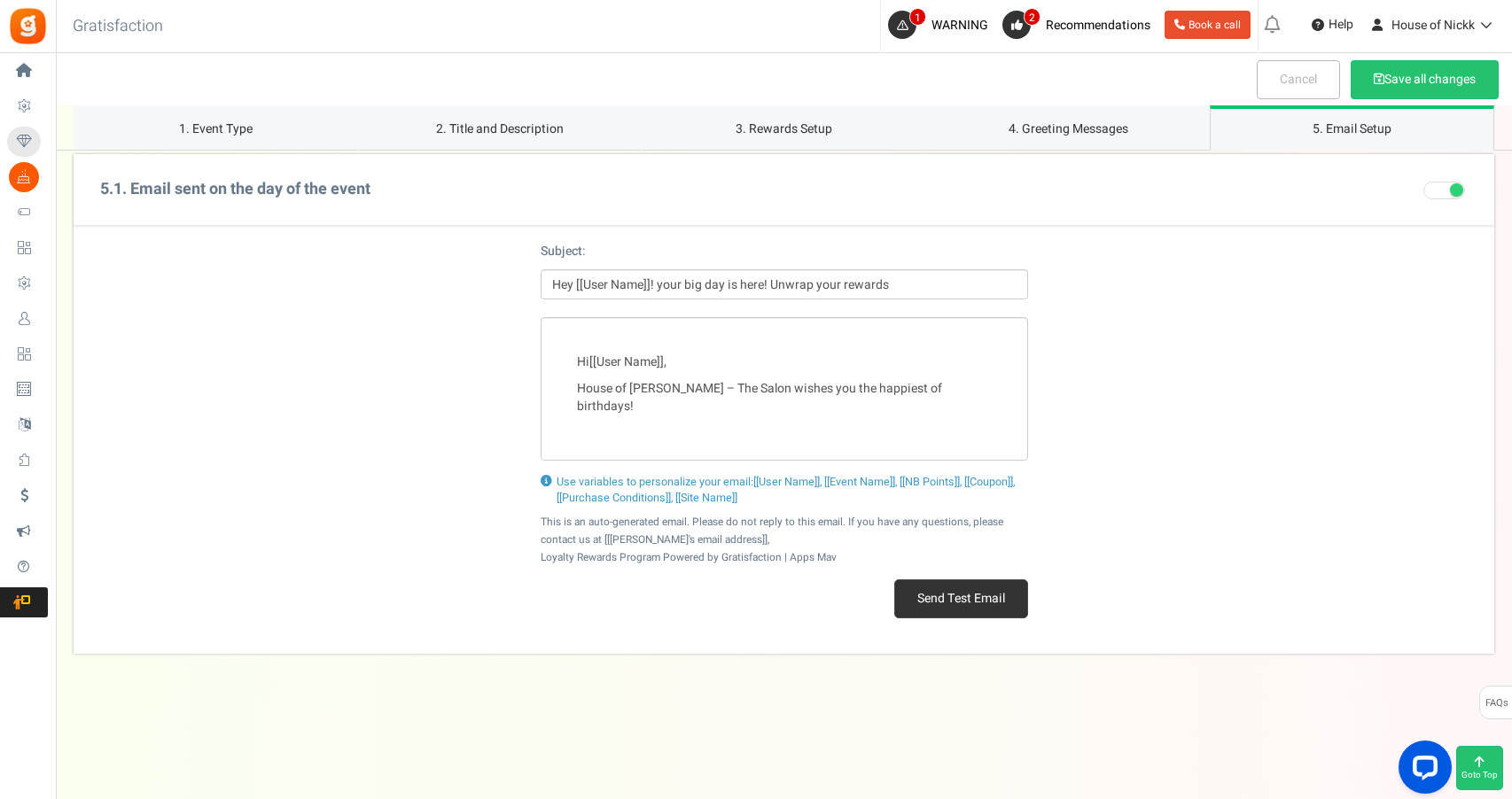
scroll to position [2618, 0]
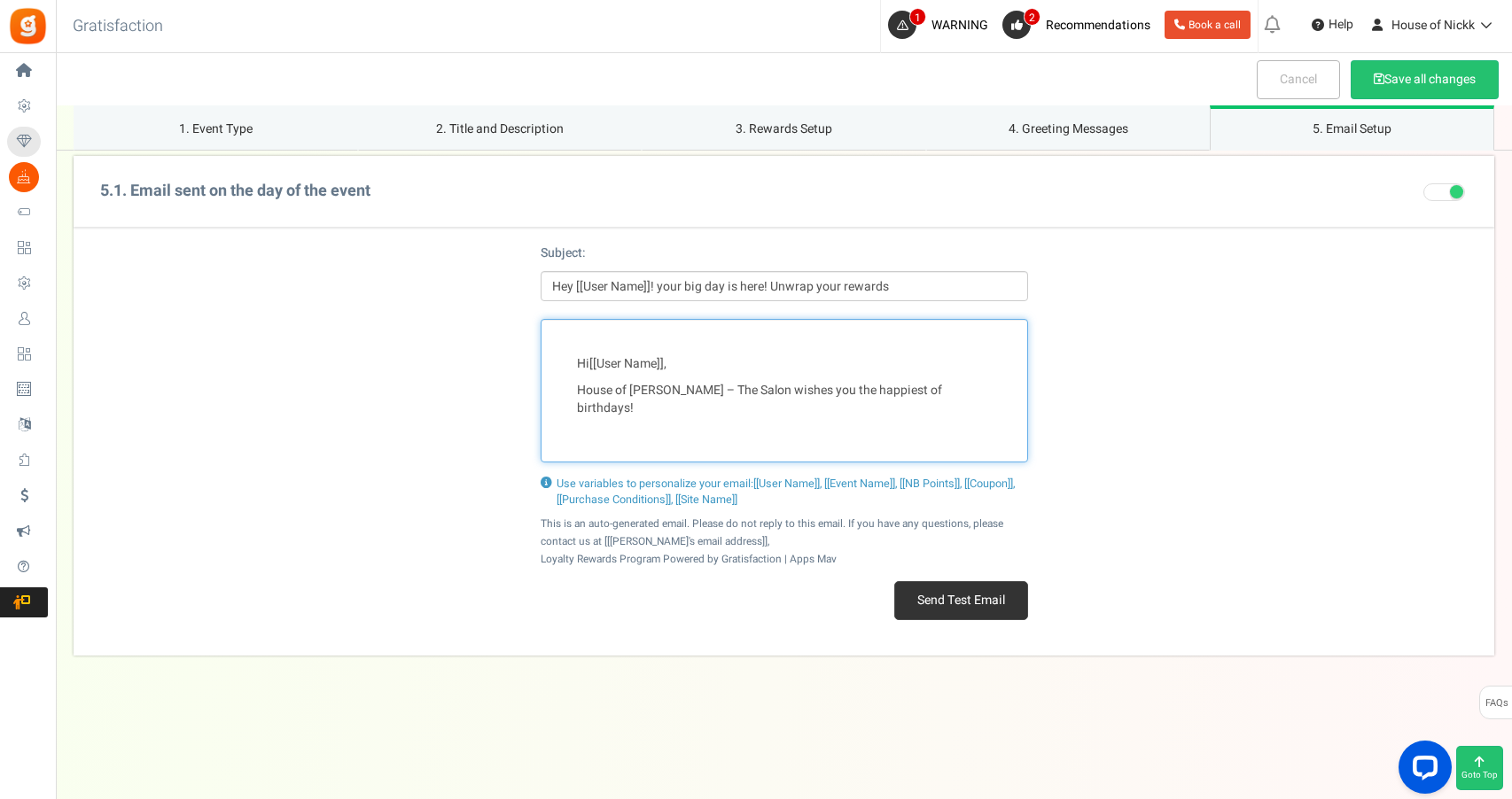
click at [847, 382] on p "House of [PERSON_NAME] – The Salon wishes you the happiest of birthdays!" at bounding box center [785, 400] width 415 height 36
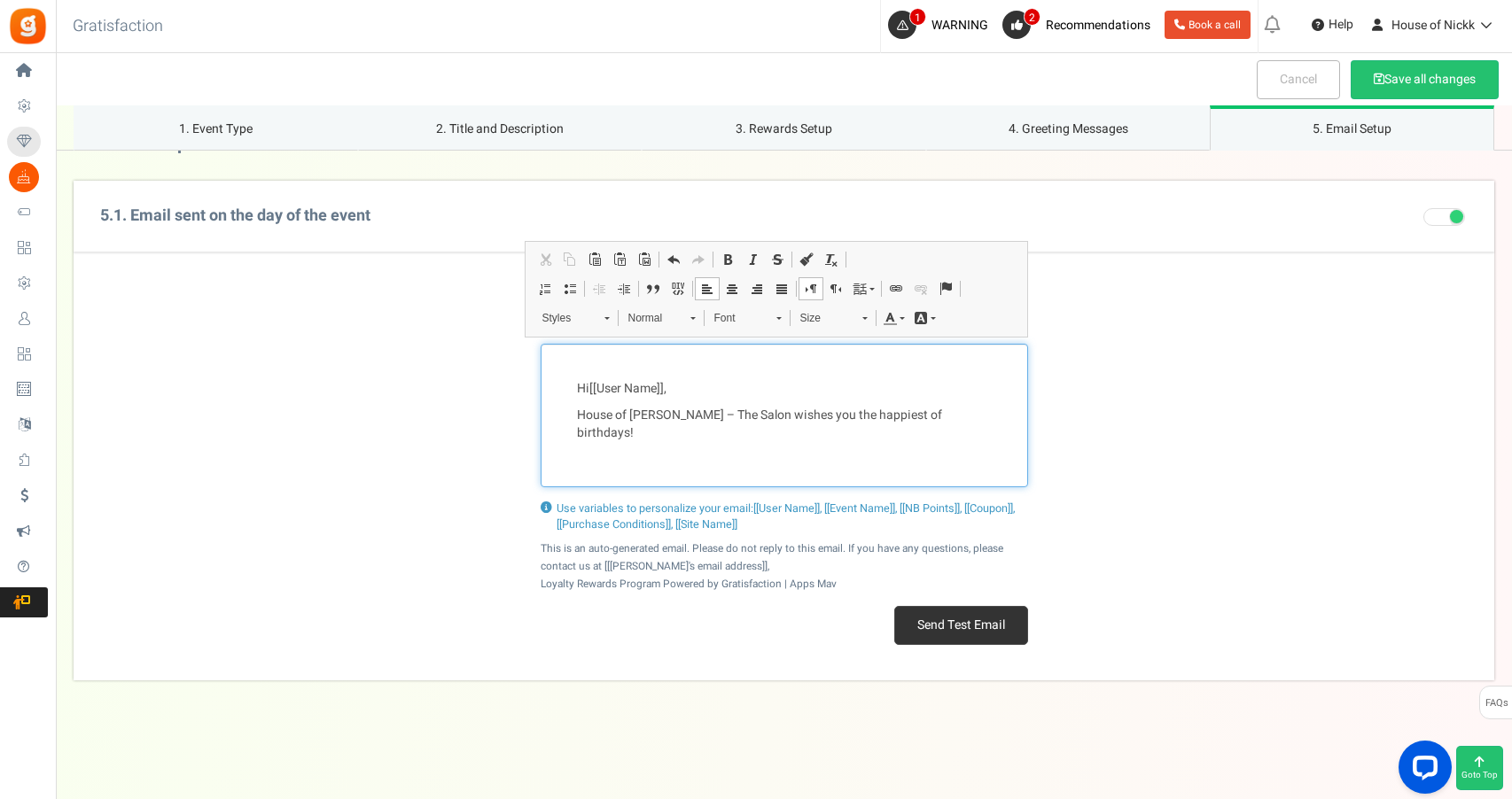
scroll to position [2590, 0]
click at [746, 451] on div "Hi [[User Name]] , House of [PERSON_NAME] – The Salon wishes you the happiest o…" at bounding box center [784, 419] width 487 height 143
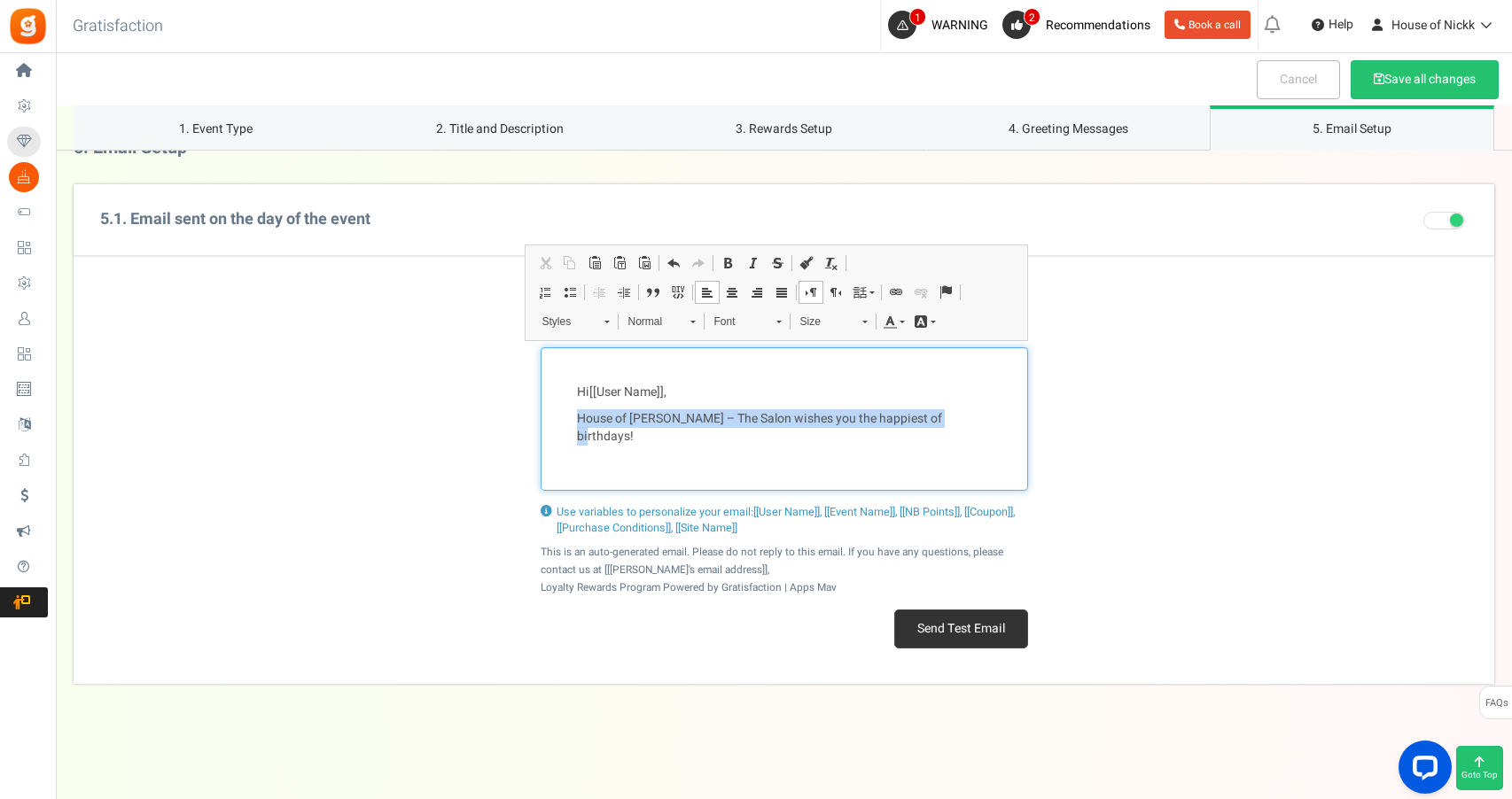
click at [746, 451] on div "Hi [[User Name]] , House of [PERSON_NAME] – The Salon wishes you the happiest o…" at bounding box center [784, 419] width 487 height 143
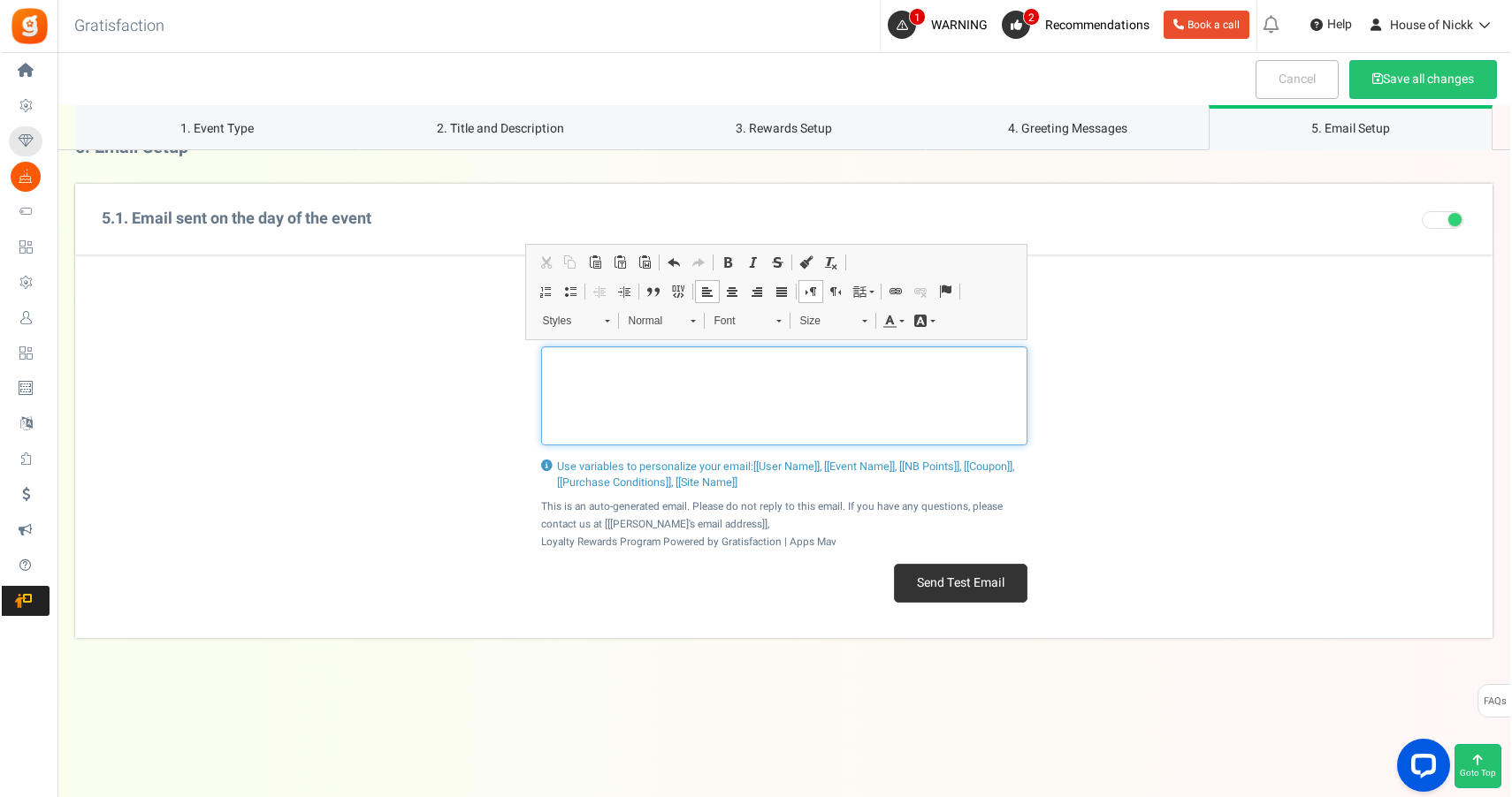
scroll to position [2576, 0]
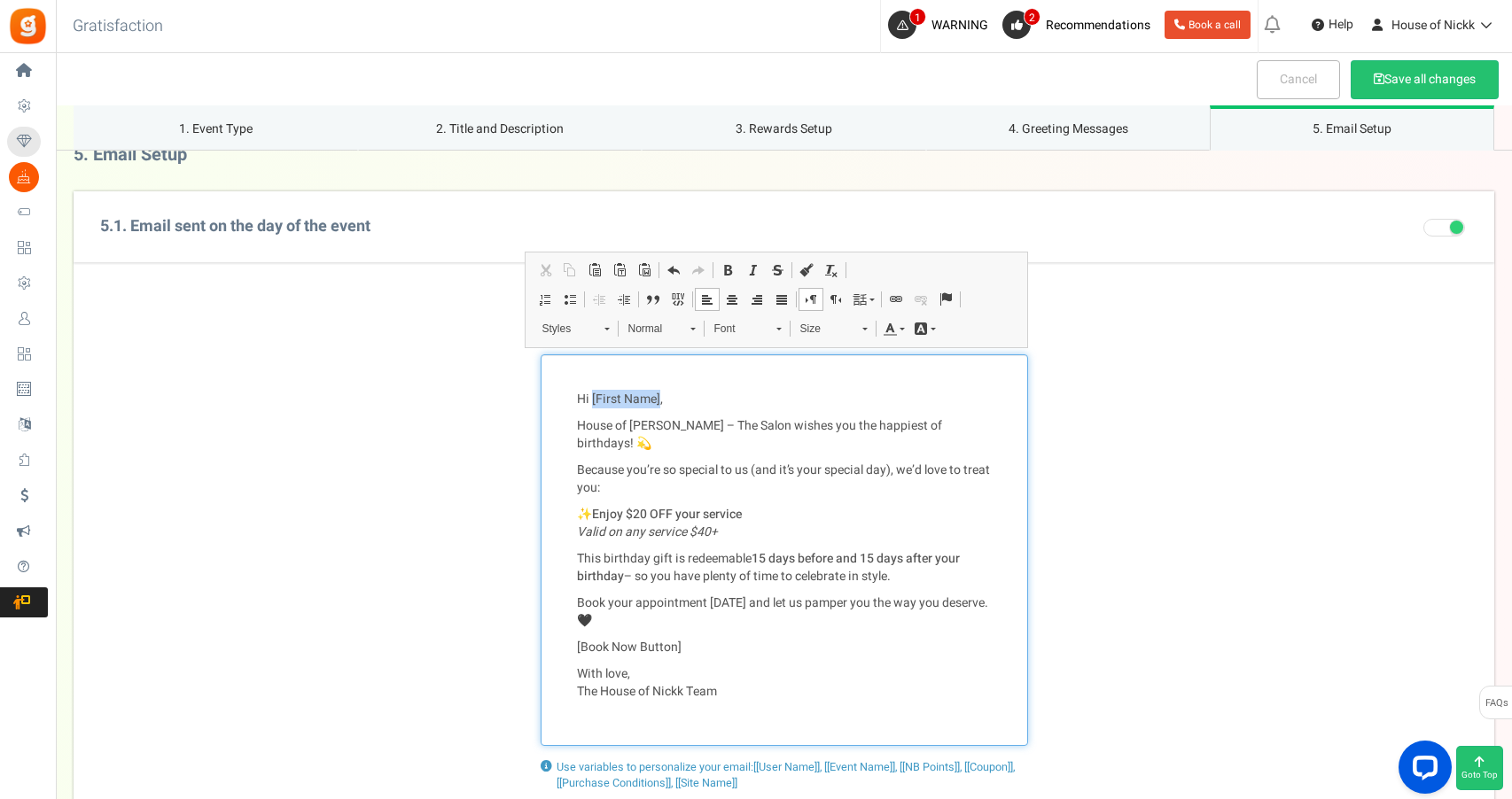
drag, startPoint x: 592, startPoint y: 384, endPoint x: 658, endPoint y: 383, distance: 66.0
click at [658, 391] on p "Hi [First Name]," at bounding box center [785, 400] width 415 height 18
click at [643, 412] on li "User Name" at bounding box center [680, 414] width 176 height 22
click at [581, 522] on em "Valid on any service $40+" at bounding box center [647, 531] width 141 height 19
drag, startPoint x: 575, startPoint y: 623, endPoint x: 706, endPoint y: 625, distance: 131.0
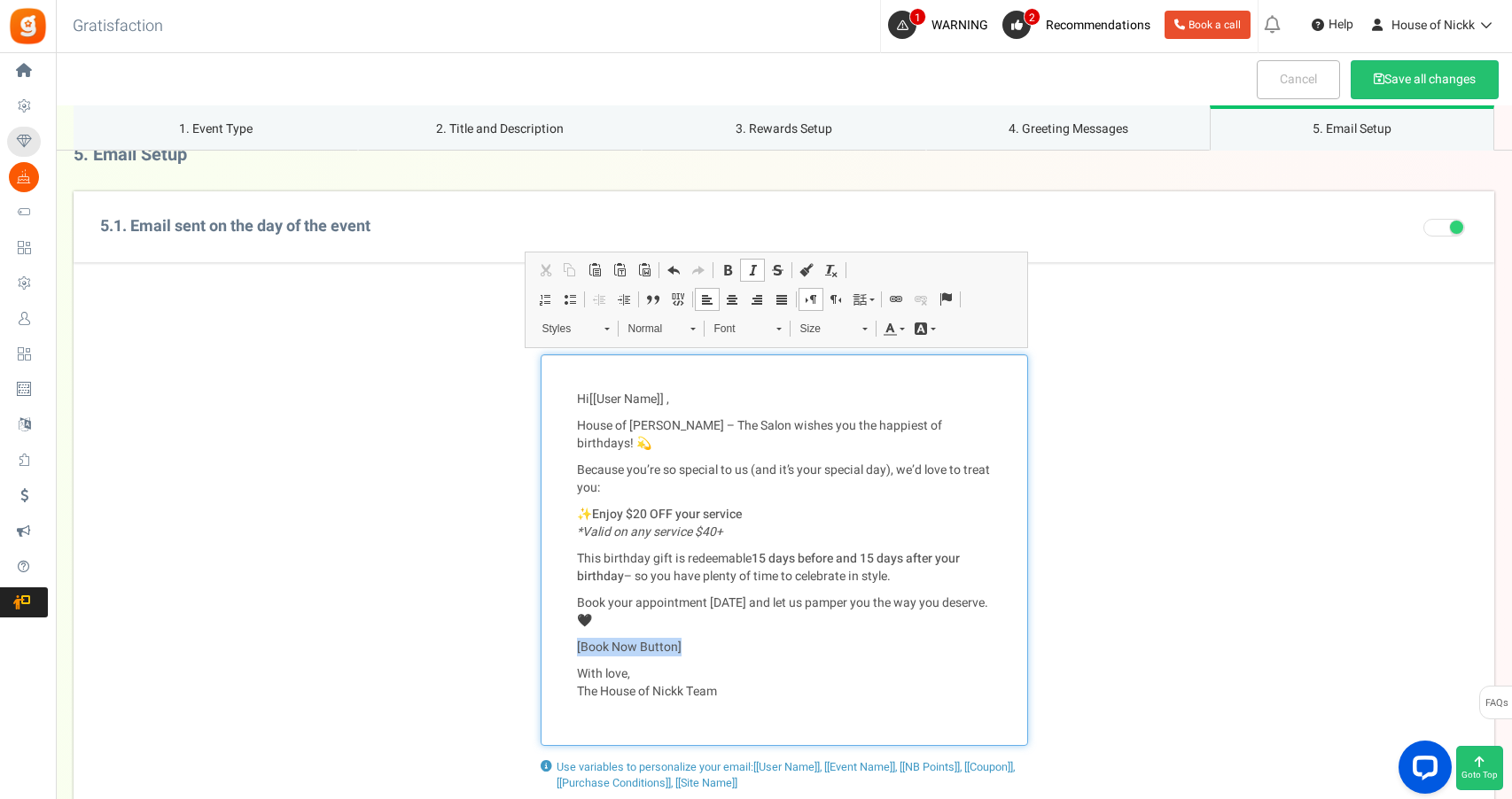
click at [706, 625] on div "Hi [[User Name]] , House of [PERSON_NAME] – The Salon wishes you the happiest o…" at bounding box center [784, 550] width 487 height 391
click at [900, 302] on span at bounding box center [896, 299] width 14 height 14
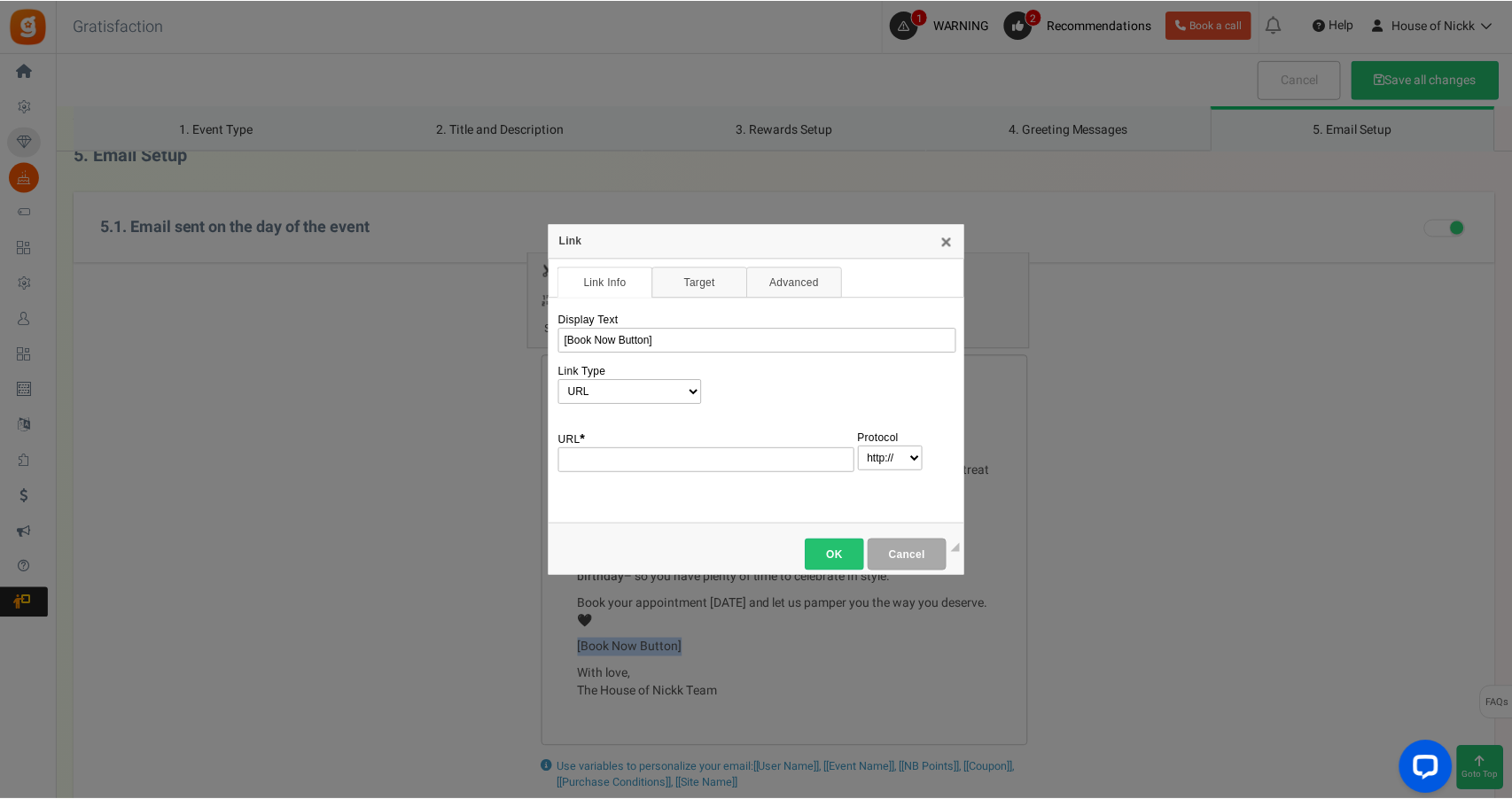
scroll to position [0, 0]
type input "[DOMAIN_NAME][URL]"
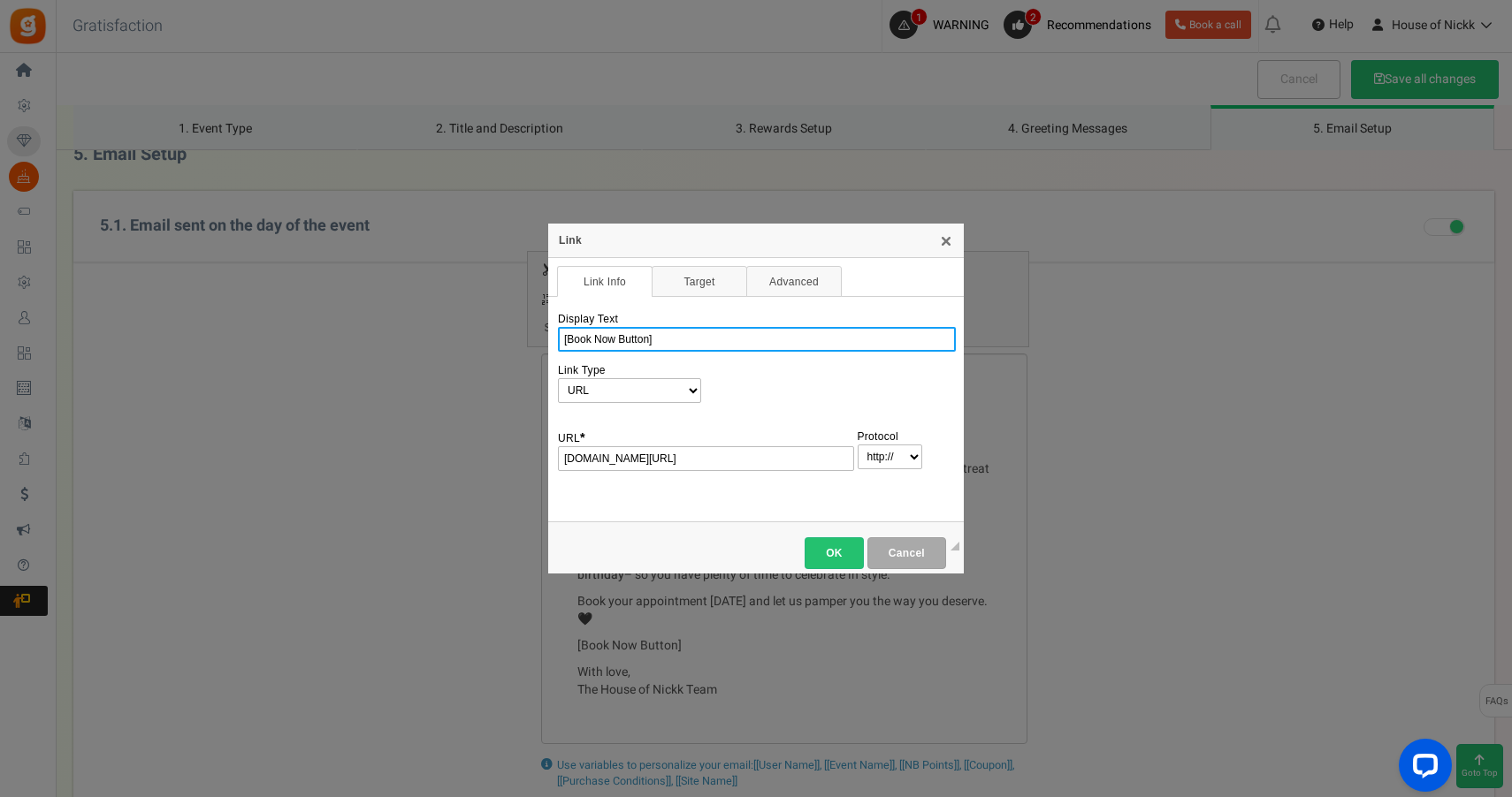
click at [743, 331] on input "[Book Now Button]" at bounding box center [757, 339] width 398 height 25
type input "Spoil yourself on your special day!"
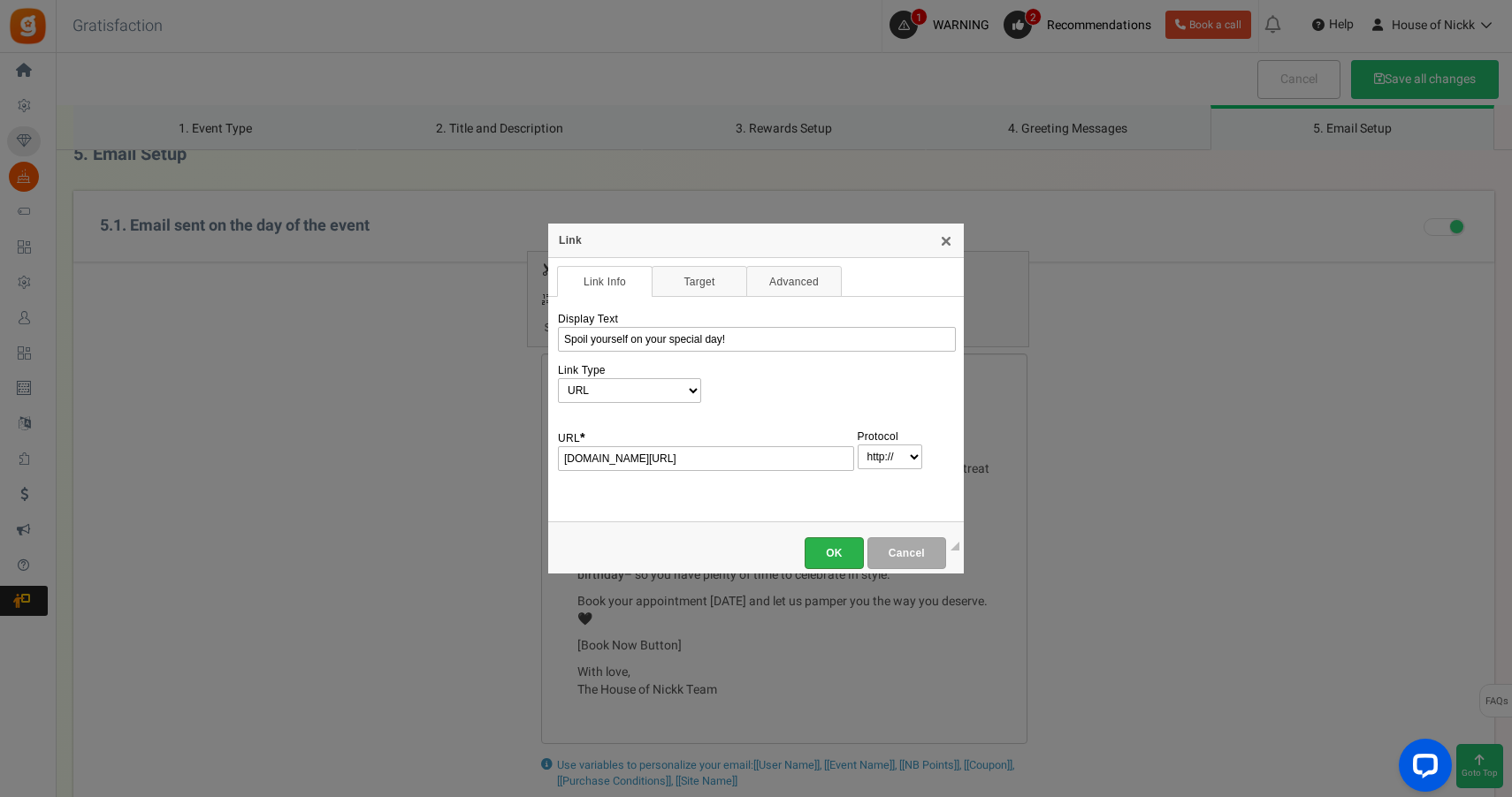
click at [836, 555] on span "OK" at bounding box center [834, 553] width 38 height 13
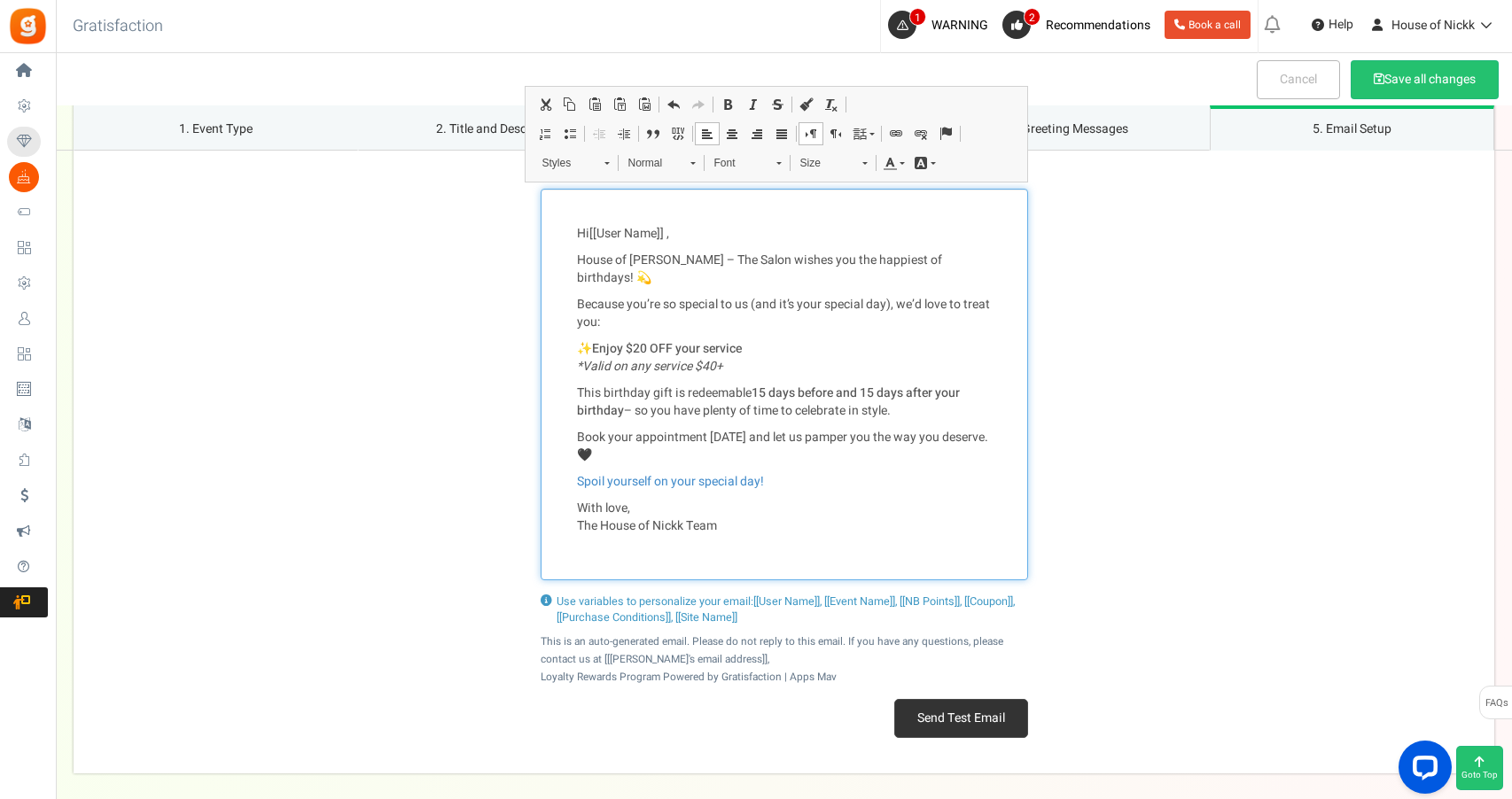
scroll to position [2752, 0]
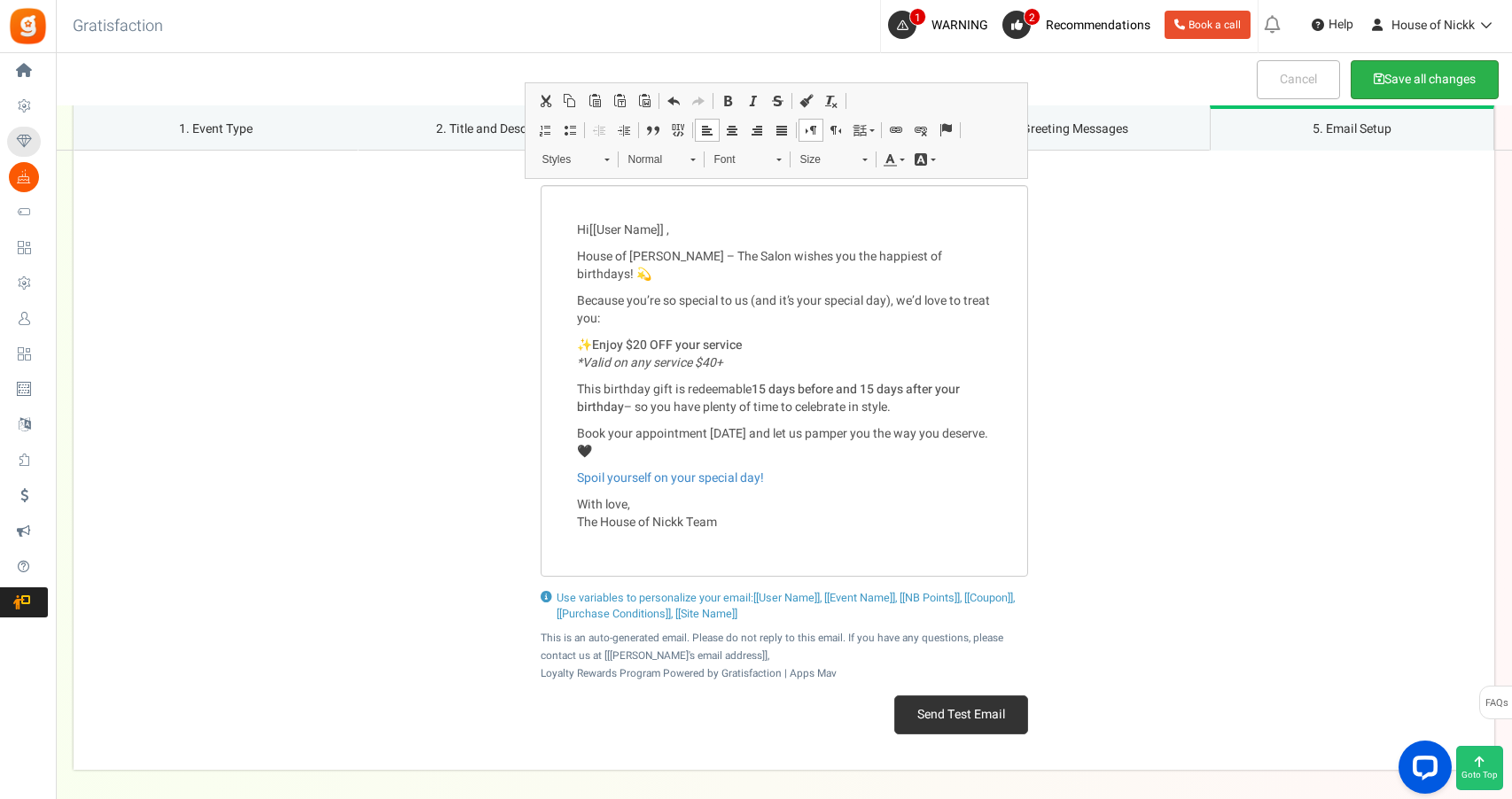
click at [1442, 82] on button "Save all changes" at bounding box center [1425, 79] width 148 height 39
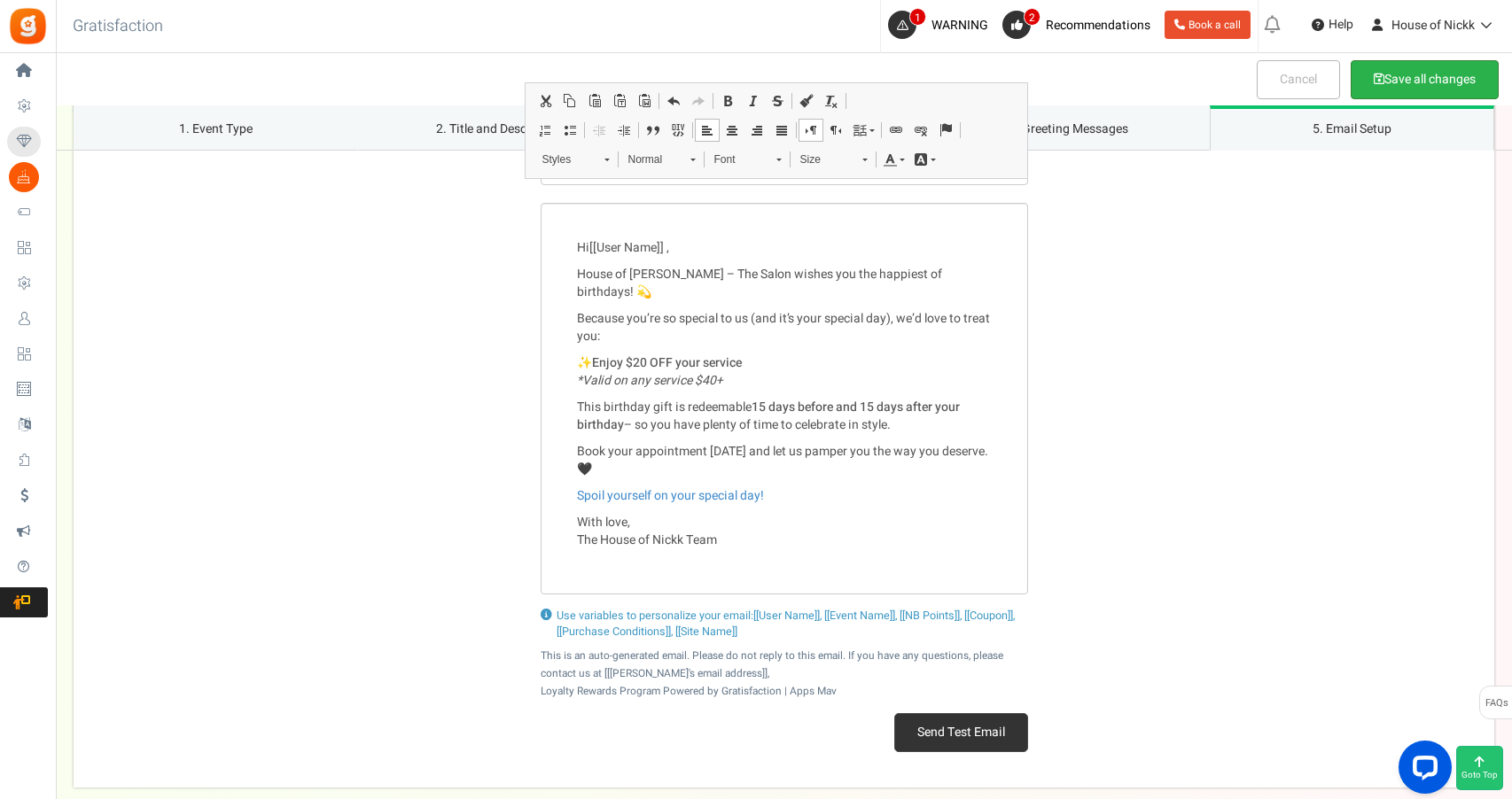
scroll to position [1533, 0]
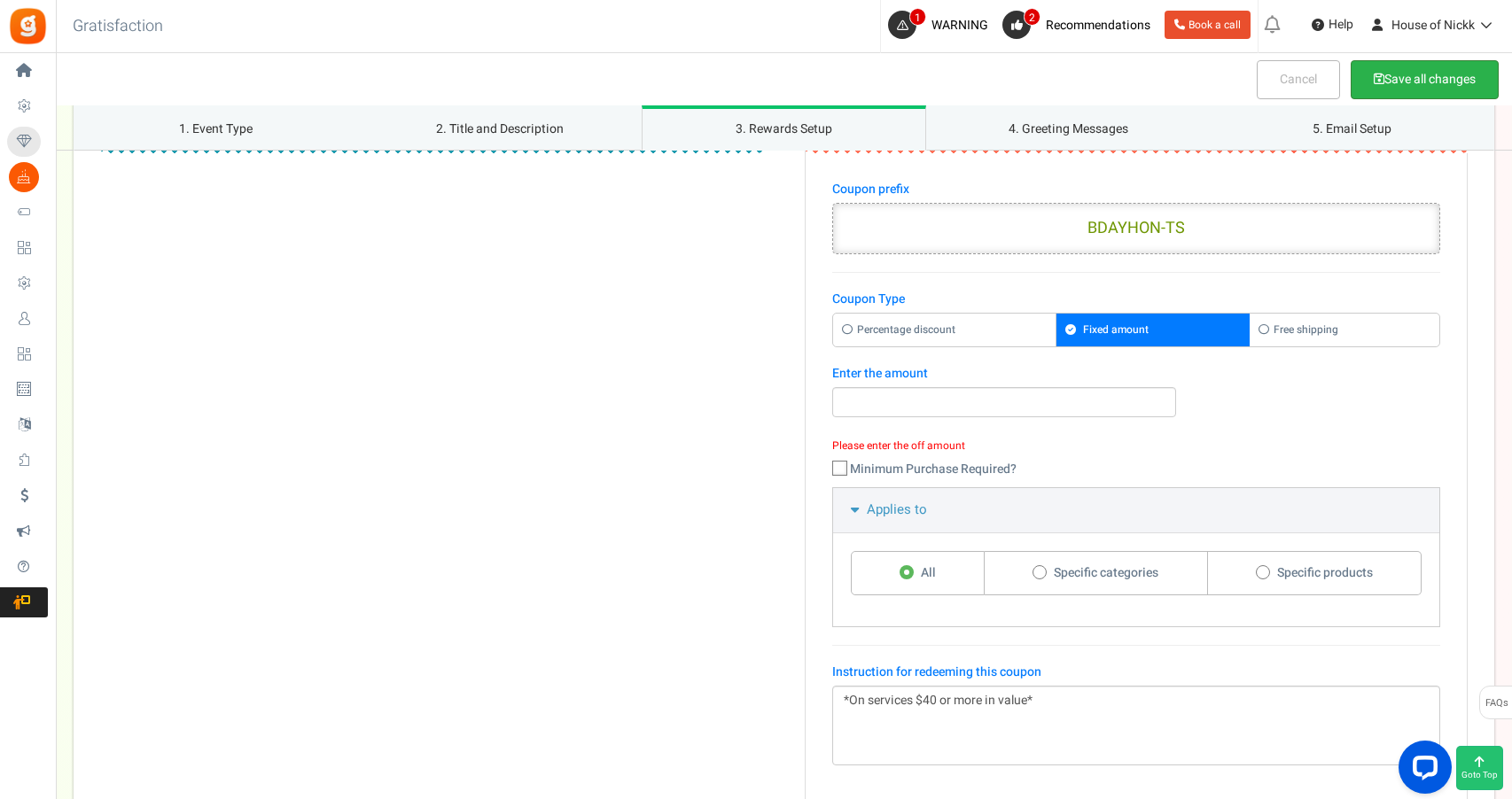
click at [1424, 87] on button "Save all changes" at bounding box center [1425, 79] width 148 height 39
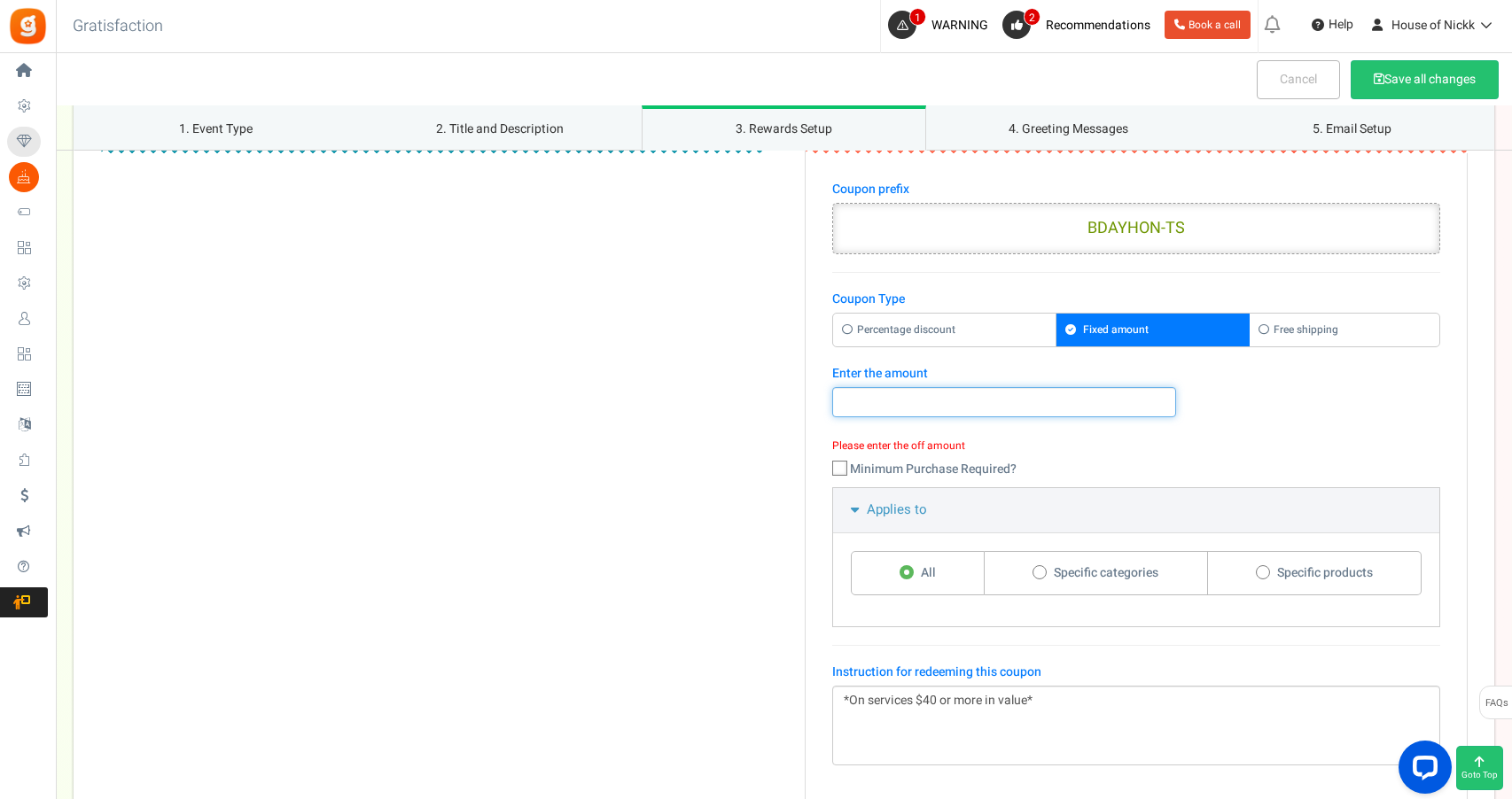
click at [852, 400] on input "number" at bounding box center [1004, 402] width 344 height 30
click at [865, 414] on input "20" at bounding box center [1004, 402] width 344 height 30
type input "20.00"
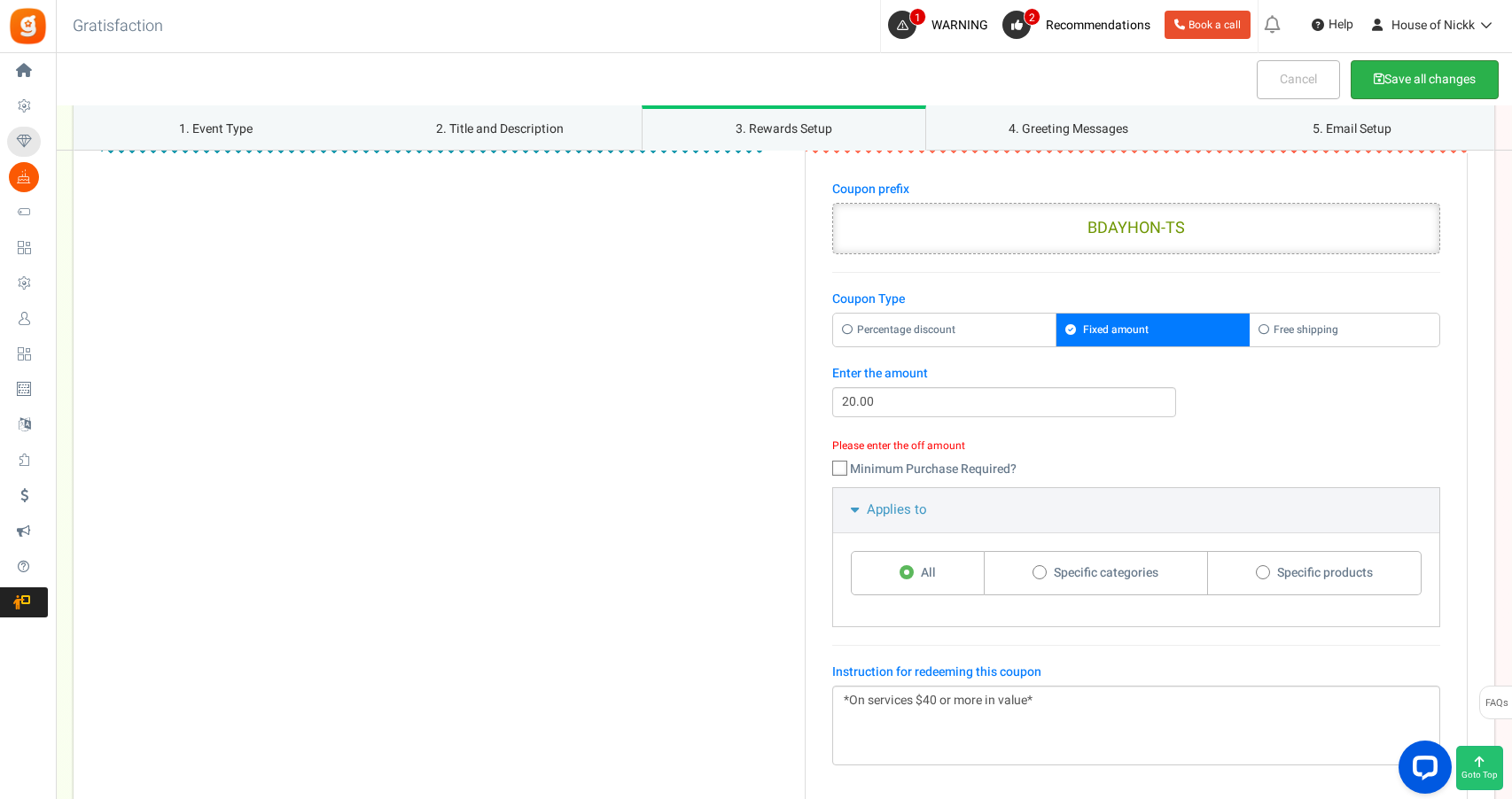
click at [1449, 71] on button "Save all changes" at bounding box center [1425, 79] width 148 height 39
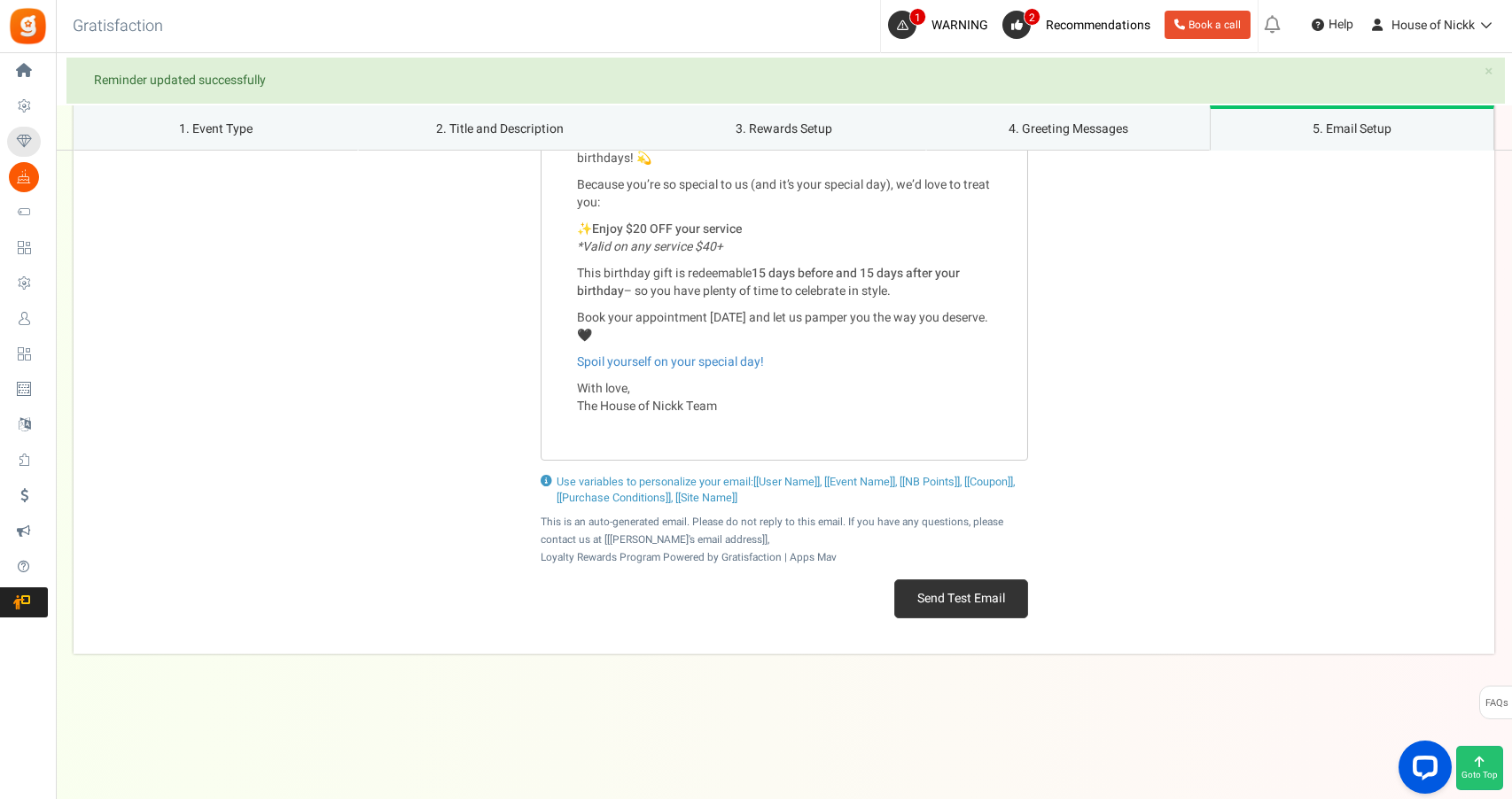
scroll to position [2866, 0]
